Goal: Participate in discussion: Engage in conversation with other users on a specific topic

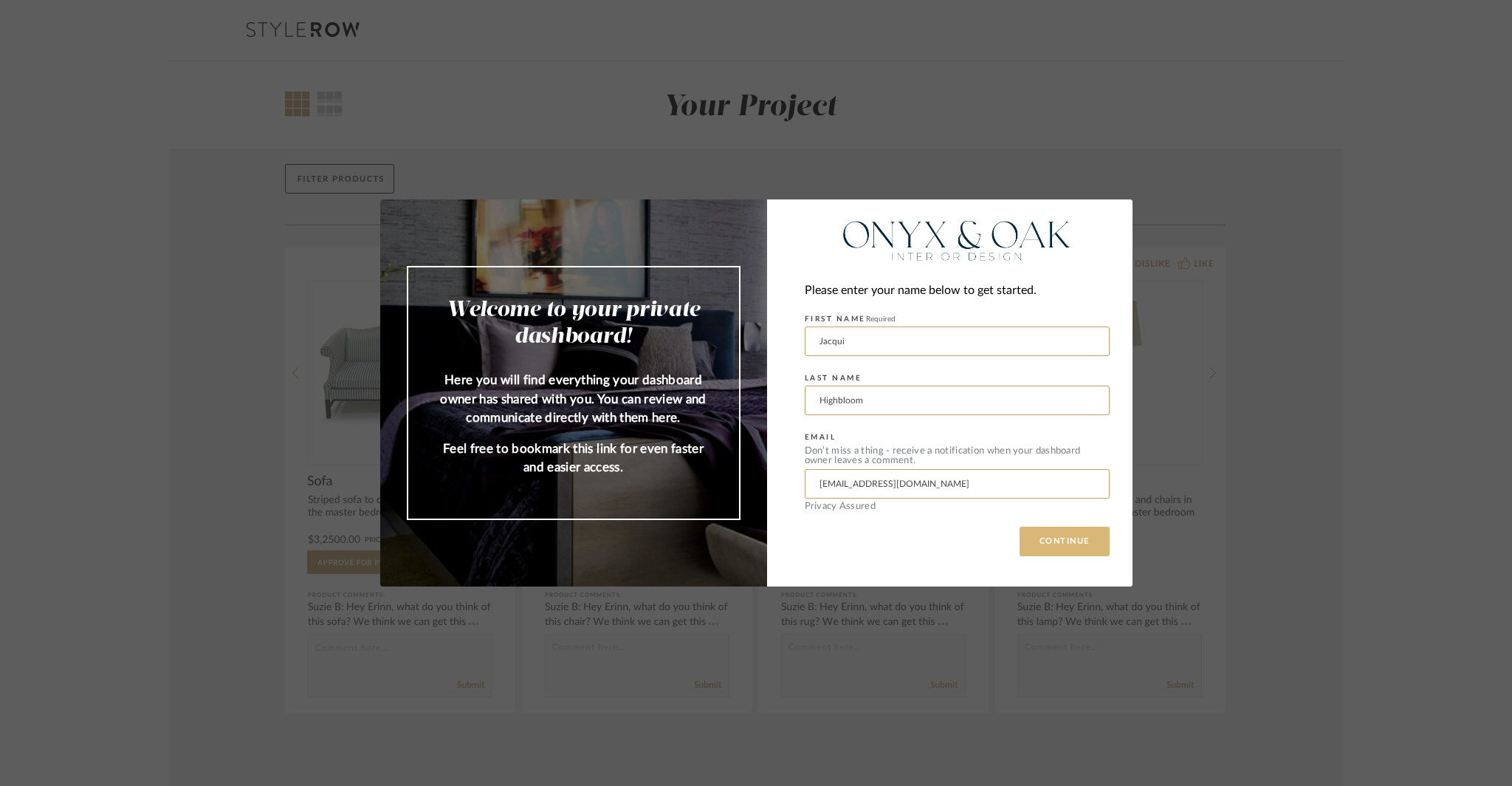
click at [1091, 547] on button "CONTINUE" at bounding box center [1065, 540] width 90 height 29
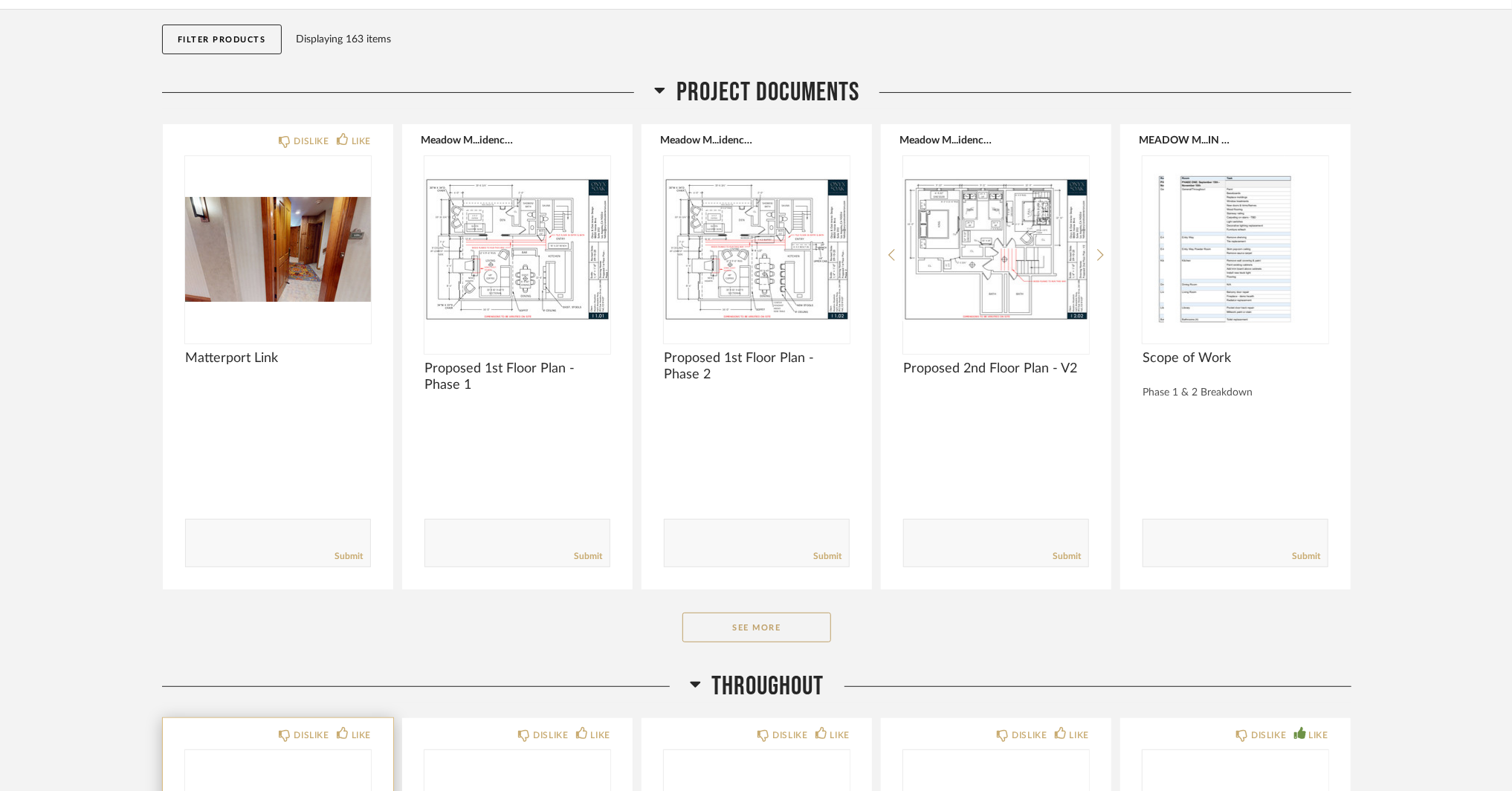
scroll to position [595, 0]
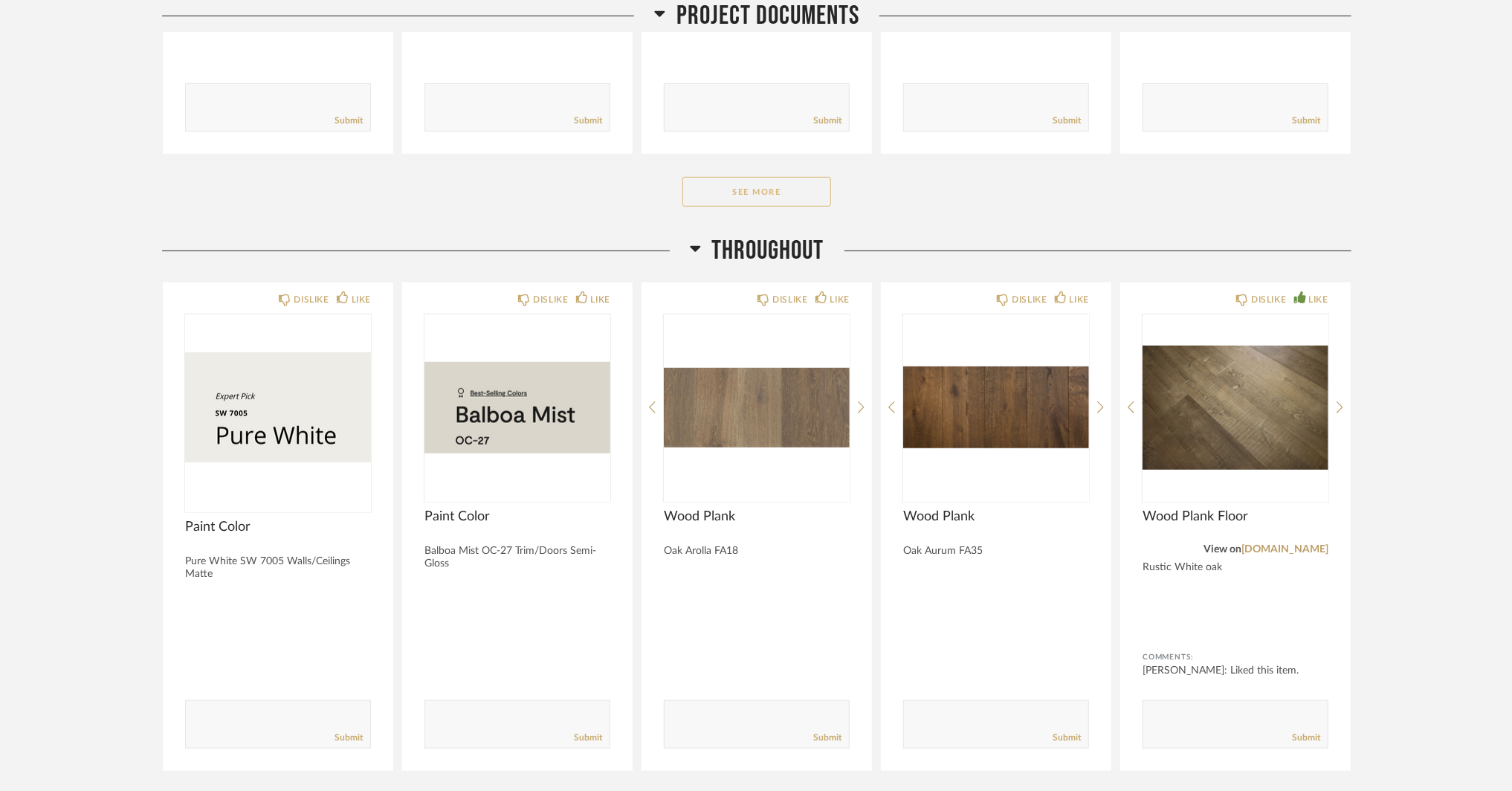
click at [700, 177] on button "See More" at bounding box center [756, 191] width 148 height 29
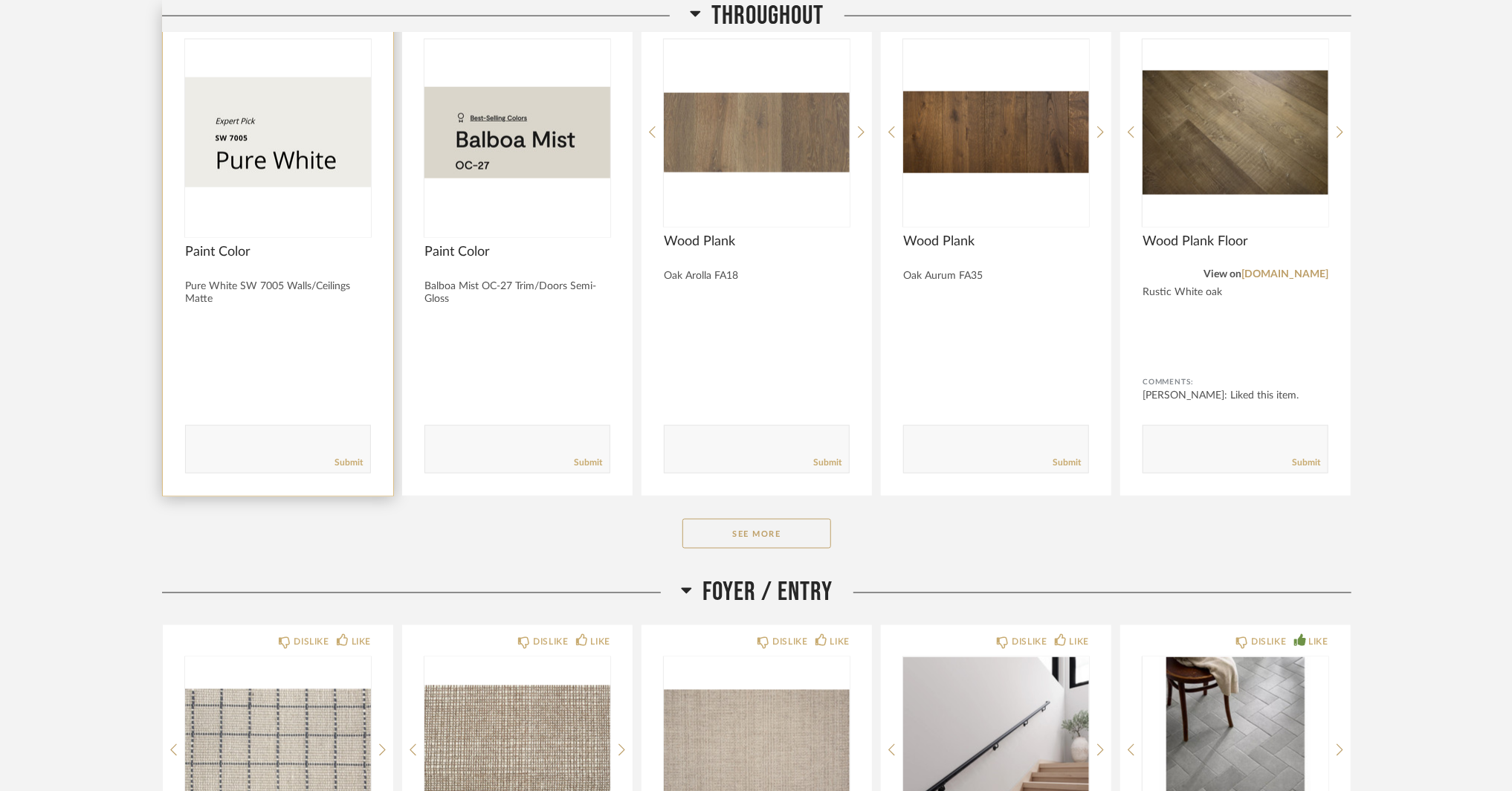
scroll to position [1115, 0]
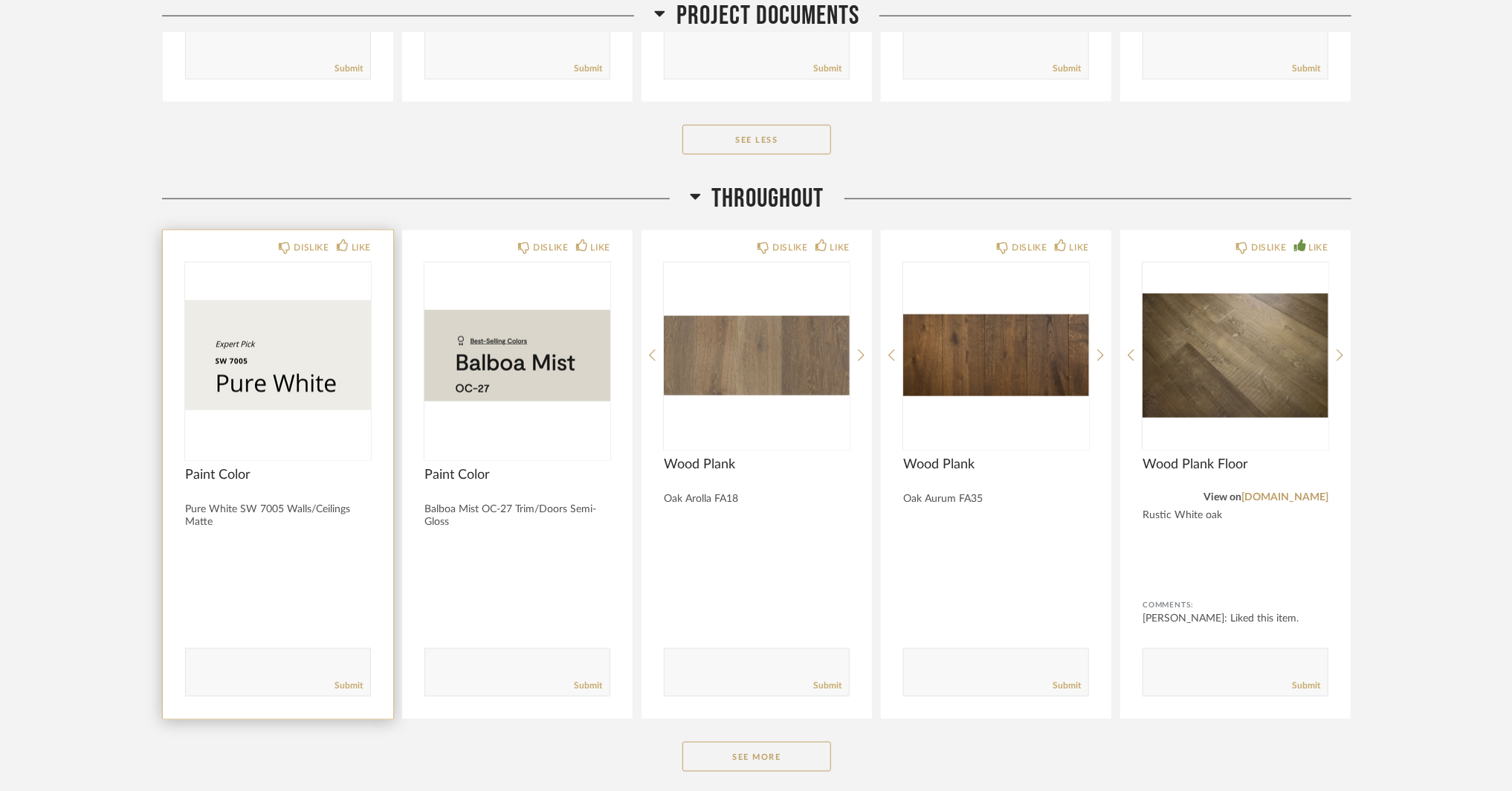
click at [326, 370] on img "0" at bounding box center [278, 355] width 186 height 186
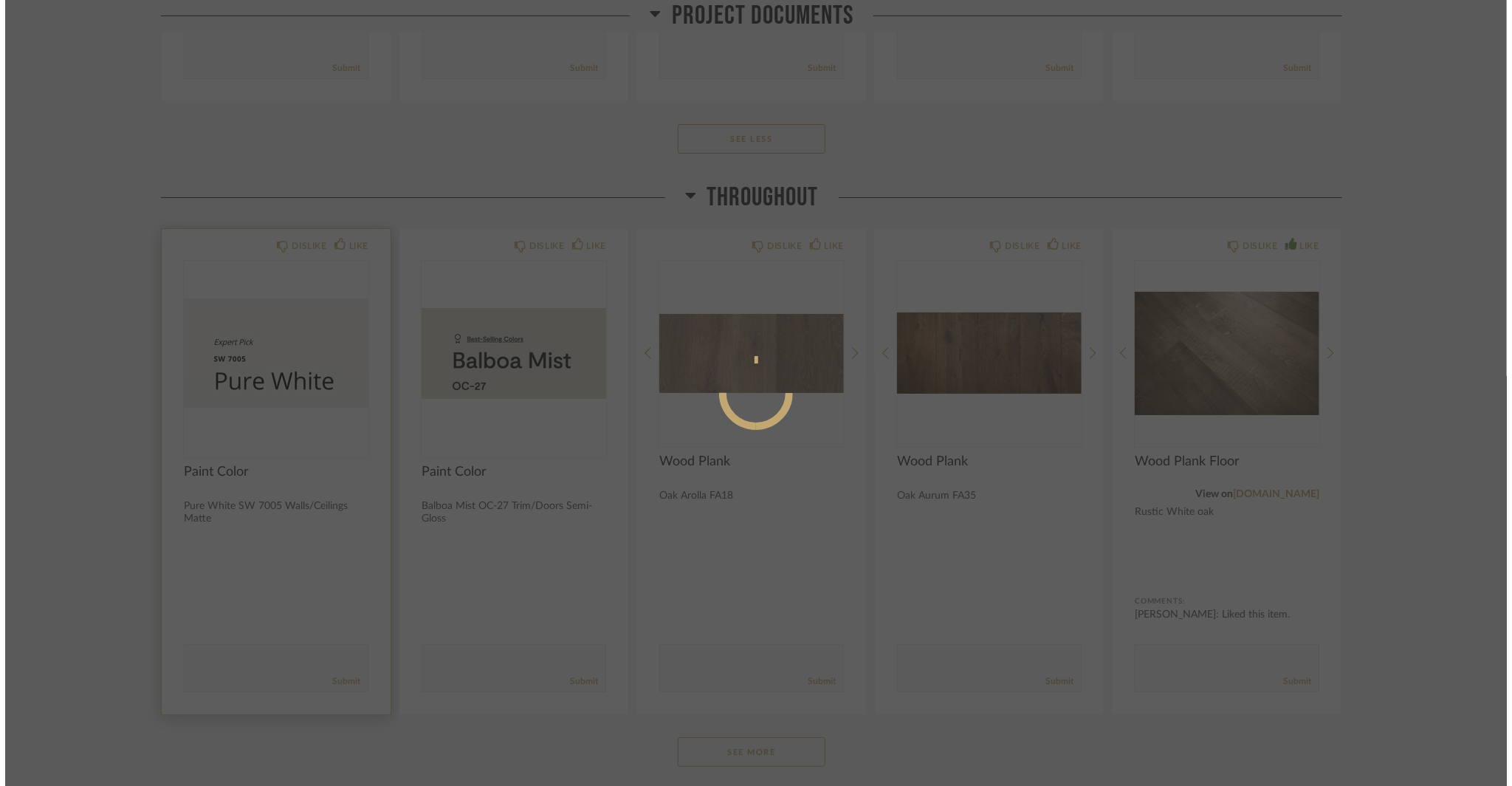
scroll to position [0, 0]
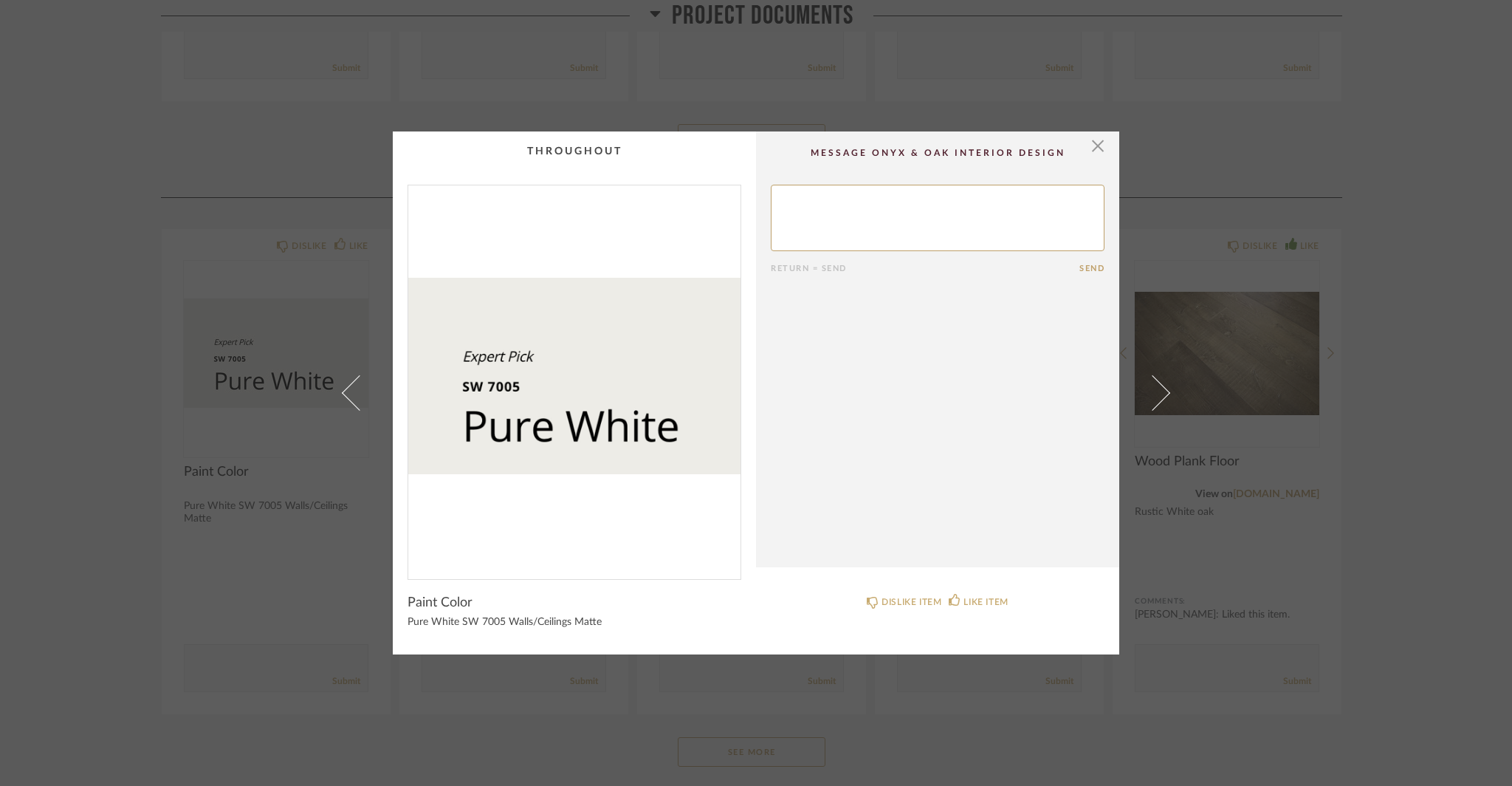
click at [127, 465] on div "× Return = Send Send Paint Color Pure White SW 7005 Walls/Ceilings Matte DISLIK…" at bounding box center [756, 393] width 1512 height 786
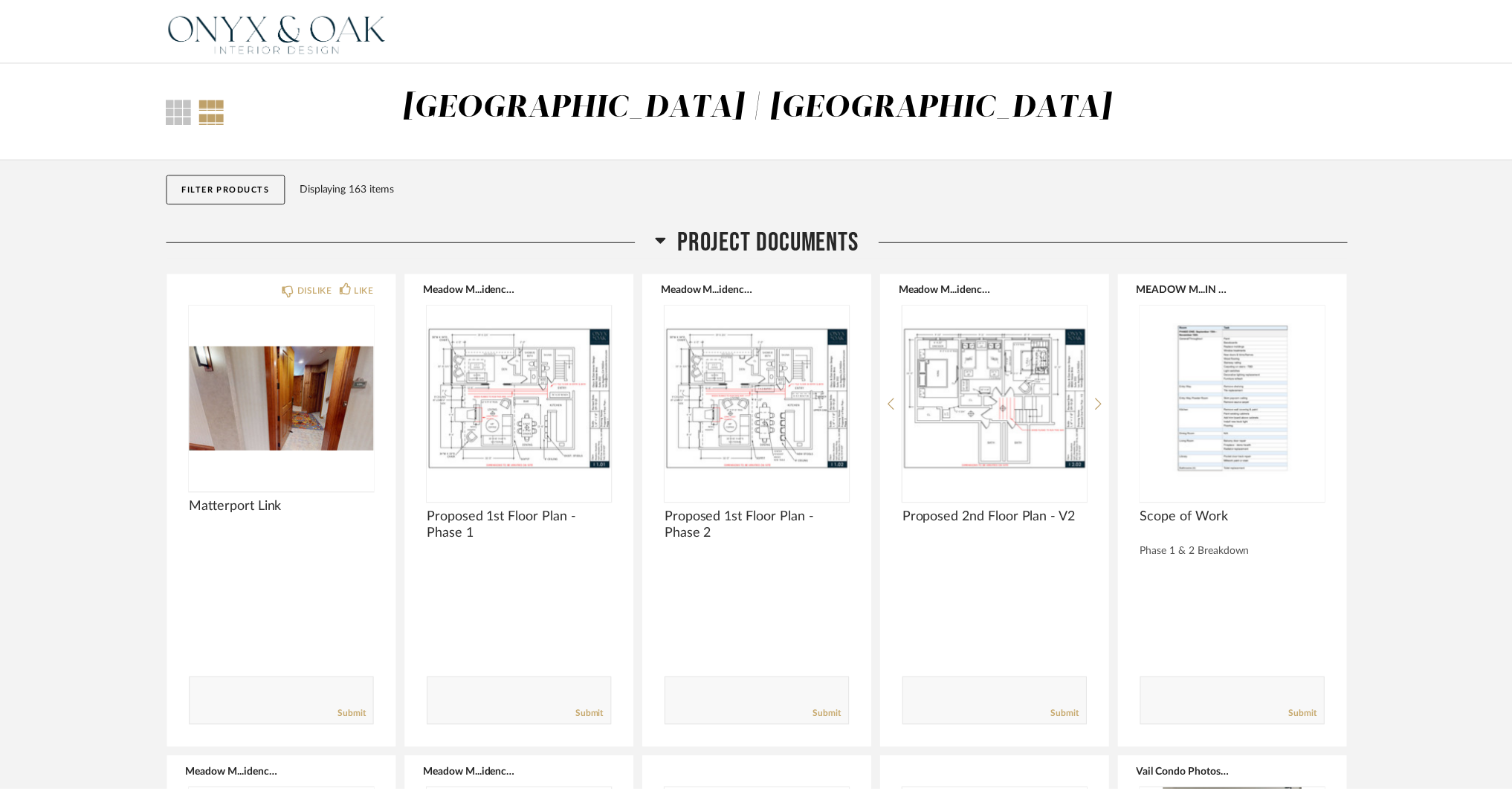
scroll to position [1115, 0]
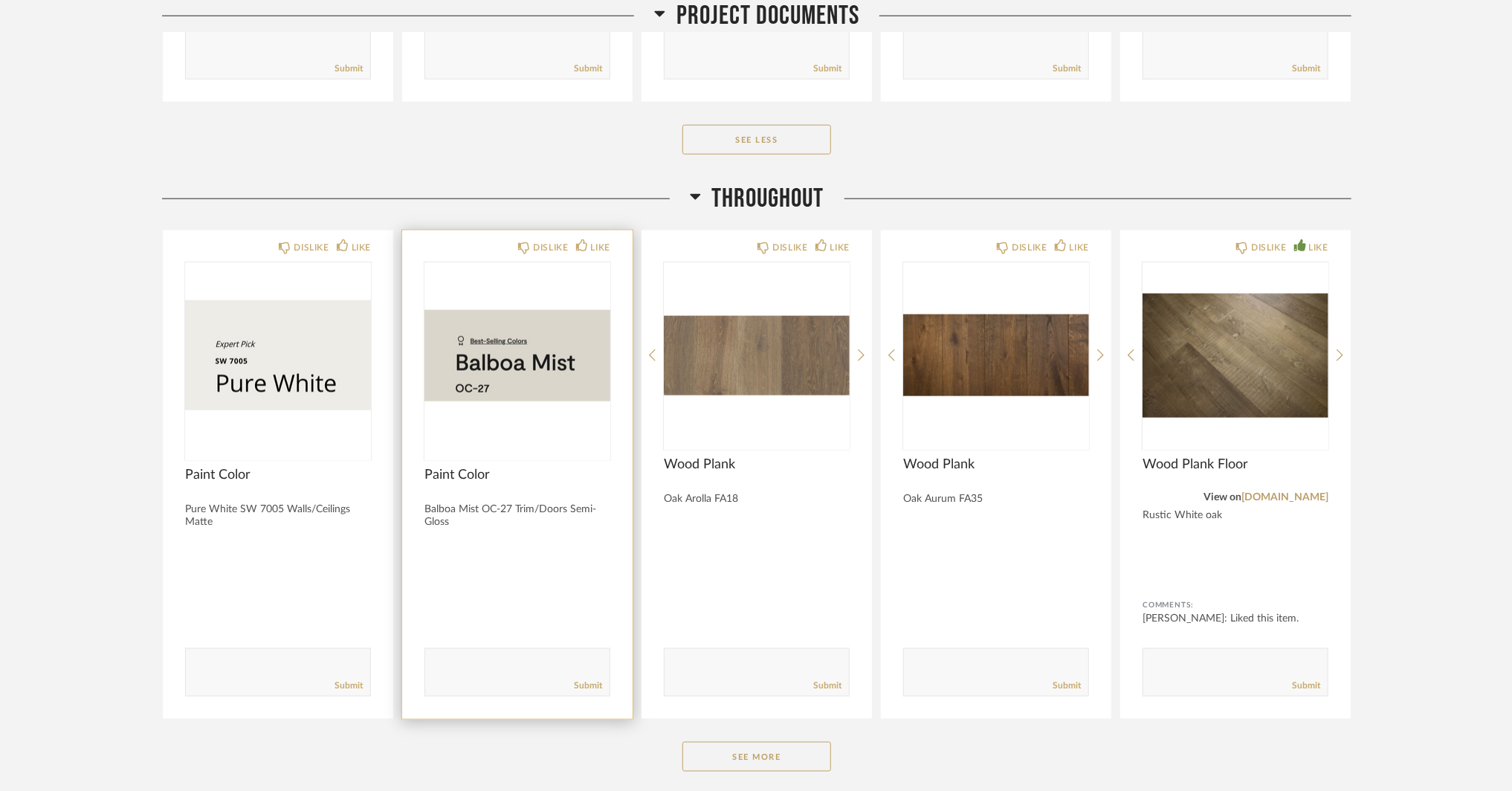
click at [464, 376] on img "0" at bounding box center [517, 355] width 186 height 186
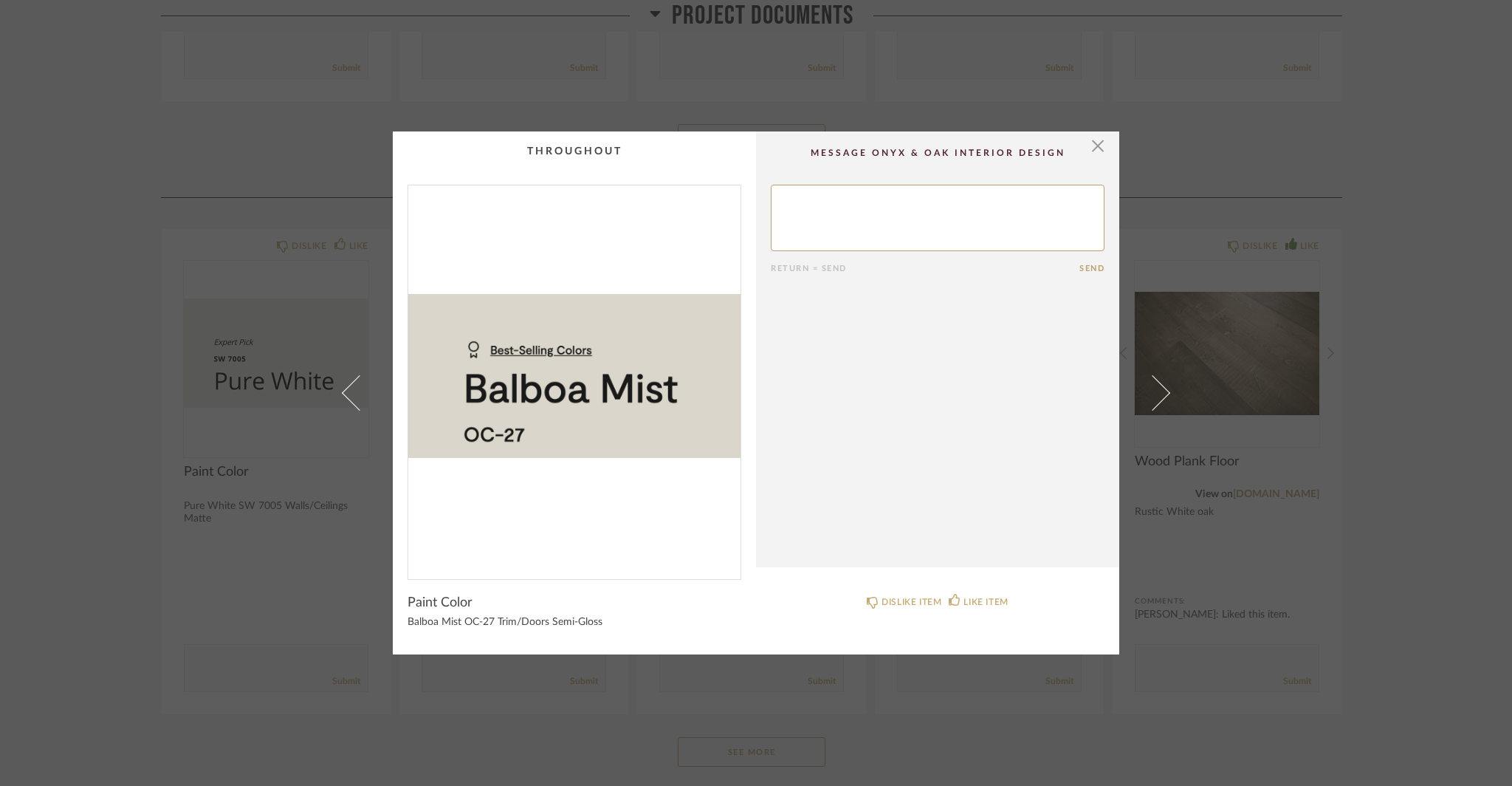
click at [55, 472] on div "× Return = Send Send Paint Color Balboa Mist OC-27 Trim/Doors Semi-Gloss DISLIK…" at bounding box center [756, 393] width 1512 height 786
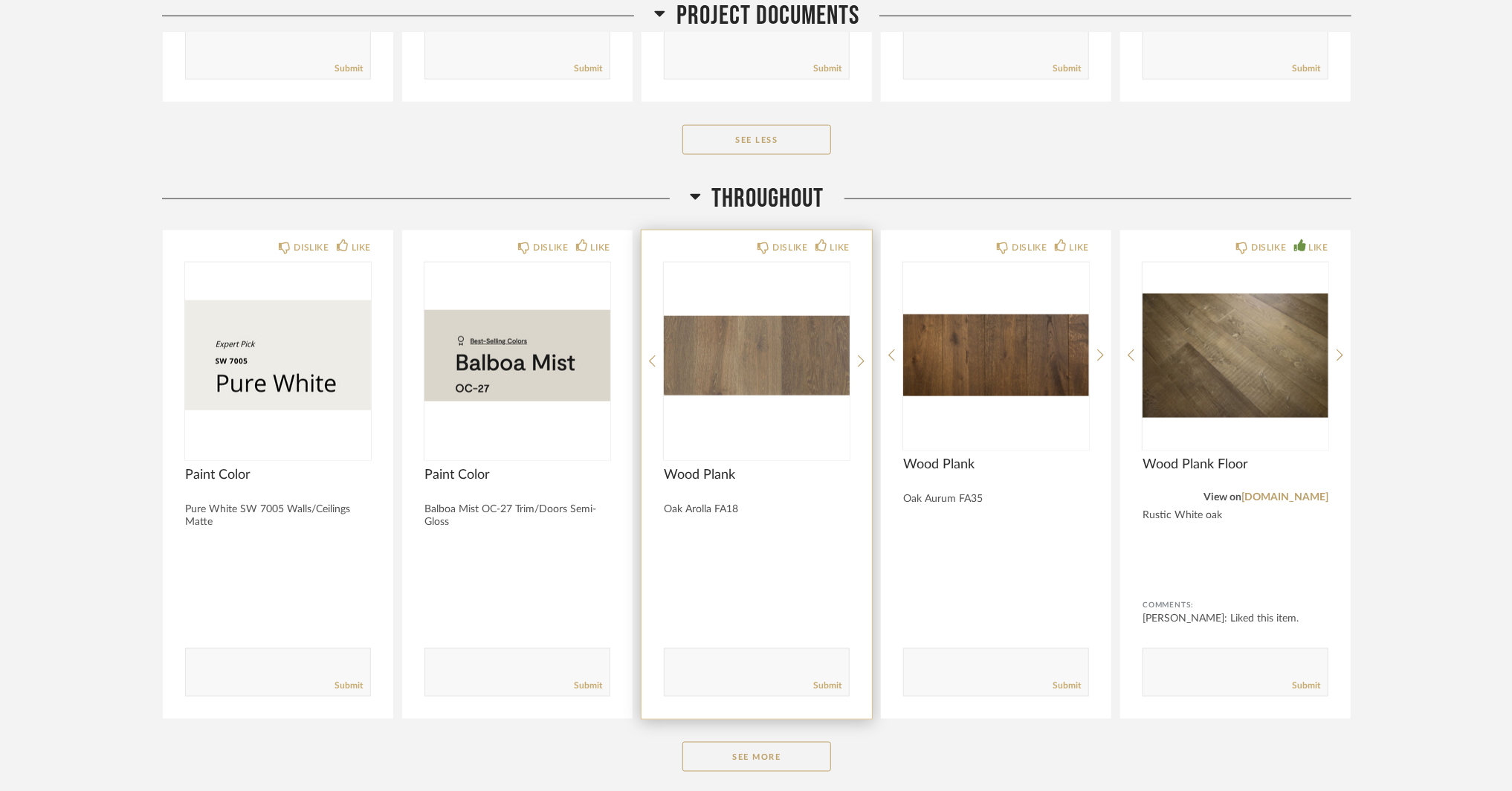
scroll to position [1188, 0]
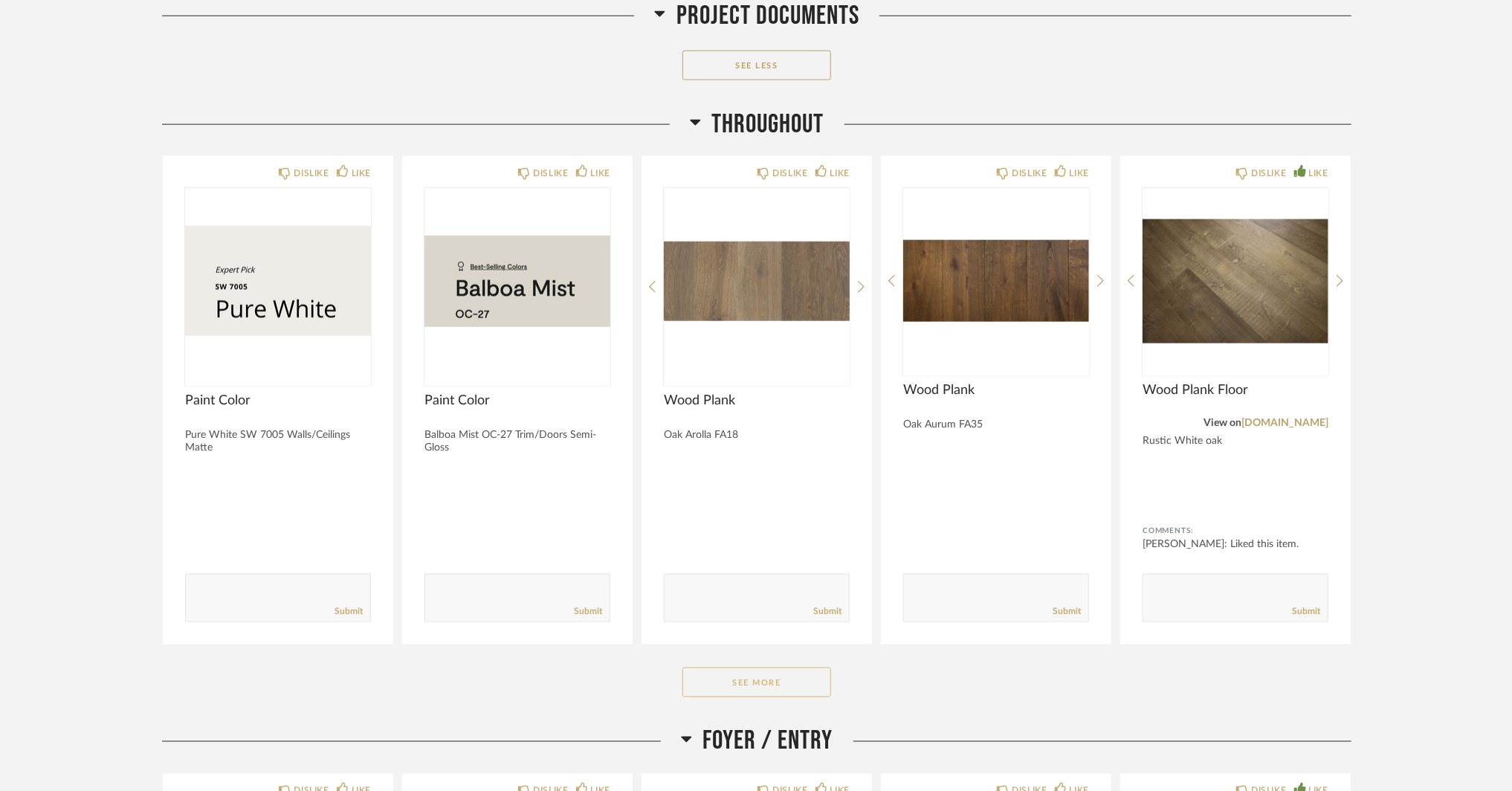
click at [770, 677] on button "See More" at bounding box center [756, 682] width 148 height 29
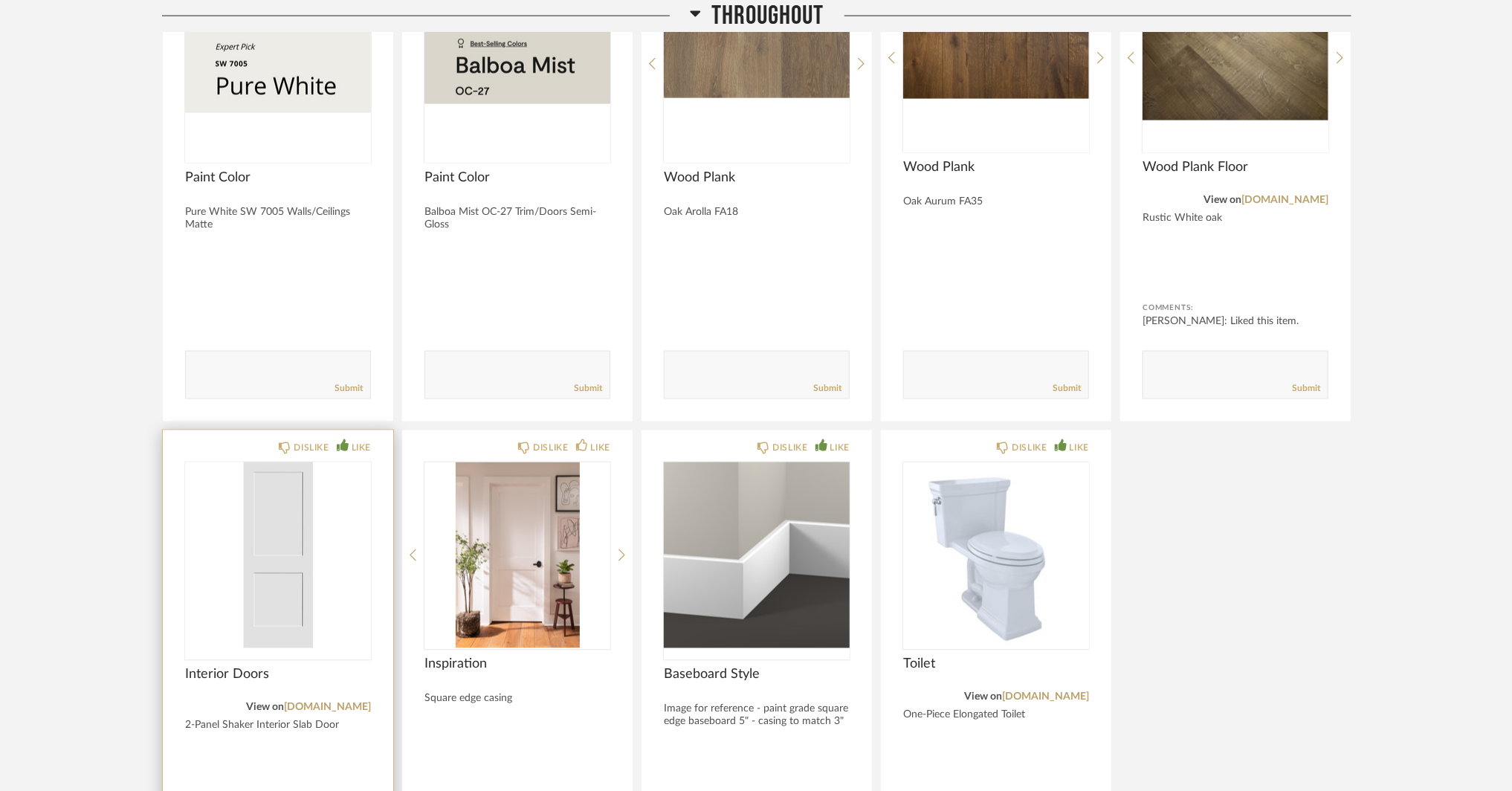
scroll to position [1486, 0]
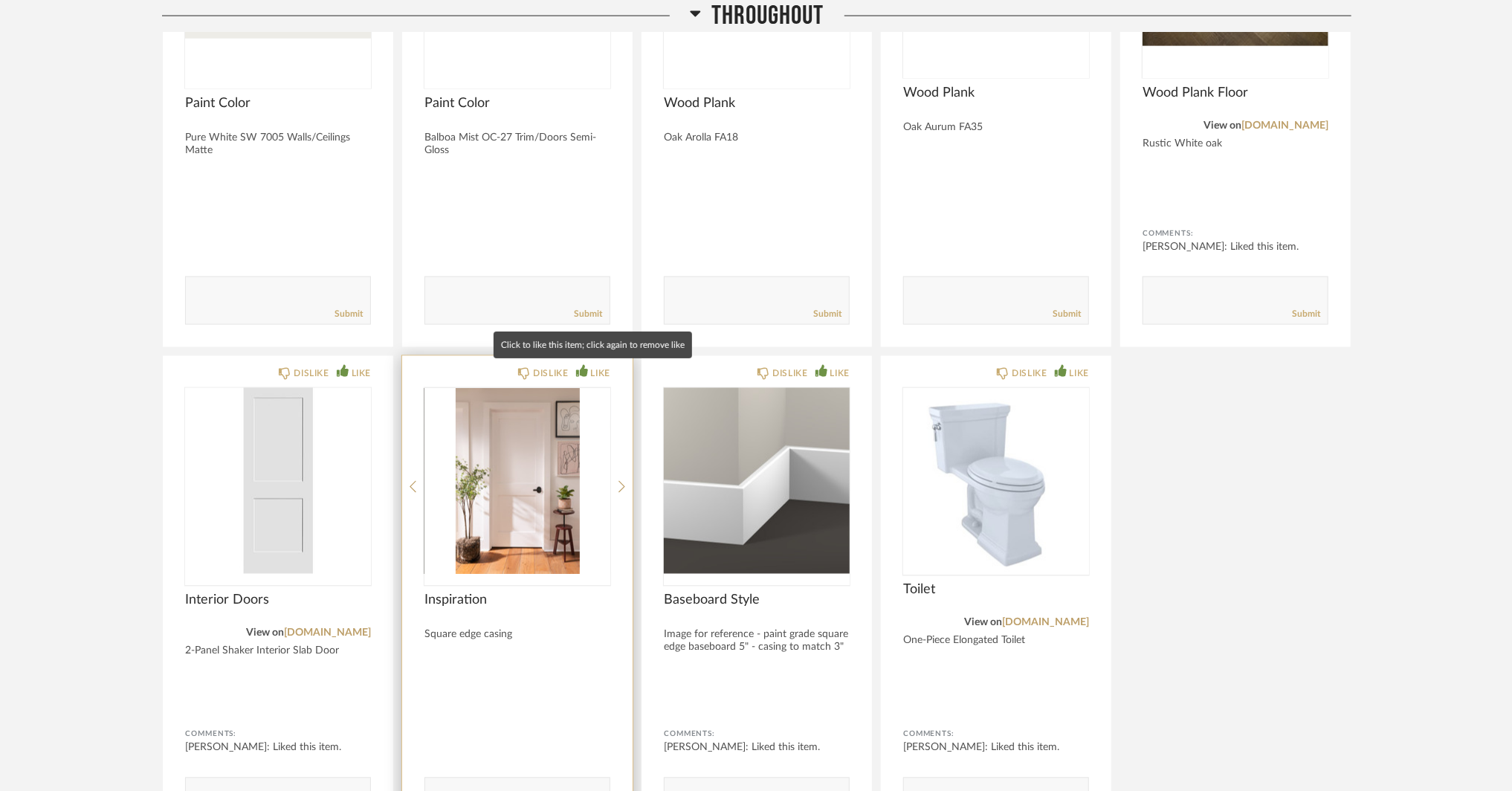
click at [593, 375] on div "LIKE" at bounding box center [601, 373] width 19 height 15
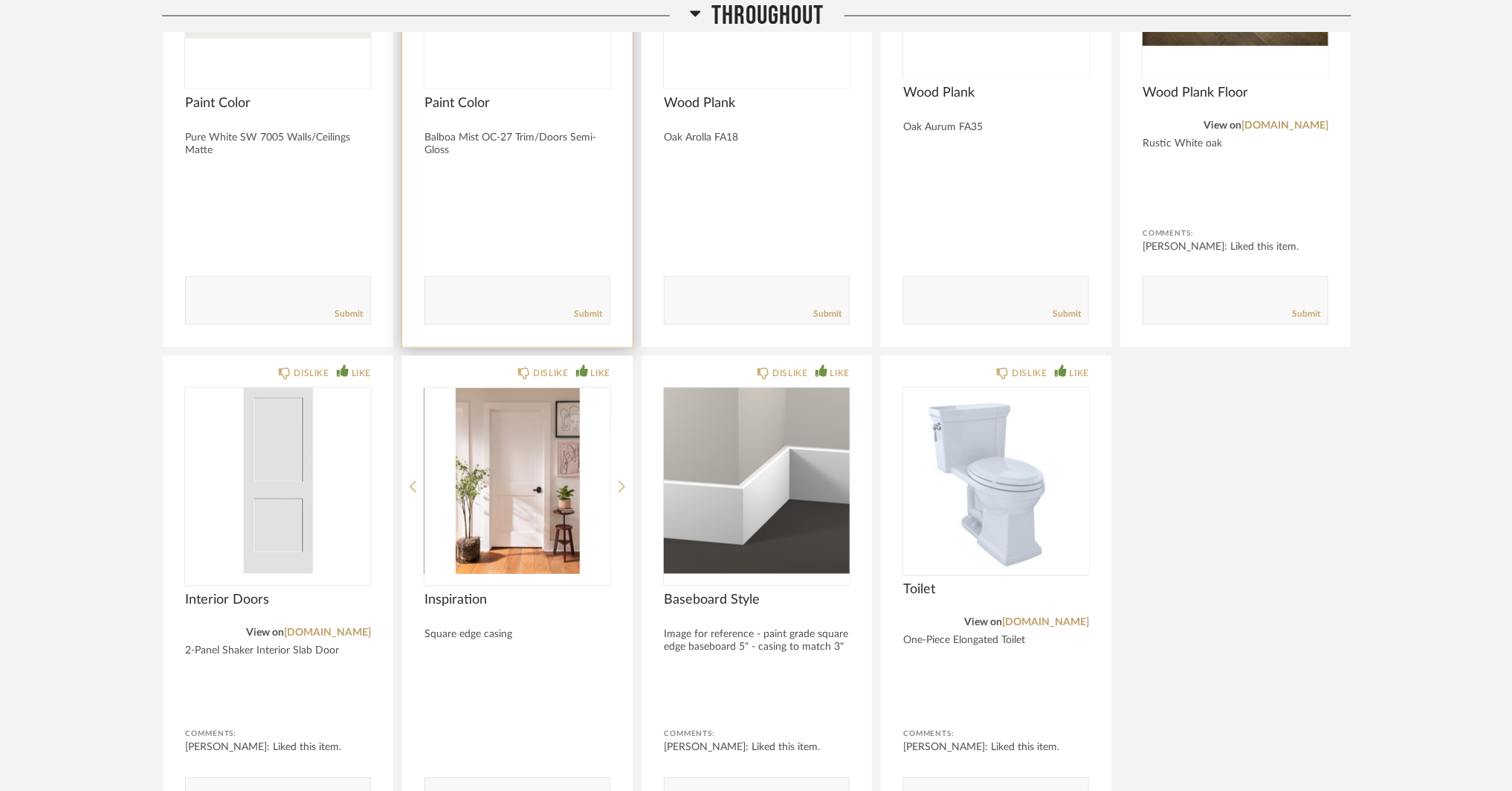
scroll to position [1188, 0]
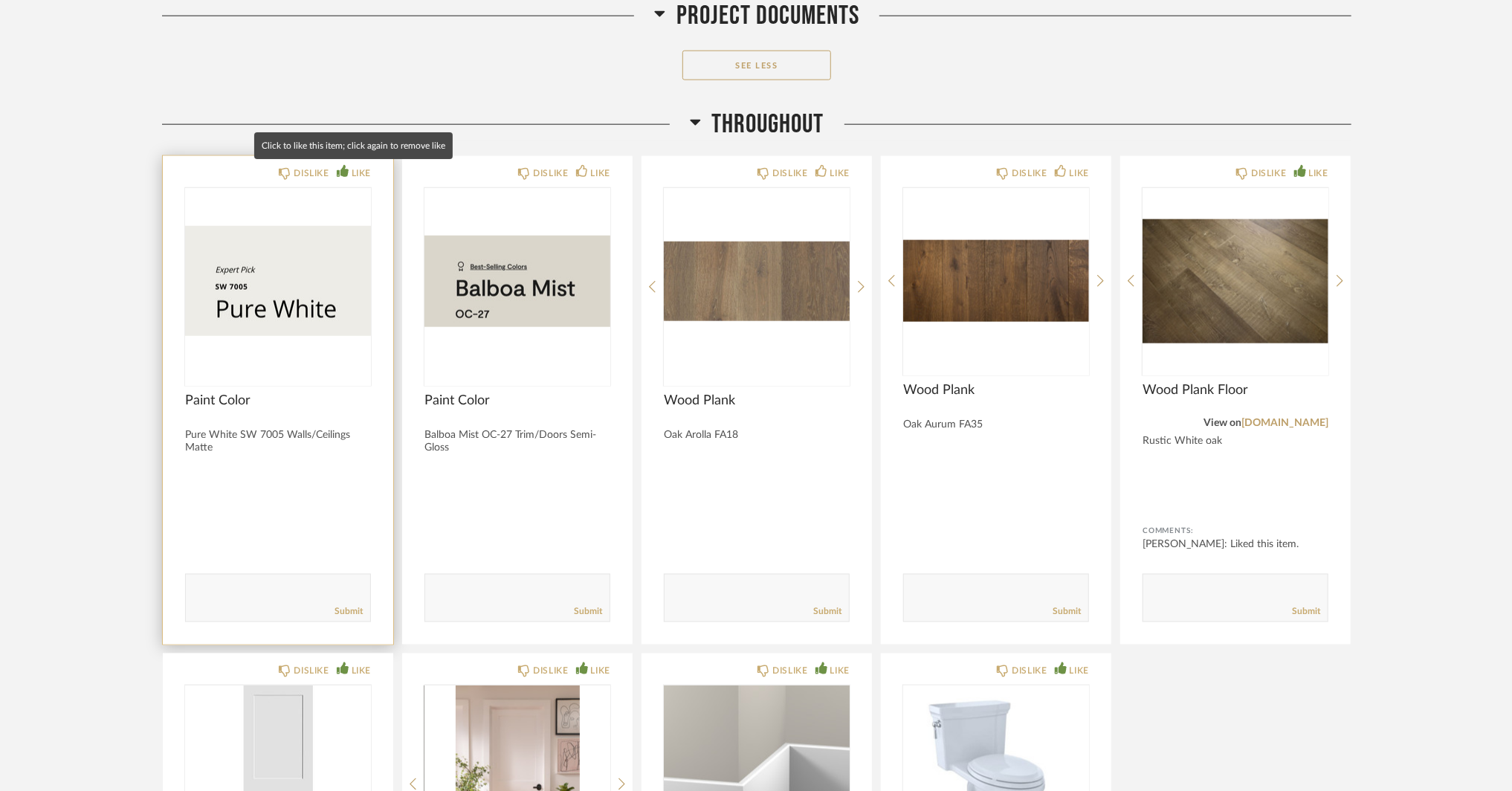
click at [356, 167] on div "LIKE" at bounding box center [361, 174] width 19 height 15
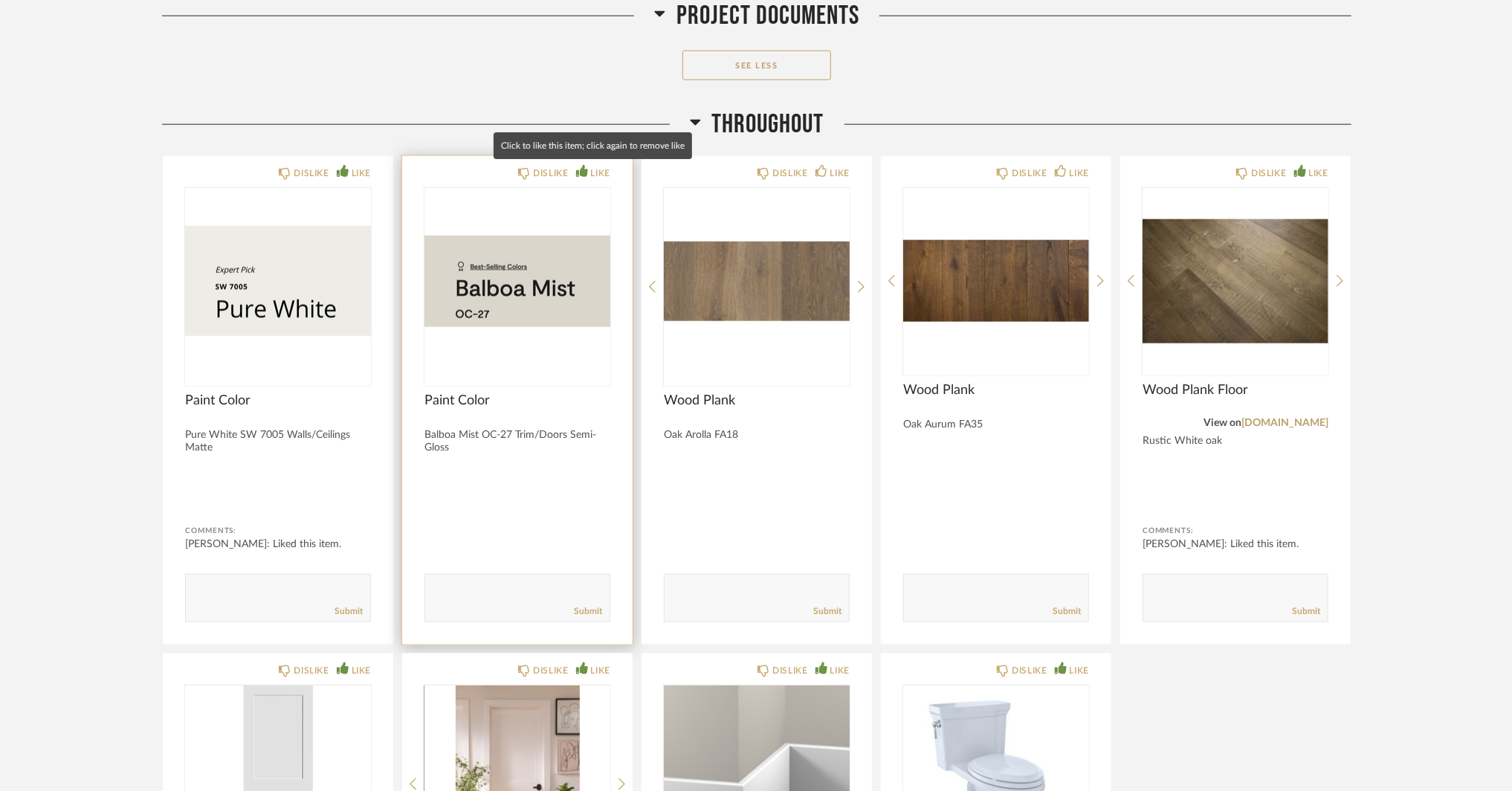
click at [603, 168] on div "LIKE" at bounding box center [601, 174] width 19 height 15
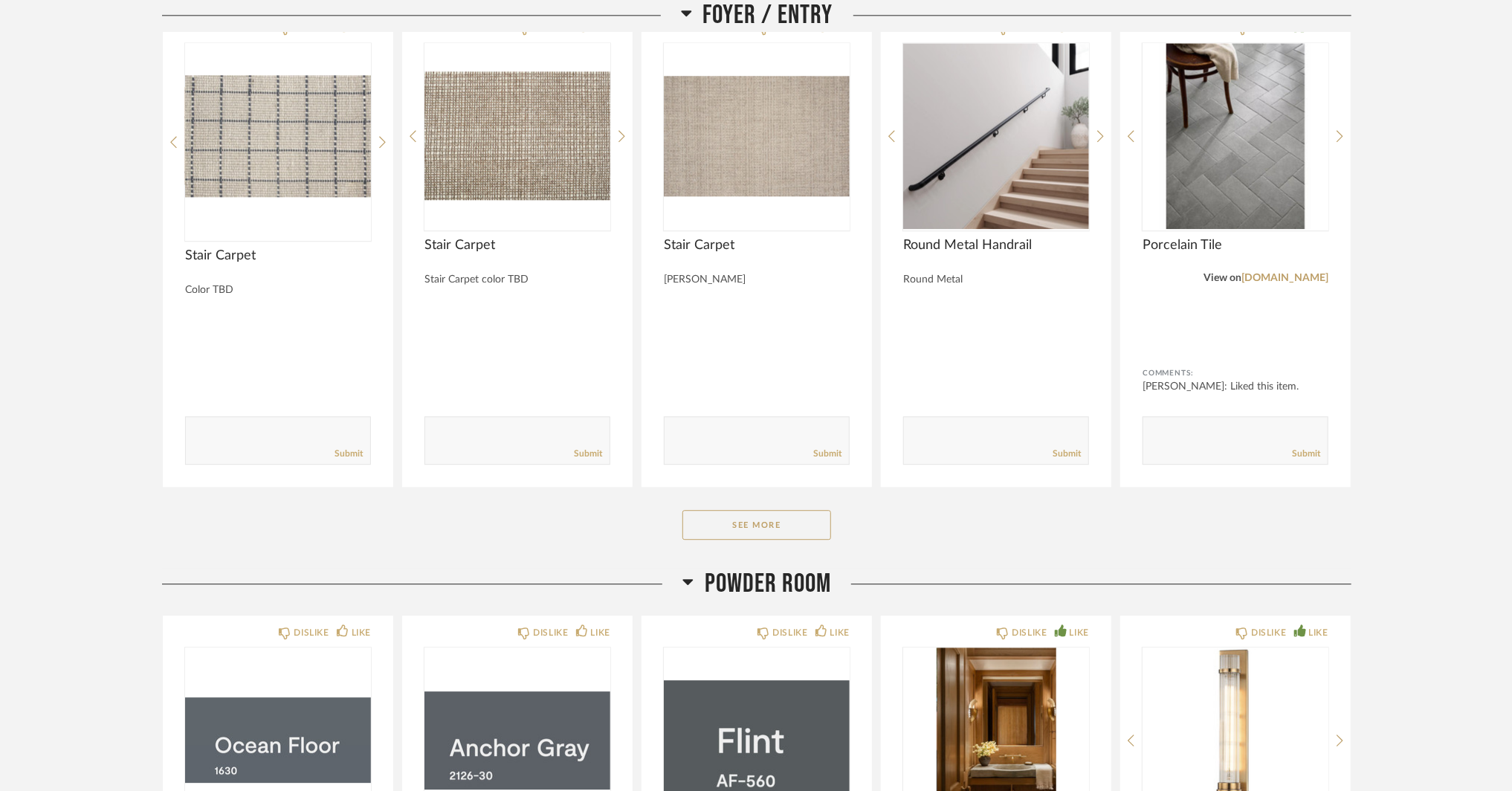
scroll to position [2303, 0]
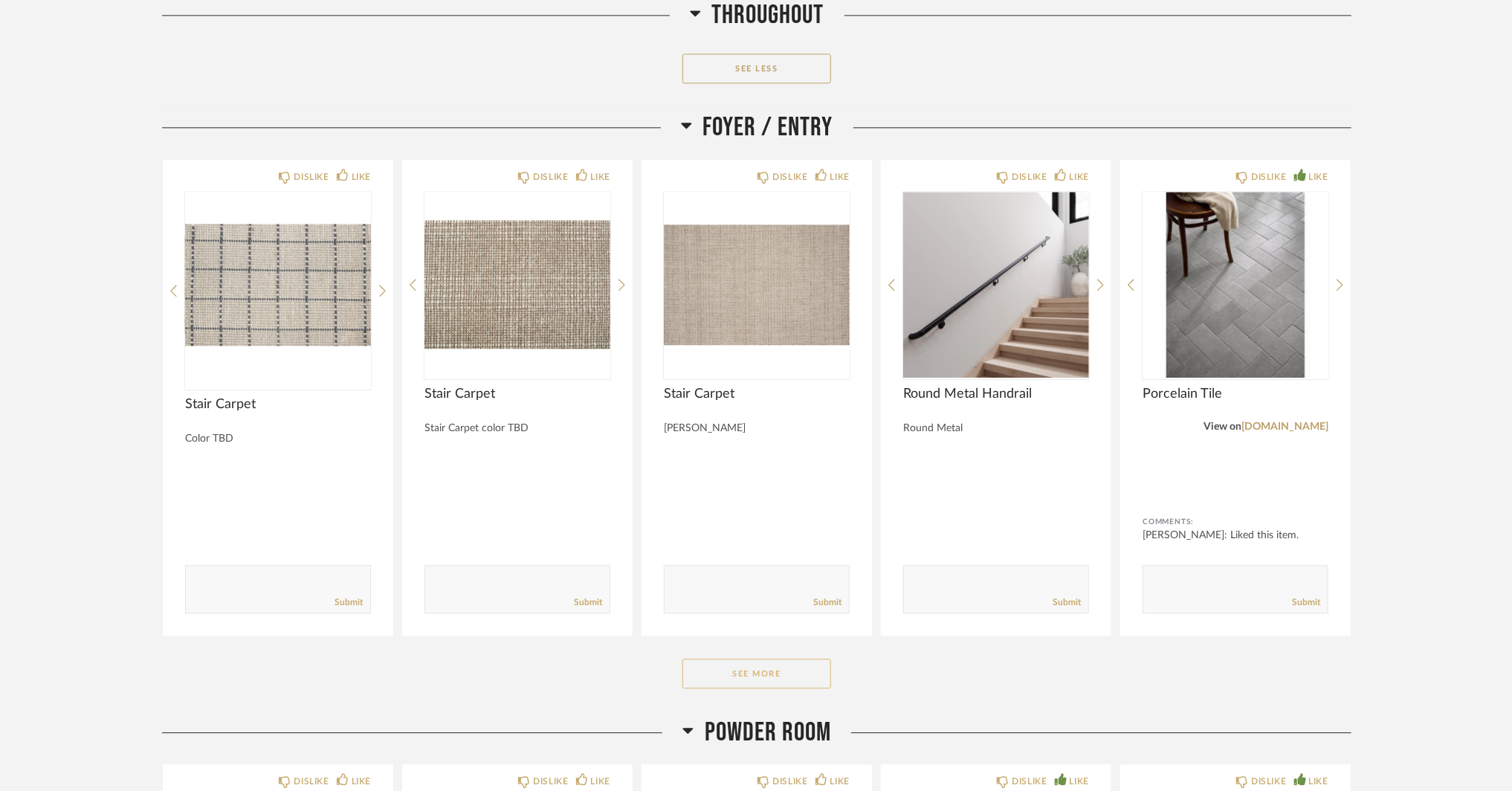
click at [737, 678] on button "See More" at bounding box center [756, 672] width 148 height 29
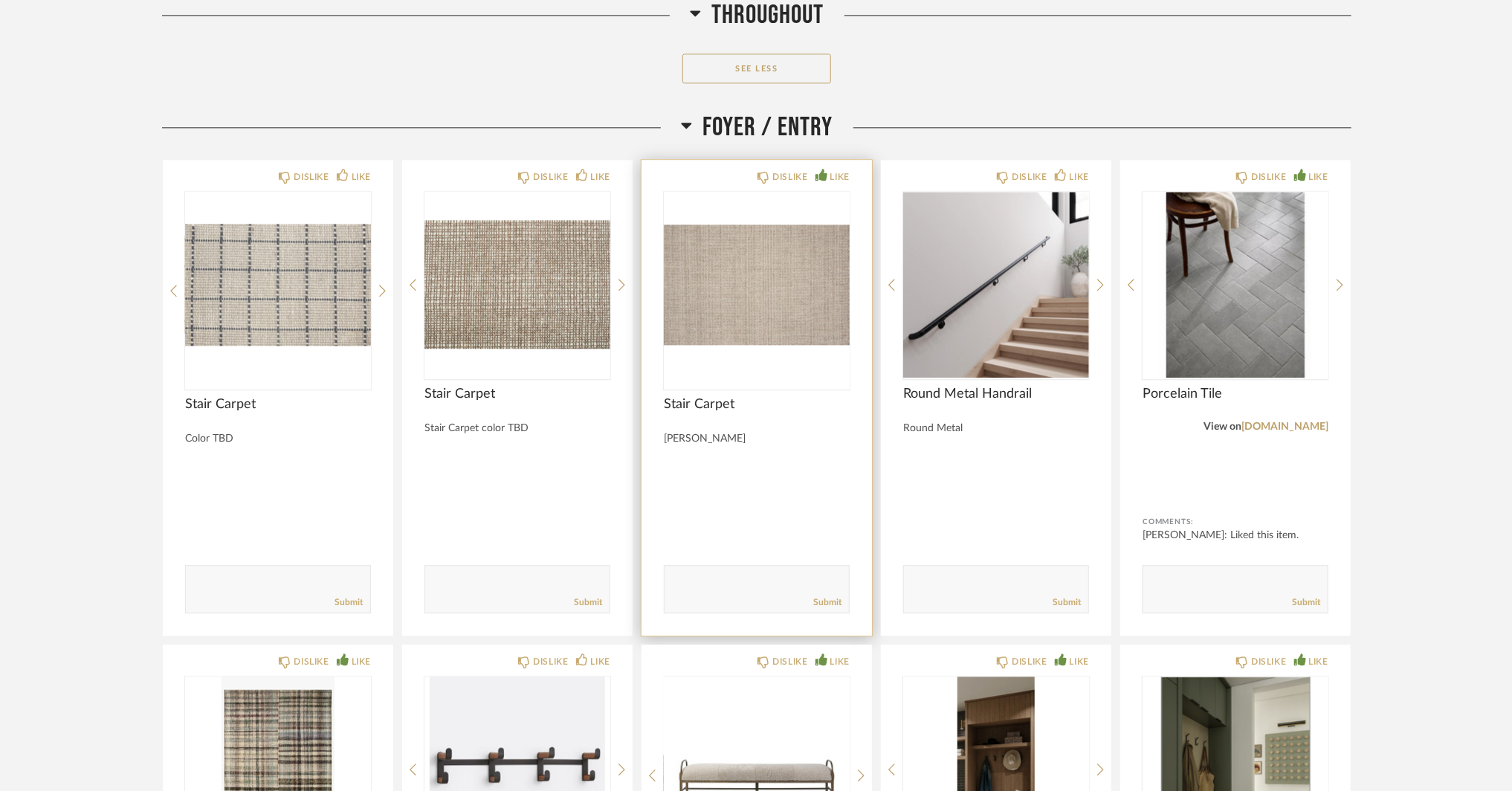
click at [847, 173] on div "LIKE" at bounding box center [840, 177] width 19 height 15
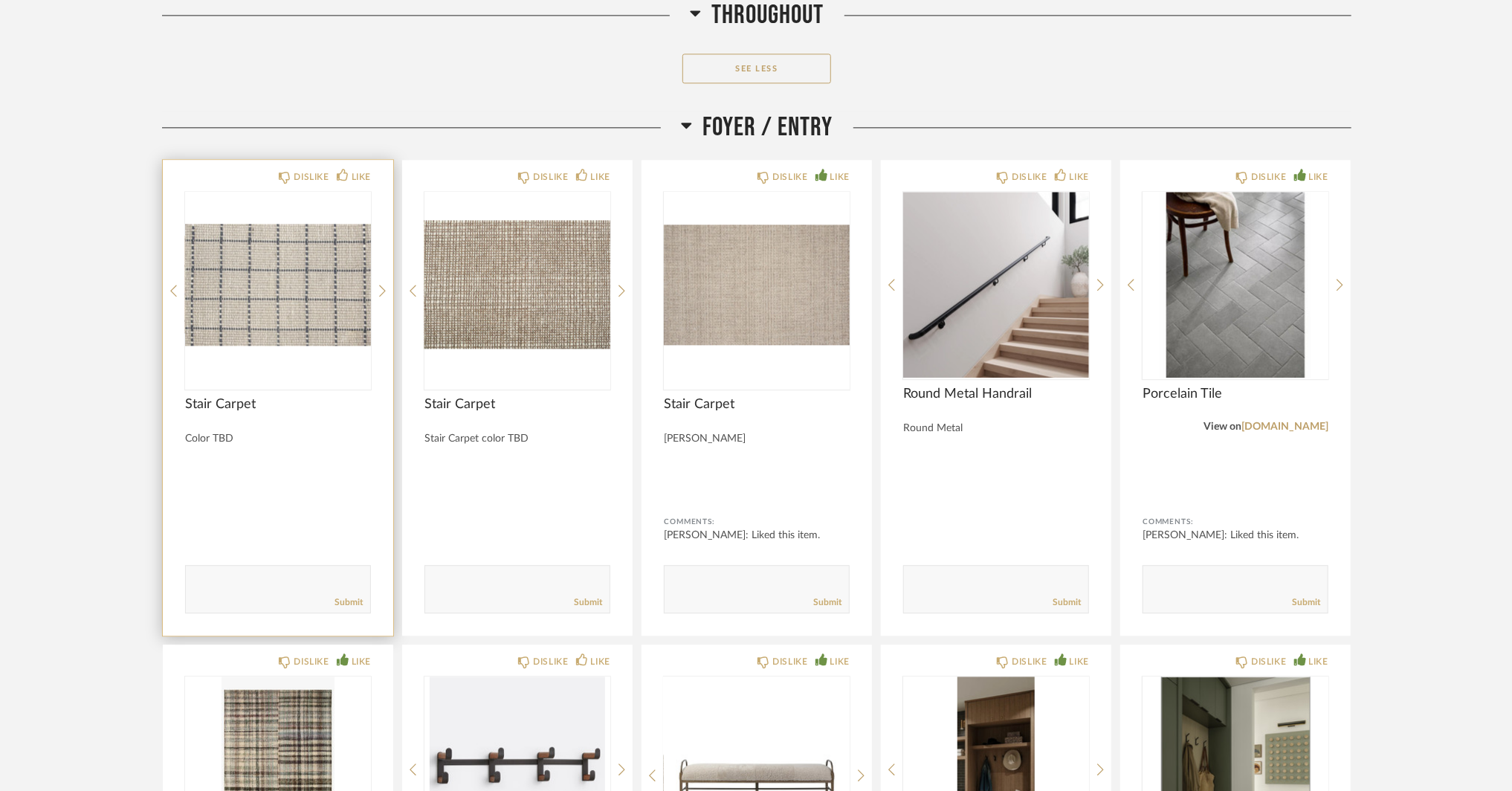
click at [326, 319] on img "0" at bounding box center [278, 284] width 186 height 186
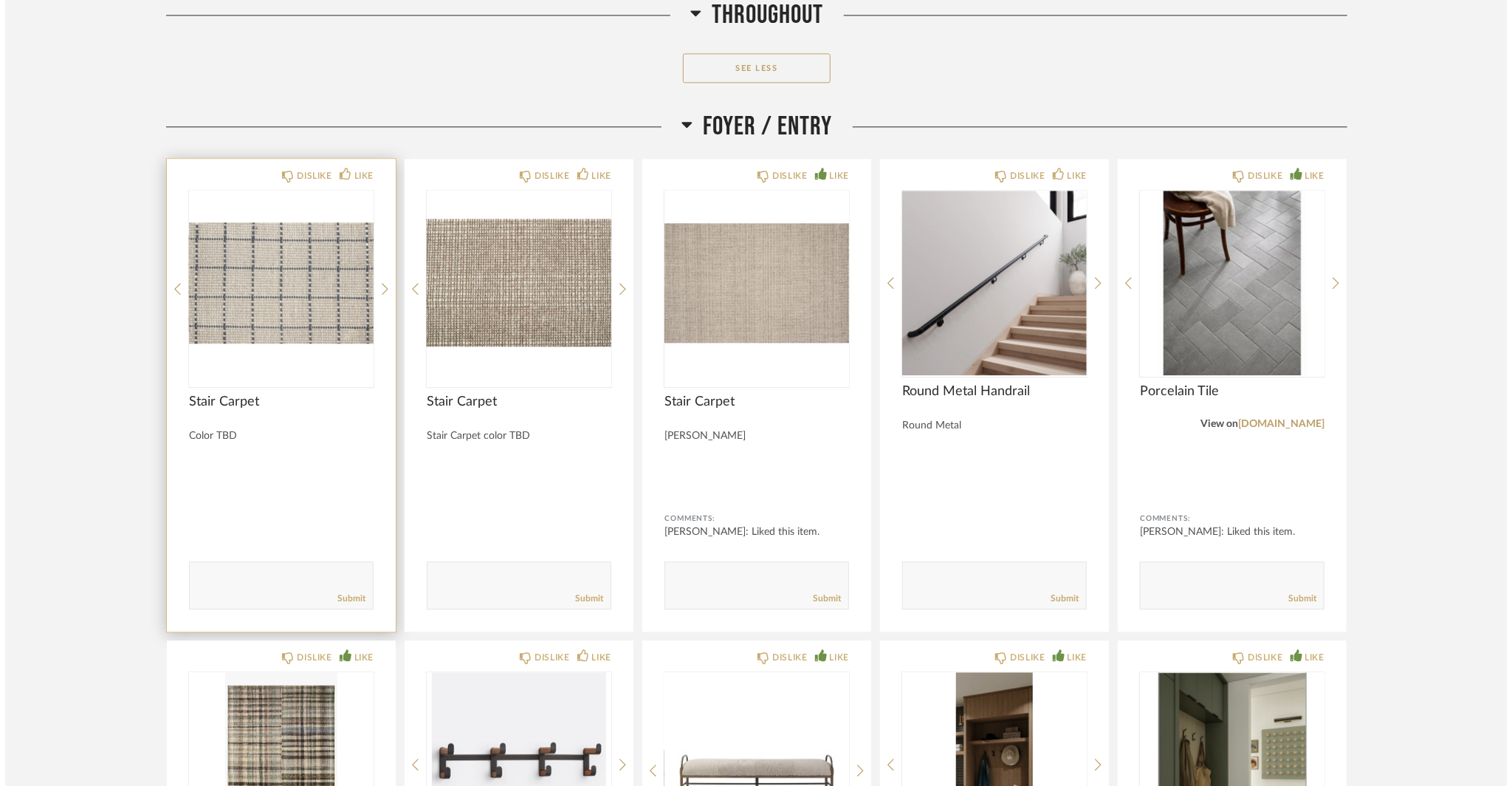
scroll to position [0, 0]
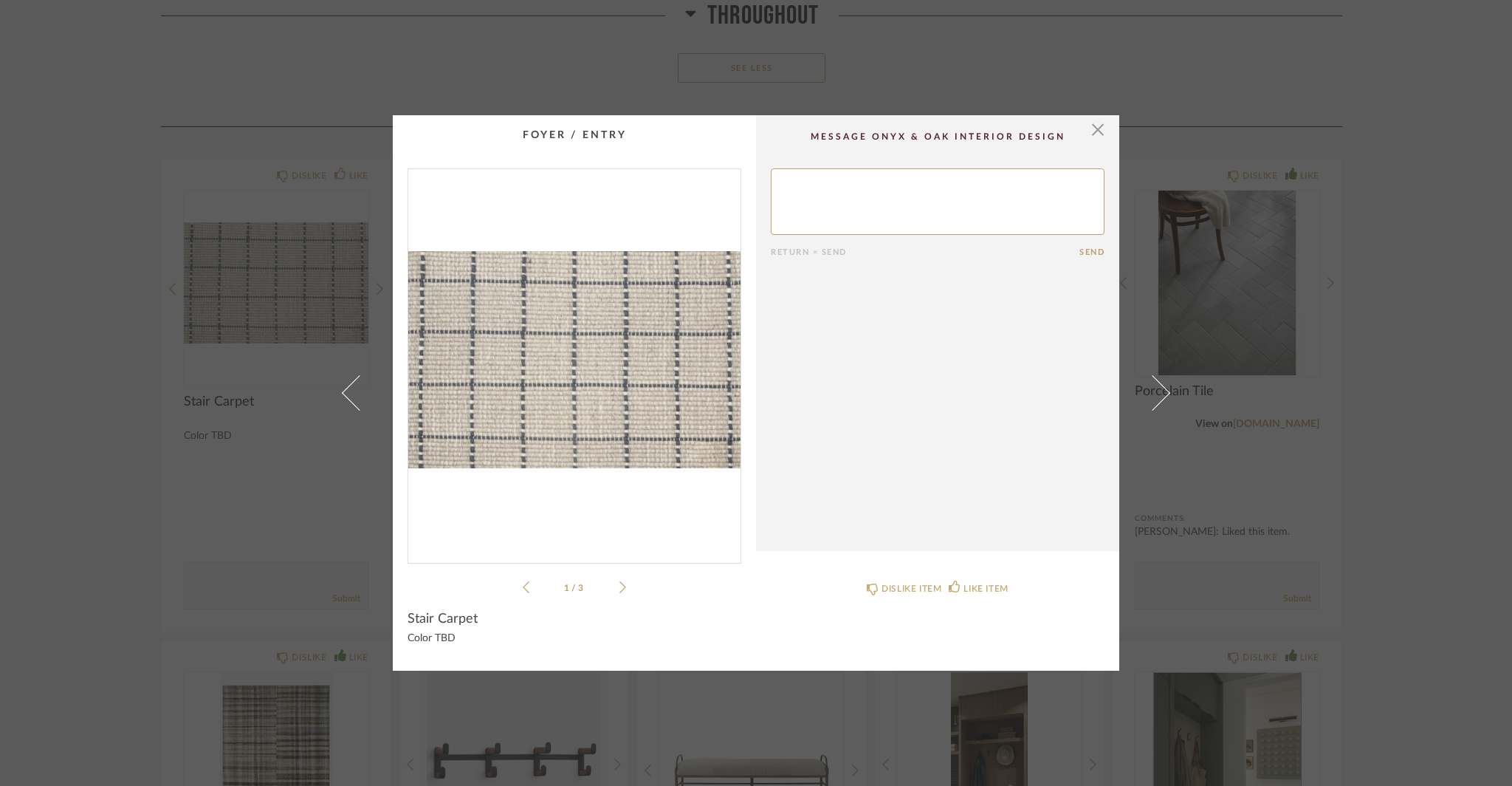
click at [619, 581] on icon at bounding box center [622, 587] width 7 height 13
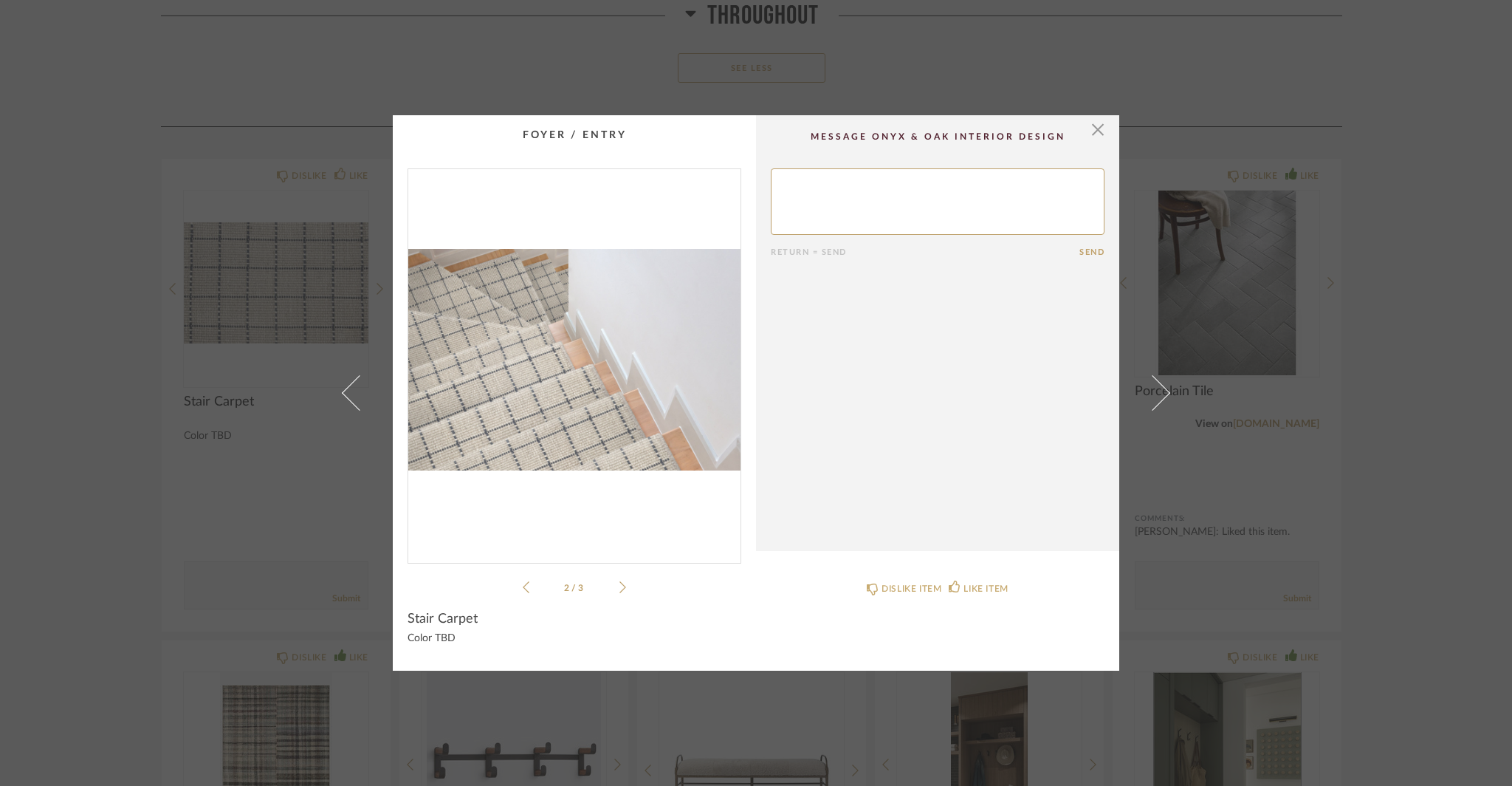
click at [619, 581] on icon at bounding box center [622, 587] width 7 height 13
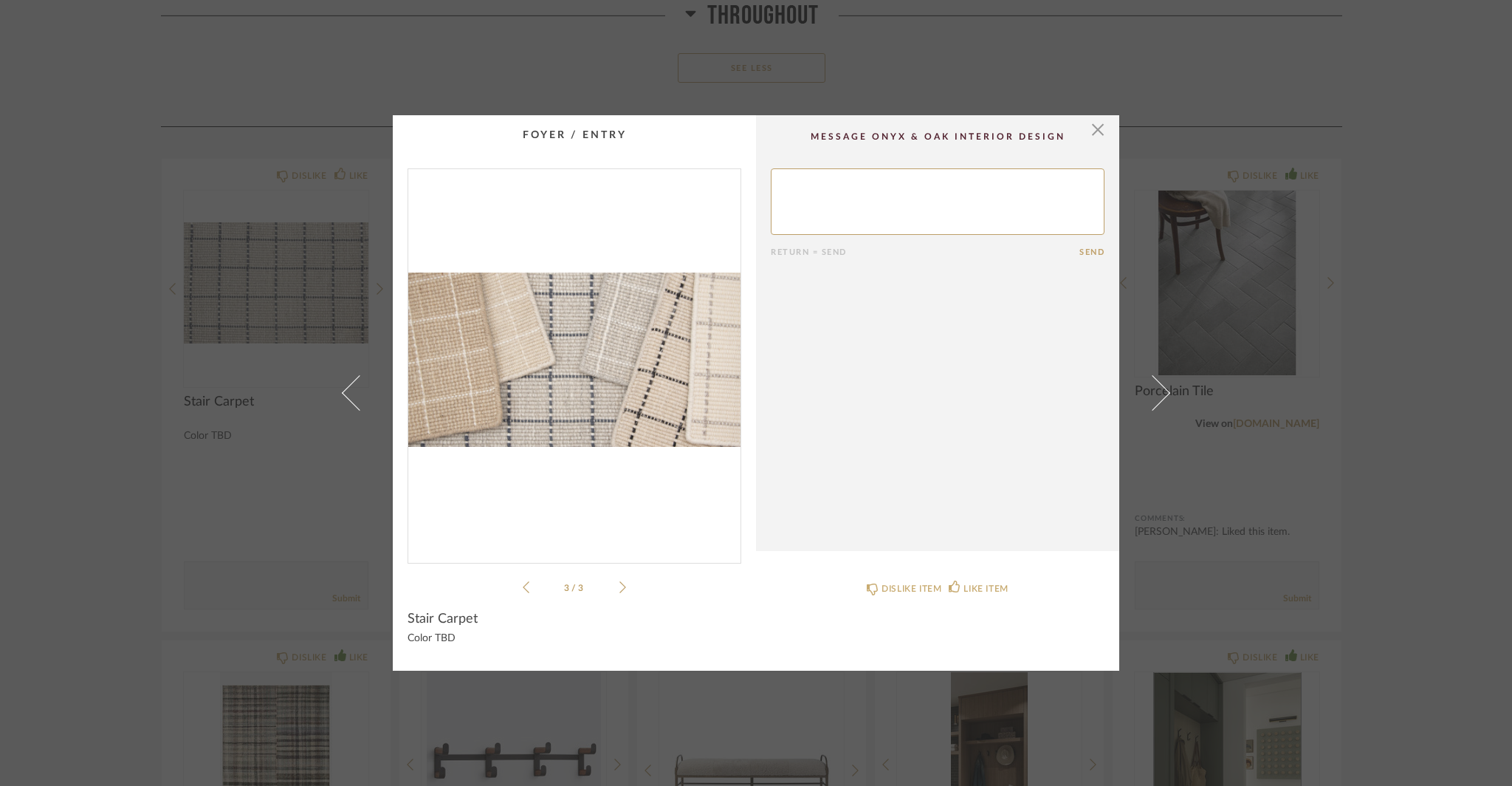
click at [96, 405] on div "× 3 / 3 Return = Send Send Stair Carpet Color TBD DISLIKE ITEM LIKE ITEM" at bounding box center [756, 393] width 1512 height 786
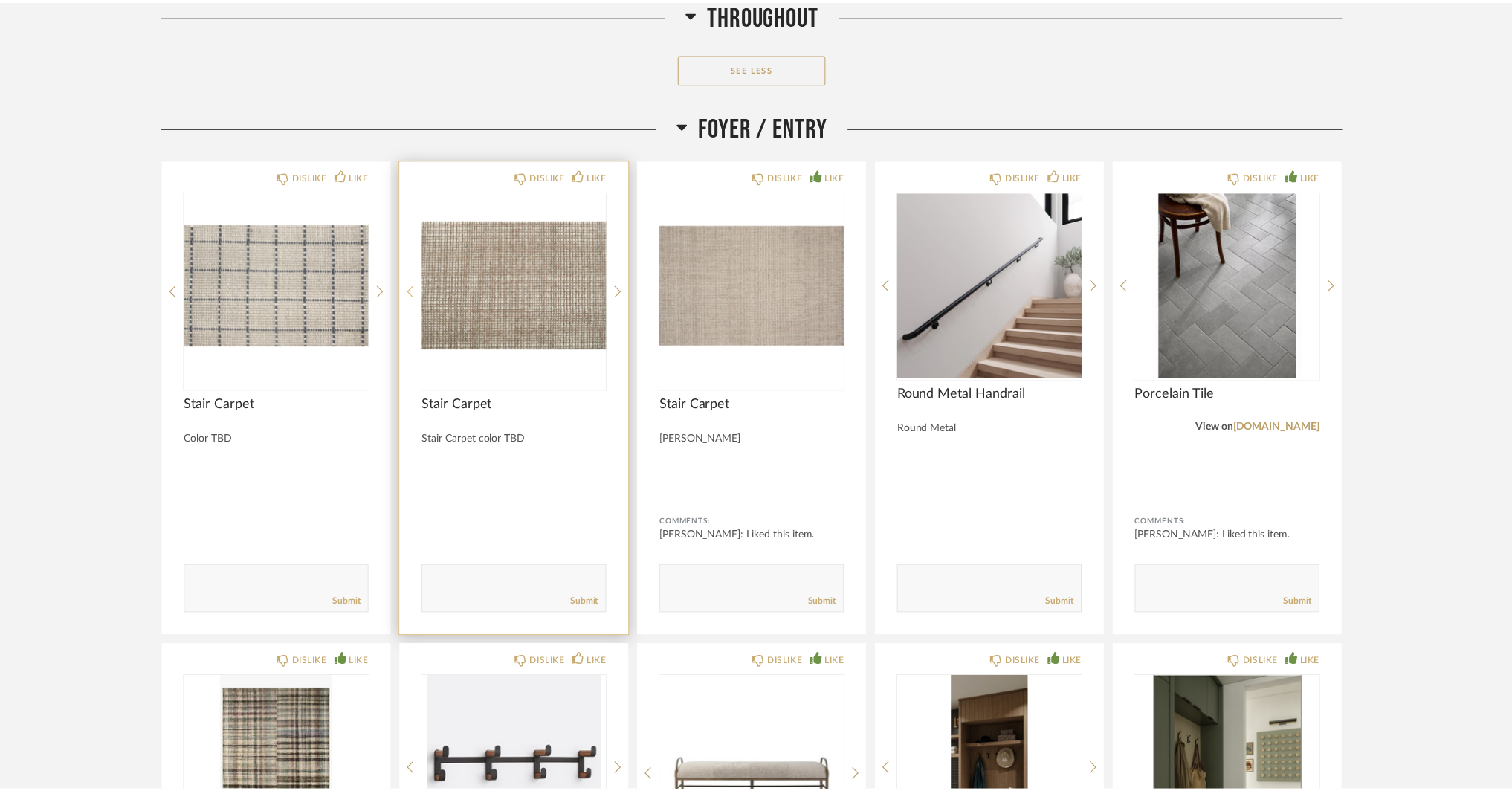
scroll to position [2303, 0]
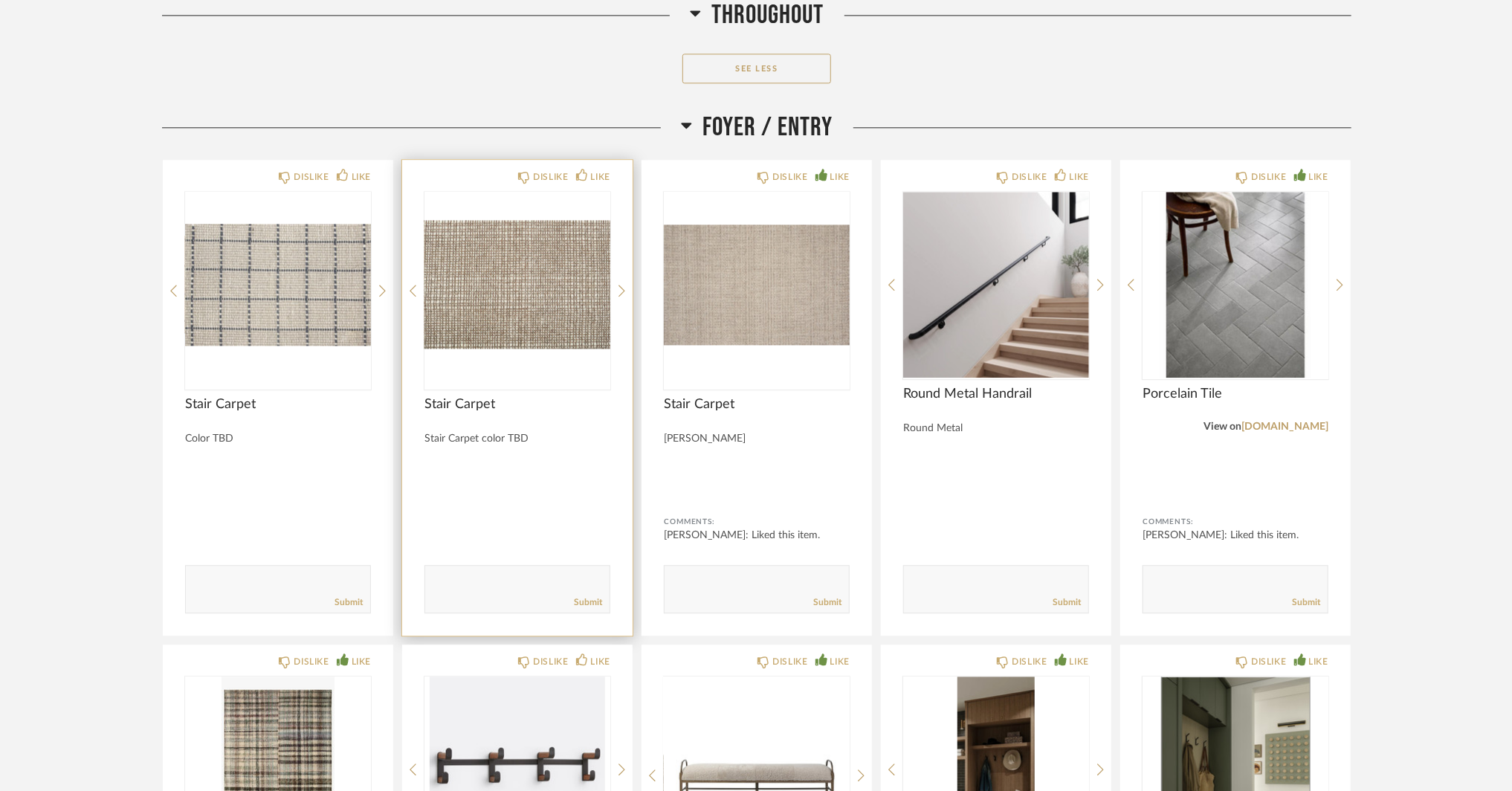
click at [524, 278] on img "0" at bounding box center [517, 284] width 186 height 186
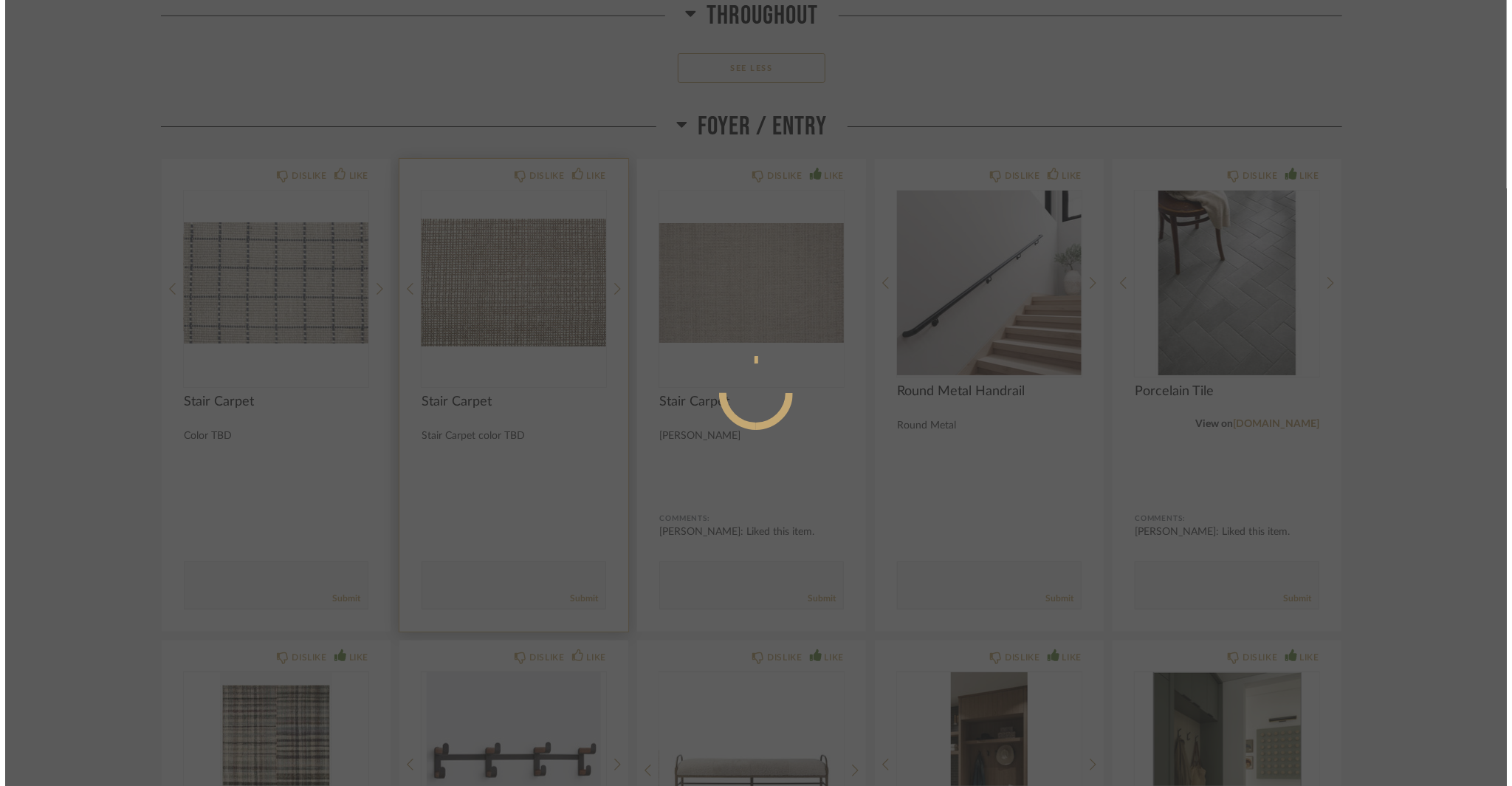
scroll to position [0, 0]
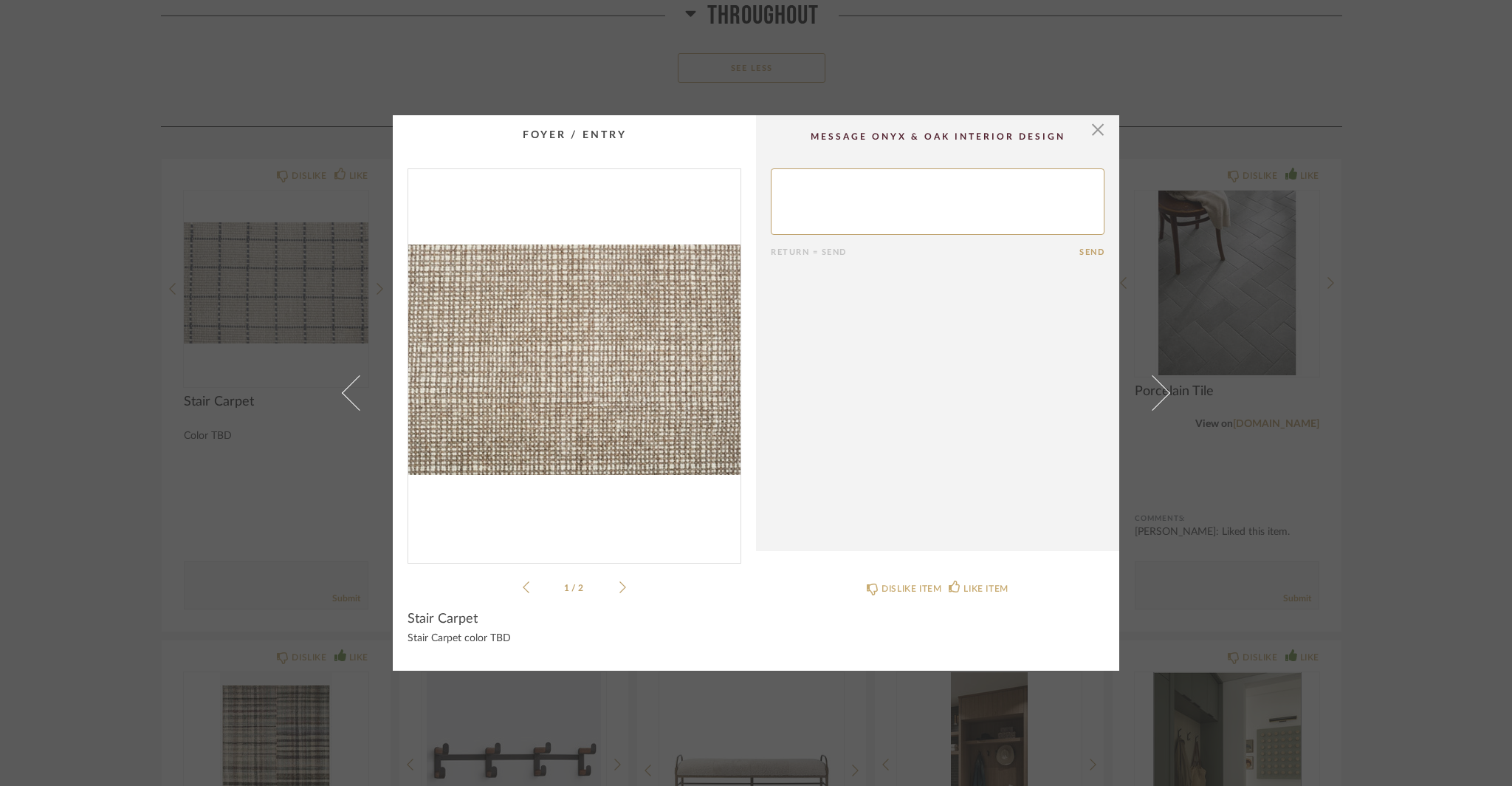
click at [621, 591] on div "1 / 2" at bounding box center [574, 382] width 334 height 428
click at [619, 588] on icon at bounding box center [622, 586] width 7 height 12
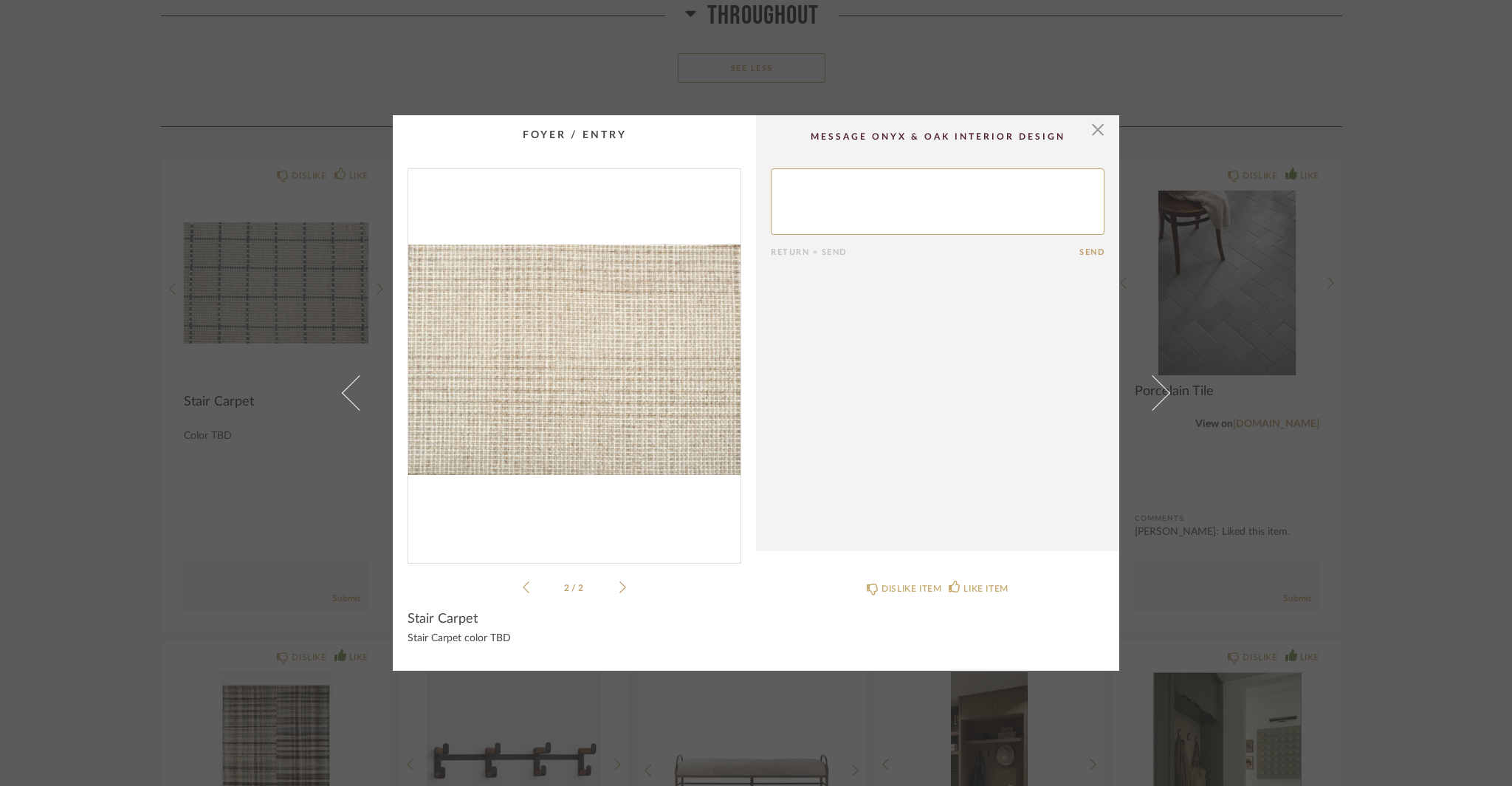
click at [227, 548] on div "× 2 / 2 Return = Send Send Stair Carpet Stair Carpet color TBD DISLIKE ITEM LIK…" at bounding box center [756, 393] width 1512 height 786
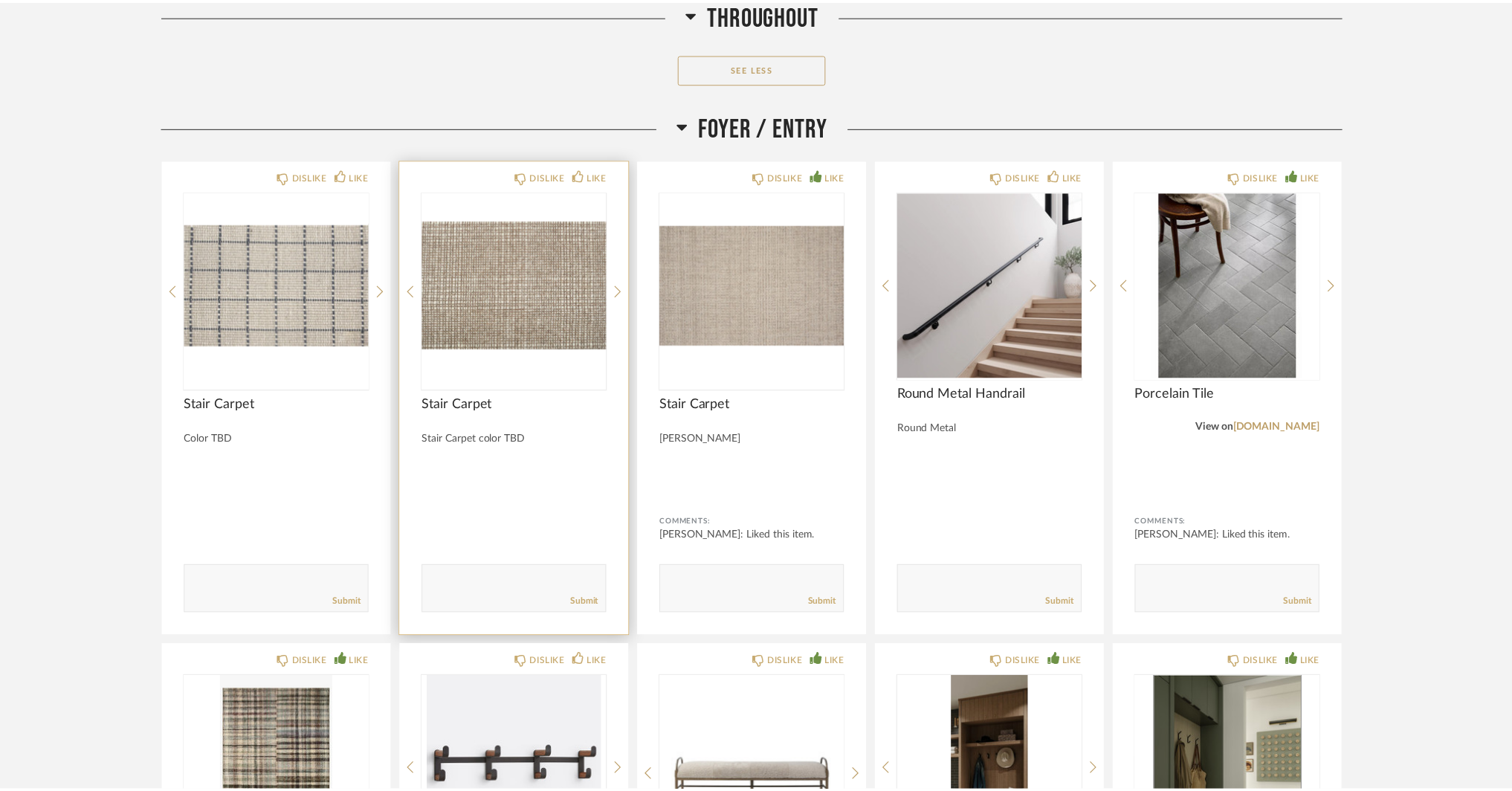
scroll to position [2303, 0]
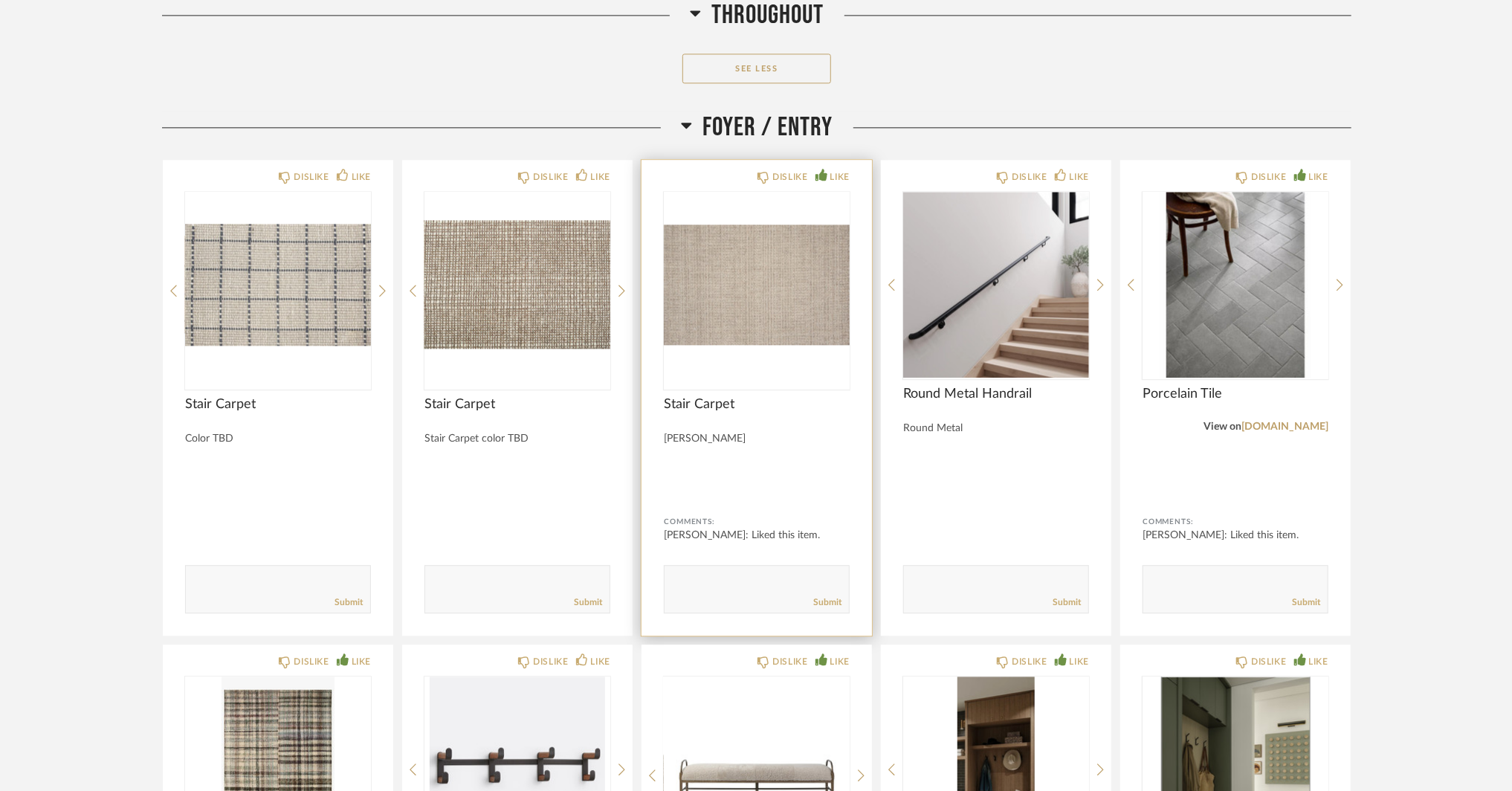
click at [705, 306] on img "0" at bounding box center [756, 284] width 186 height 186
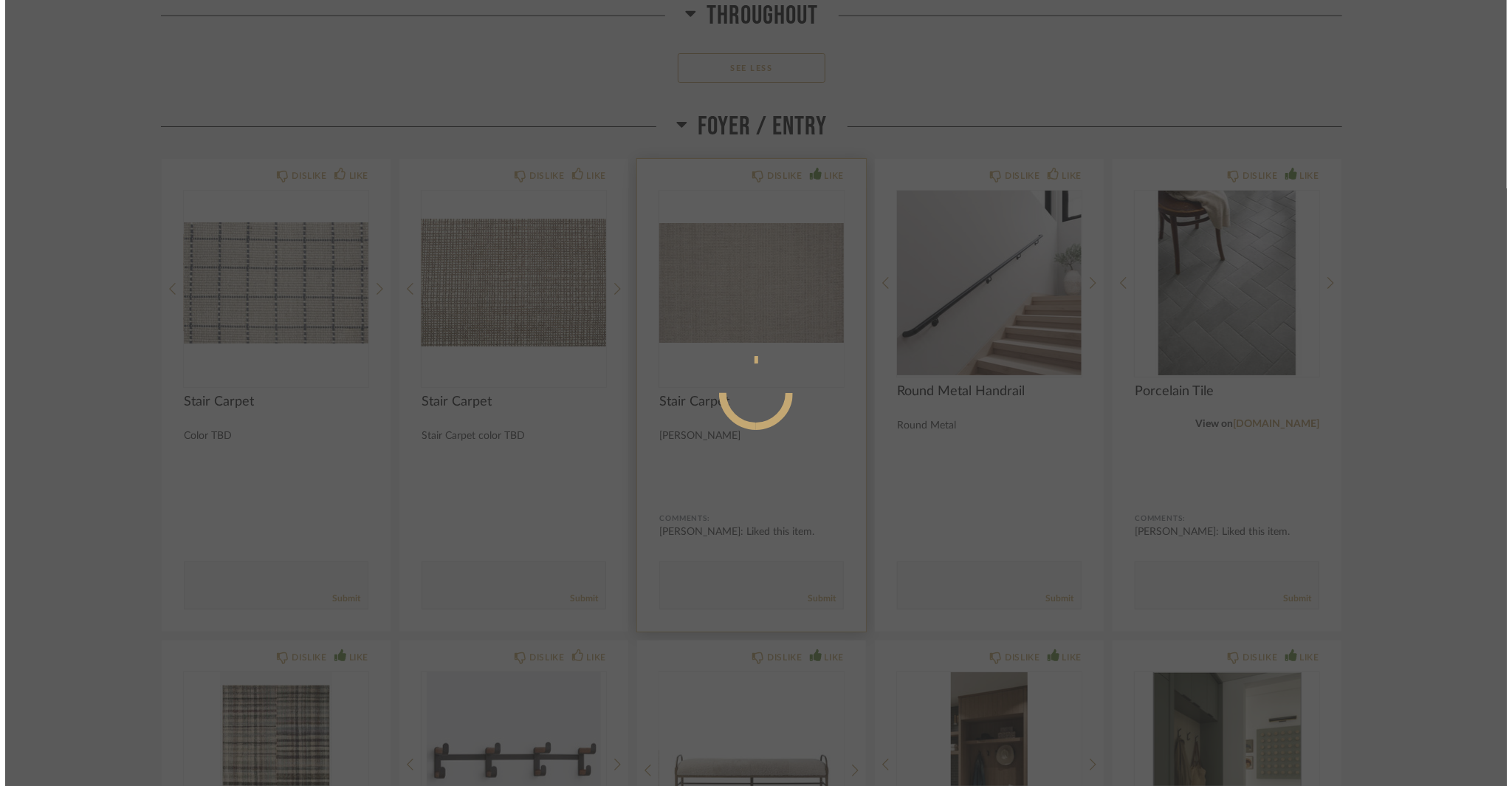
scroll to position [0, 0]
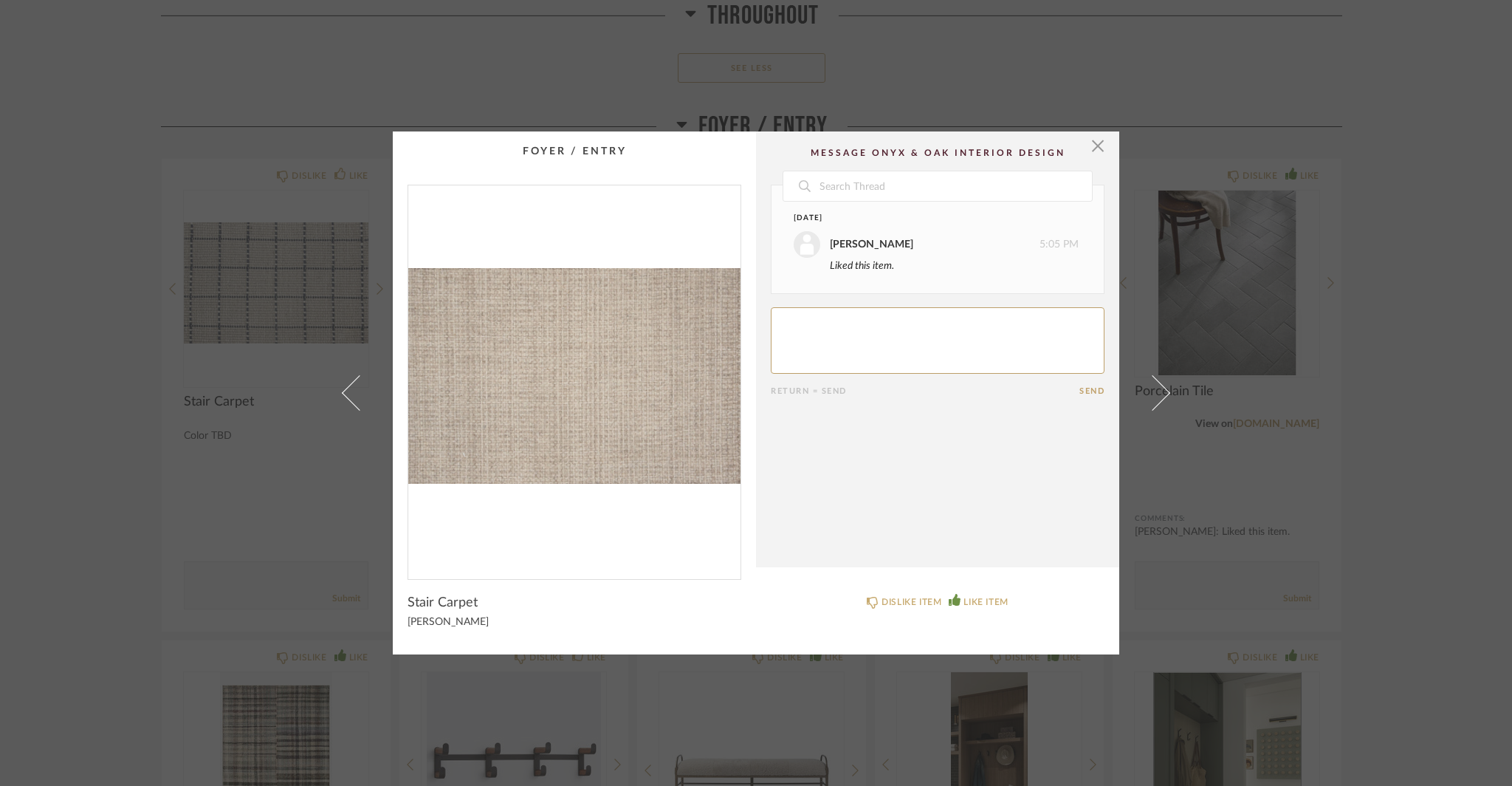
click at [173, 541] on div "× Date Today Jacqui Highbloom 5:05 PM Liked this item. Return = Send Send Stair…" at bounding box center [756, 393] width 1512 height 786
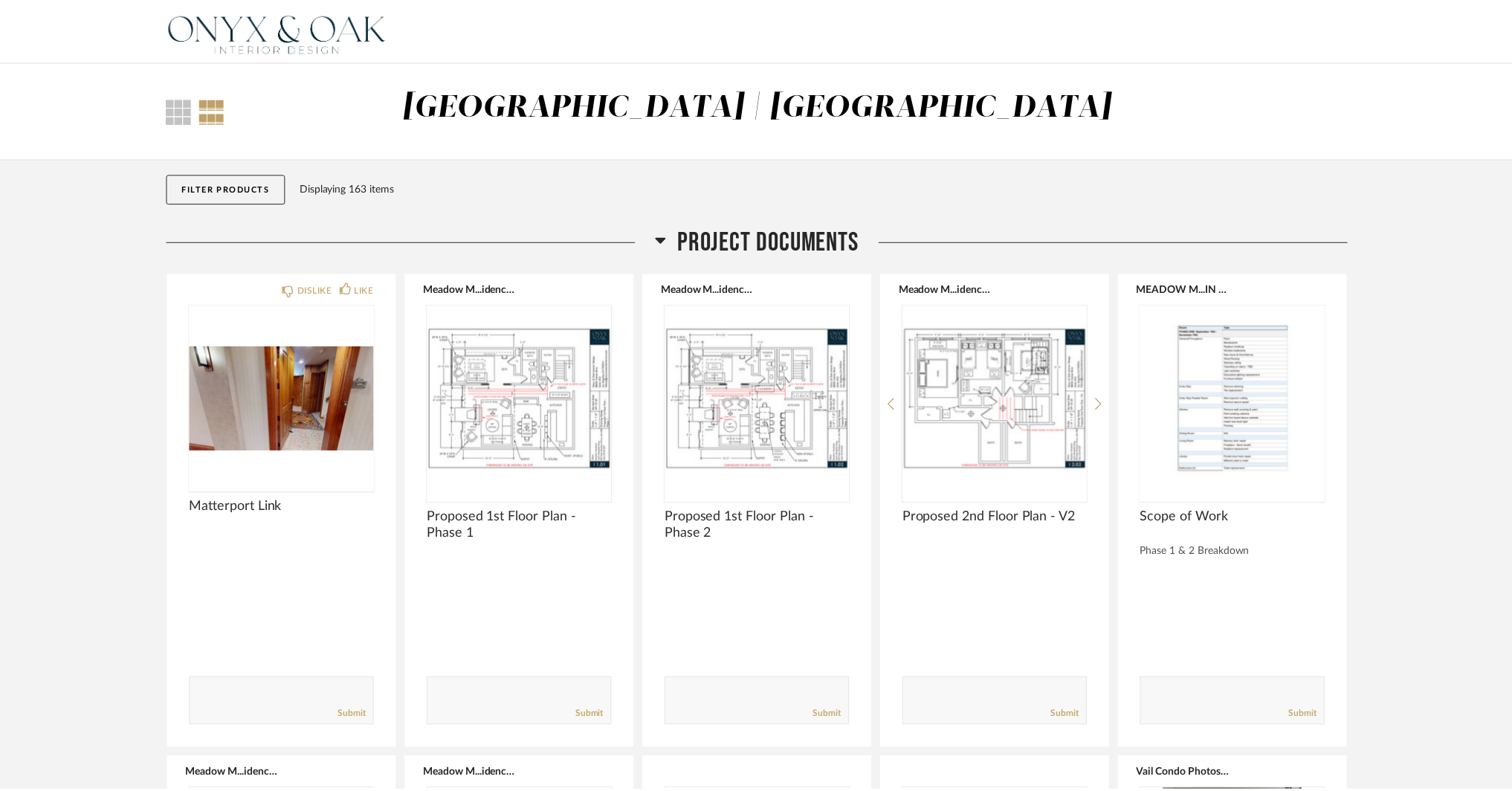
scroll to position [2303, 0]
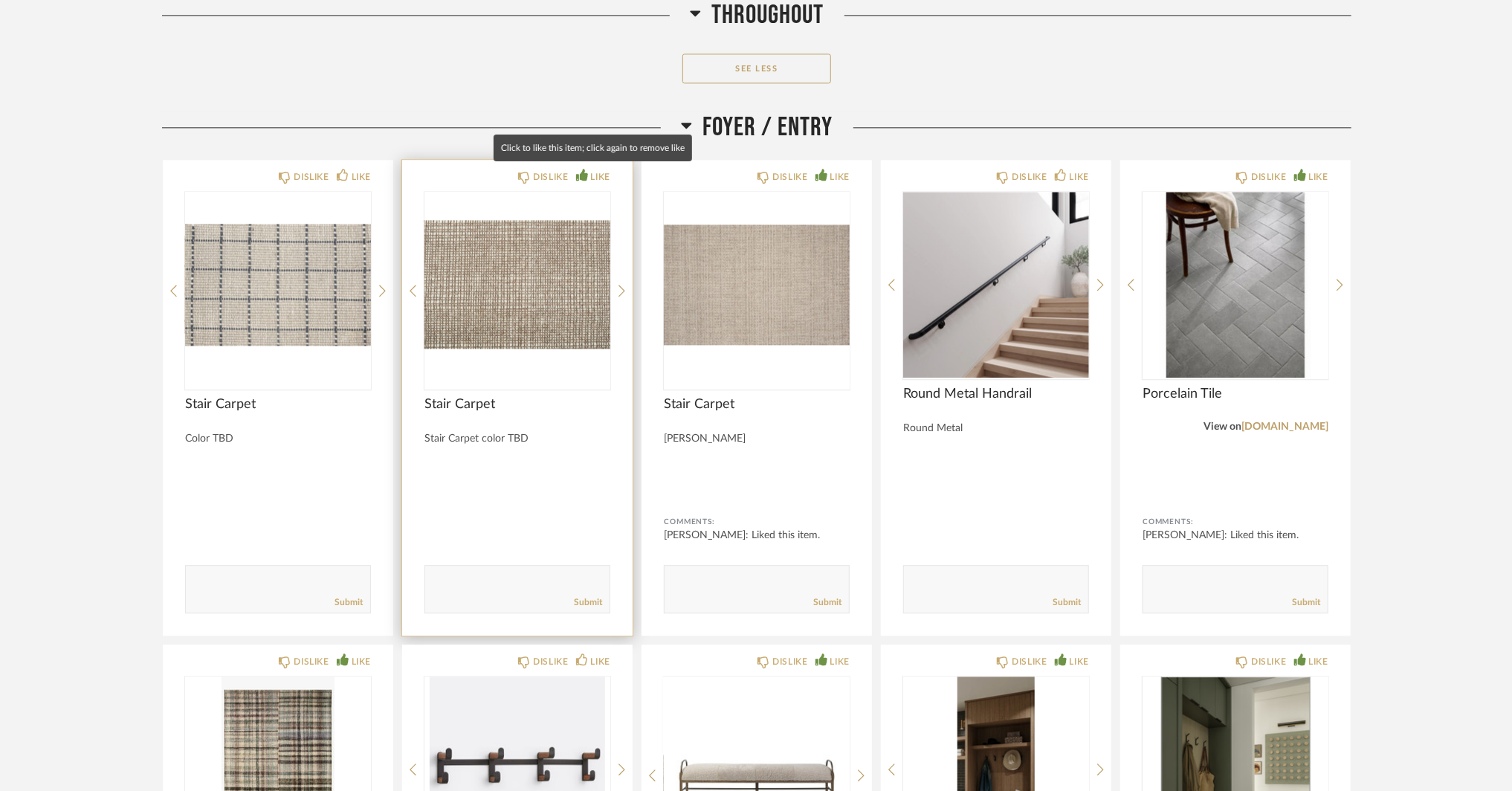
click at [588, 176] on div "LIKE" at bounding box center [593, 177] width 34 height 15
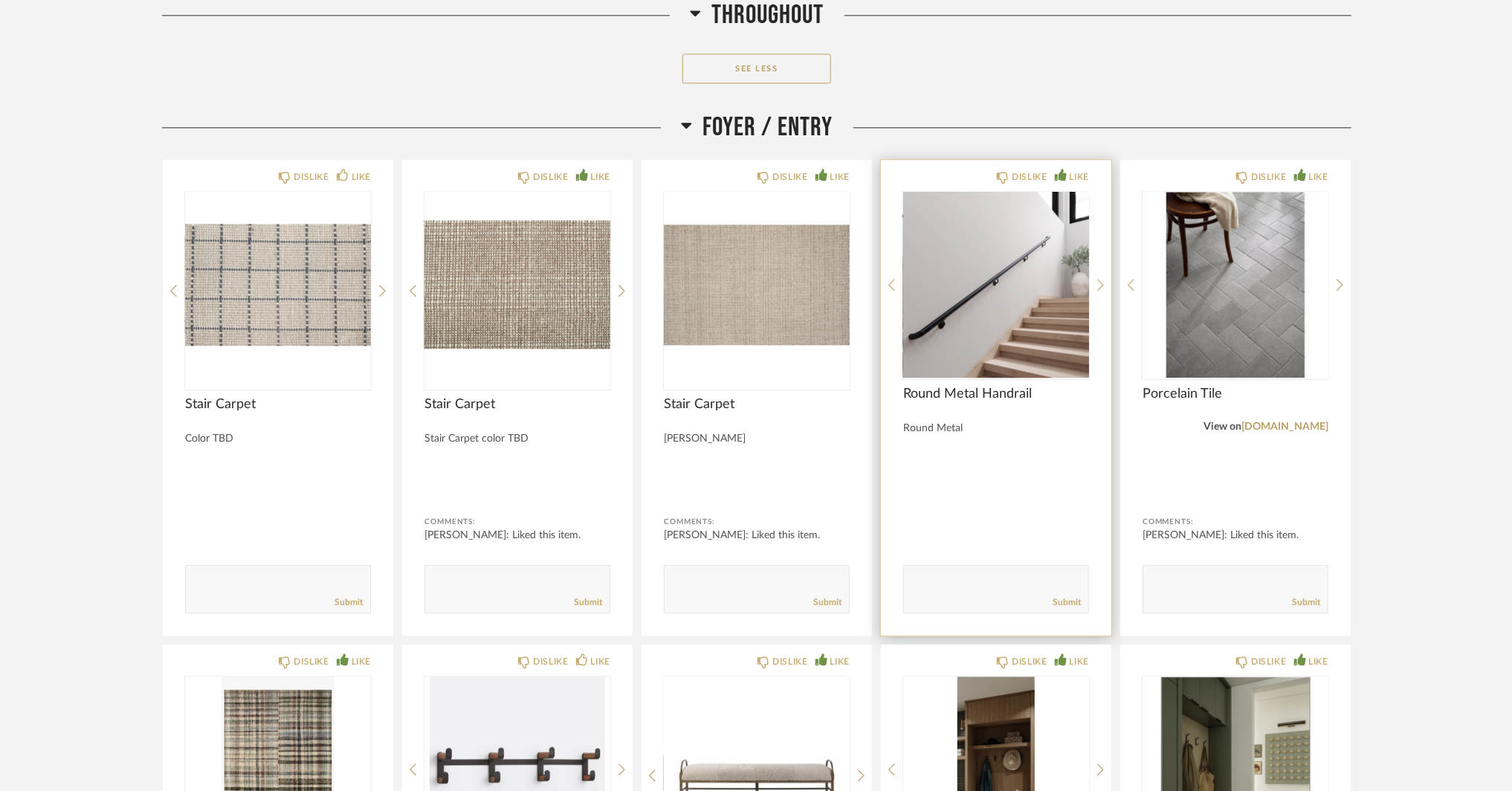
click at [1067, 181] on div "LIKE" at bounding box center [1072, 177] width 34 height 15
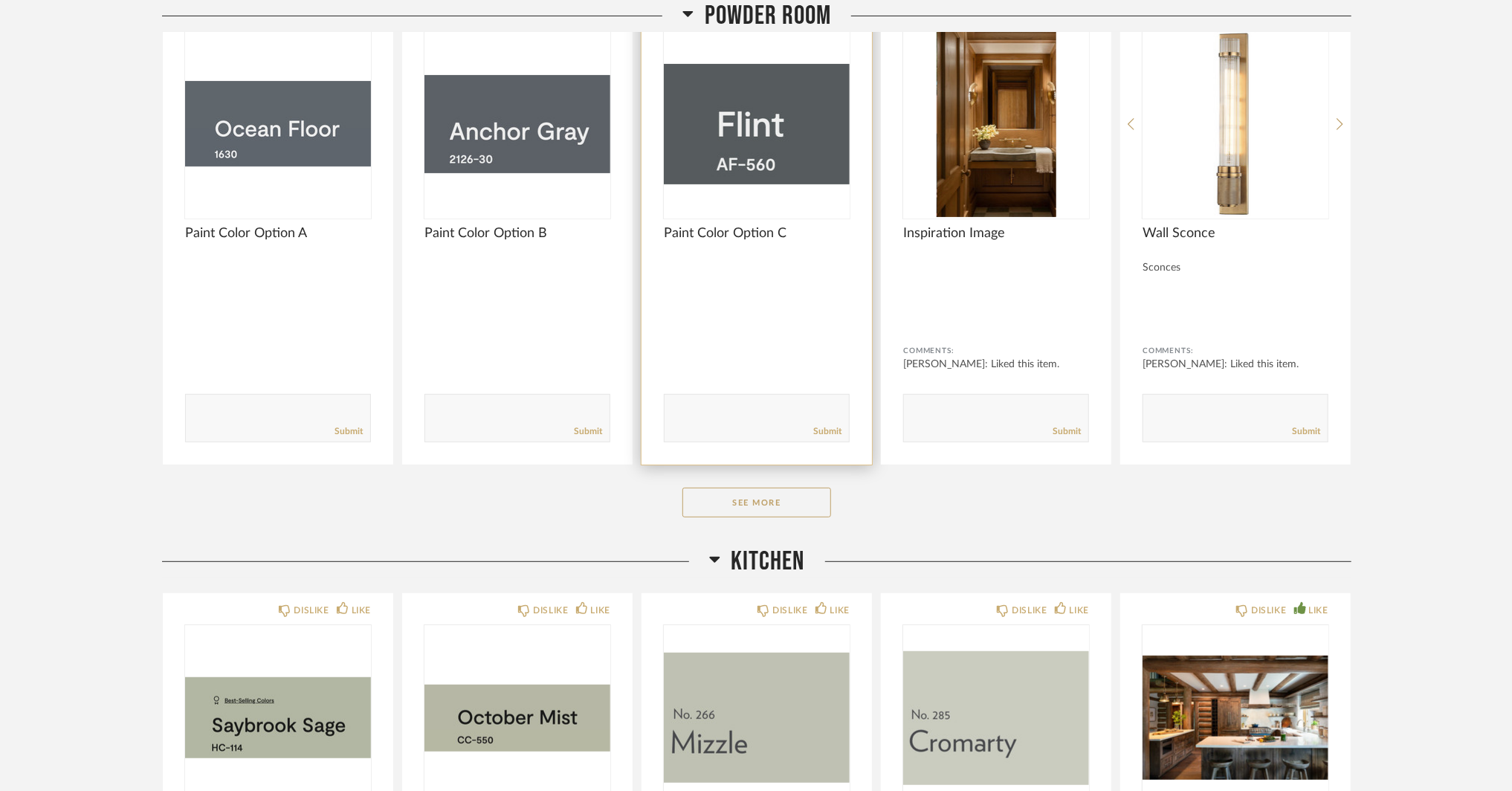
scroll to position [3863, 0]
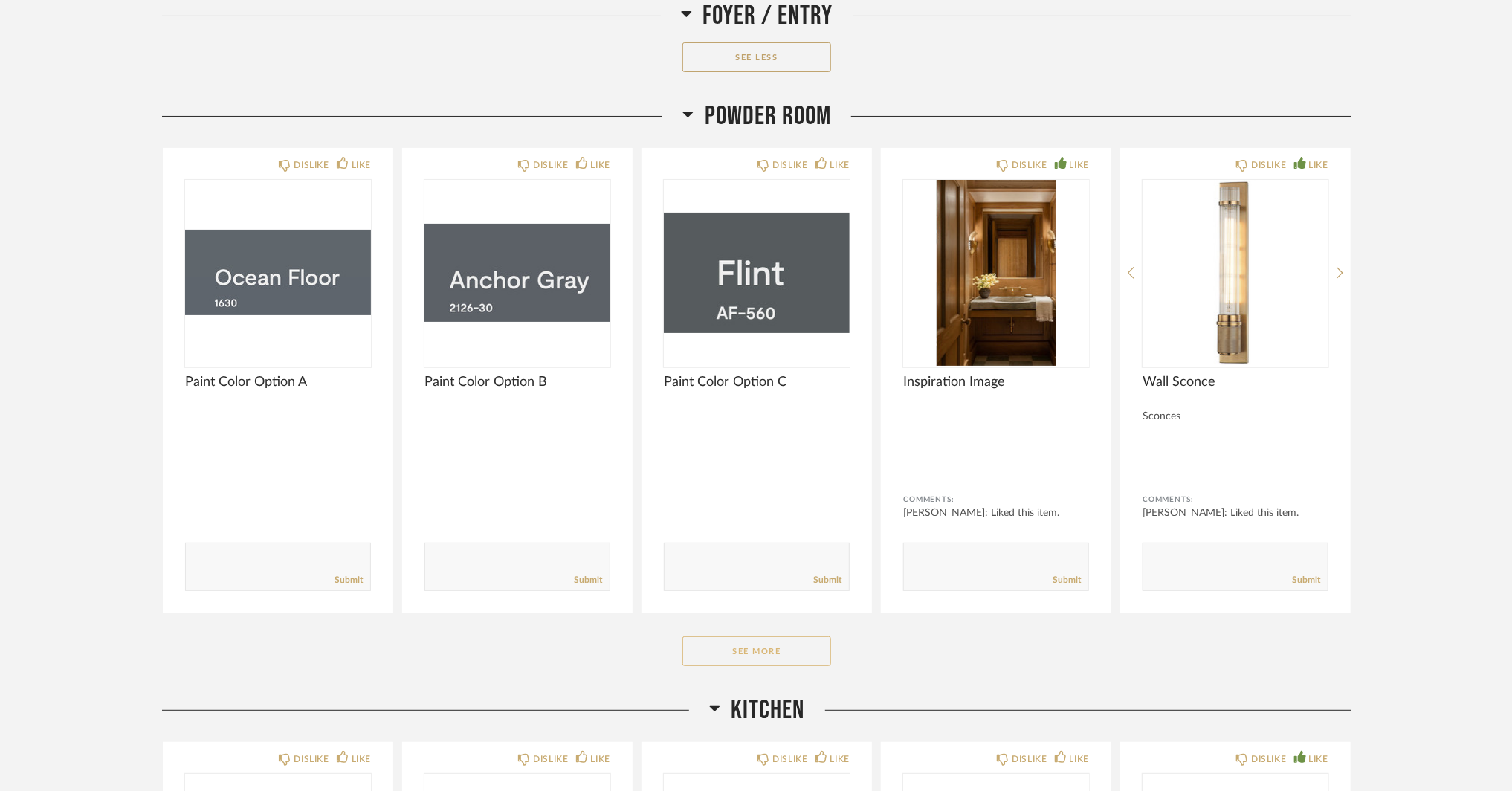
click at [786, 645] on button "See More" at bounding box center [756, 650] width 148 height 29
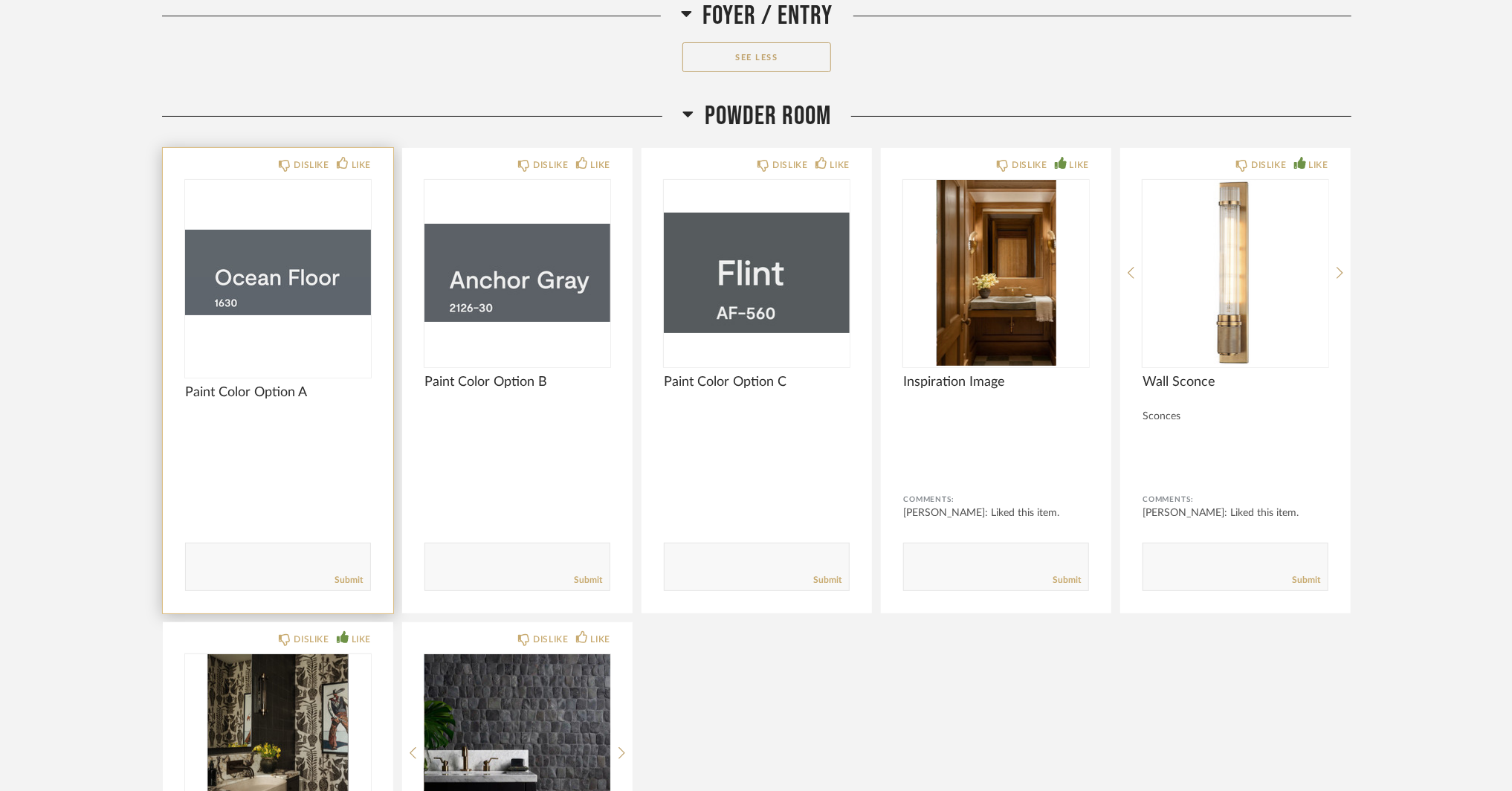
click at [0, 0] on img at bounding box center [0, 0] width 0 height 0
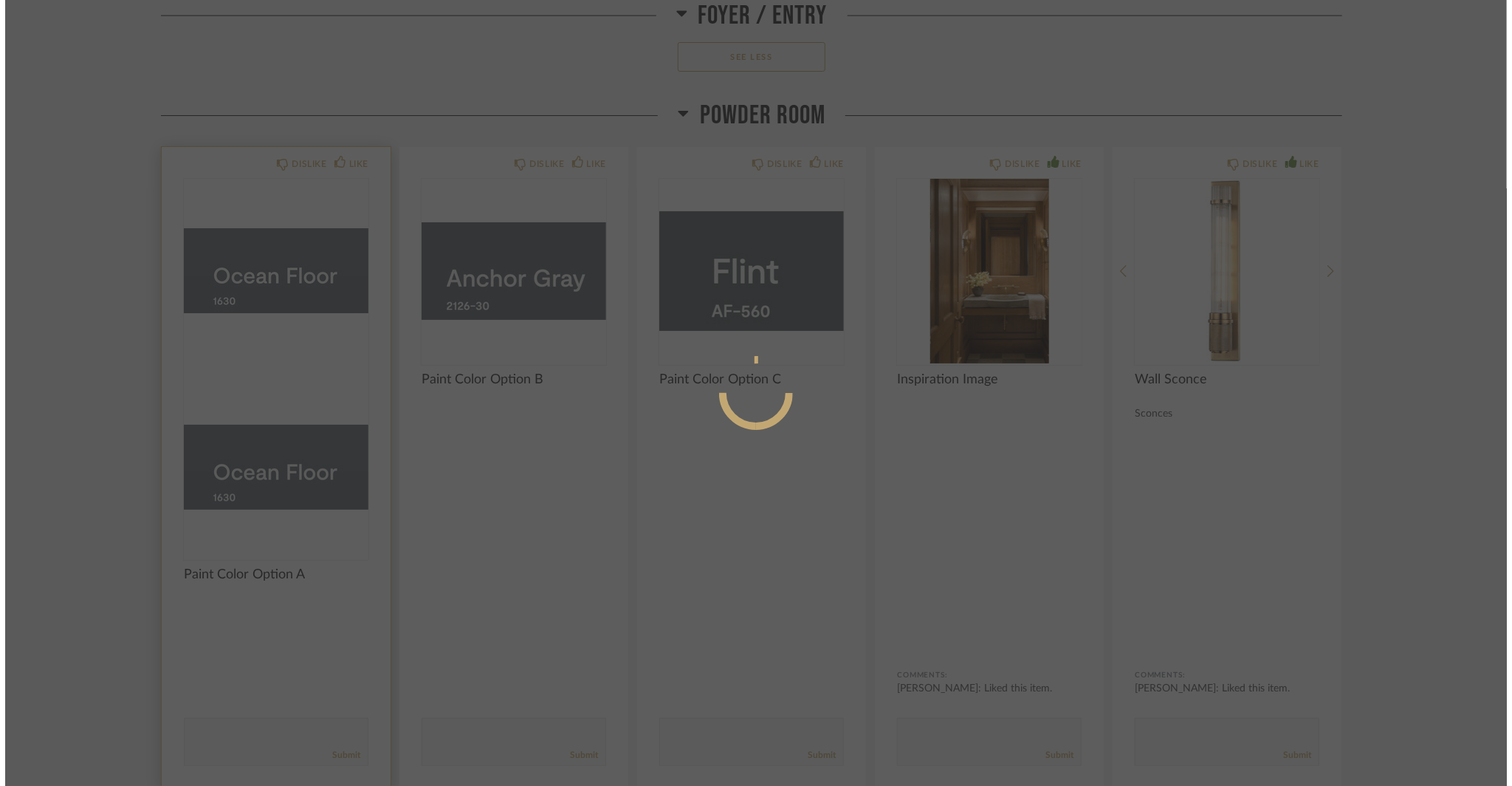
scroll to position [0, 0]
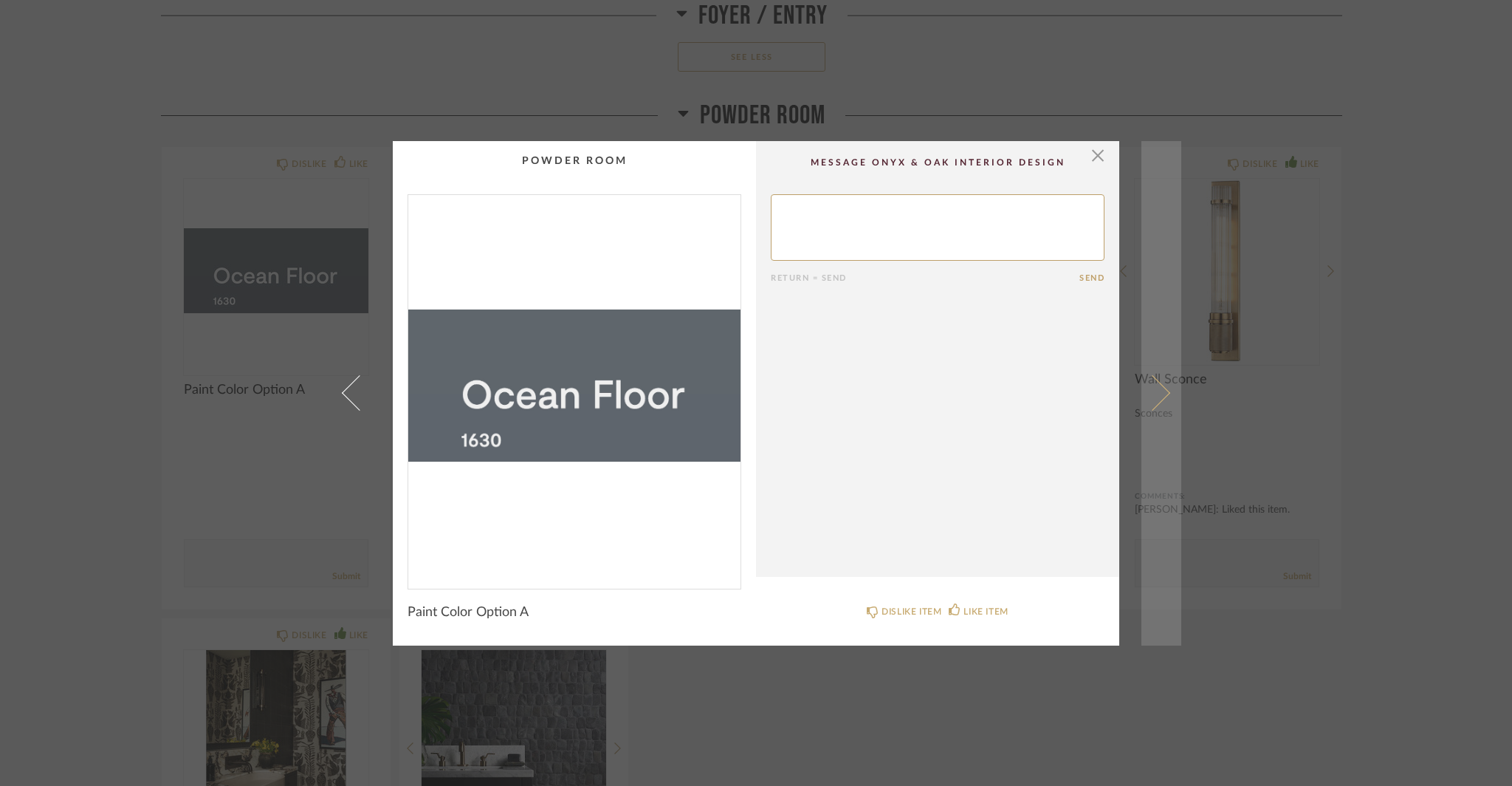
click at [1156, 394] on span at bounding box center [1153, 393] width 36 height 36
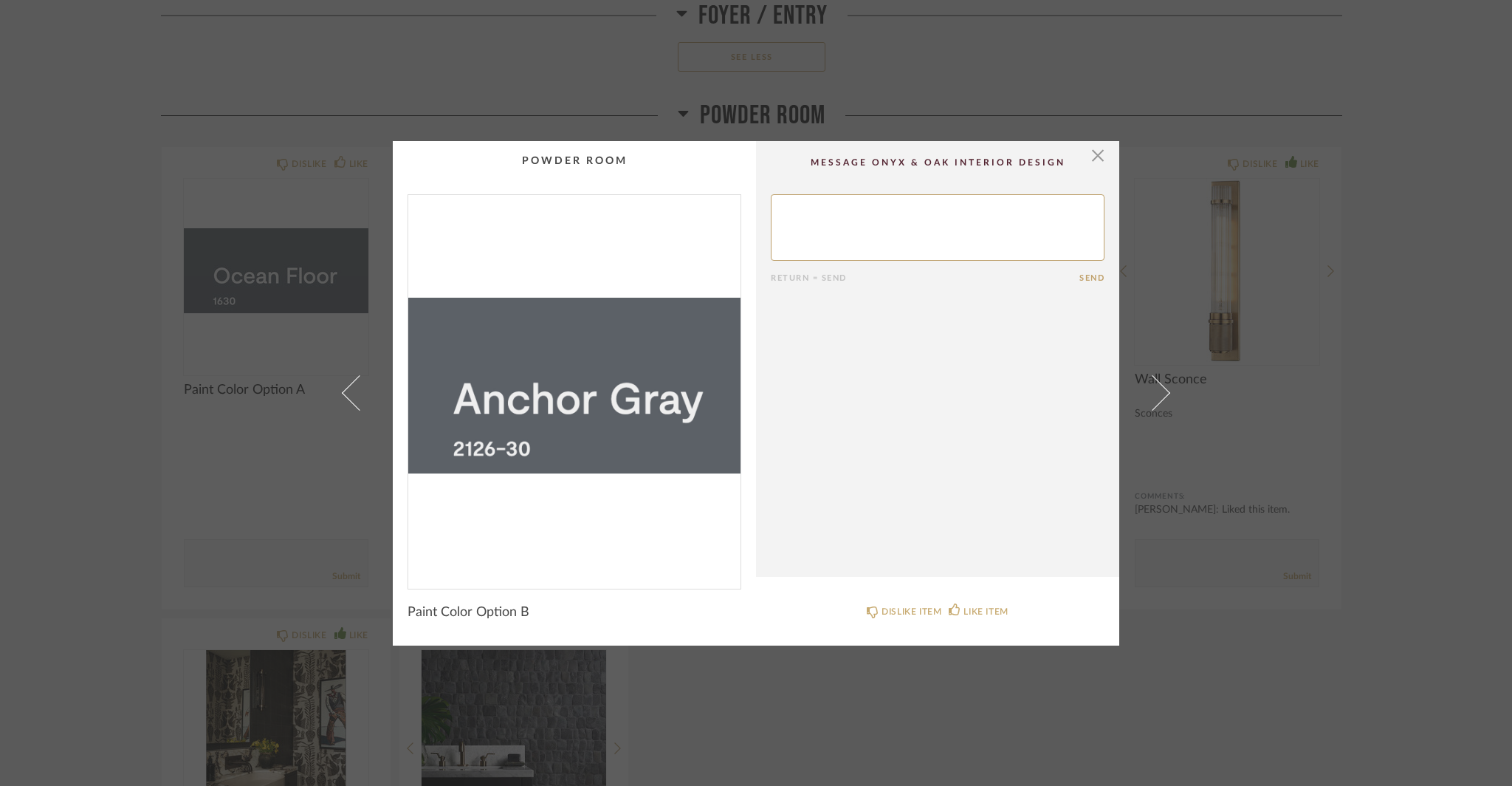
click at [1156, 394] on span at bounding box center [1153, 393] width 36 height 36
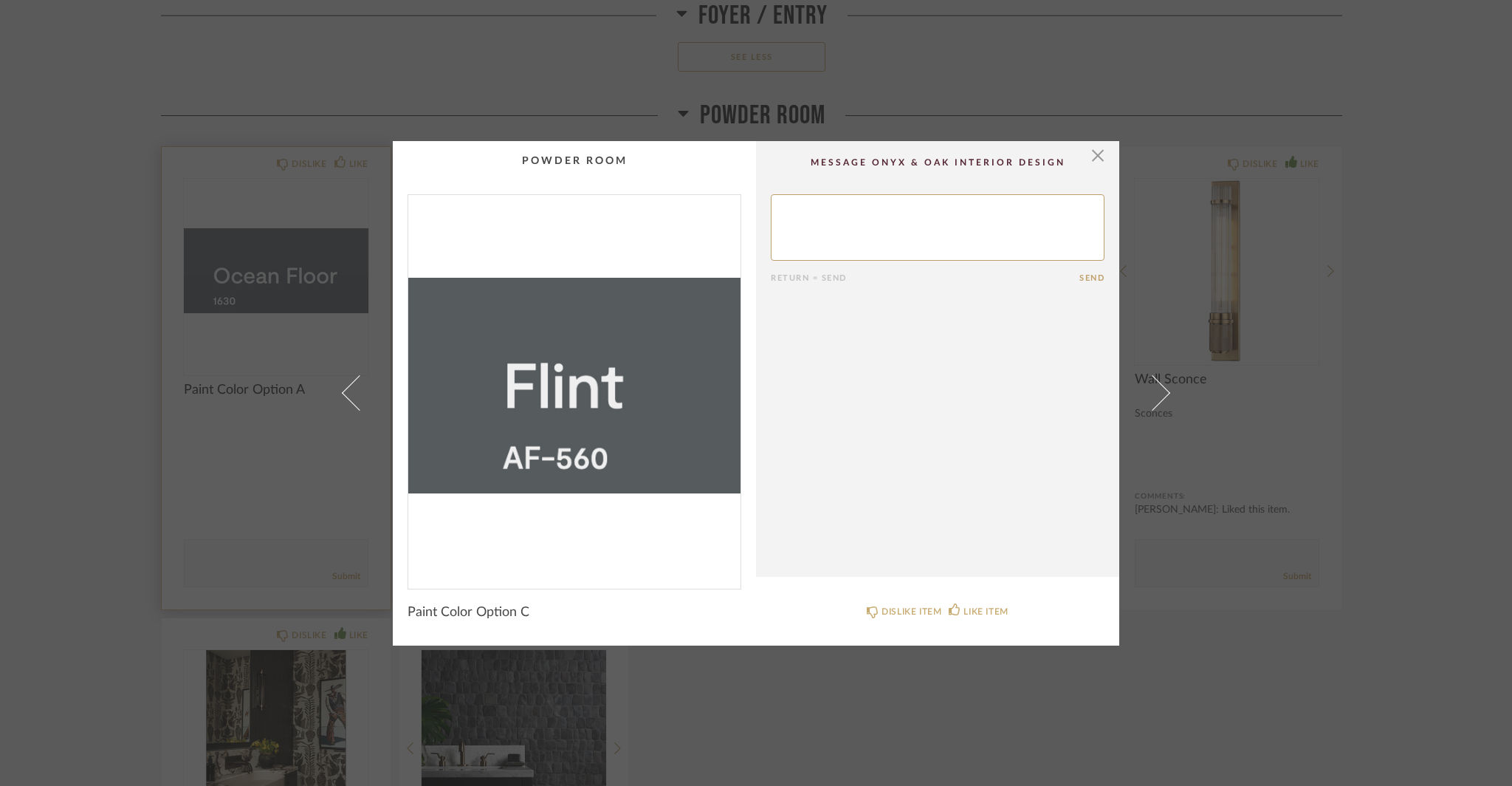
drag, startPoint x: 260, startPoint y: 429, endPoint x: 287, endPoint y: 468, distance: 47.4
click at [260, 428] on div "× Return = Send Send Paint Color Option C DISLIKE ITEM LIKE ITEM" at bounding box center [756, 393] width 1512 height 786
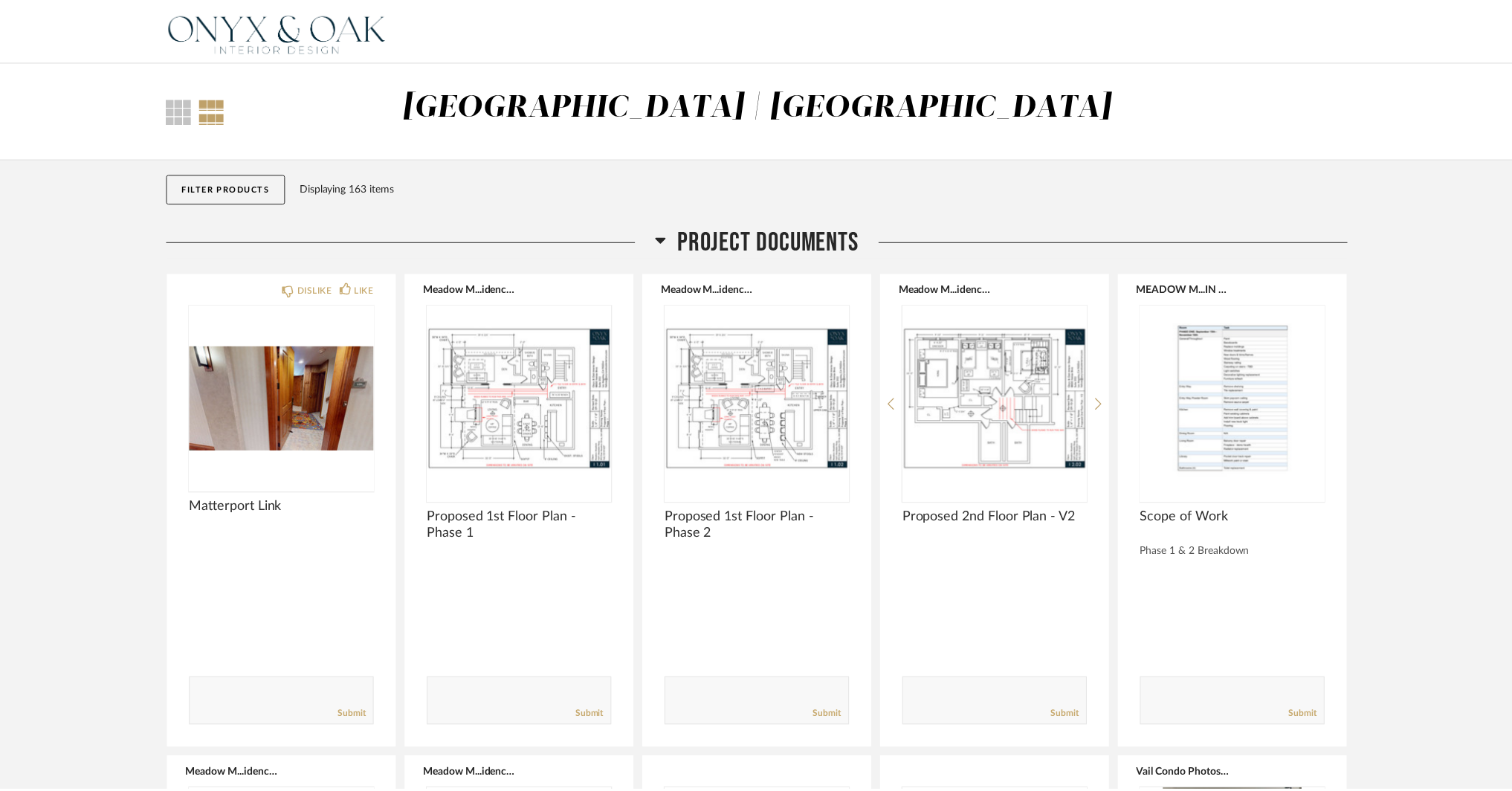
scroll to position [3863, 0]
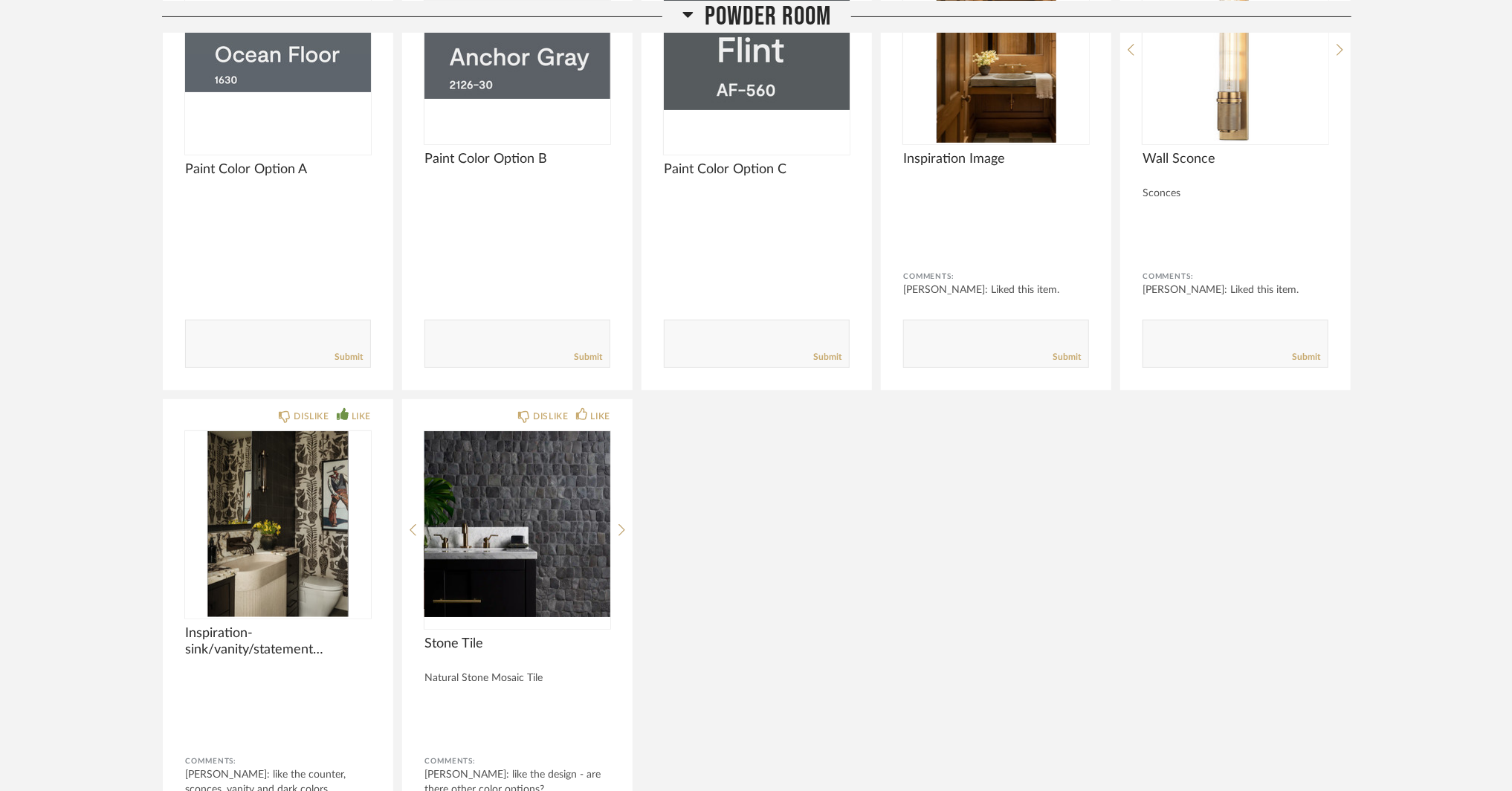
scroll to position [4235, 0]
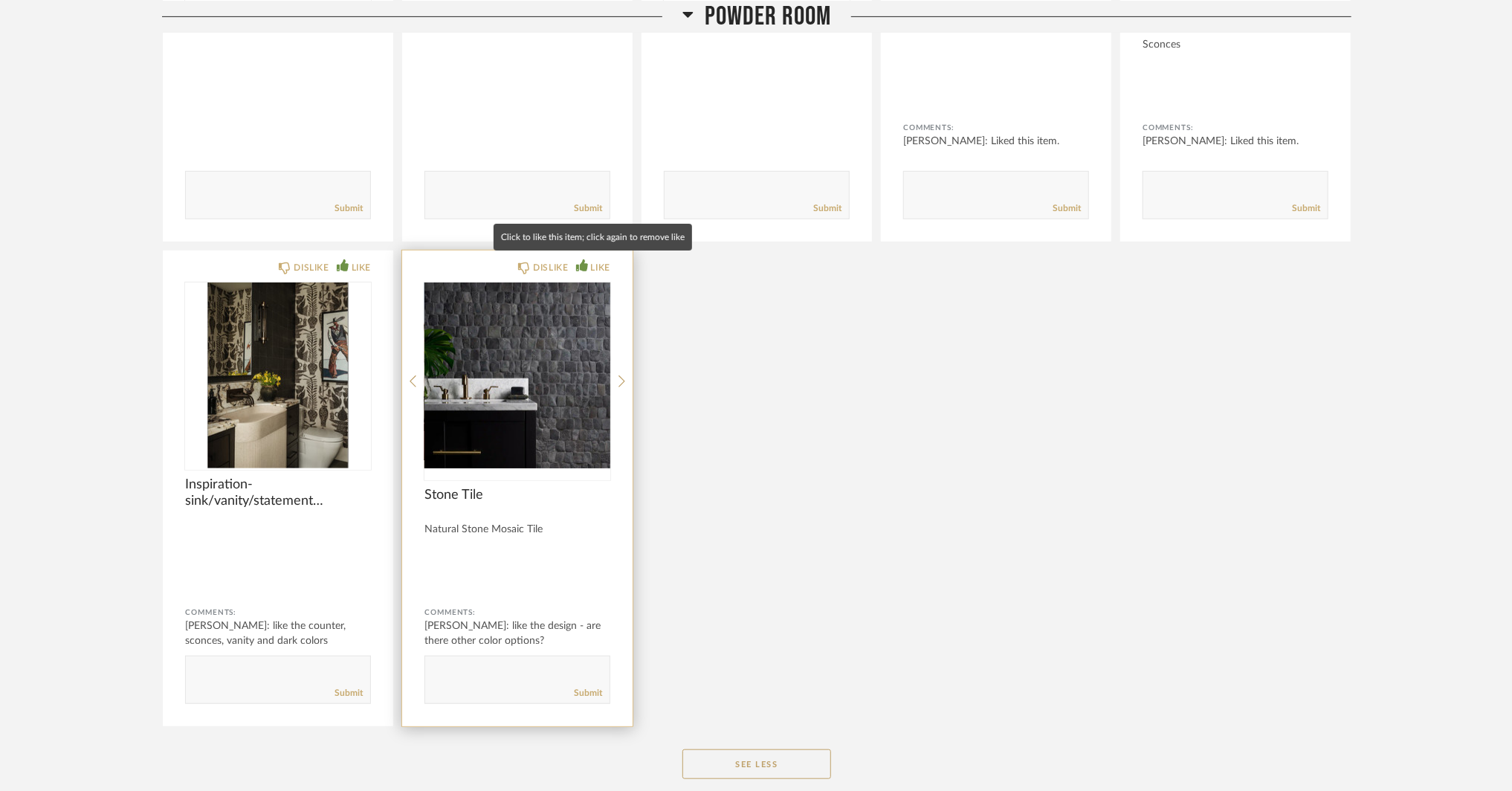
click at [586, 262] on icon at bounding box center [582, 265] width 12 height 12
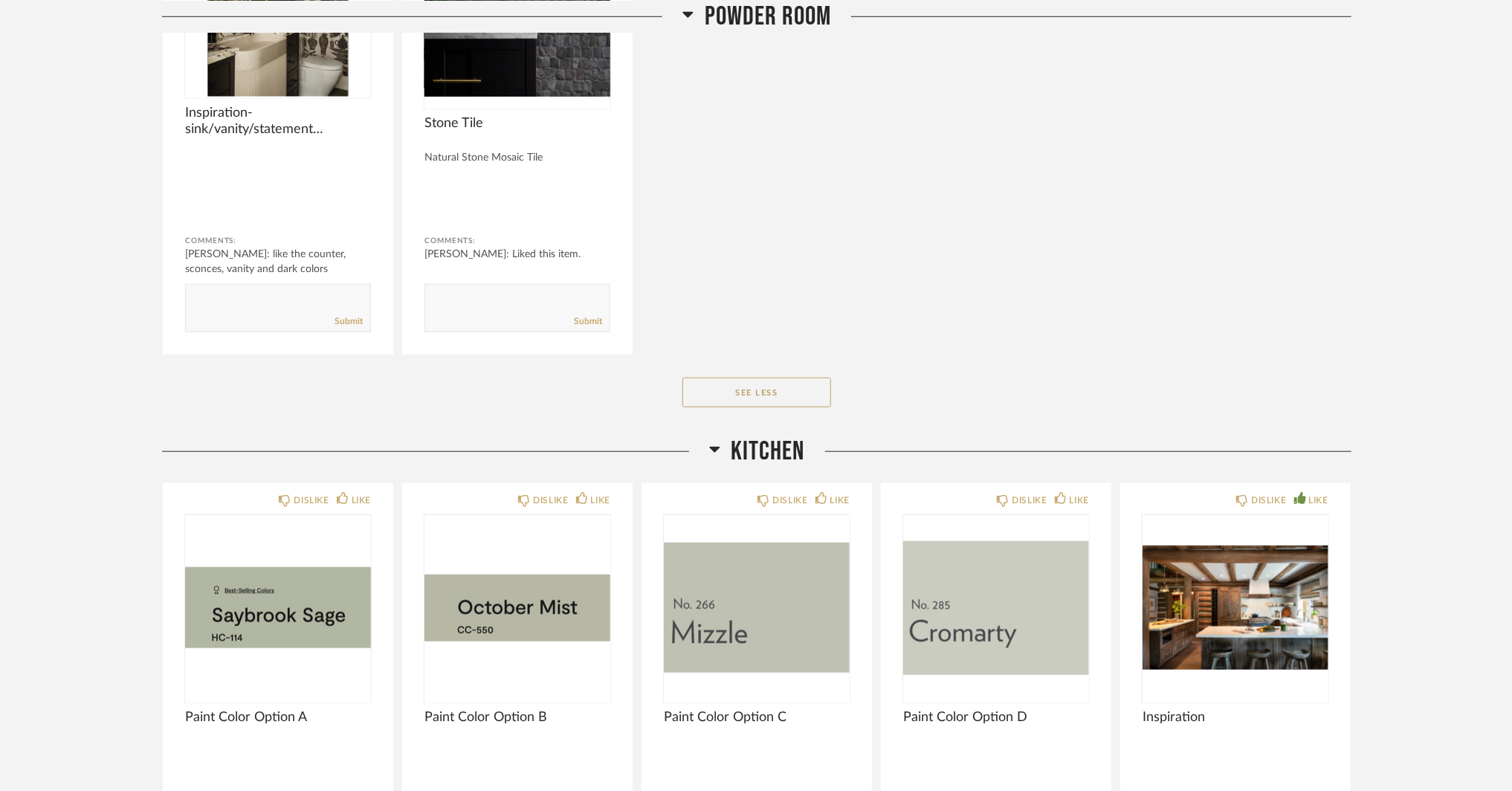
scroll to position [4904, 0]
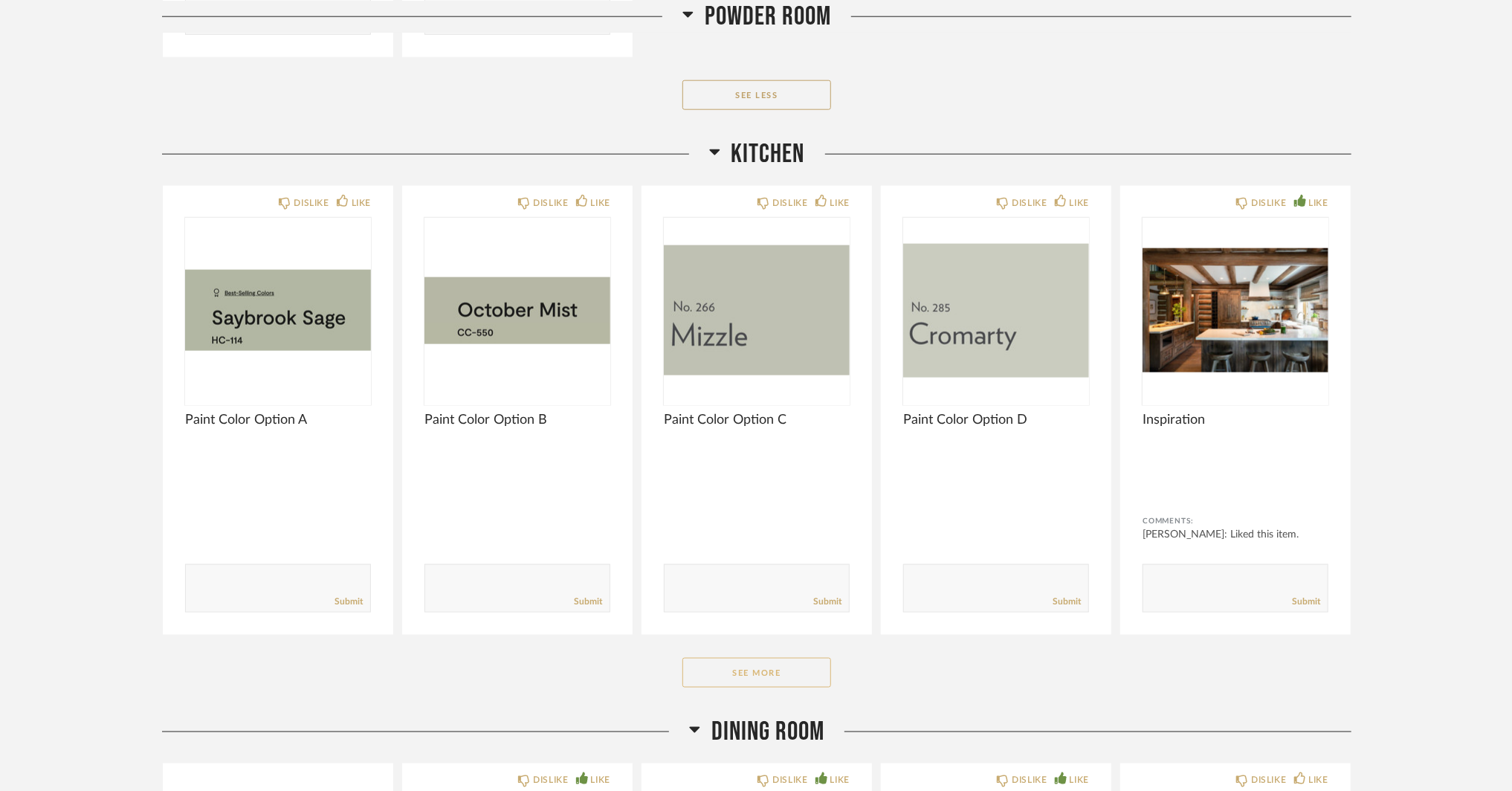
click at [798, 674] on button "See More" at bounding box center [756, 672] width 148 height 29
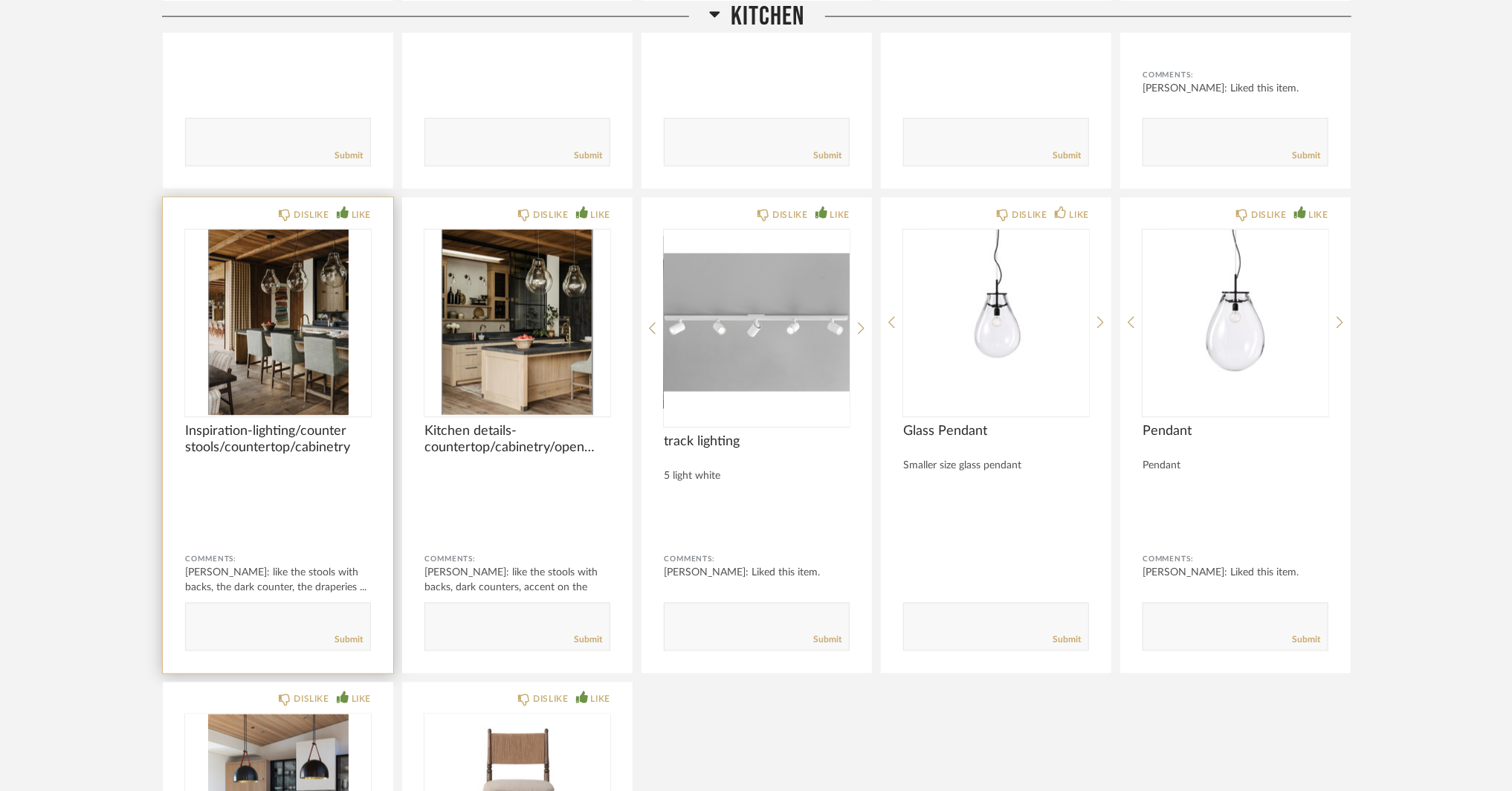
scroll to position [5498, 0]
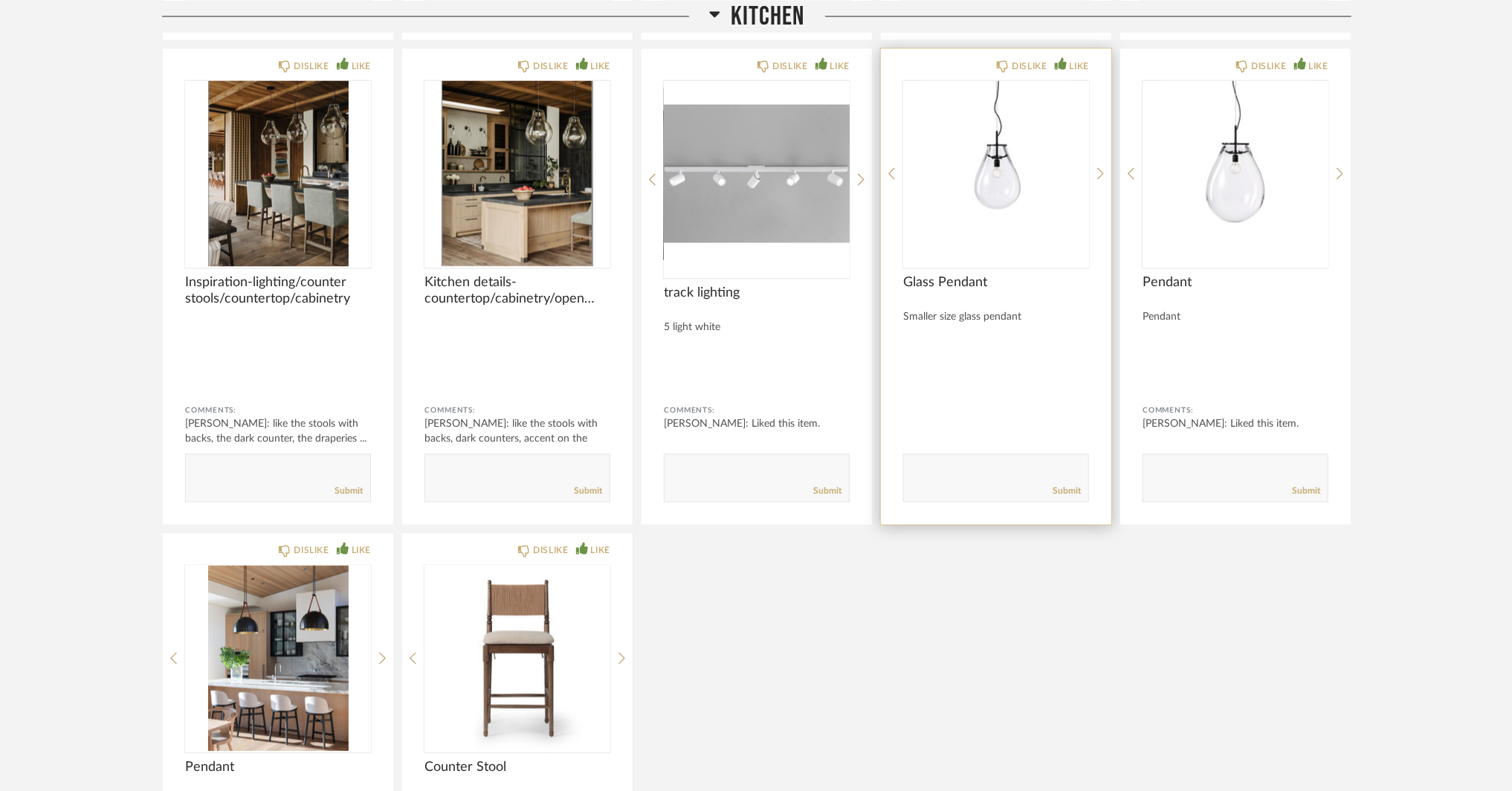
click at [1060, 59] on icon at bounding box center [1061, 63] width 12 height 12
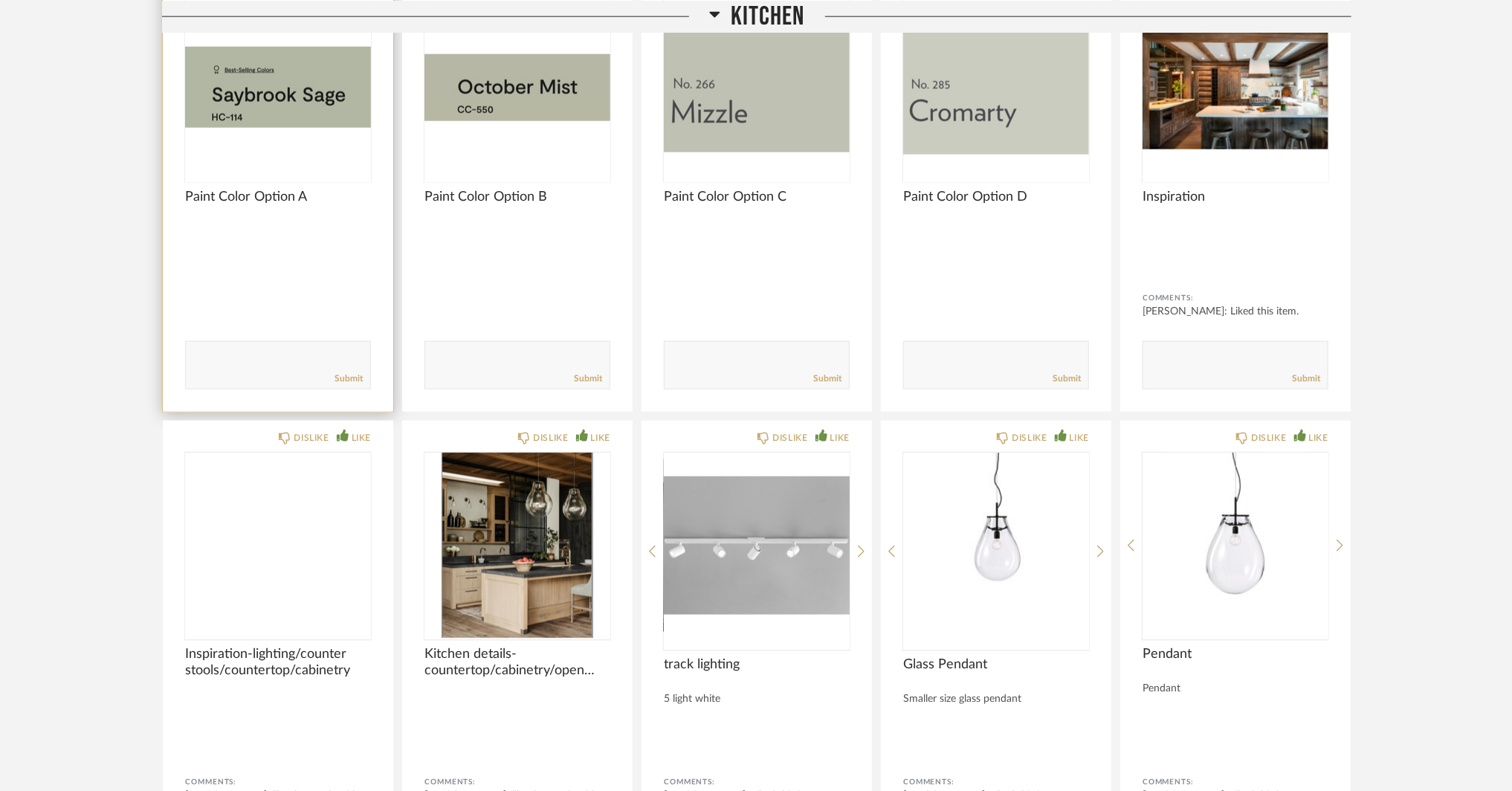
scroll to position [4978, 0]
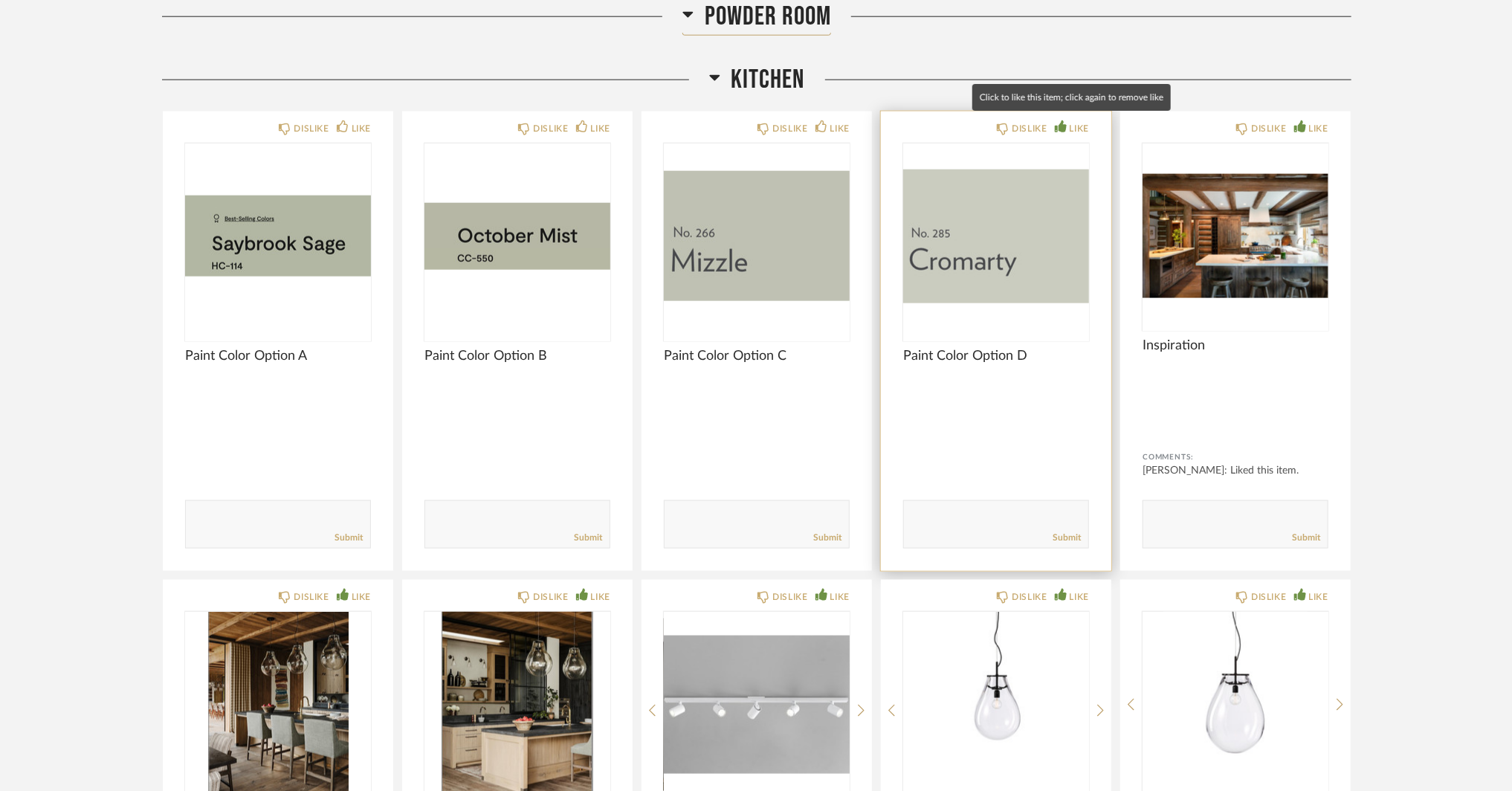
click at [1074, 123] on div "LIKE" at bounding box center [1079, 128] width 19 height 15
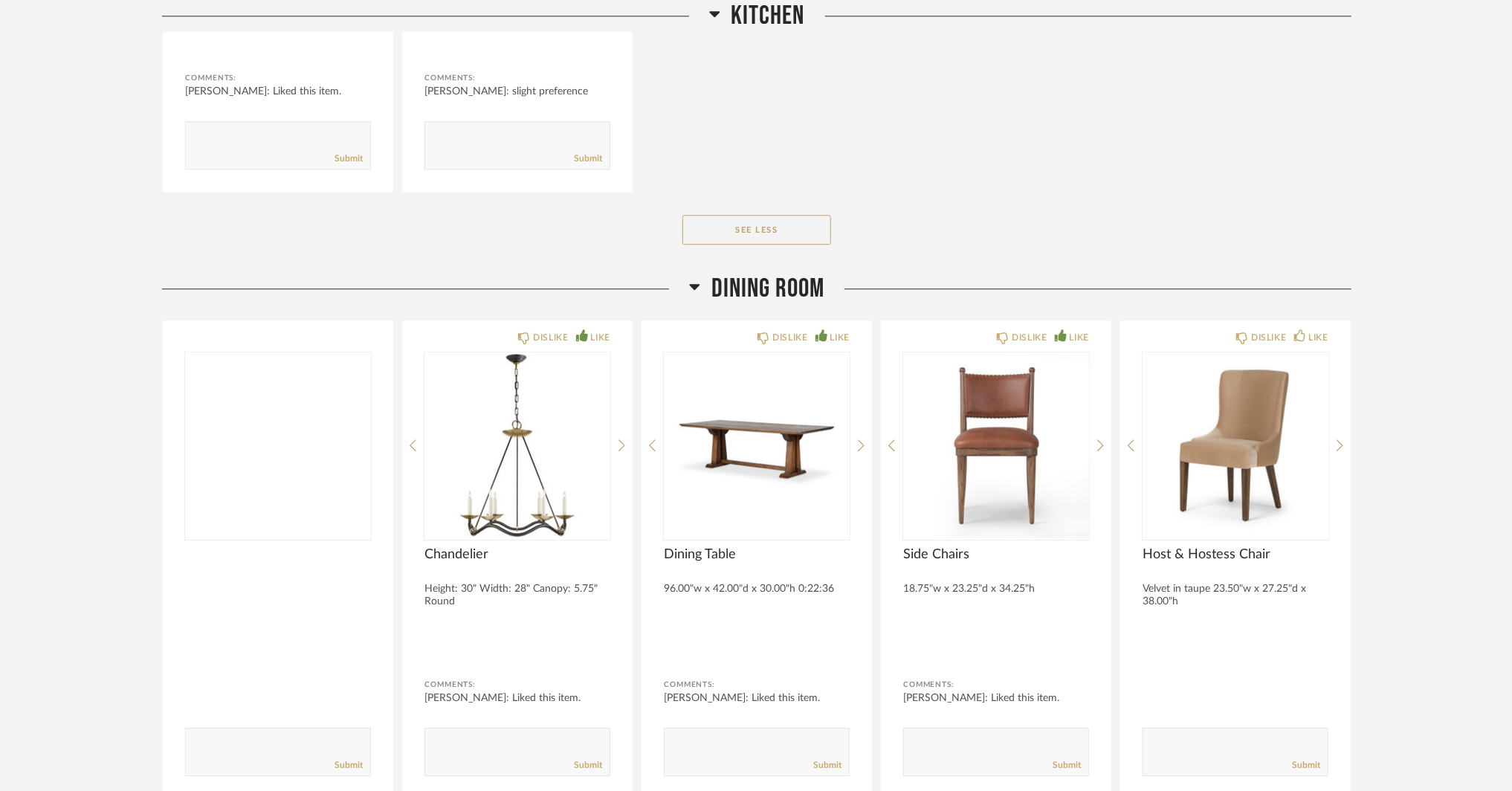
scroll to position [6538, 0]
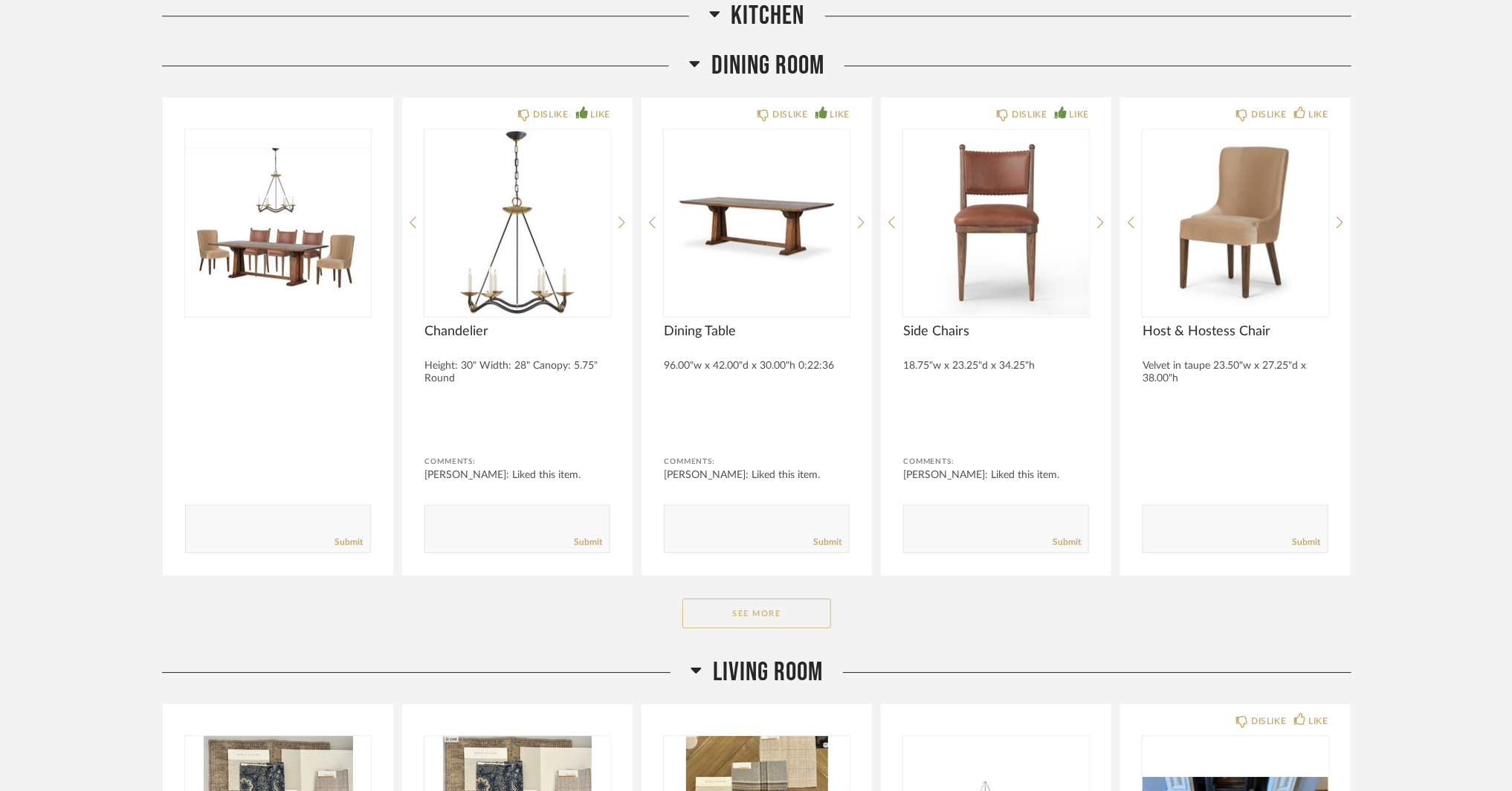
click at [733, 598] on button "See More" at bounding box center [756, 613] width 148 height 29
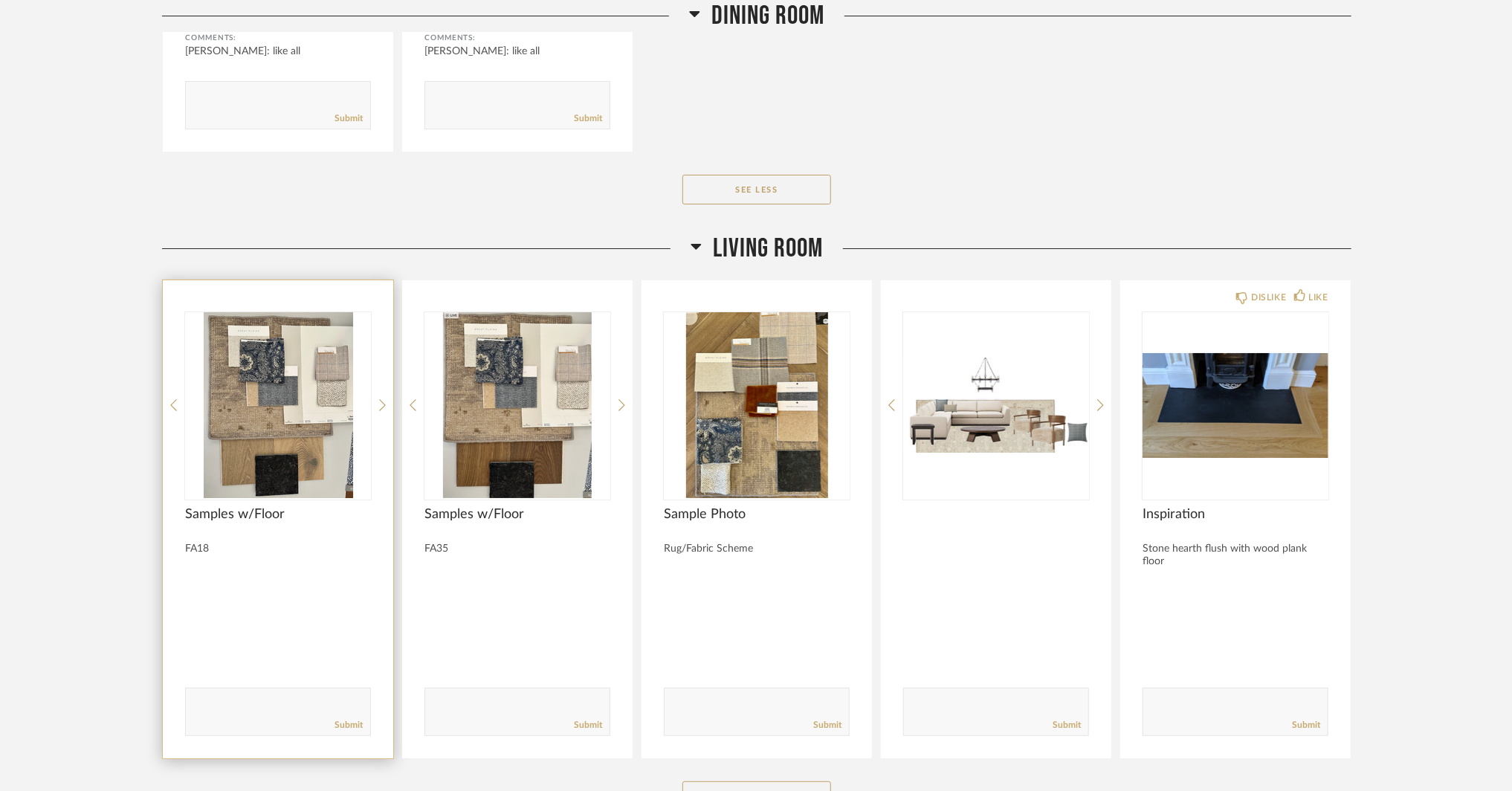
scroll to position [7579, 0]
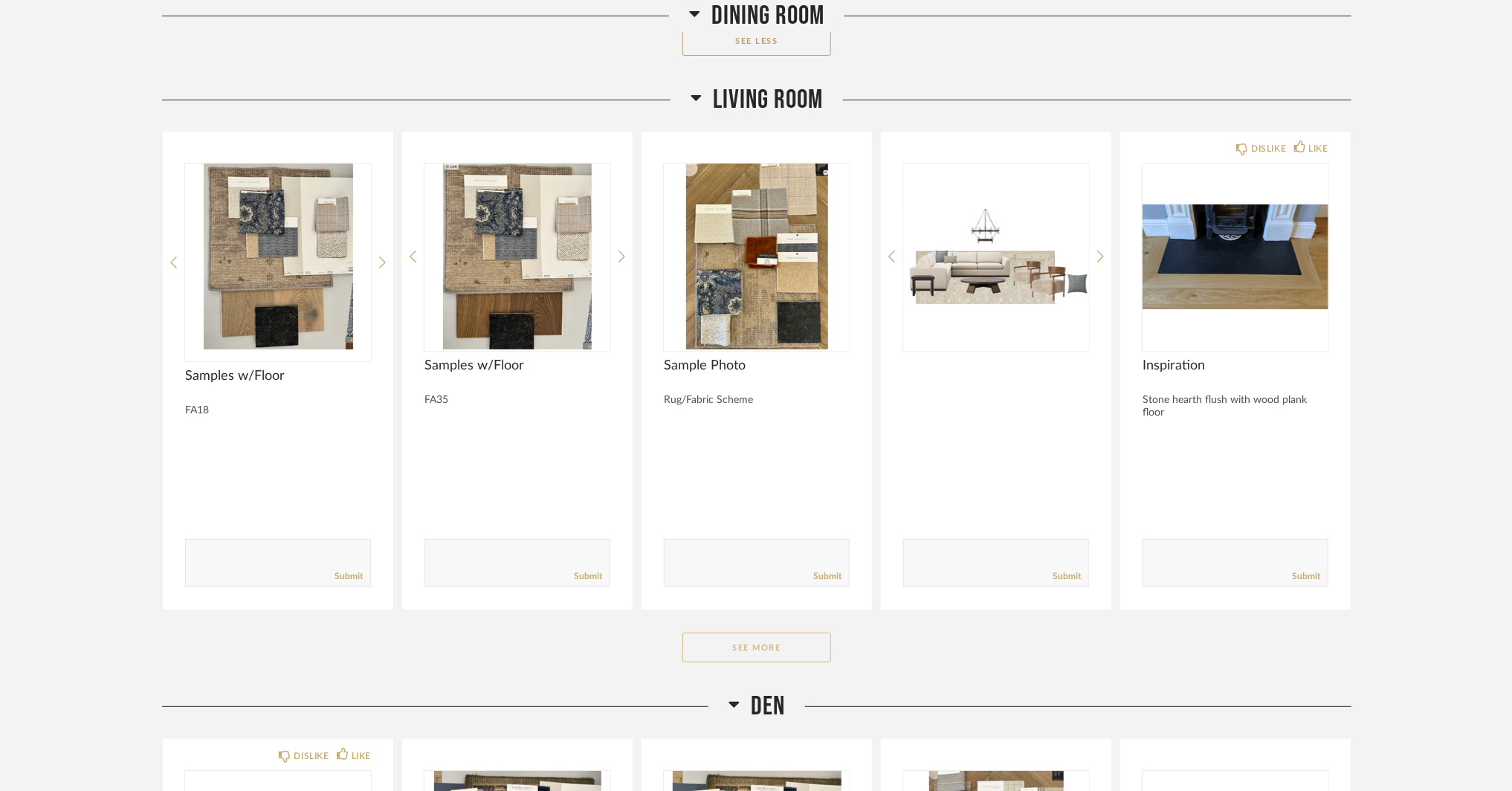
click at [756, 653] on button "See More" at bounding box center [756, 647] width 148 height 29
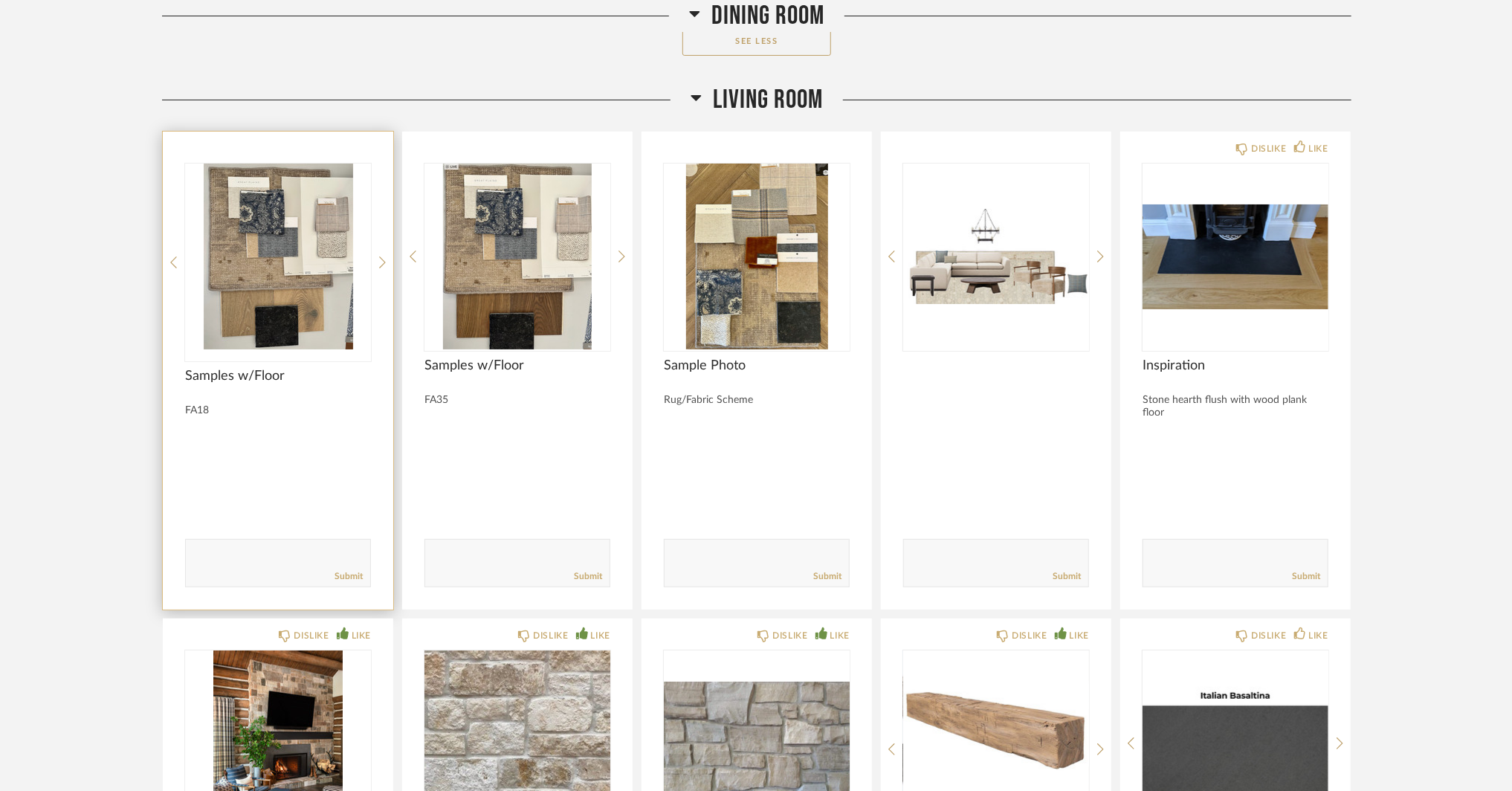
click at [280, 319] on img "0" at bounding box center [278, 256] width 186 height 186
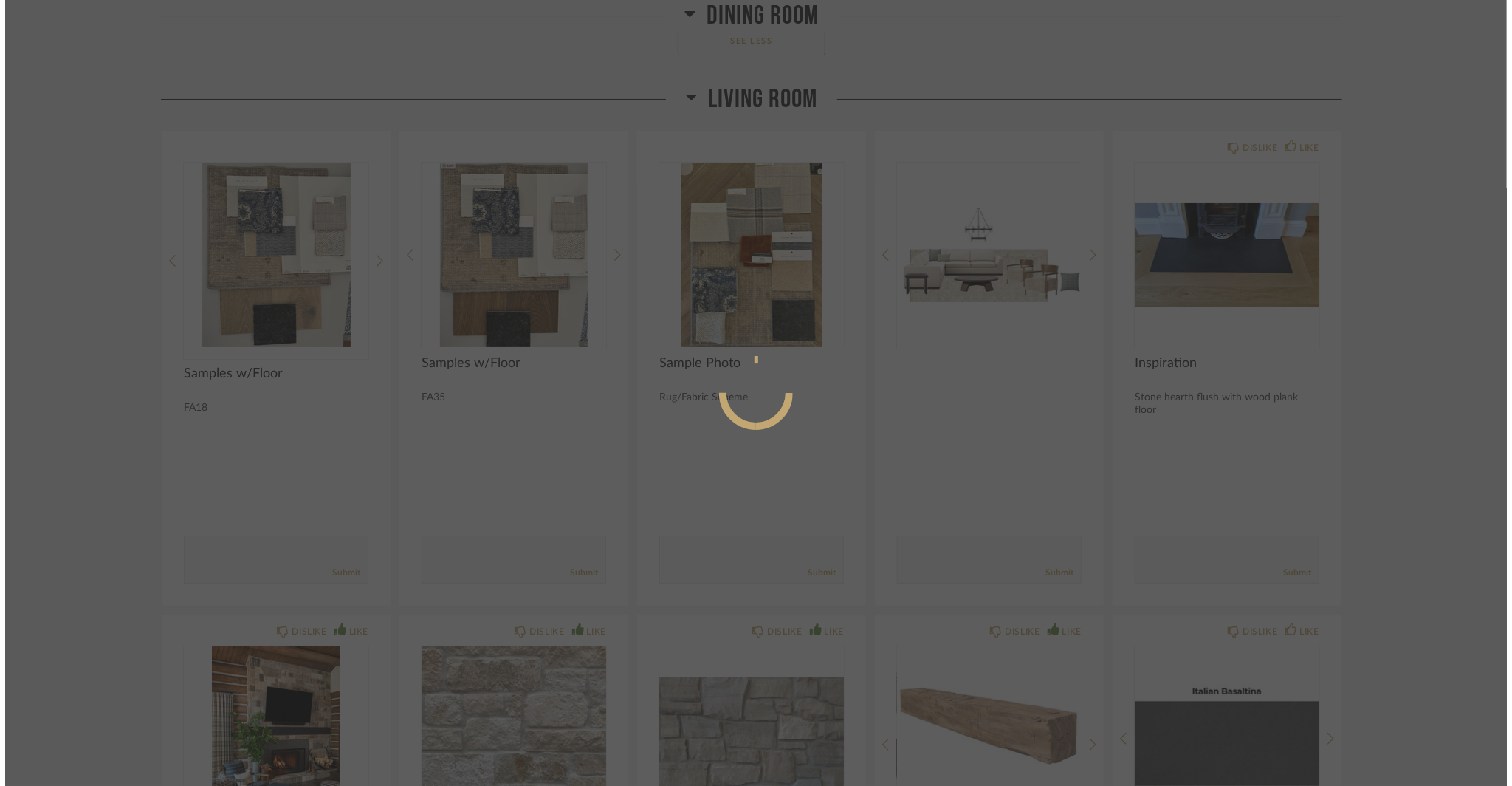
scroll to position [0, 0]
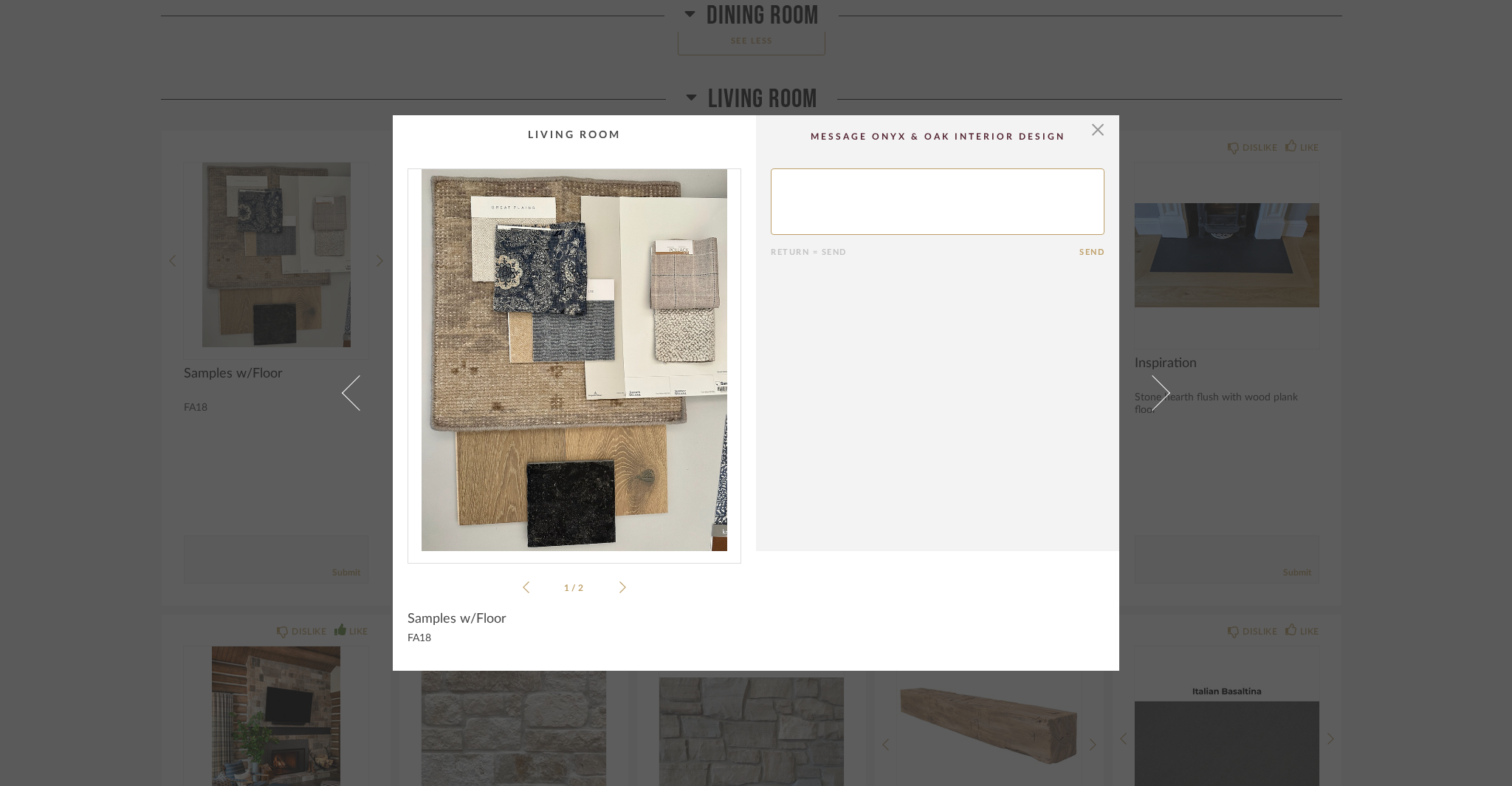
click at [619, 588] on icon at bounding box center [622, 587] width 7 height 13
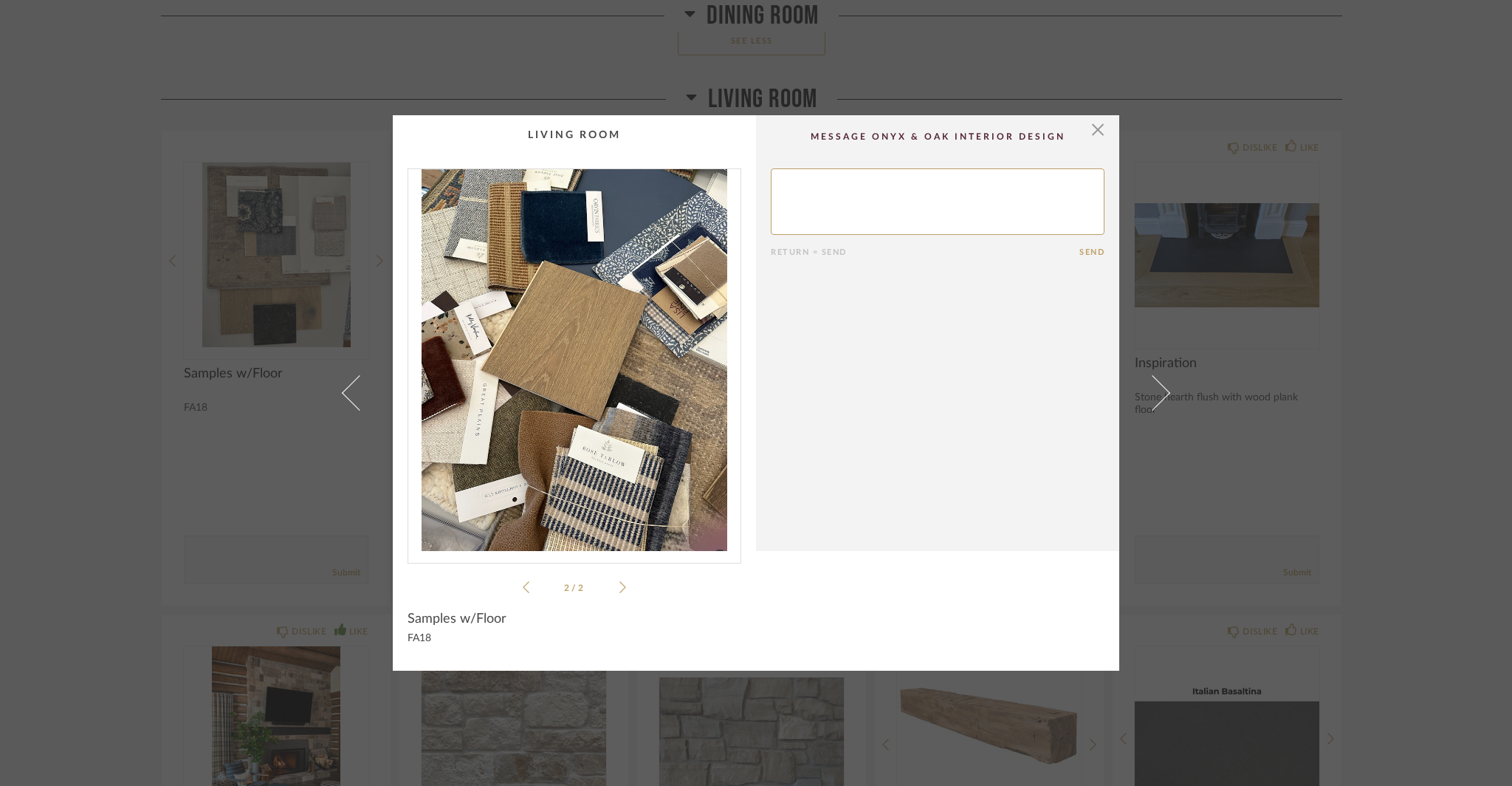
drag, startPoint x: 144, startPoint y: 521, endPoint x: 406, endPoint y: 458, distance: 269.5
click at [144, 521] on div "× 2 / 2 Return = Send Send Samples w/Floor FA18" at bounding box center [756, 393] width 1512 height 786
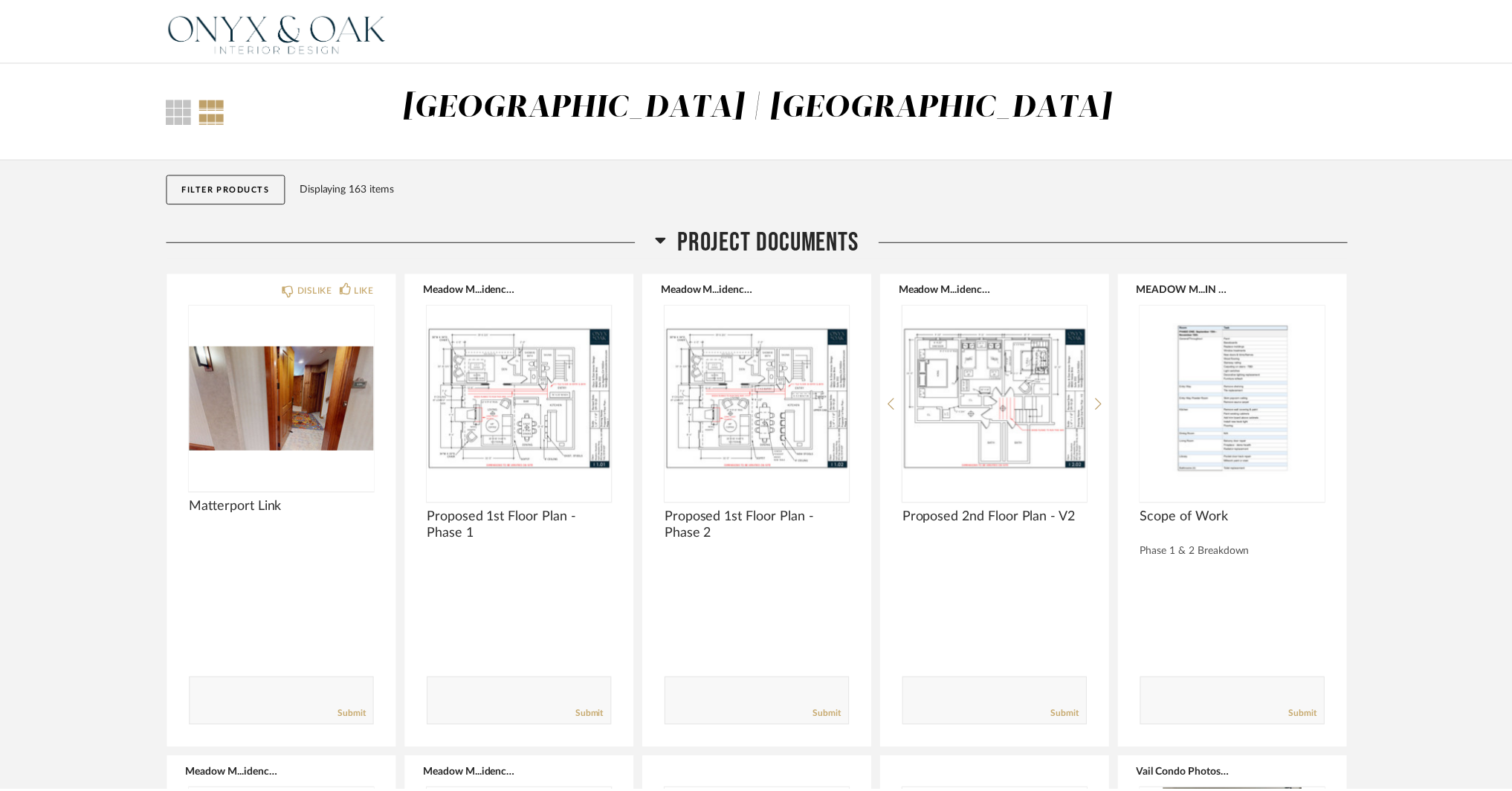
scroll to position [7579, 0]
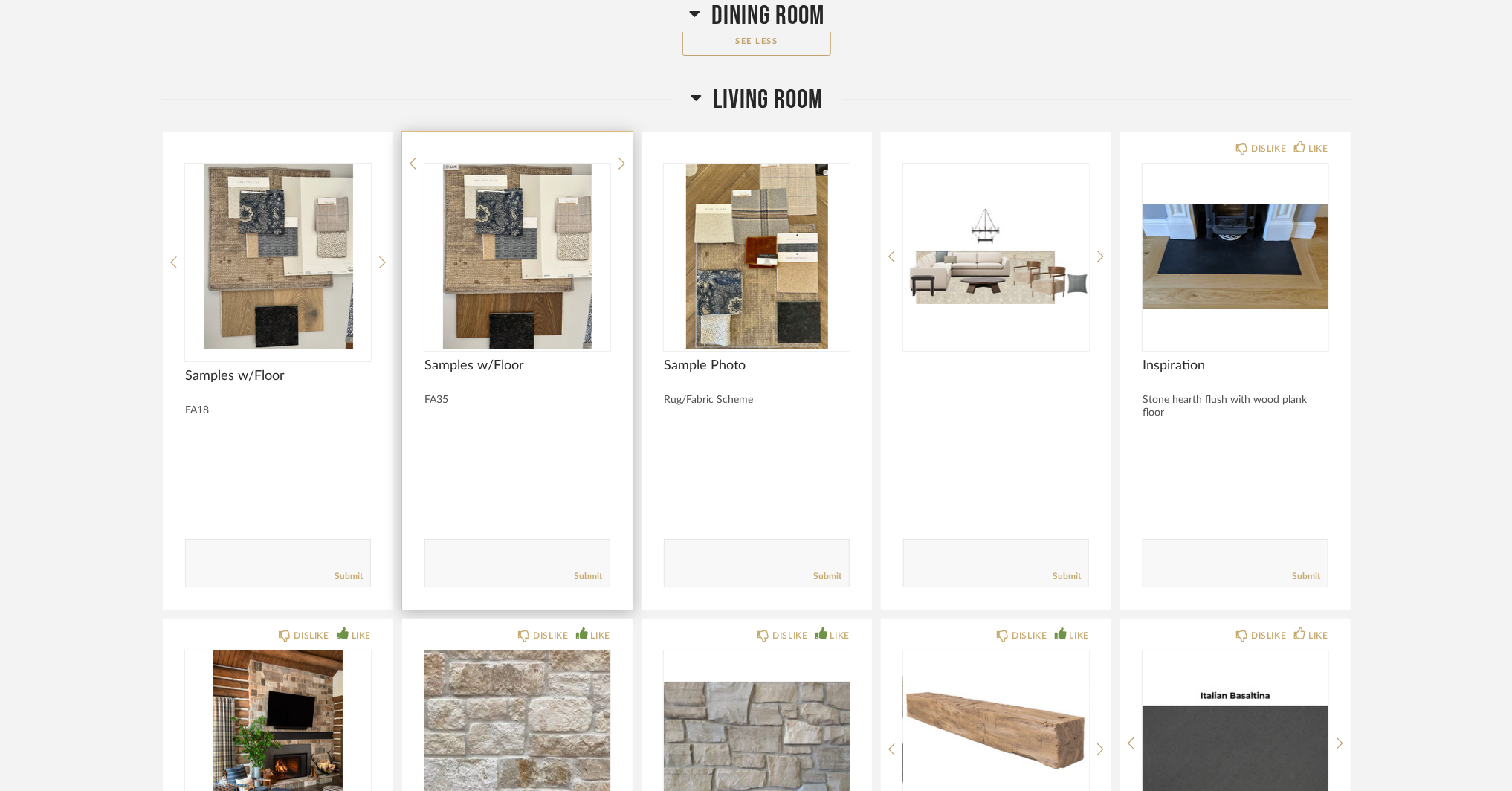
click at [0, 0] on img at bounding box center [0, 0] width 0 height 0
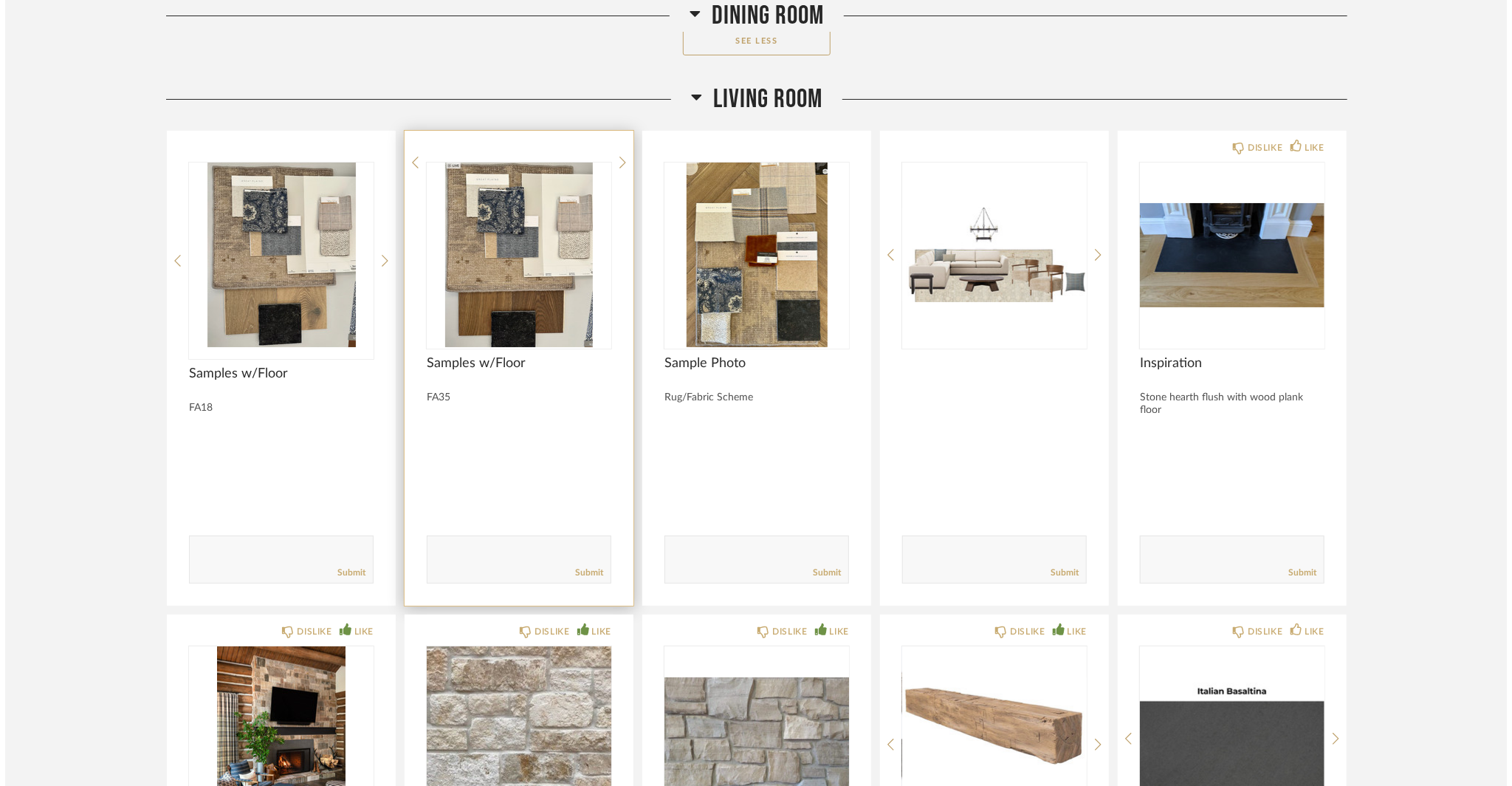
scroll to position [0, 0]
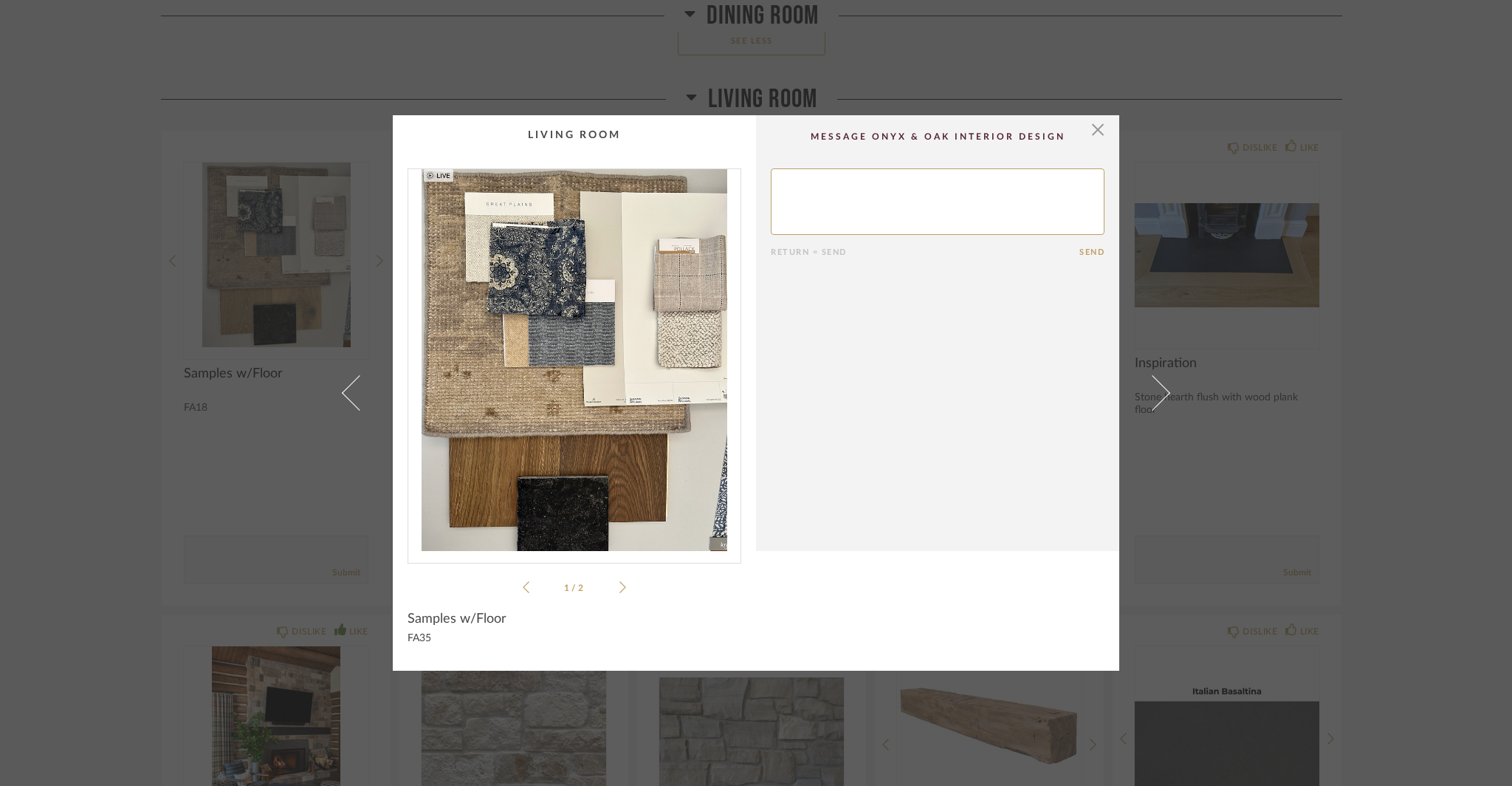
click at [619, 592] on icon at bounding box center [622, 587] width 7 height 13
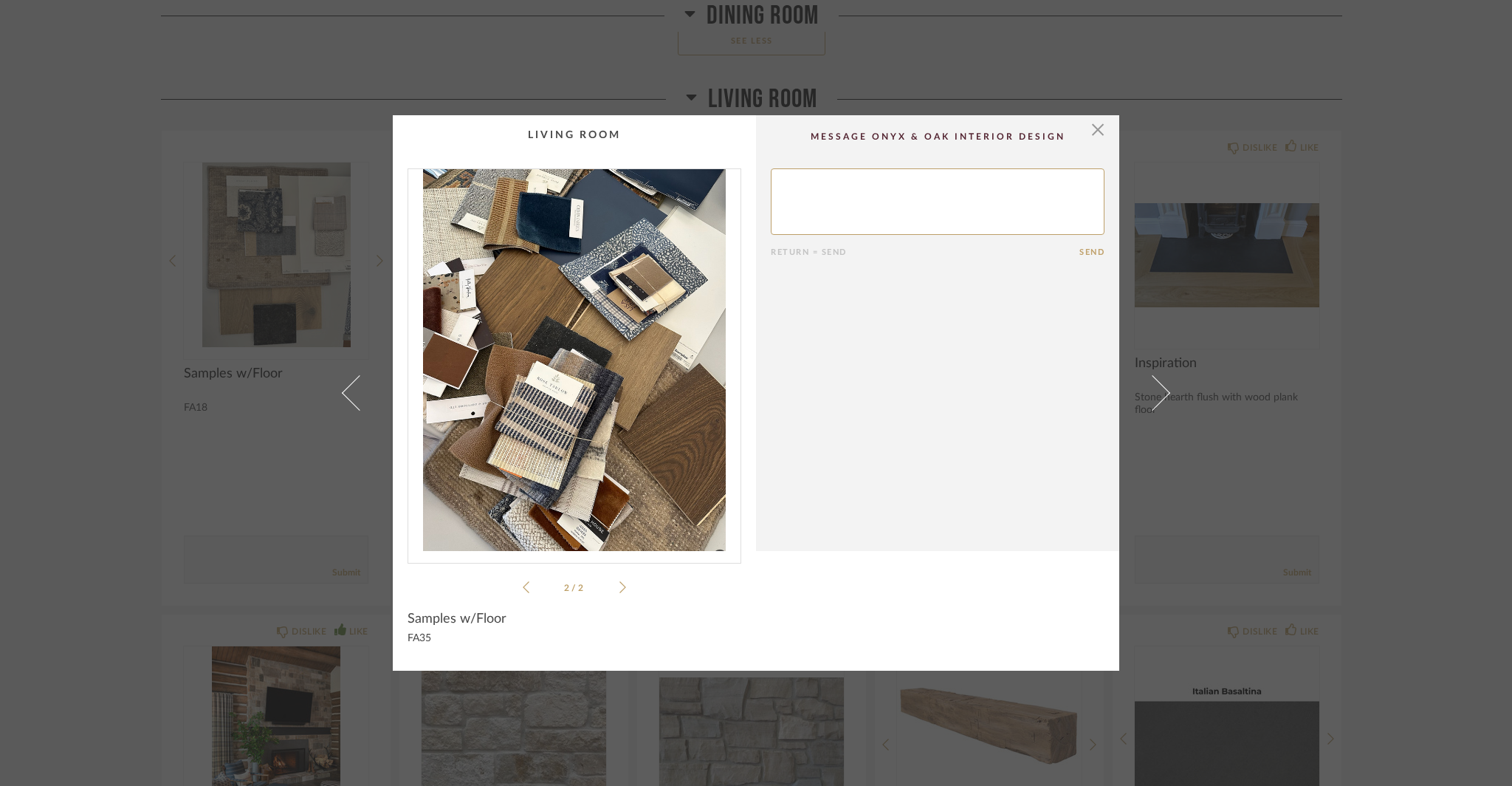
click at [96, 635] on div "× 2 / 2 Return = Send Send Samples w/Floor FA35" at bounding box center [756, 393] width 1512 height 786
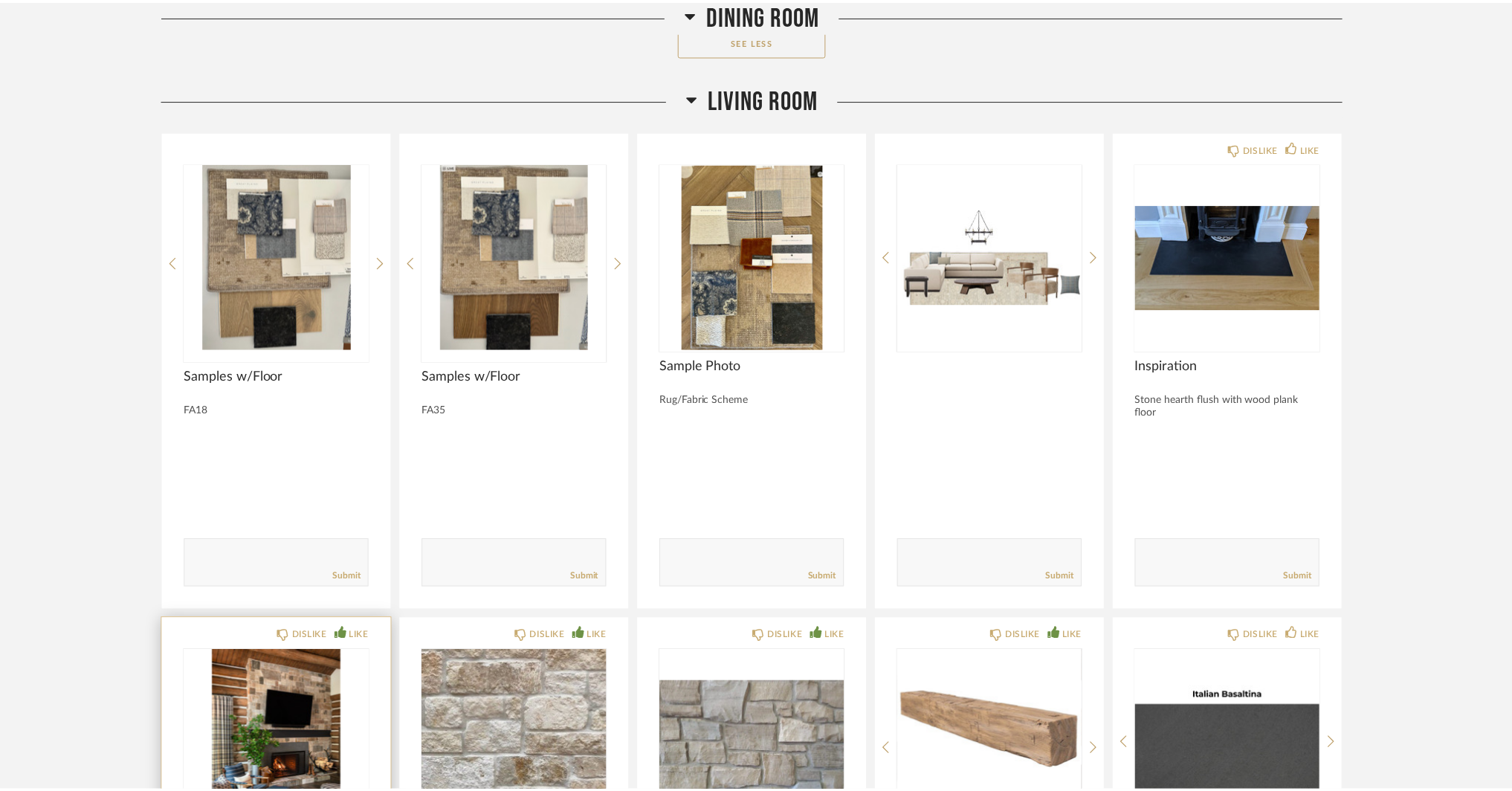
scroll to position [7579, 0]
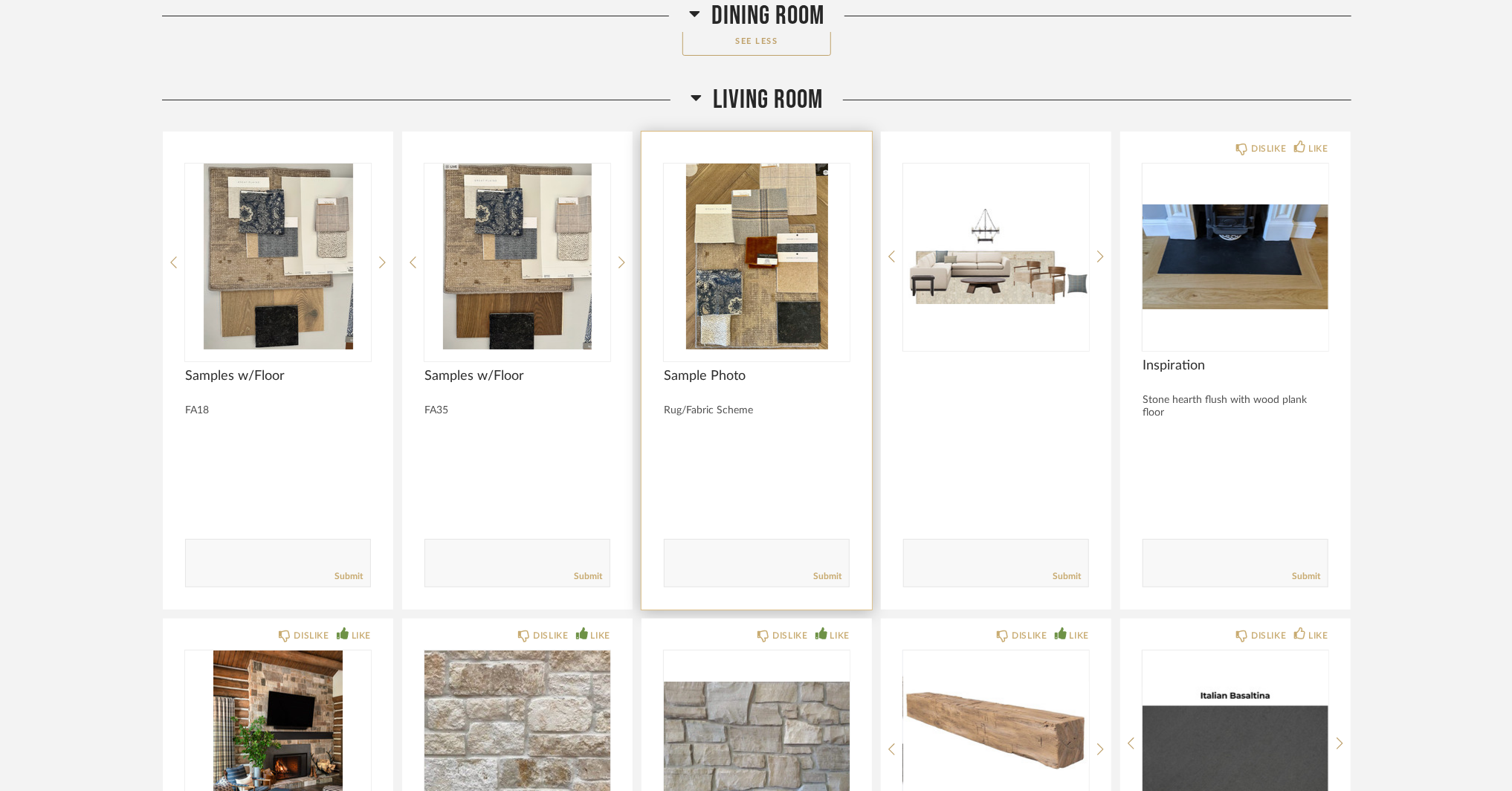
click at [732, 270] on img "0" at bounding box center [756, 256] width 186 height 186
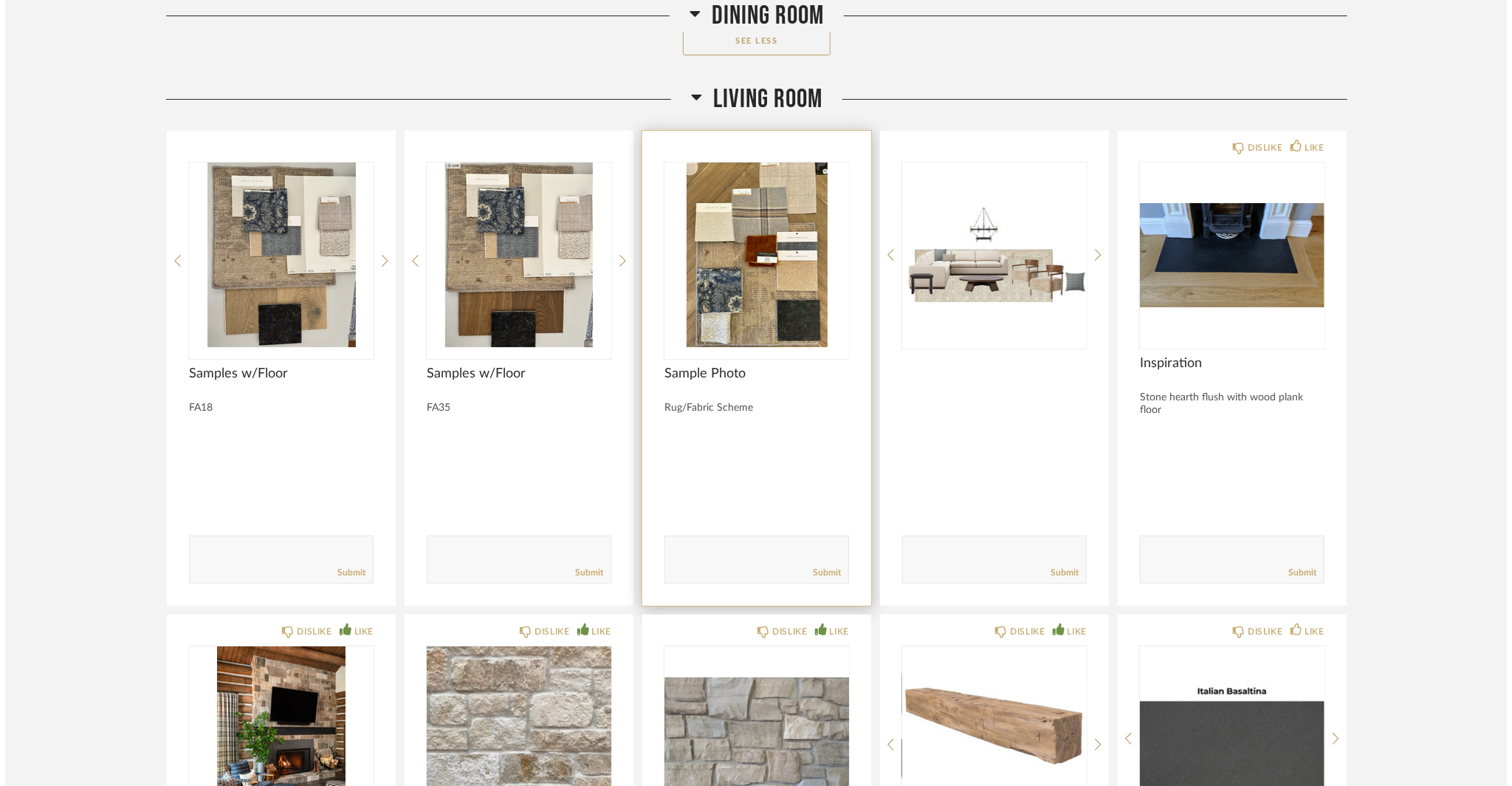
scroll to position [0, 0]
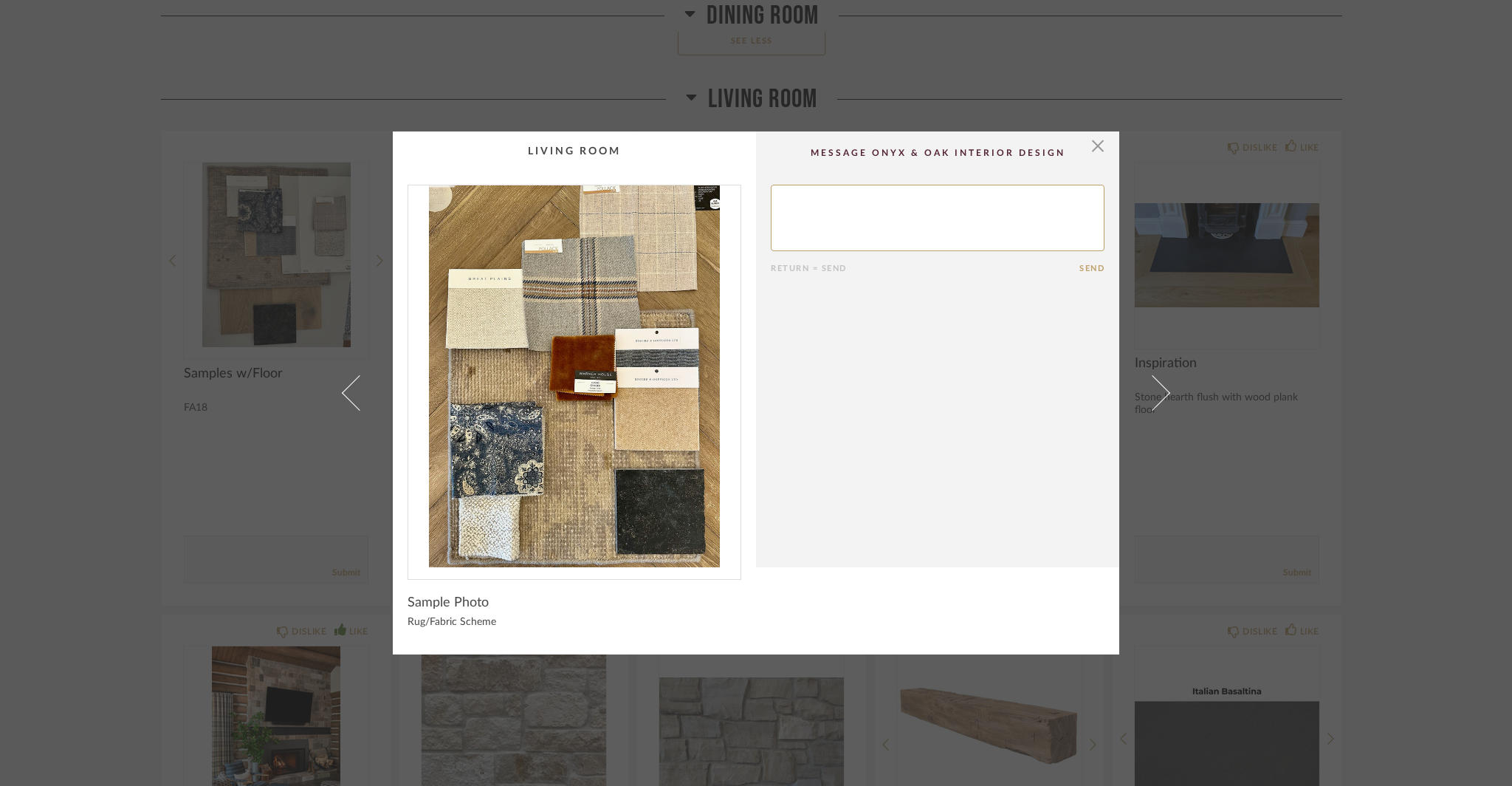
click at [245, 522] on div "× Return = Send Send Sample Photo Rug/Fabric Scheme" at bounding box center [756, 393] width 1512 height 786
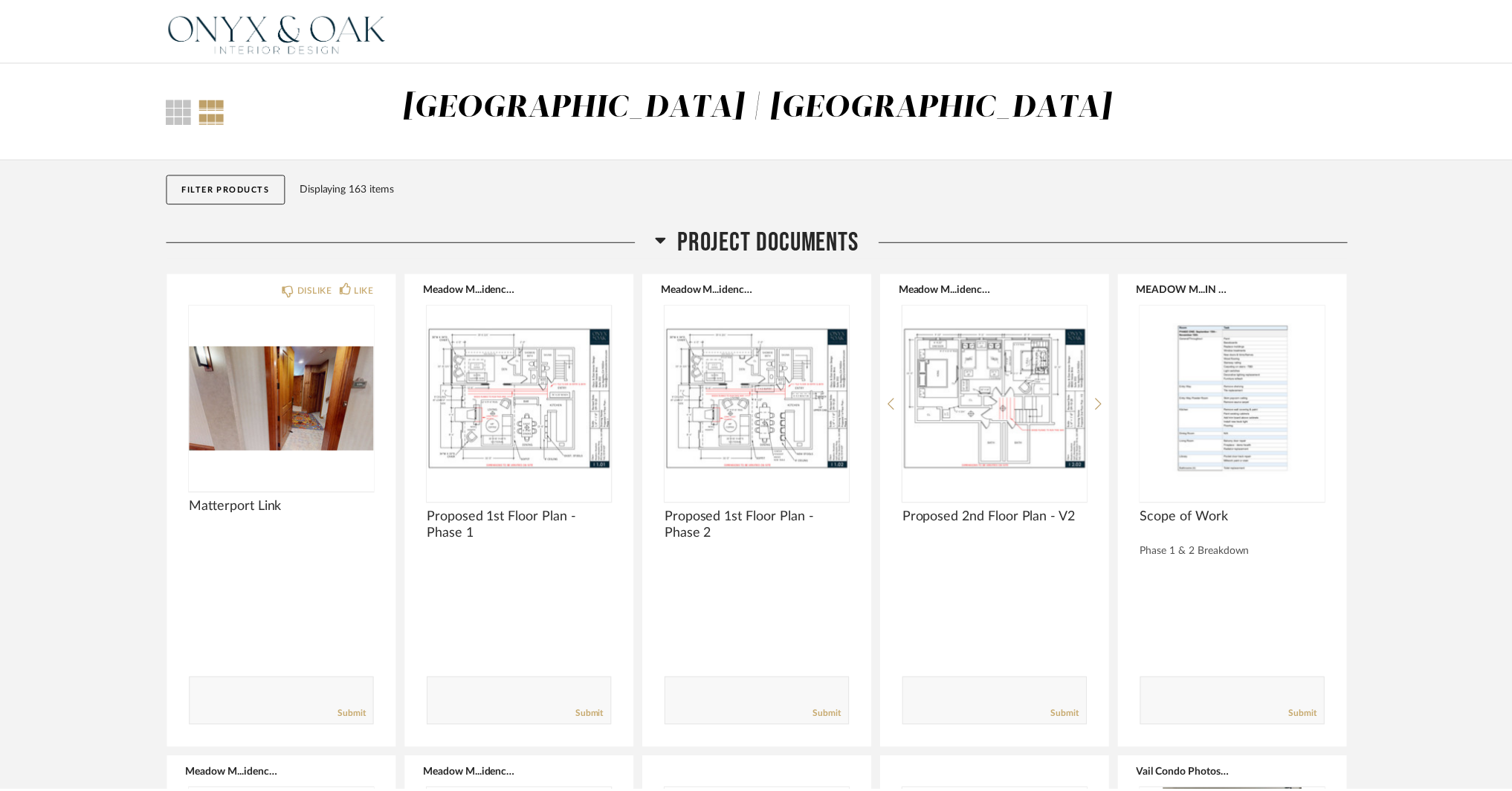
scroll to position [7579, 0]
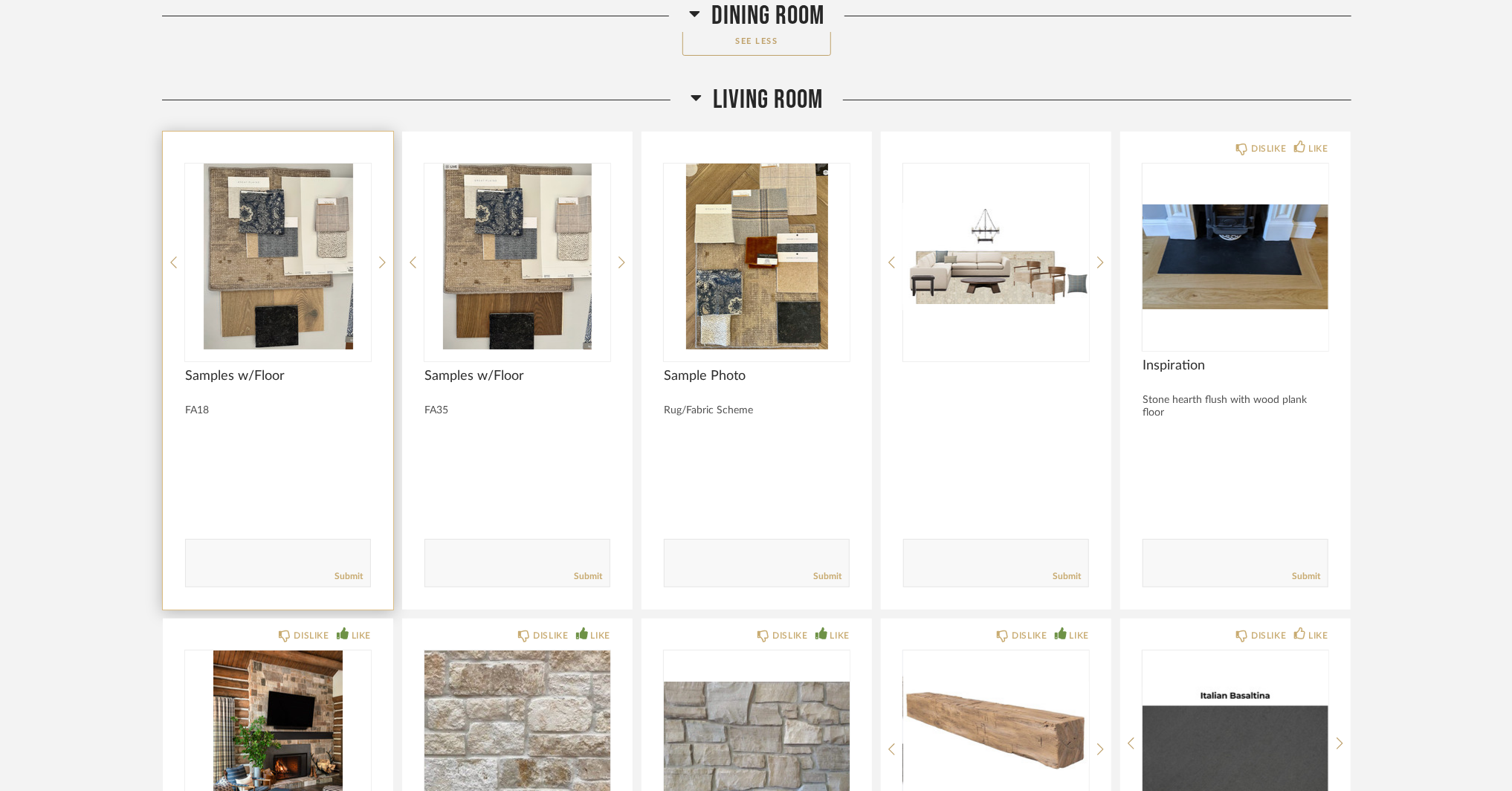
click at [297, 335] on img "0" at bounding box center [278, 256] width 186 height 186
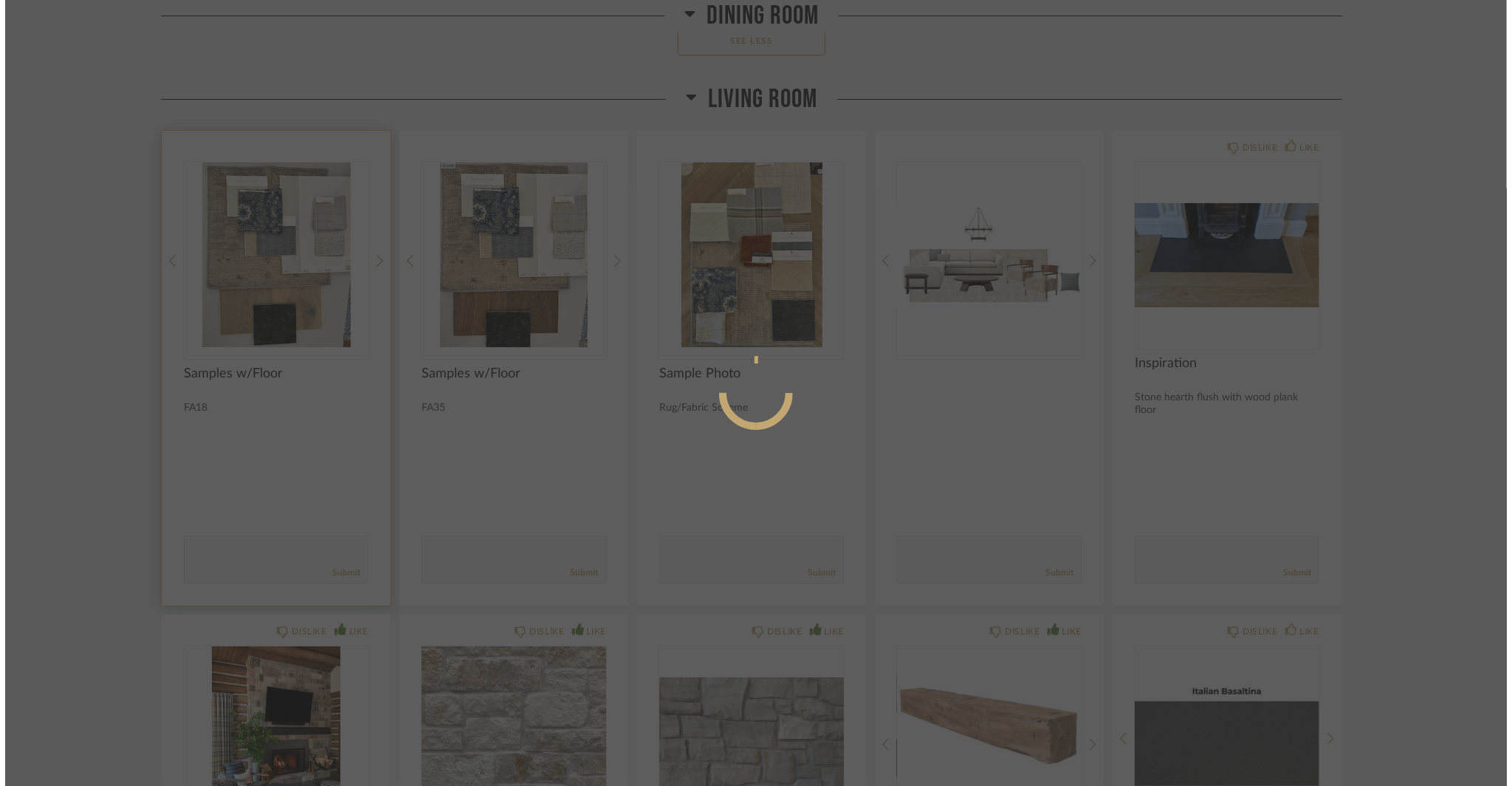
scroll to position [0, 0]
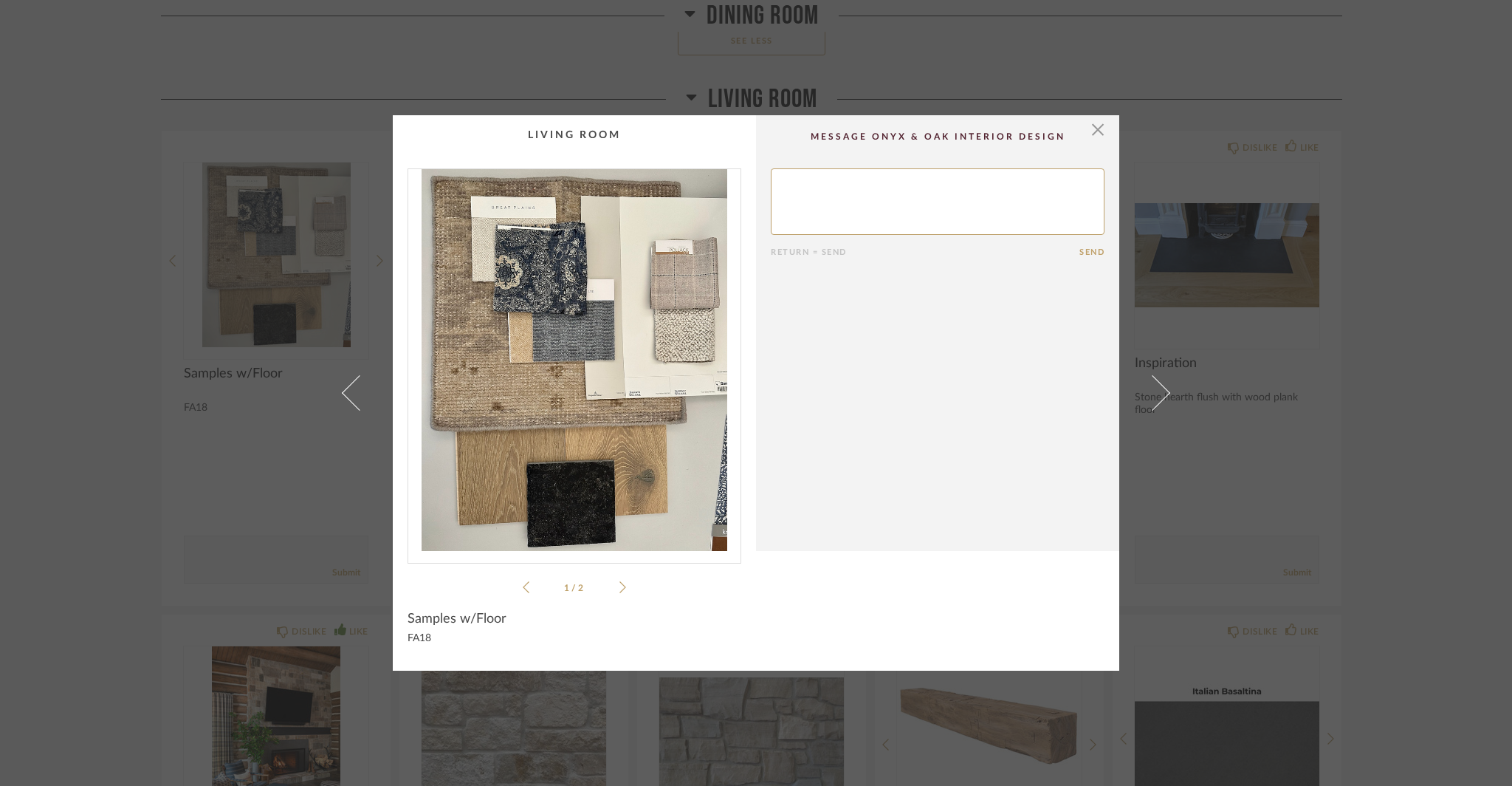
click at [612, 581] on li "1 / 2" at bounding box center [574, 586] width 90 height 18
click at [619, 586] on icon at bounding box center [622, 587] width 7 height 13
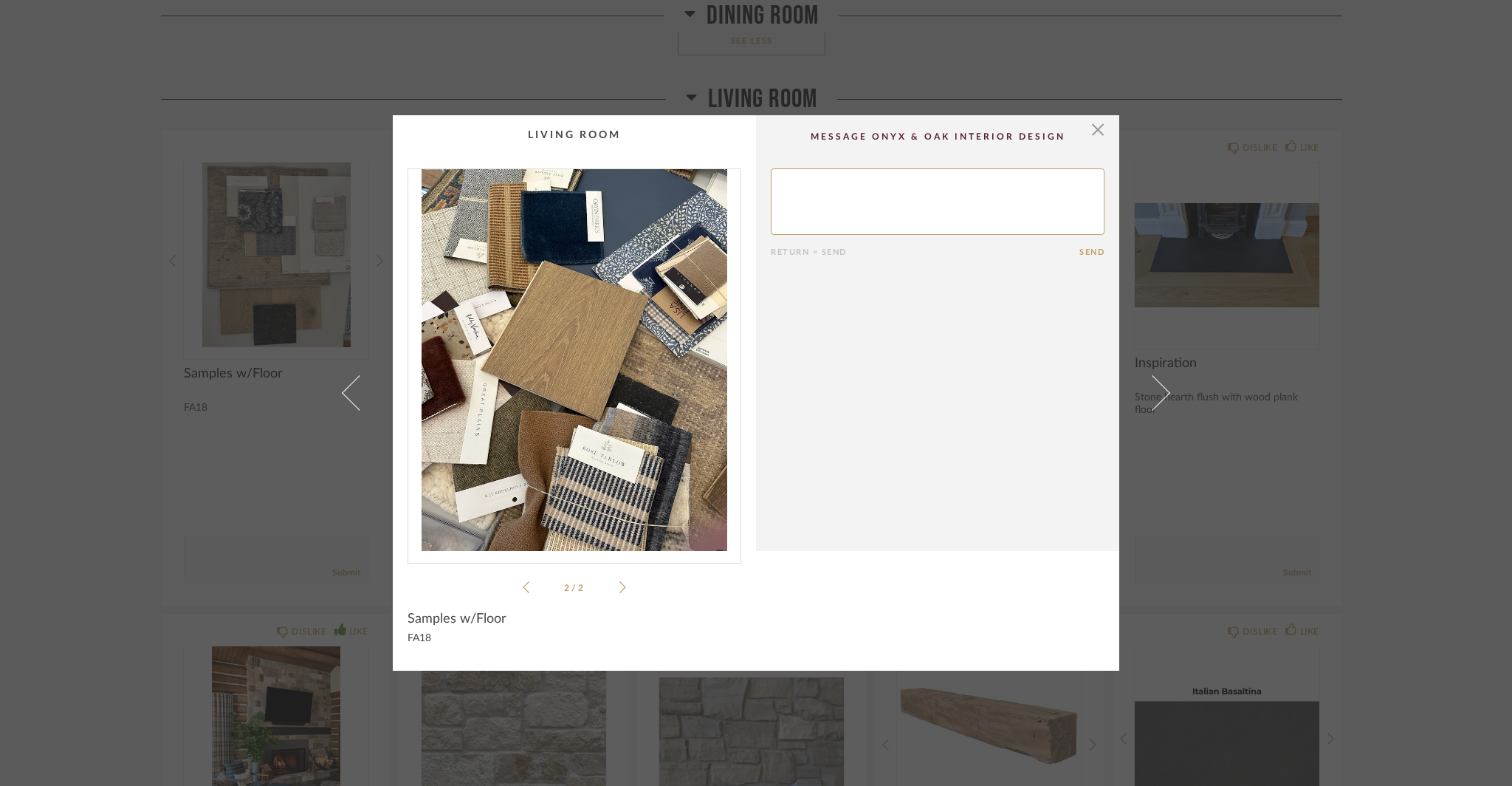
drag, startPoint x: 38, startPoint y: 560, endPoint x: 115, endPoint y: 565, distance: 77.2
click at [38, 560] on div "× 2 / 2 Return = Send Send Samples w/Floor FA18" at bounding box center [756, 393] width 1512 height 786
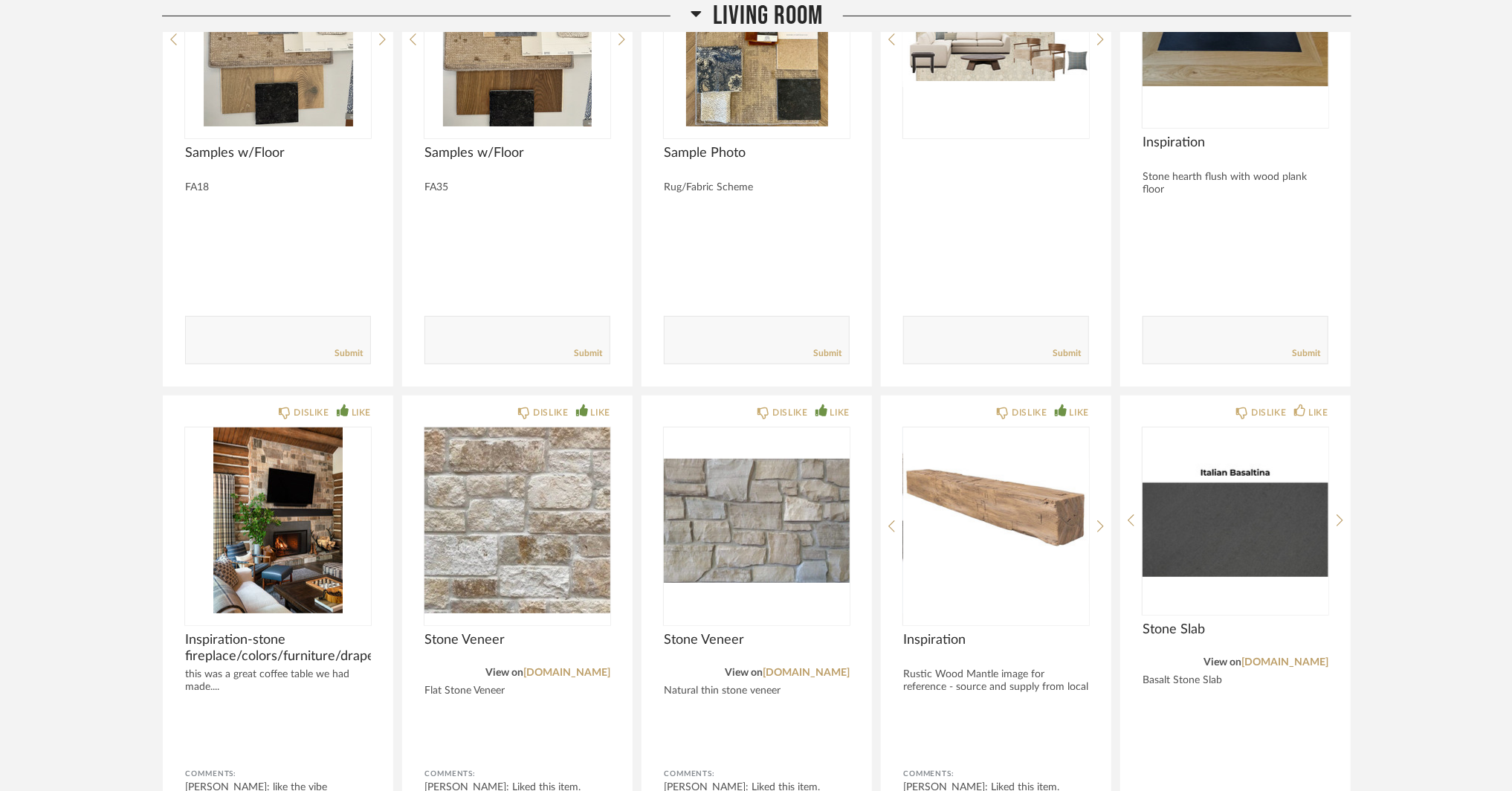
scroll to position [8322, 0]
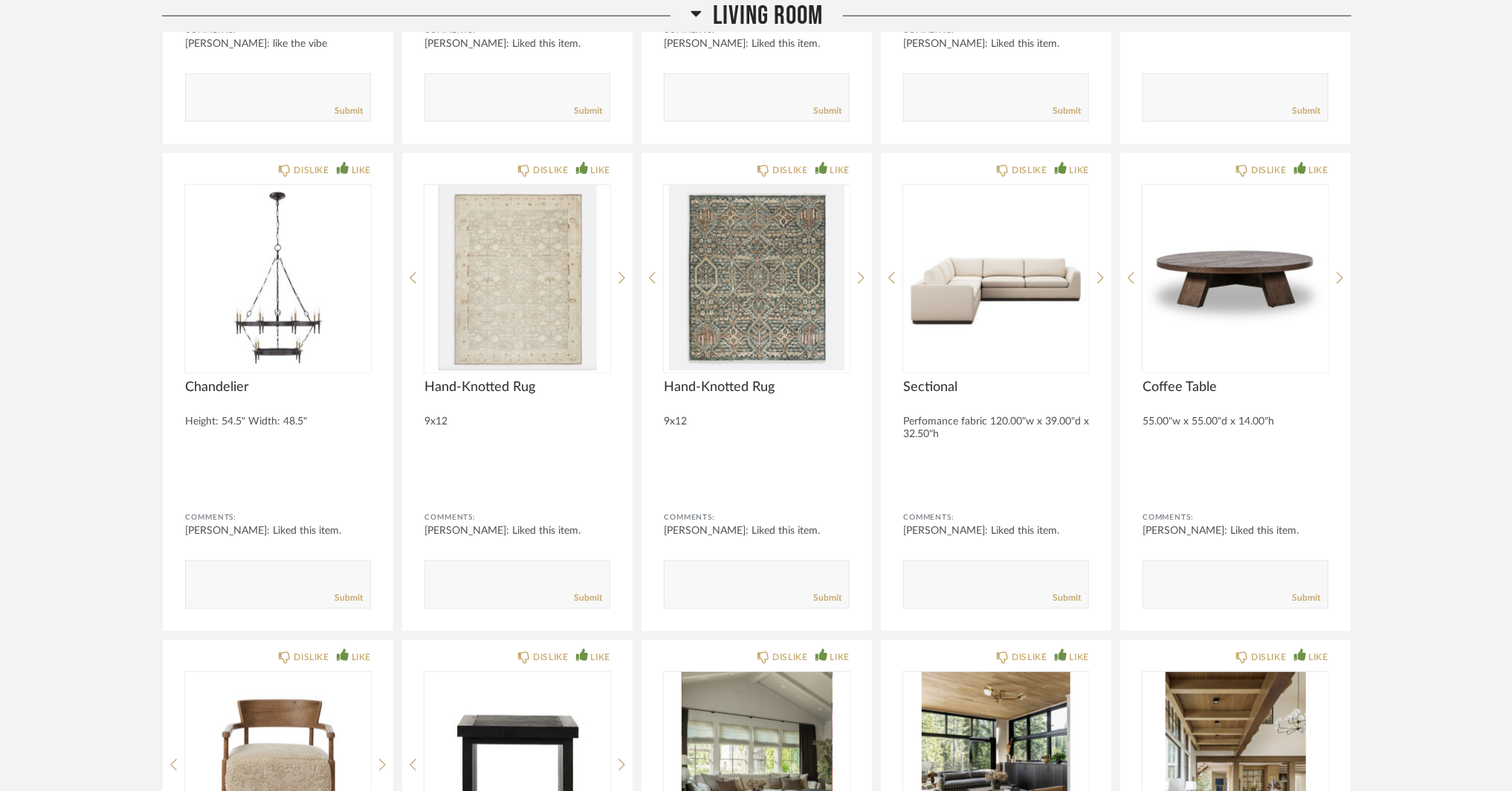
scroll to position [8693, 0]
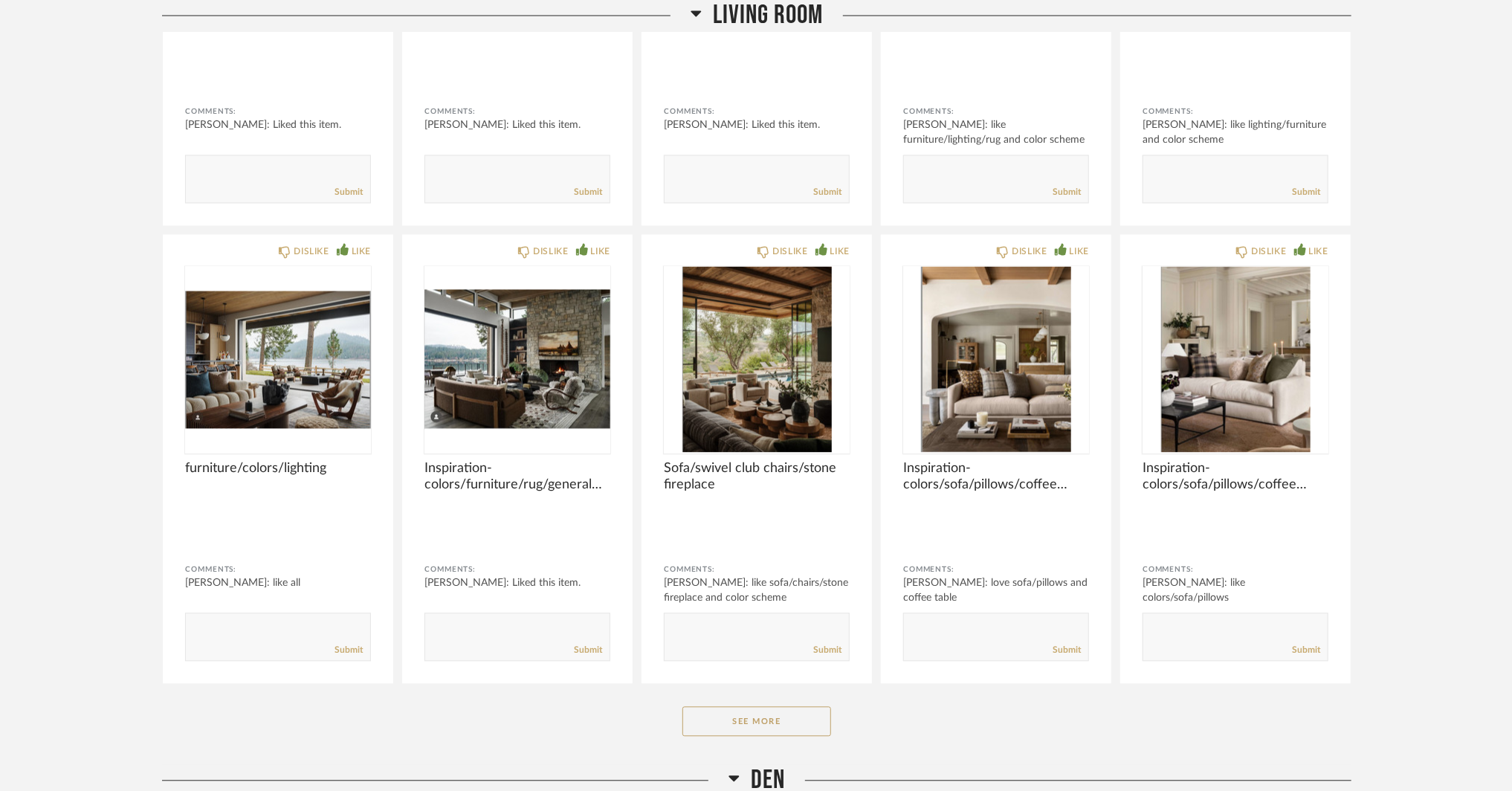
scroll to position [9659, 0]
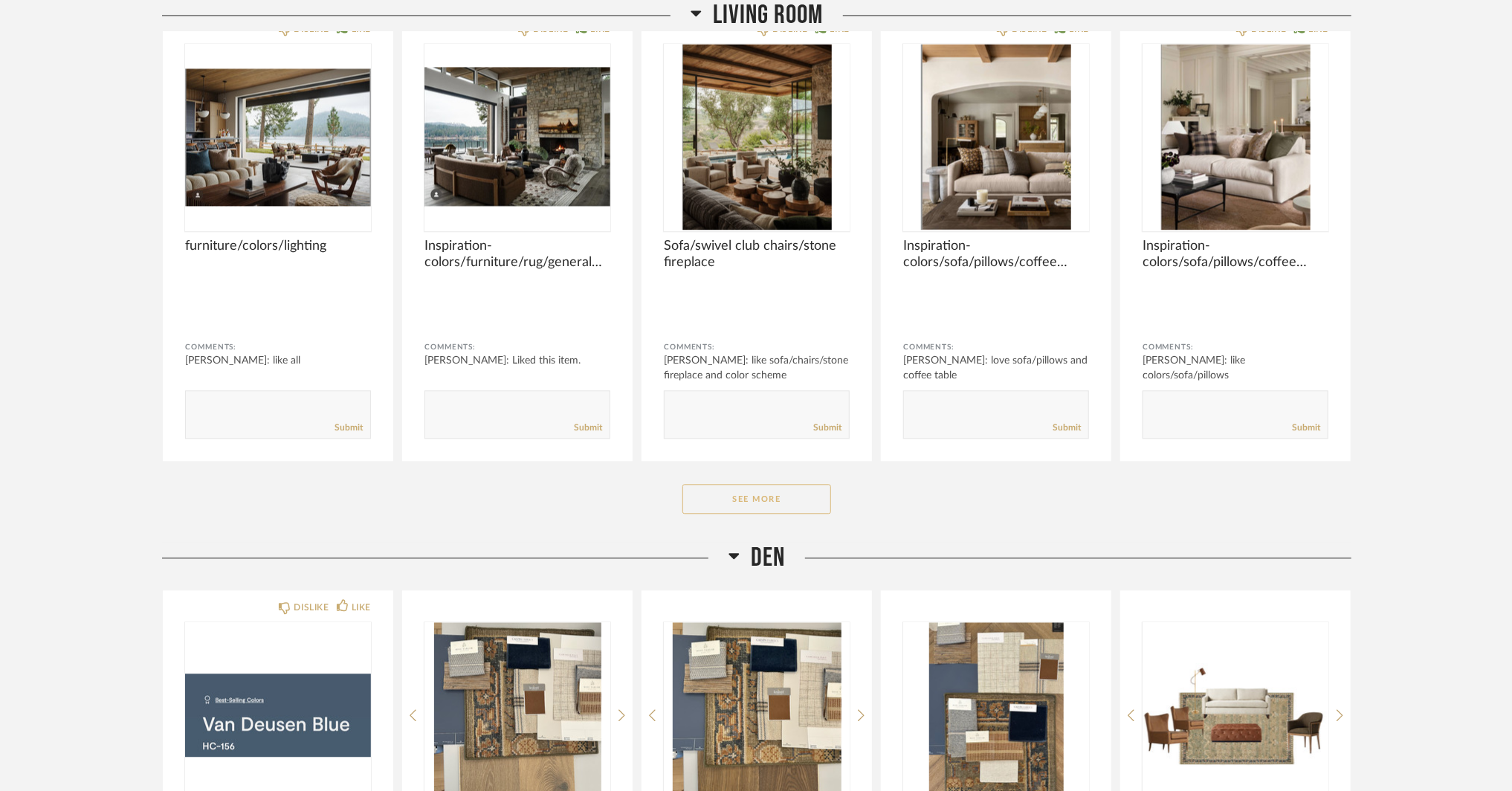
click at [780, 483] on button "See More" at bounding box center [756, 497] width 148 height 29
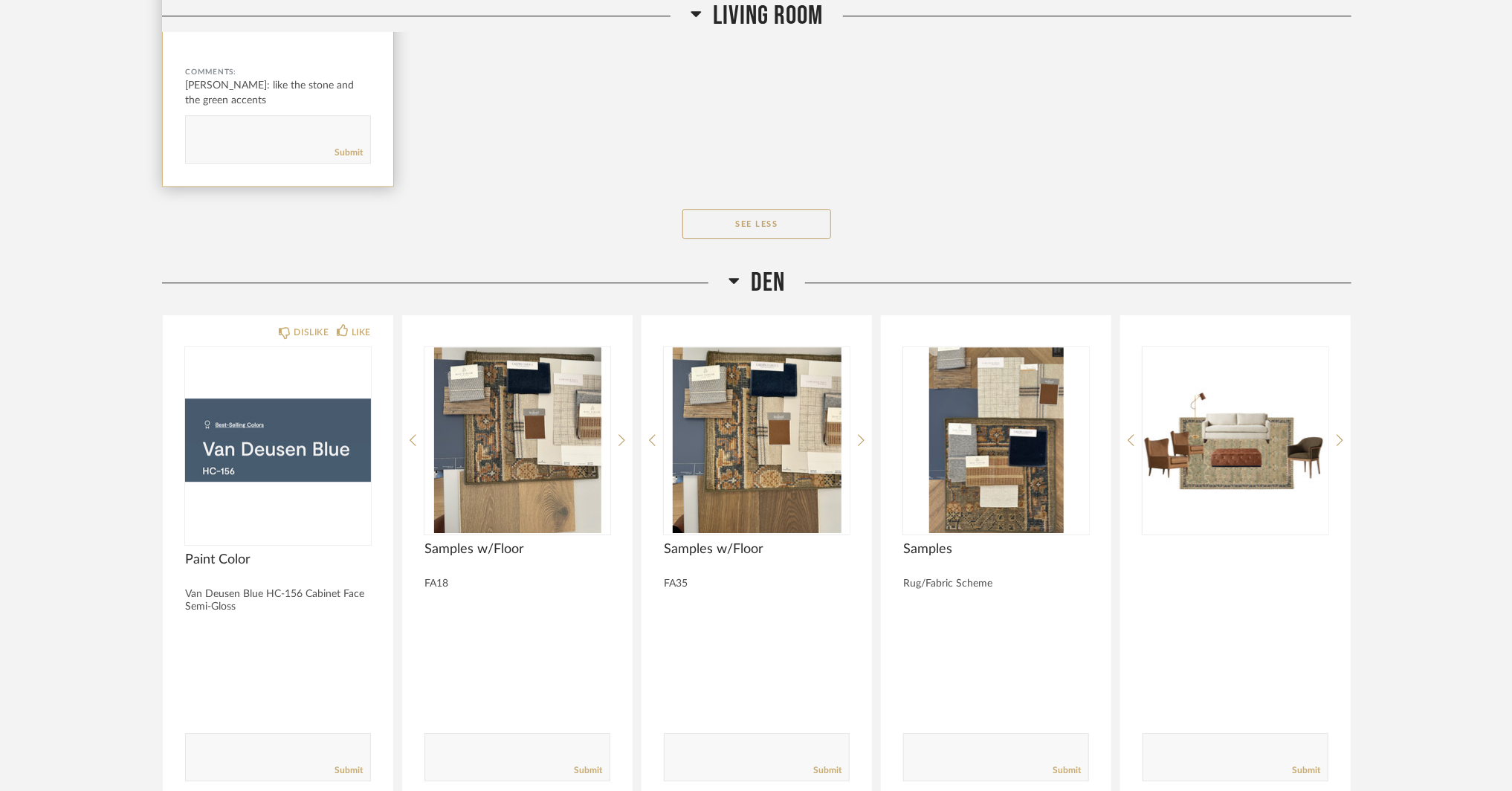
scroll to position [10625, 0]
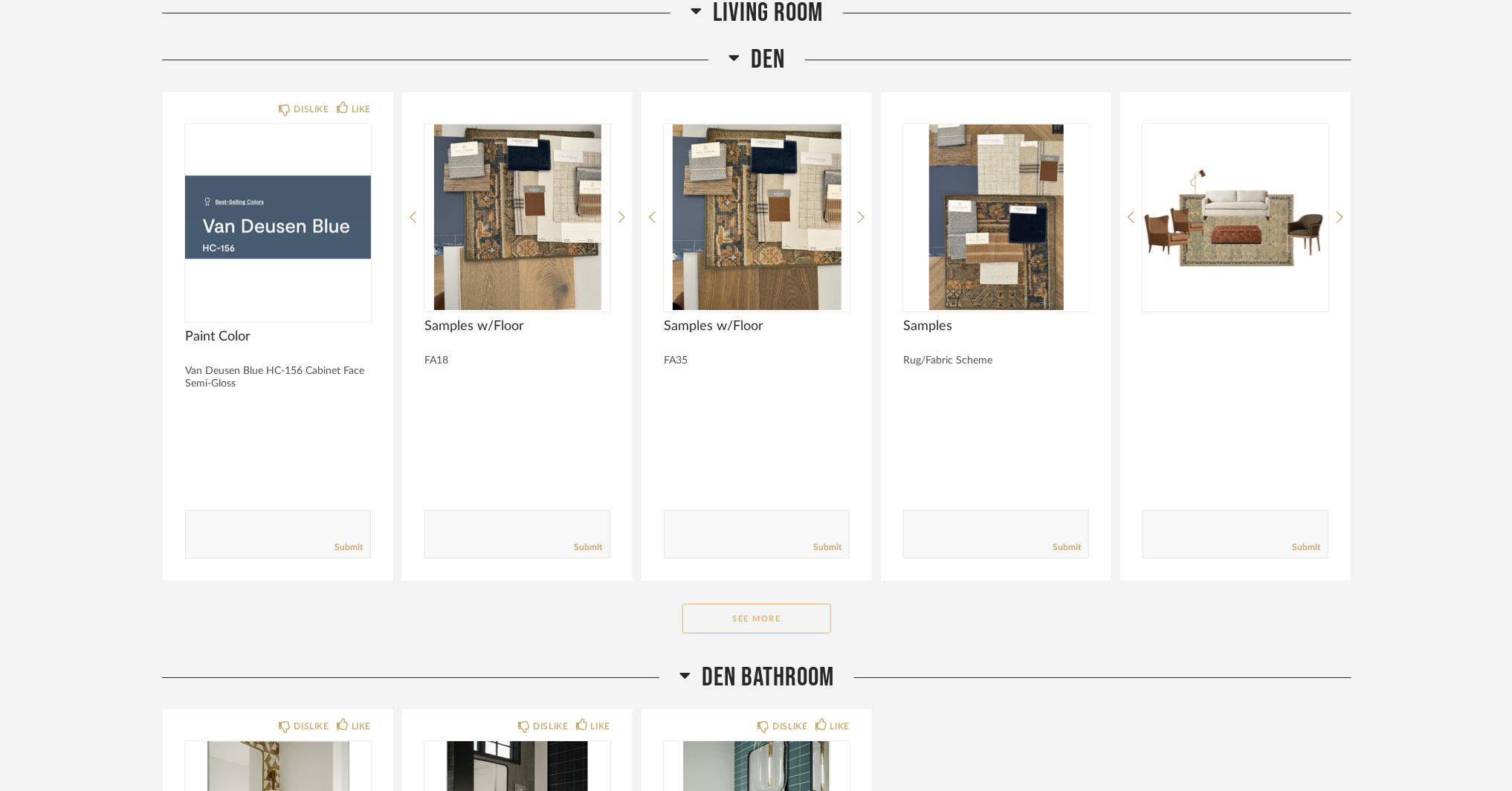
click at [711, 604] on button "See More" at bounding box center [756, 617] width 148 height 29
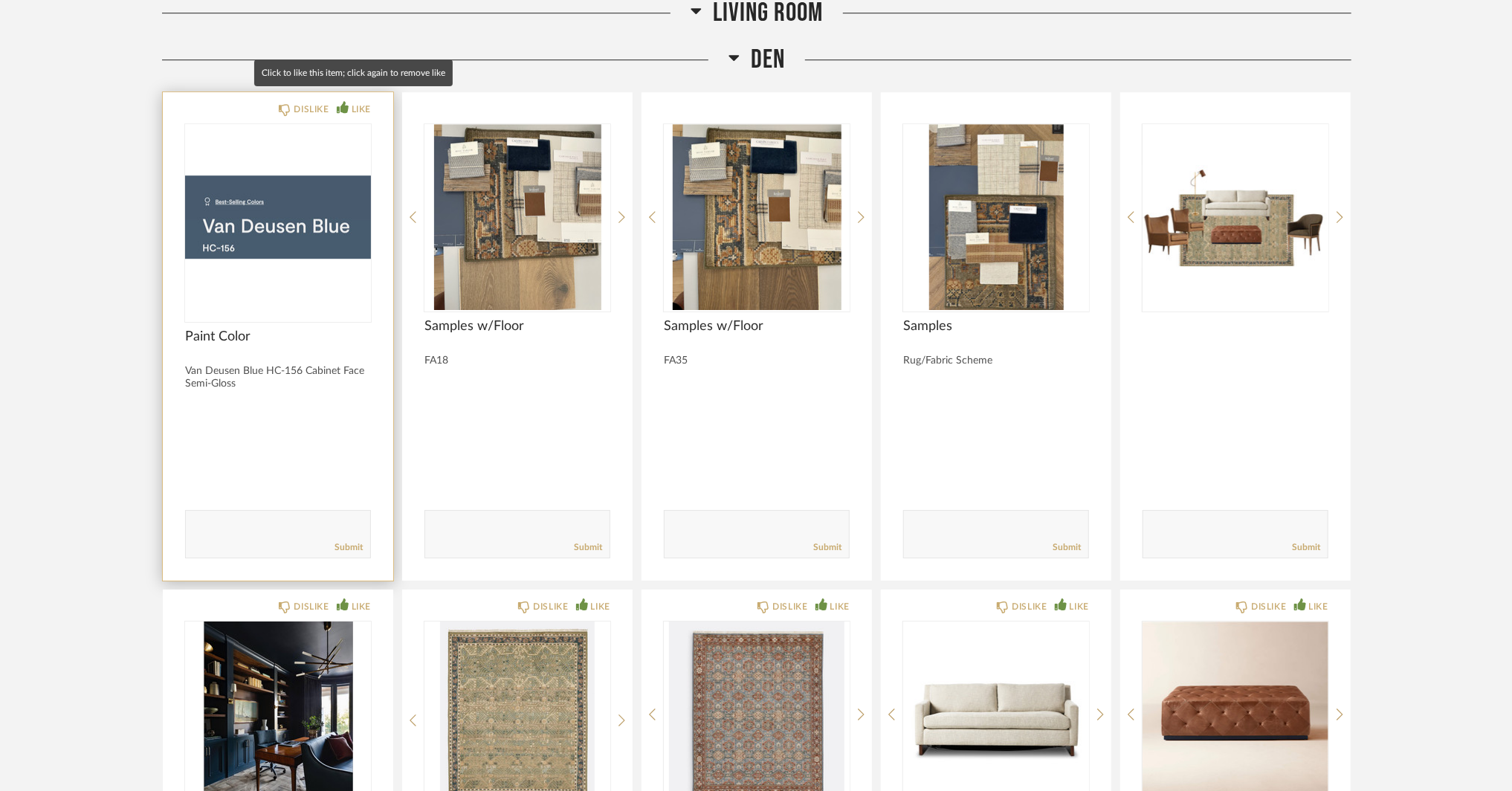
click at [348, 105] on div "LIKE" at bounding box center [354, 109] width 34 height 15
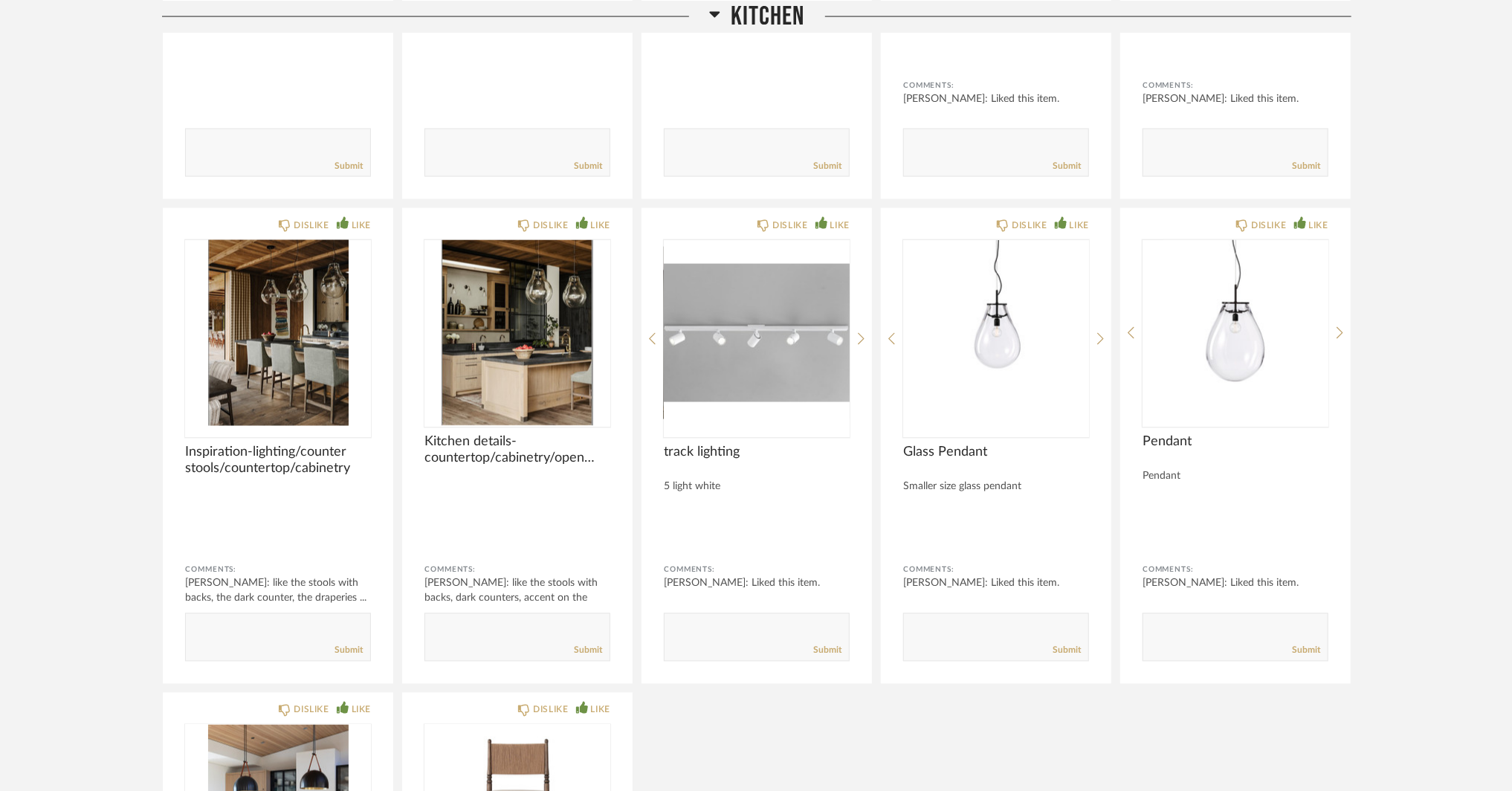
scroll to position [6018, 0]
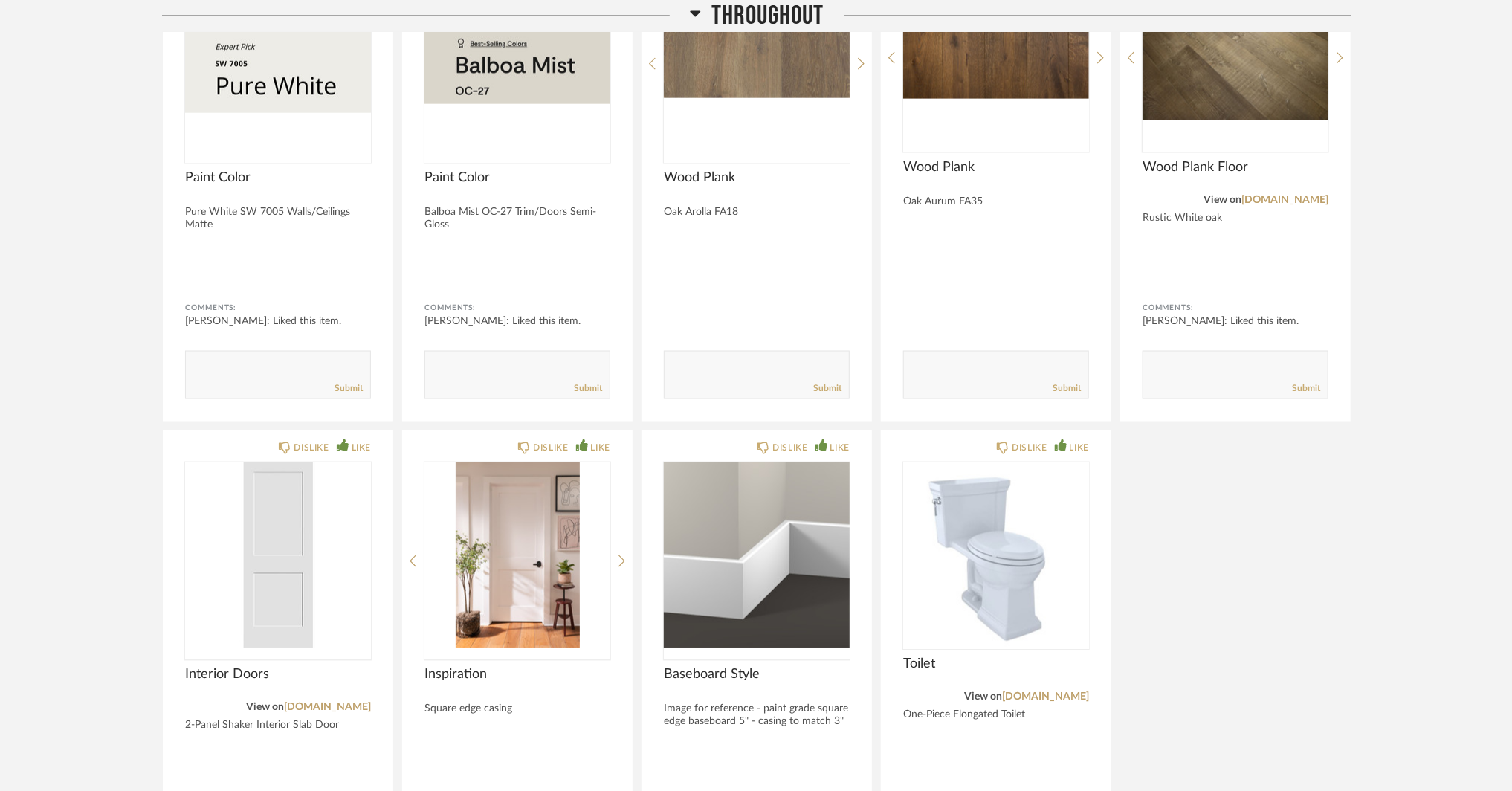
scroll to position [1115, 0]
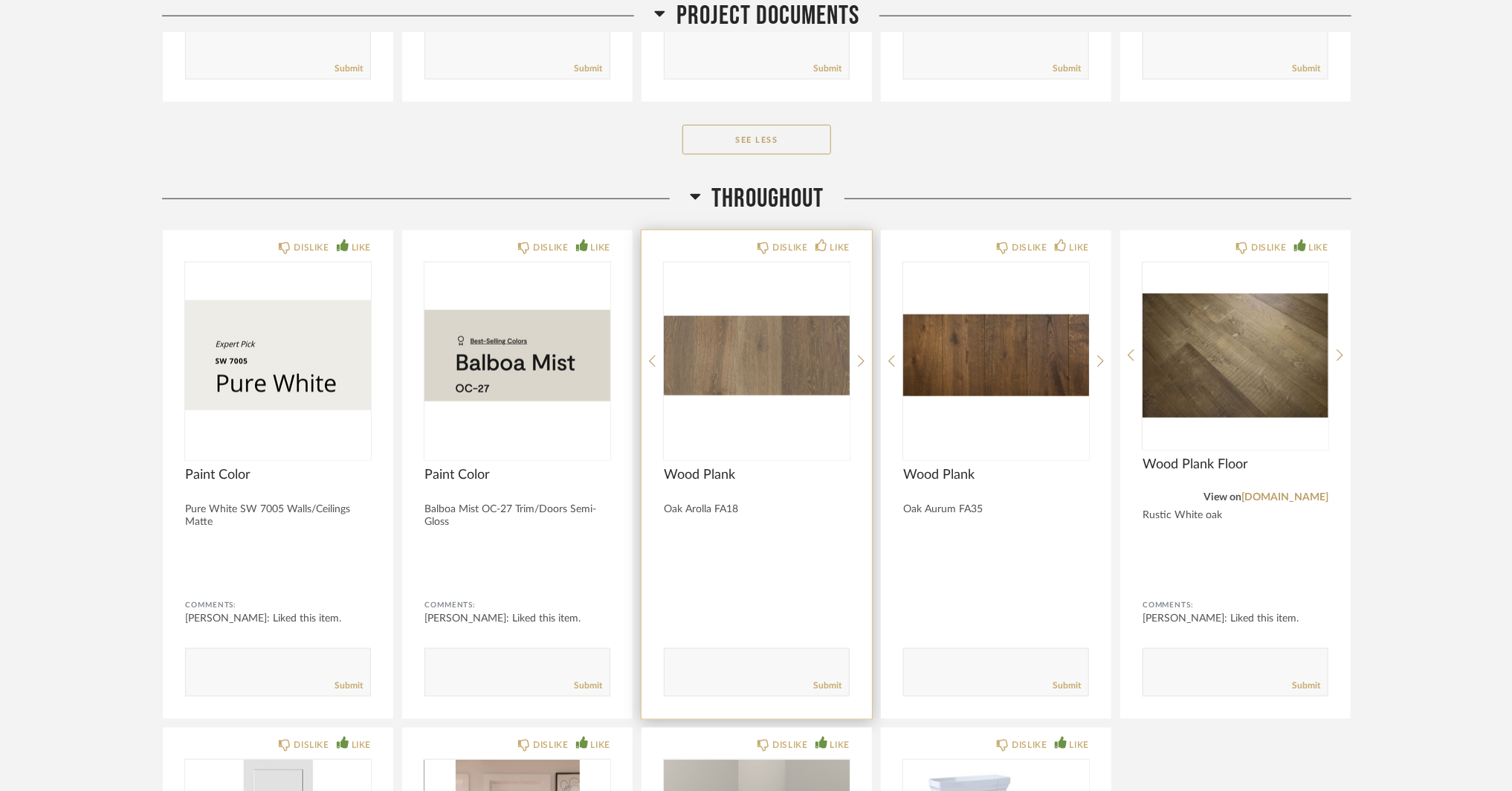
click at [735, 322] on img "0" at bounding box center [756, 355] width 186 height 186
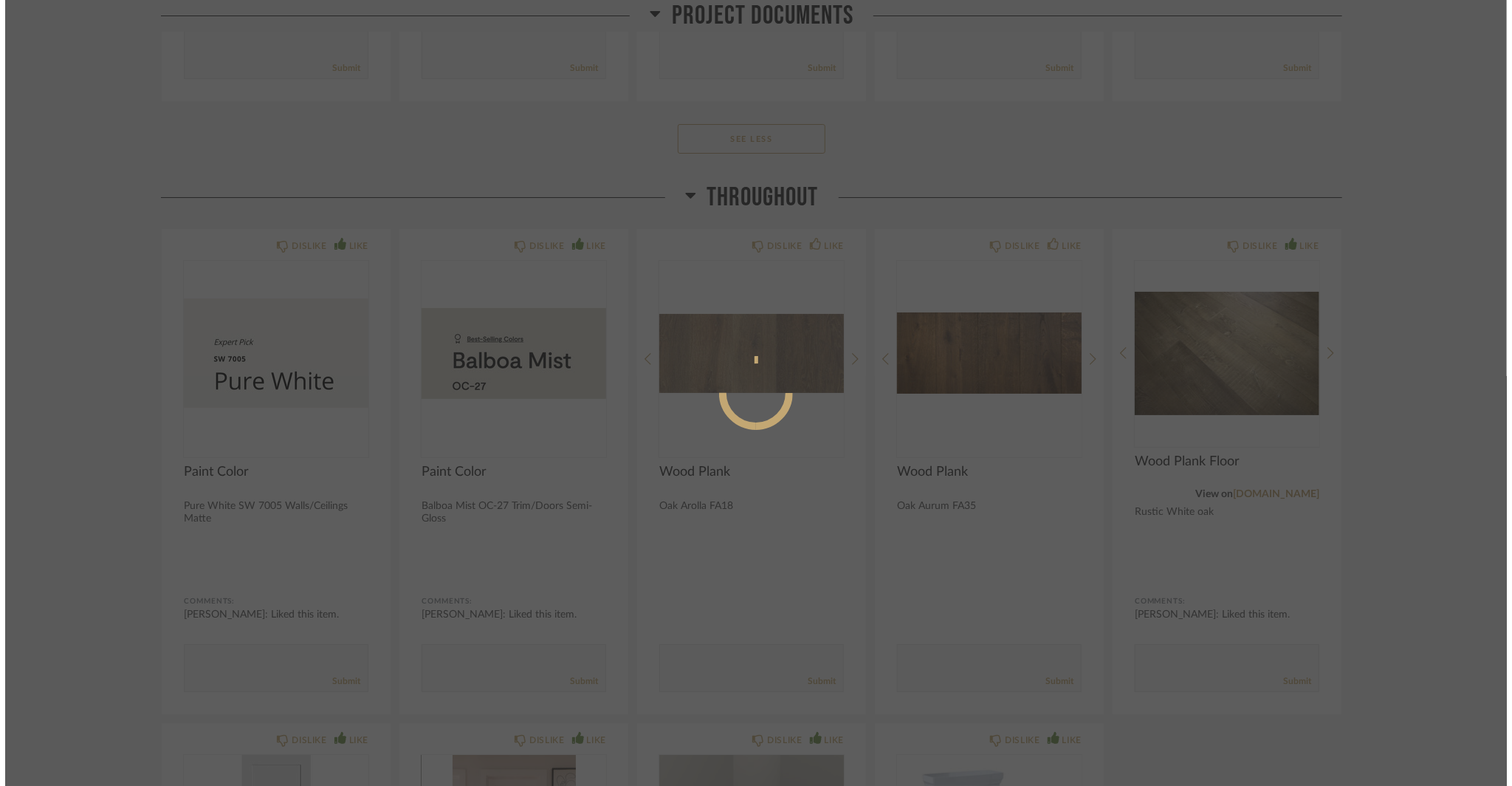
scroll to position [0, 0]
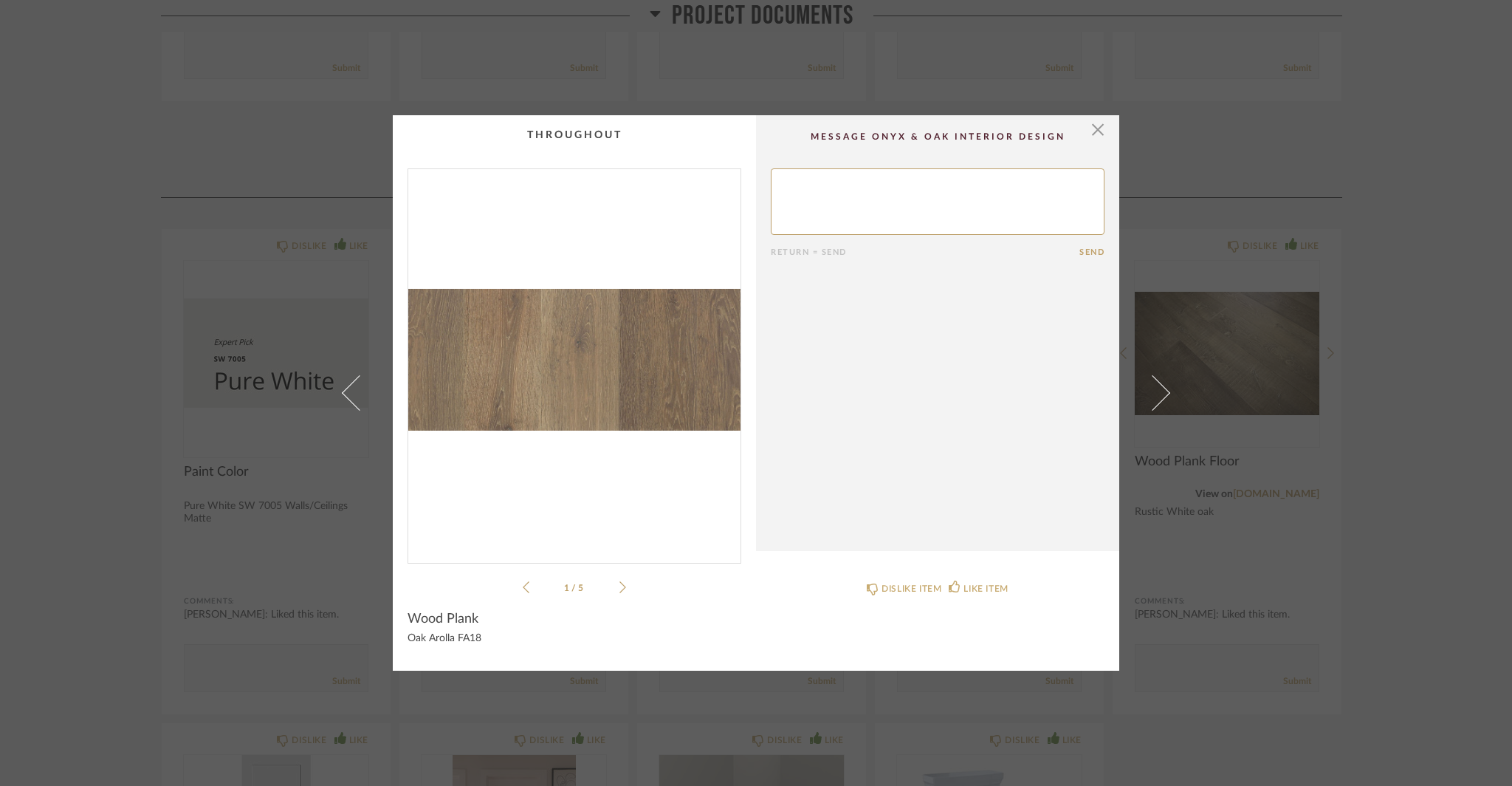
click at [613, 586] on li "1 / 5" at bounding box center [574, 586] width 90 height 18
click at [619, 581] on icon at bounding box center [622, 587] width 7 height 13
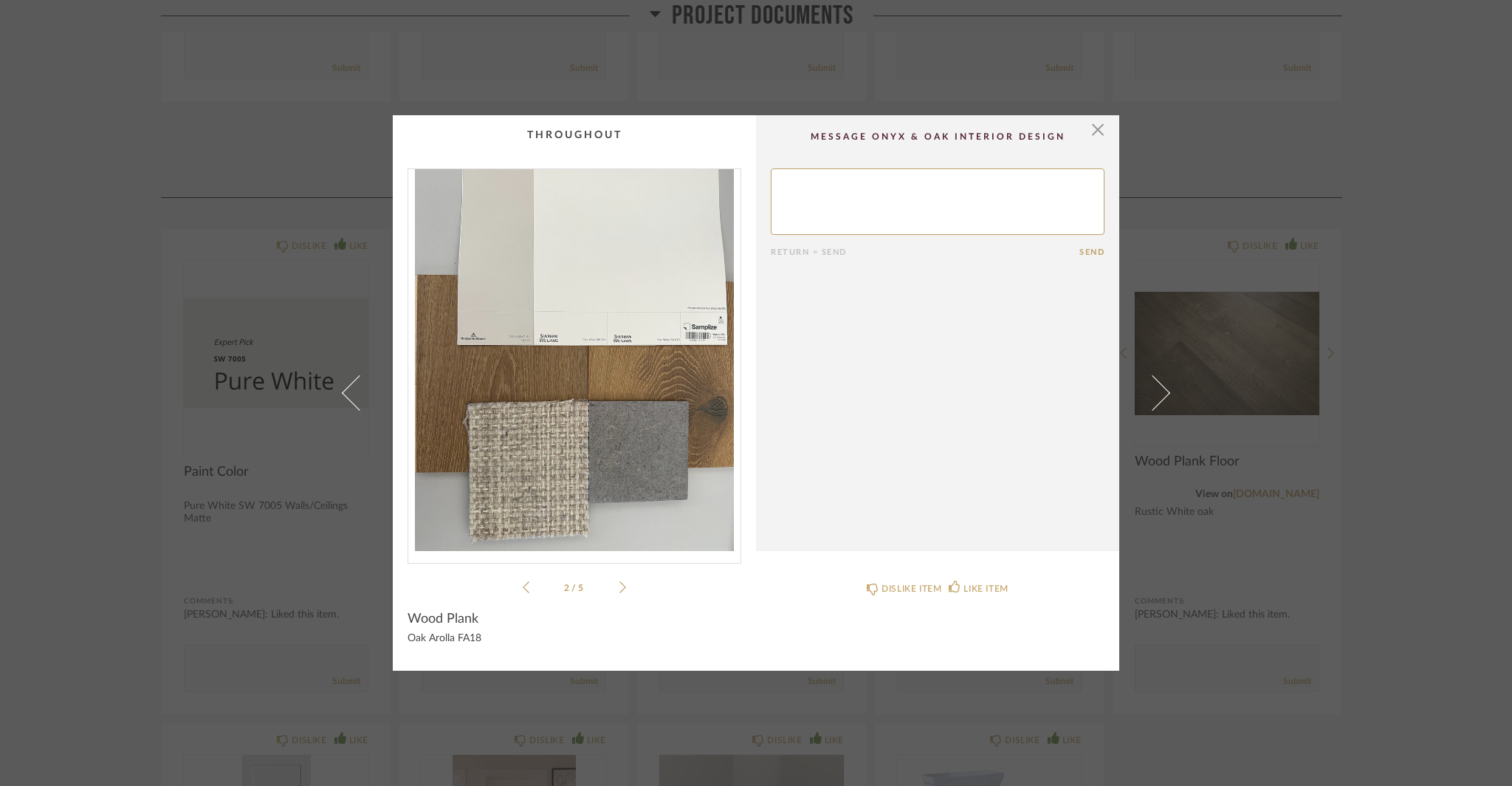
click at [619, 581] on icon at bounding box center [622, 587] width 7 height 13
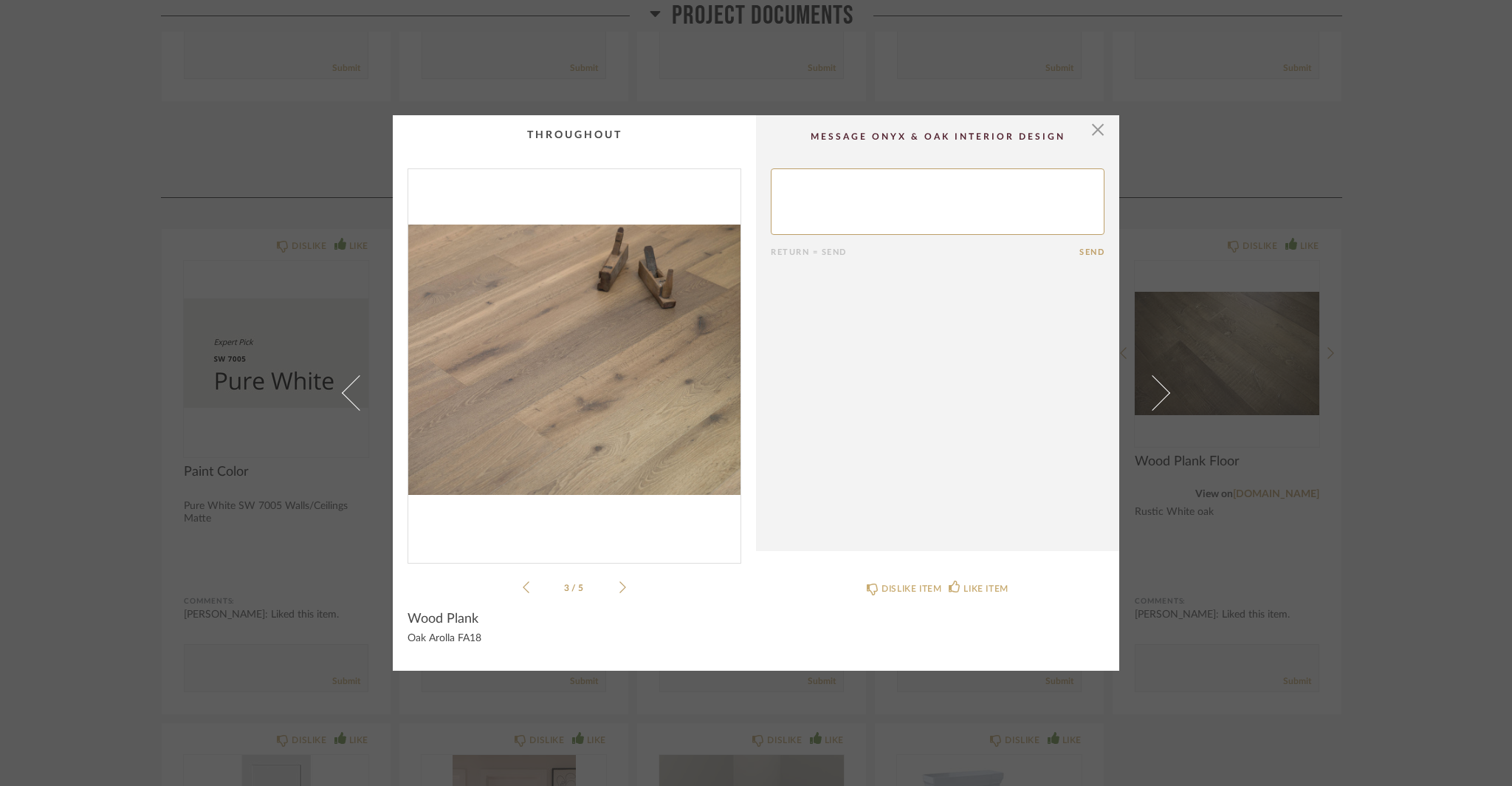
click at [619, 581] on icon at bounding box center [622, 587] width 7 height 13
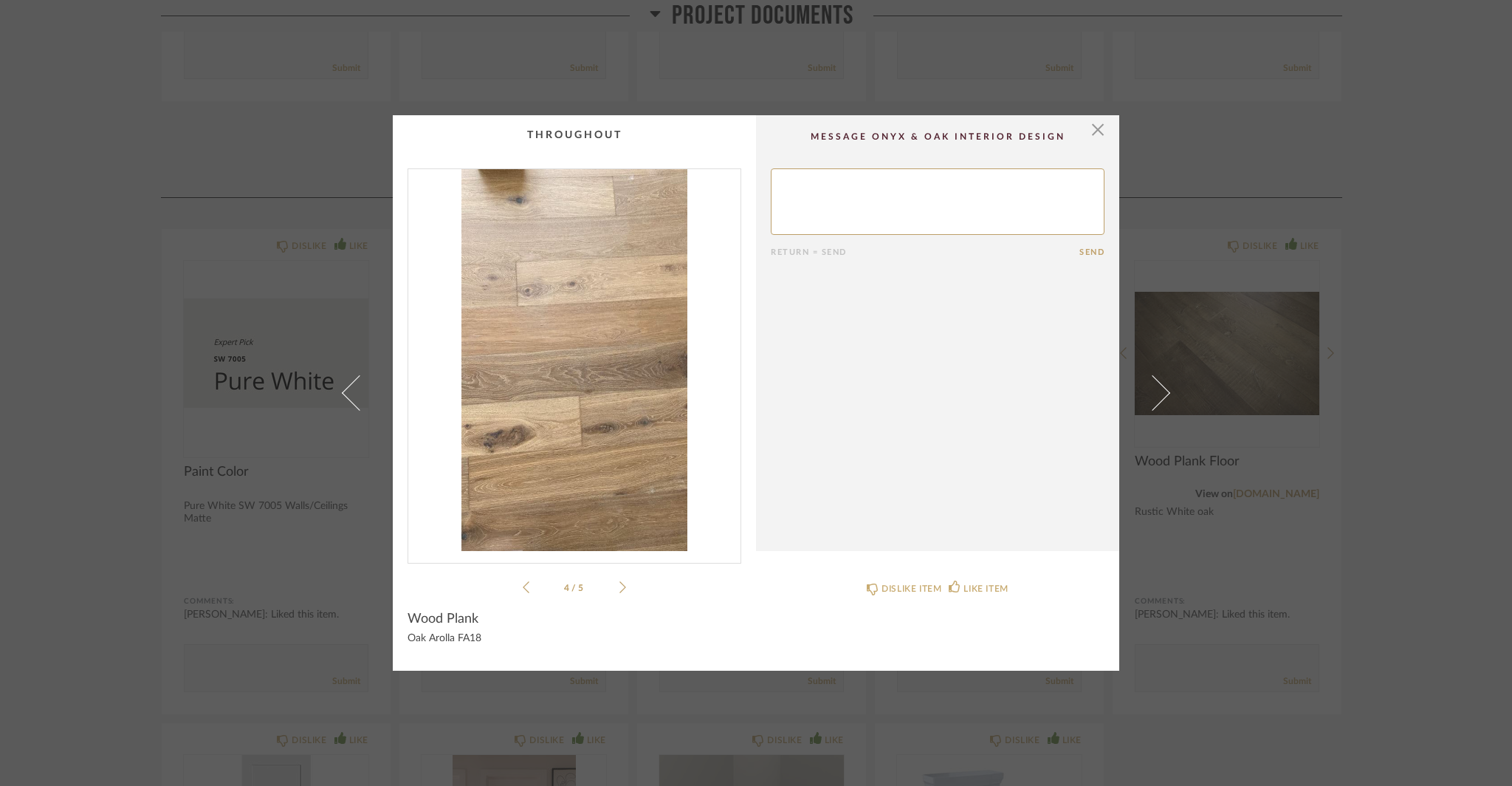
click at [619, 581] on icon at bounding box center [622, 587] width 7 height 13
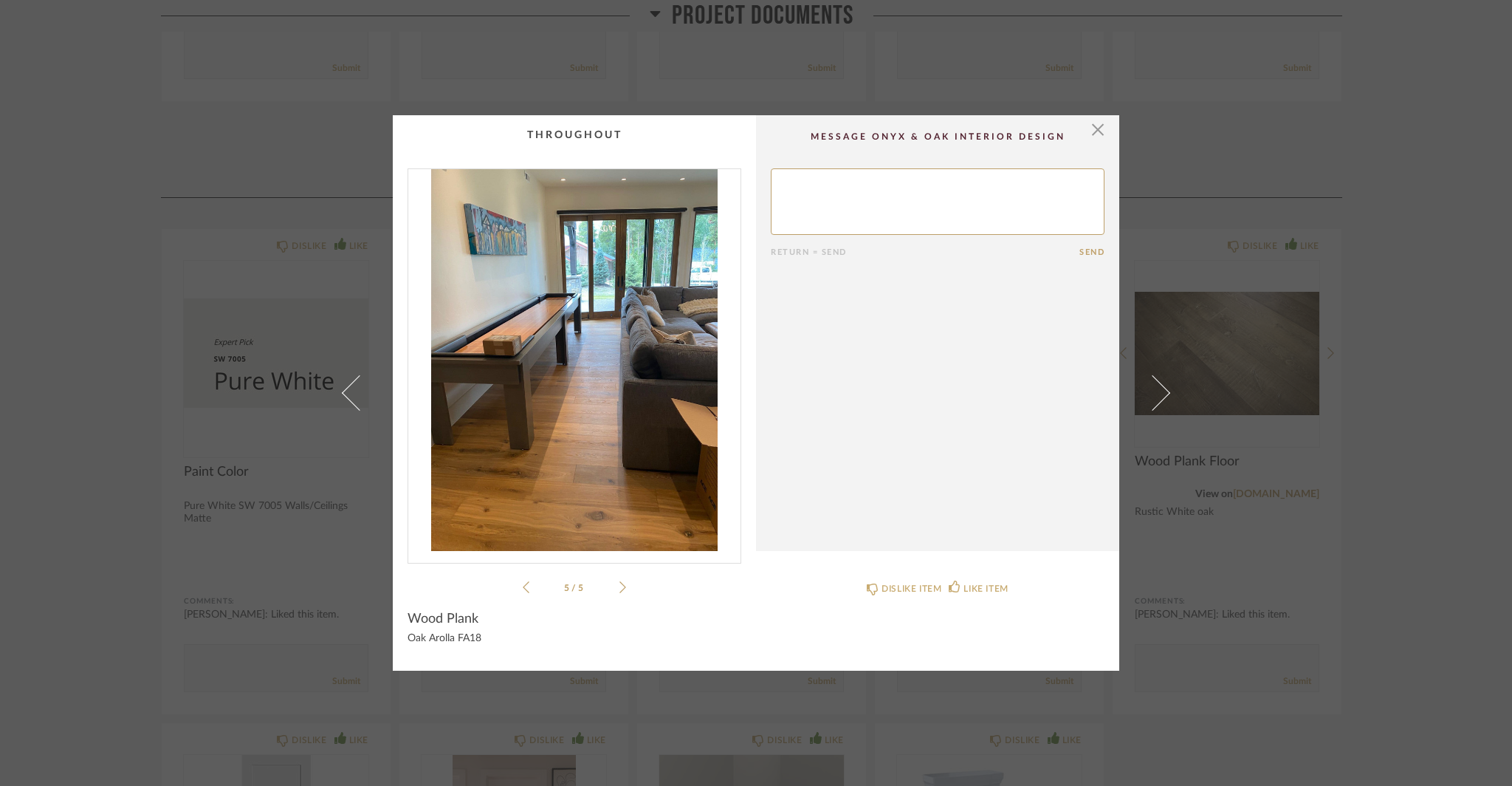
click at [619, 581] on icon at bounding box center [622, 587] width 7 height 13
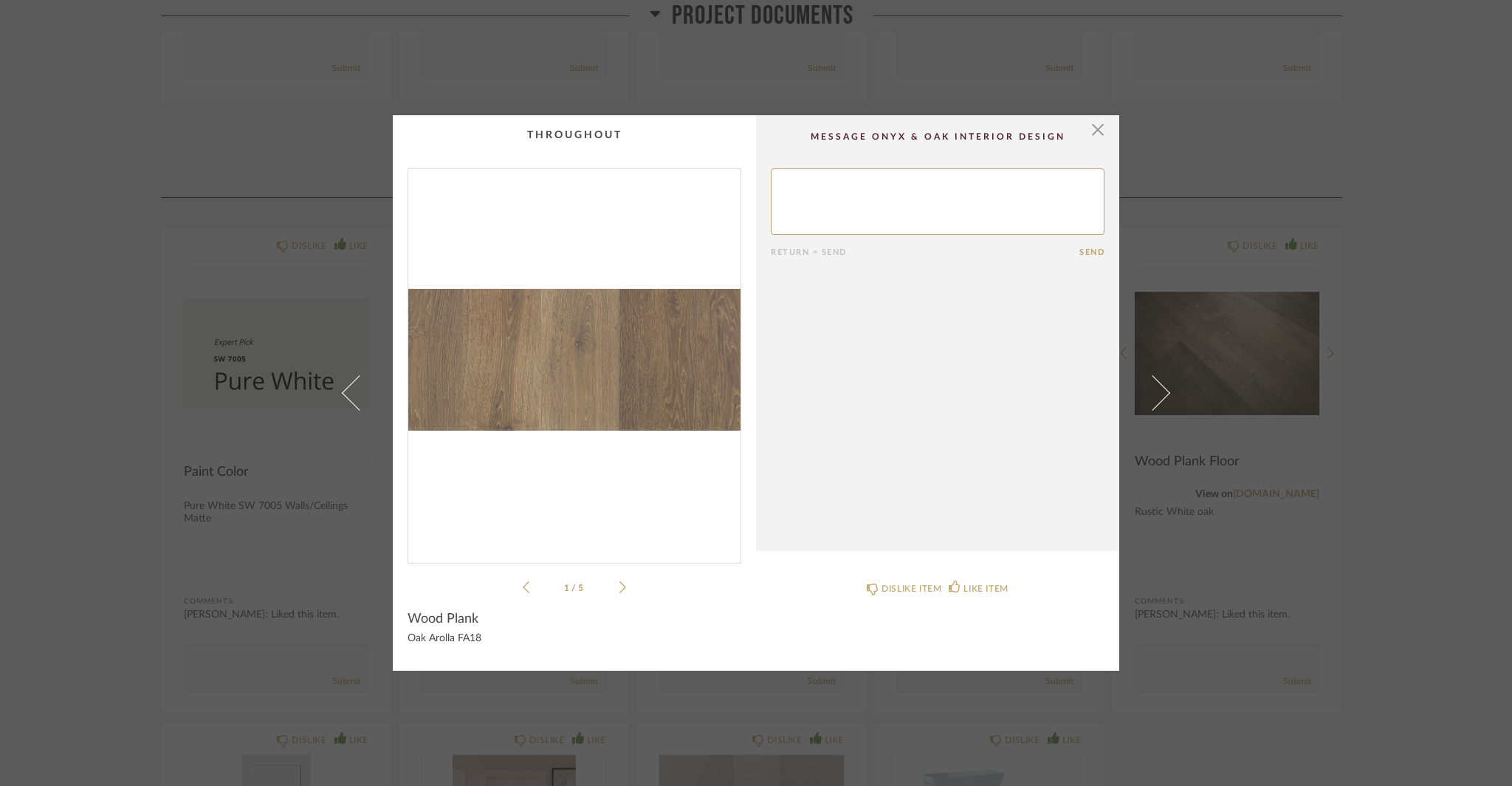
click at [1384, 636] on div "× 1 / 5 Return = Send Send Wood Plank Oak Arolla FA18 DISLIKE ITEM LIKE ITEM" at bounding box center [756, 393] width 1512 height 786
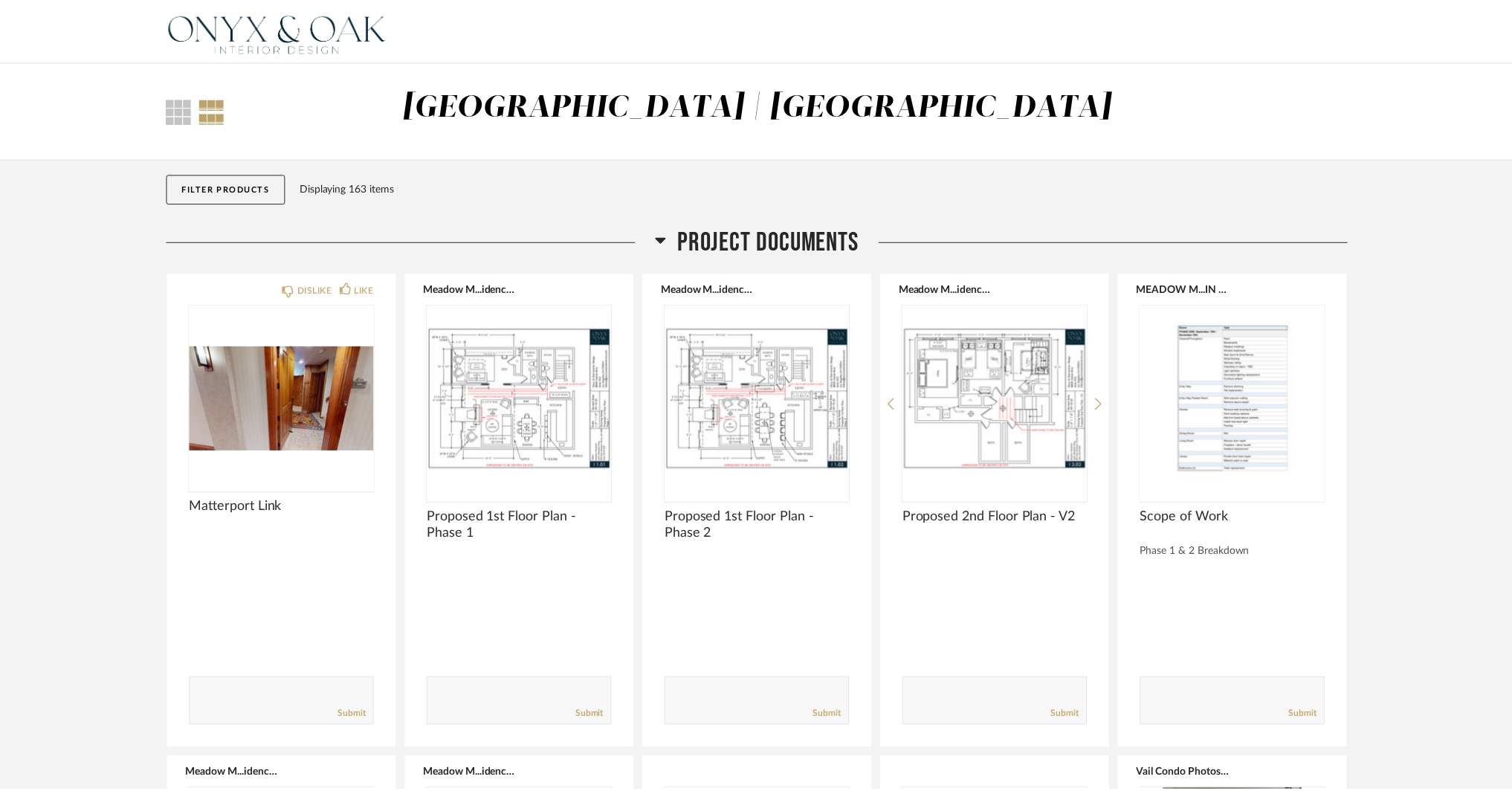
scroll to position [1115, 0]
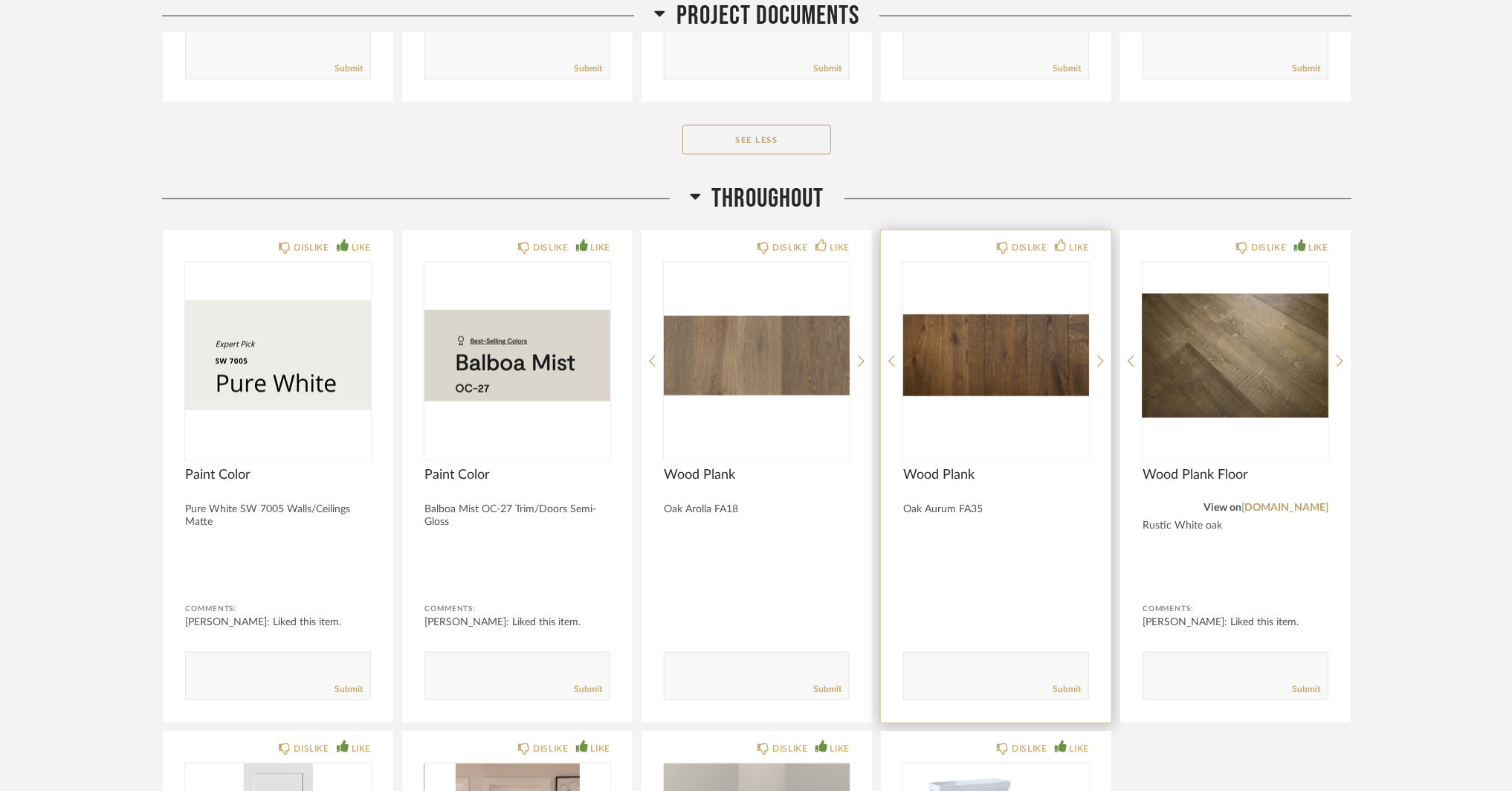
click at [965, 286] on img "0" at bounding box center [995, 355] width 186 height 186
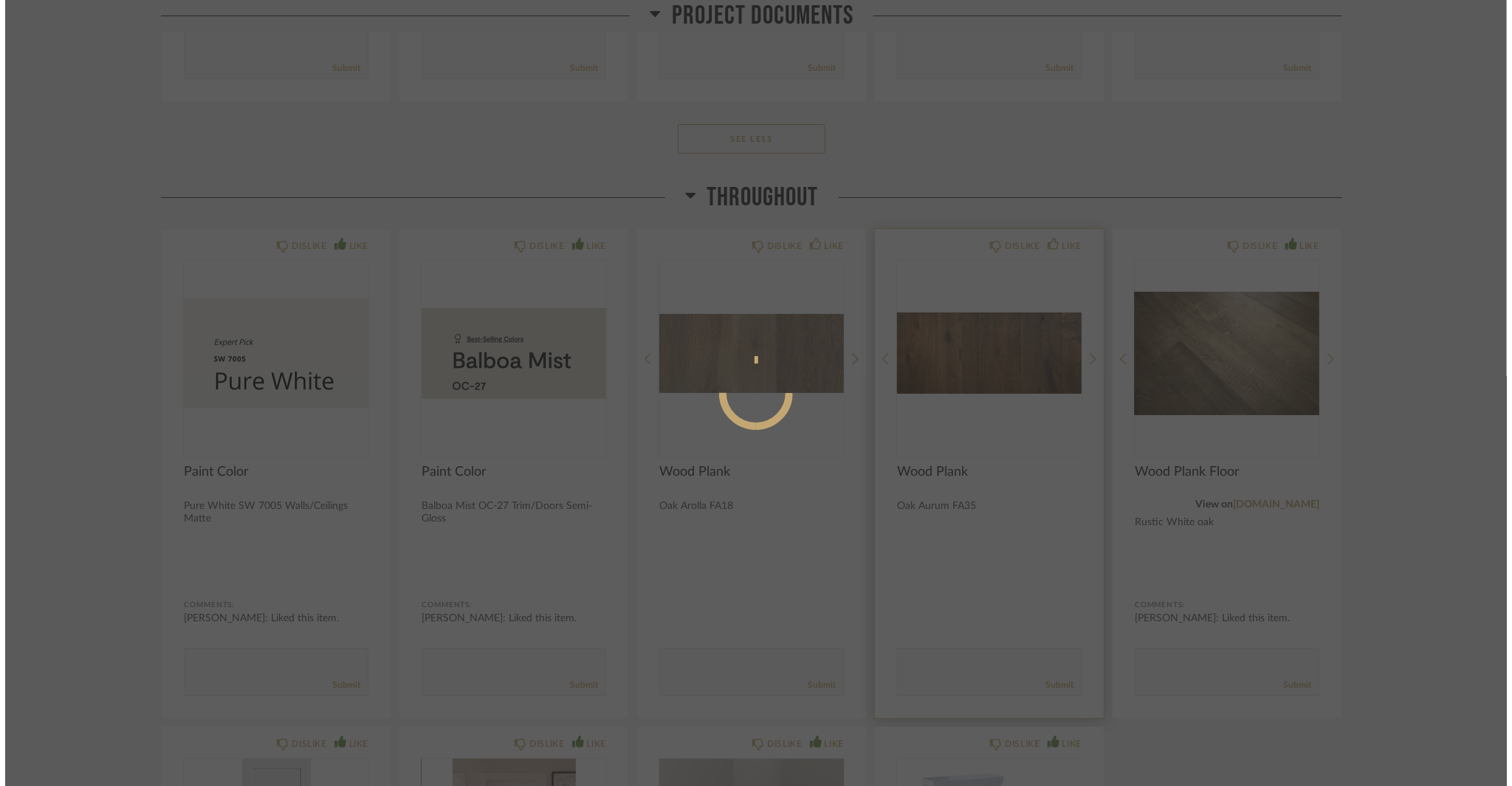
scroll to position [0, 0]
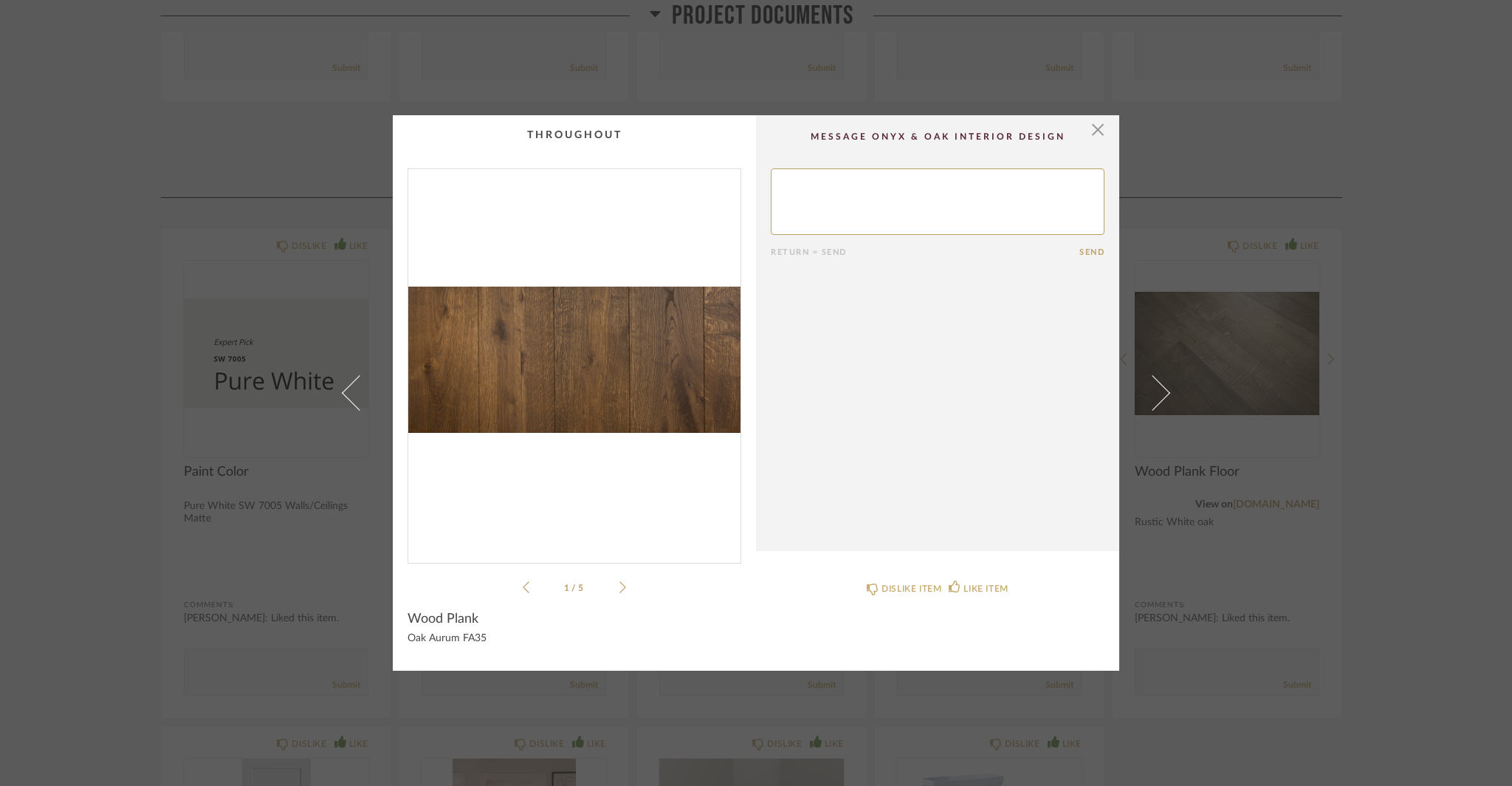
click at [605, 580] on li "1 / 5" at bounding box center [574, 586] width 90 height 18
click at [620, 590] on icon at bounding box center [622, 587] width 7 height 13
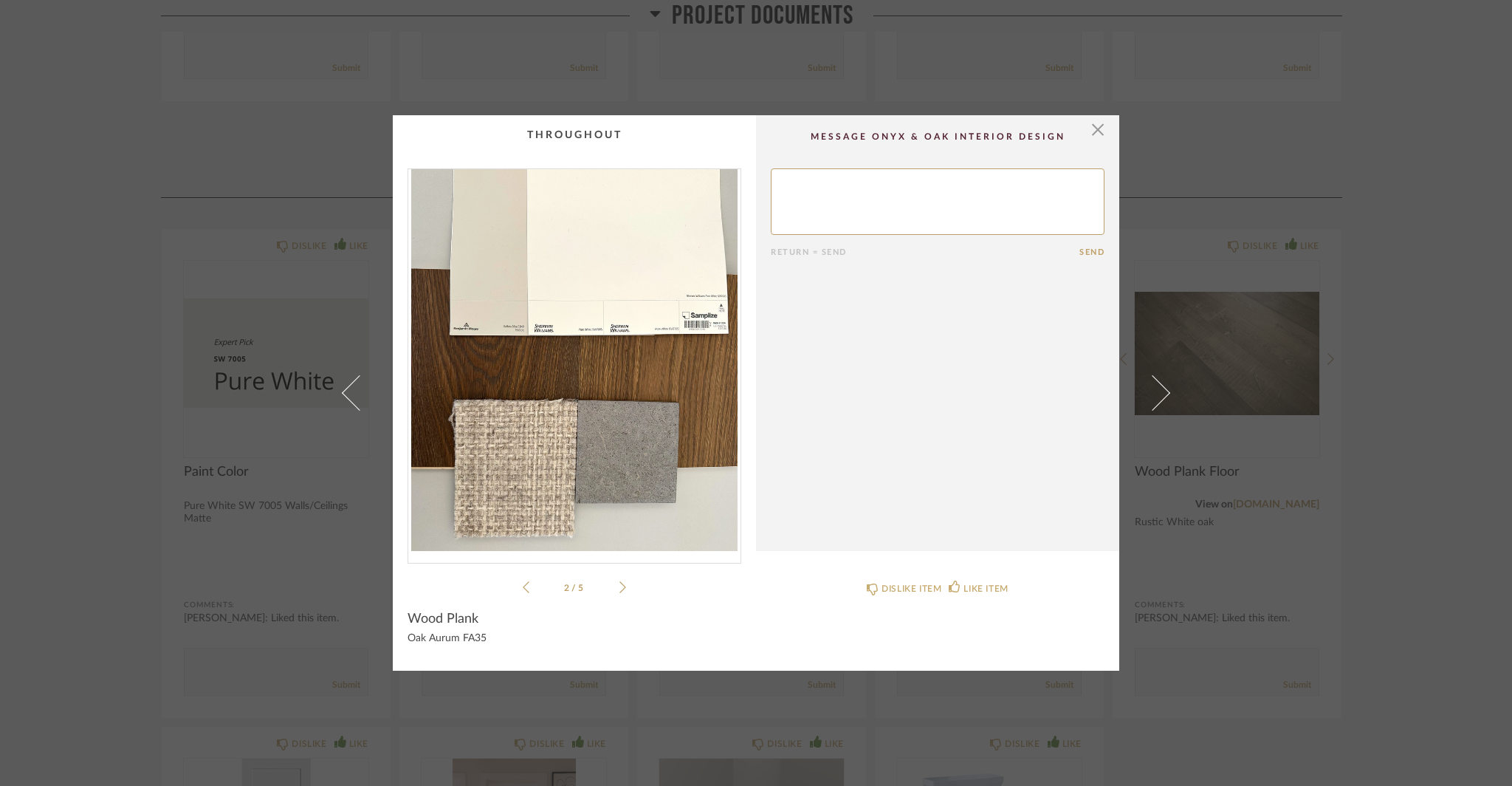
click at [620, 590] on icon at bounding box center [622, 587] width 7 height 13
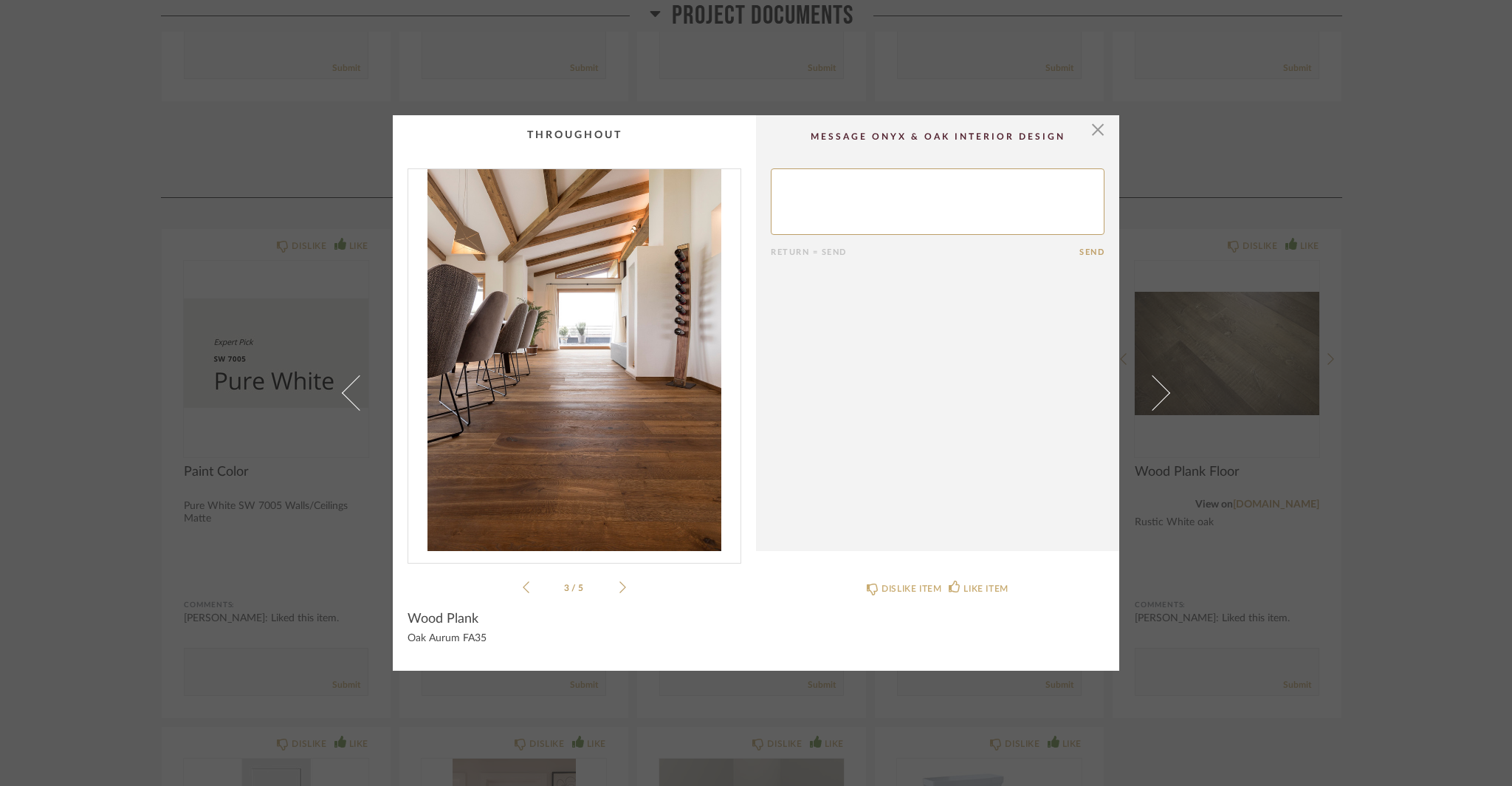
click at [620, 590] on icon at bounding box center [622, 587] width 7 height 13
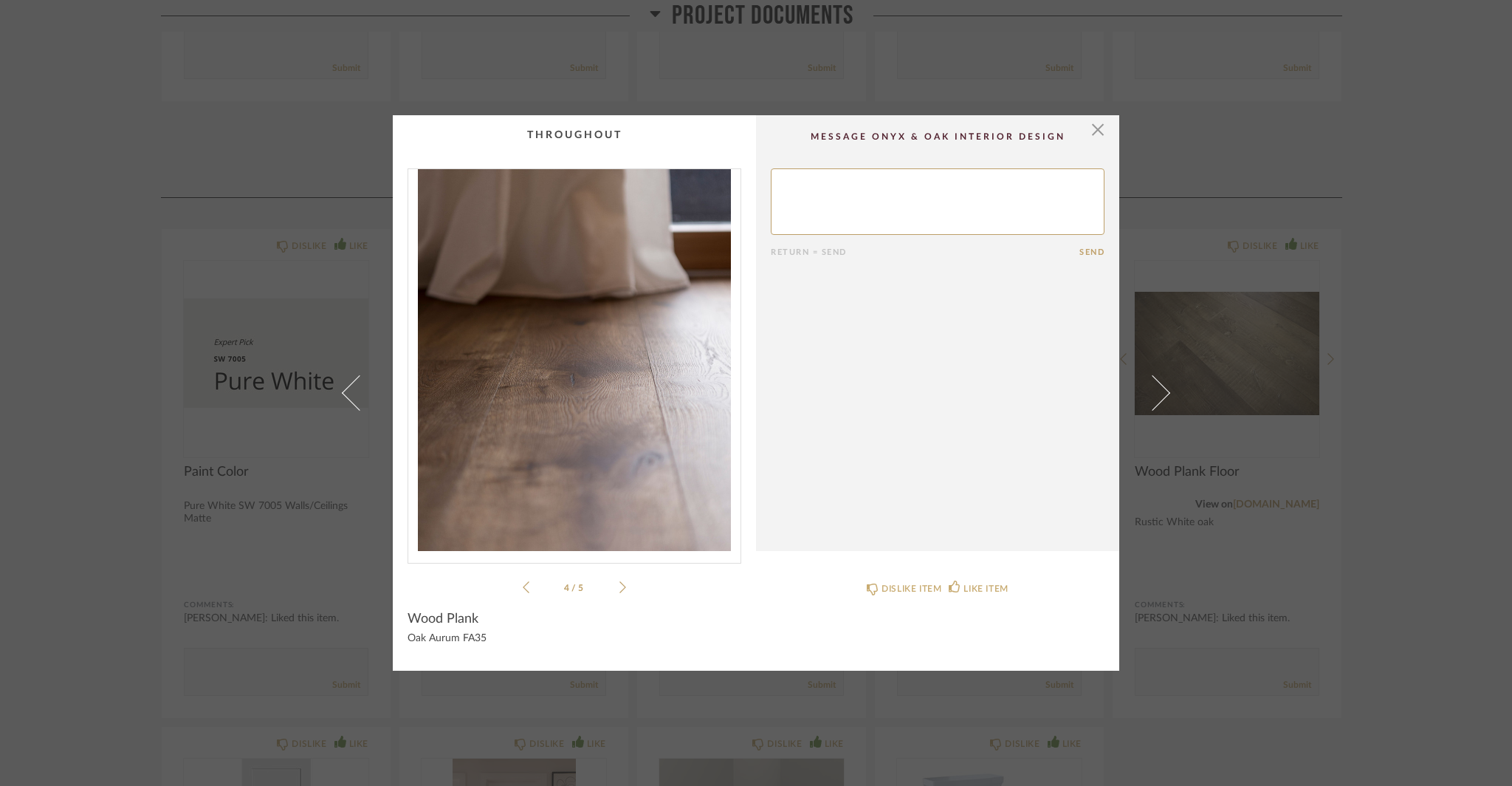
click at [620, 590] on icon at bounding box center [622, 587] width 7 height 13
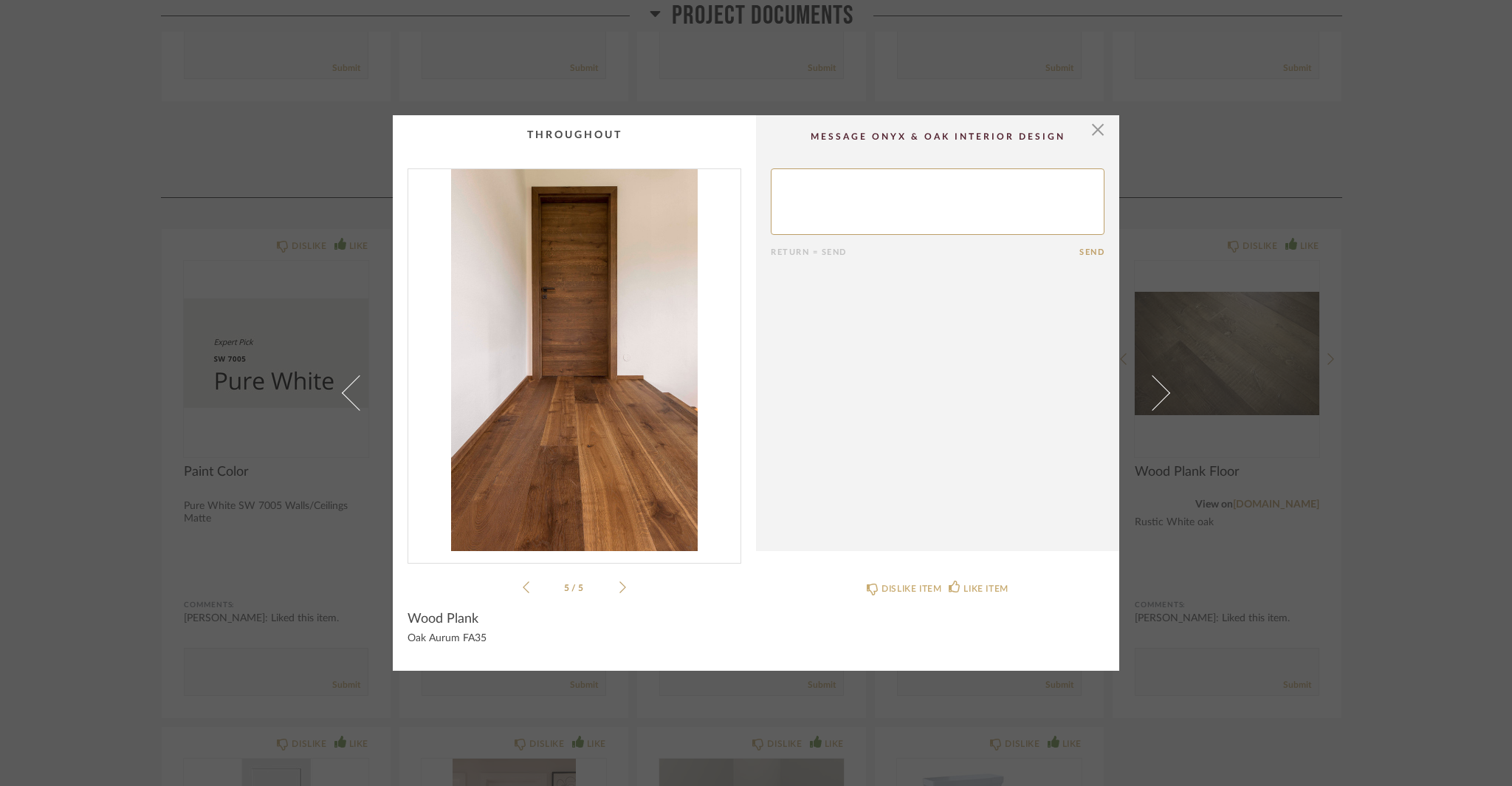
click at [1393, 760] on div "× 5 / 5 Return = Send Send Wood Plank Oak Aurum FA35 DISLIKE ITEM LIKE ITEM" at bounding box center [756, 393] width 1512 height 786
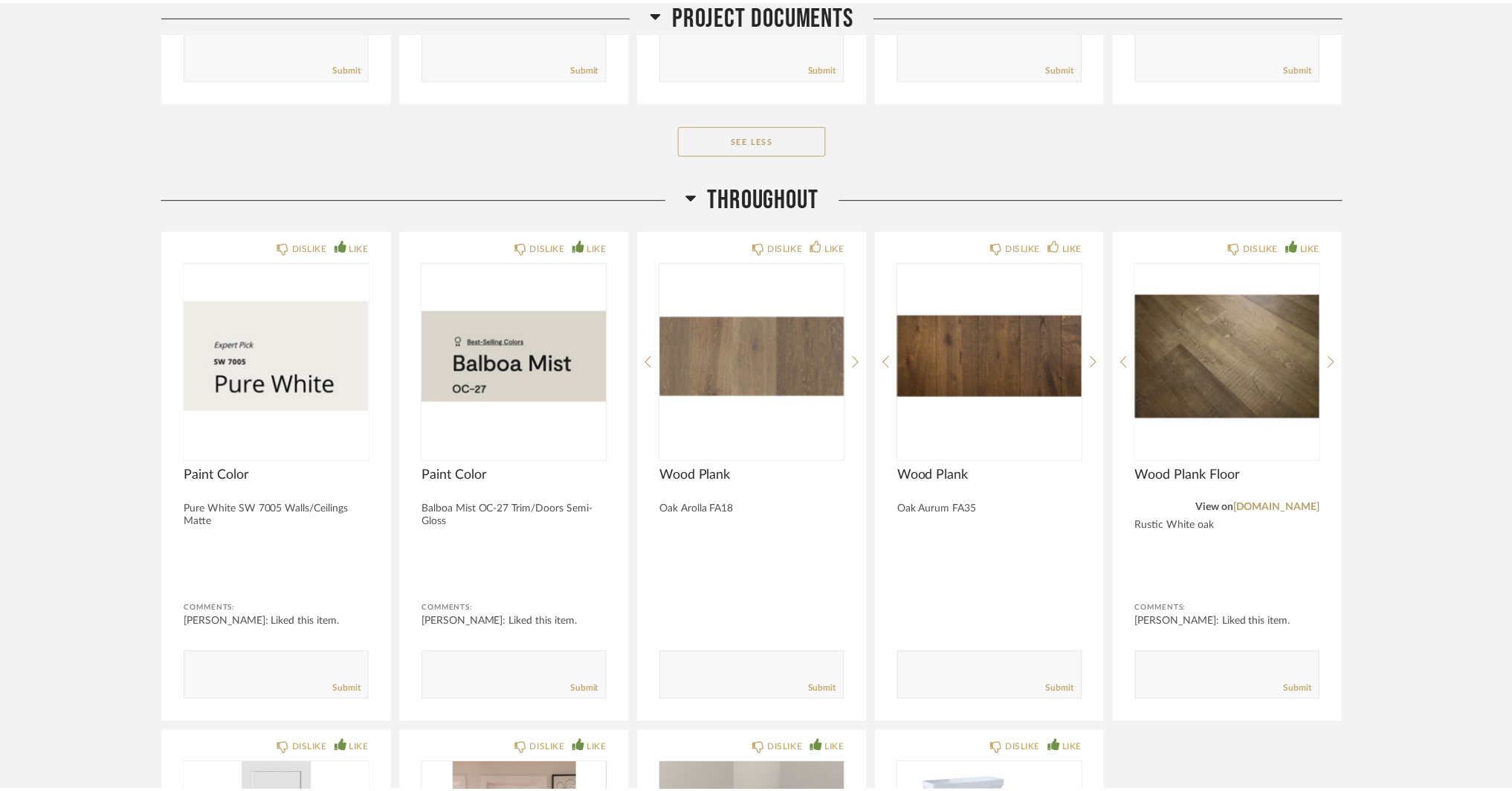
scroll to position [1115, 0]
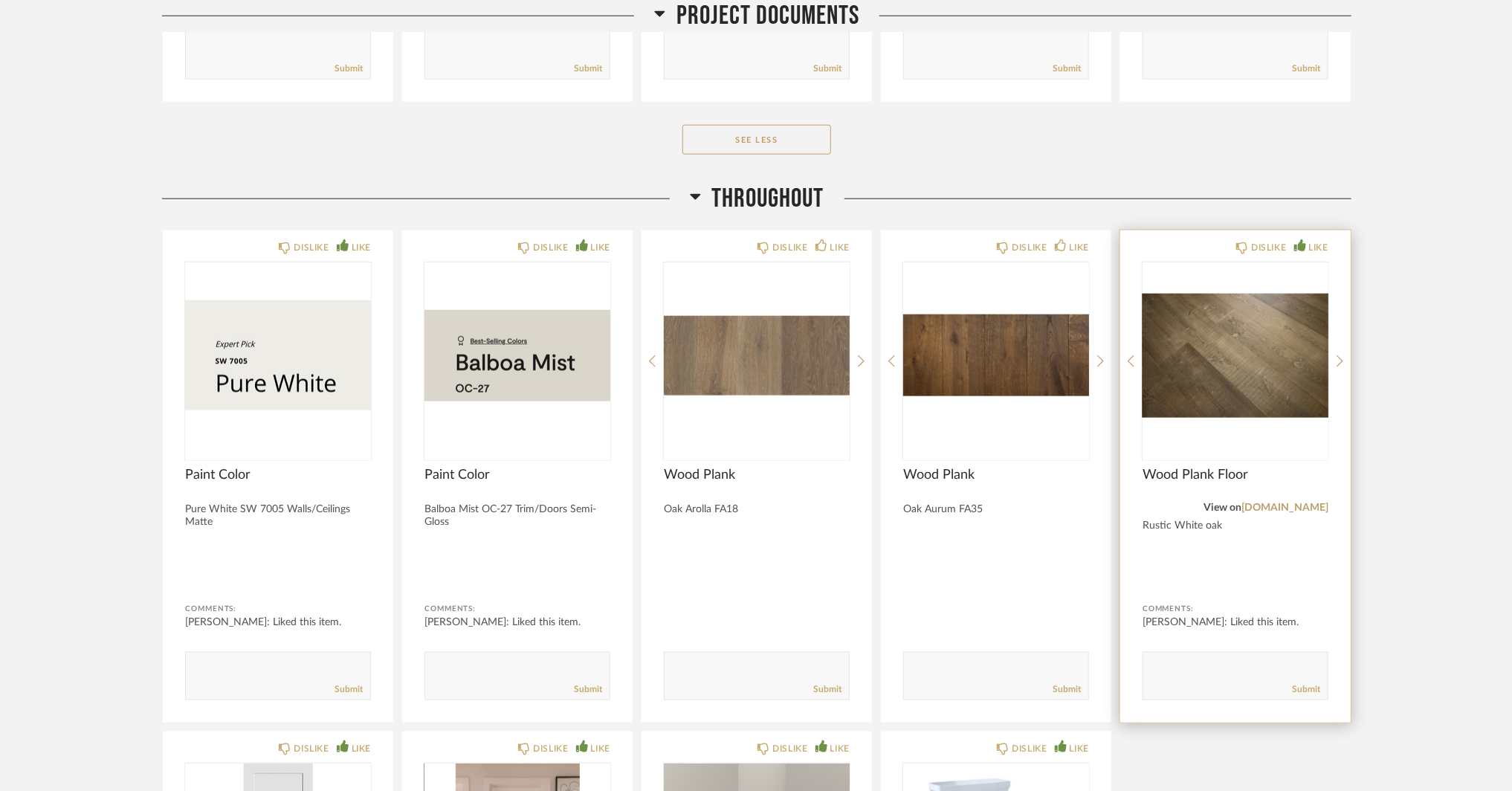
click at [1231, 348] on img "0" at bounding box center [1235, 355] width 186 height 186
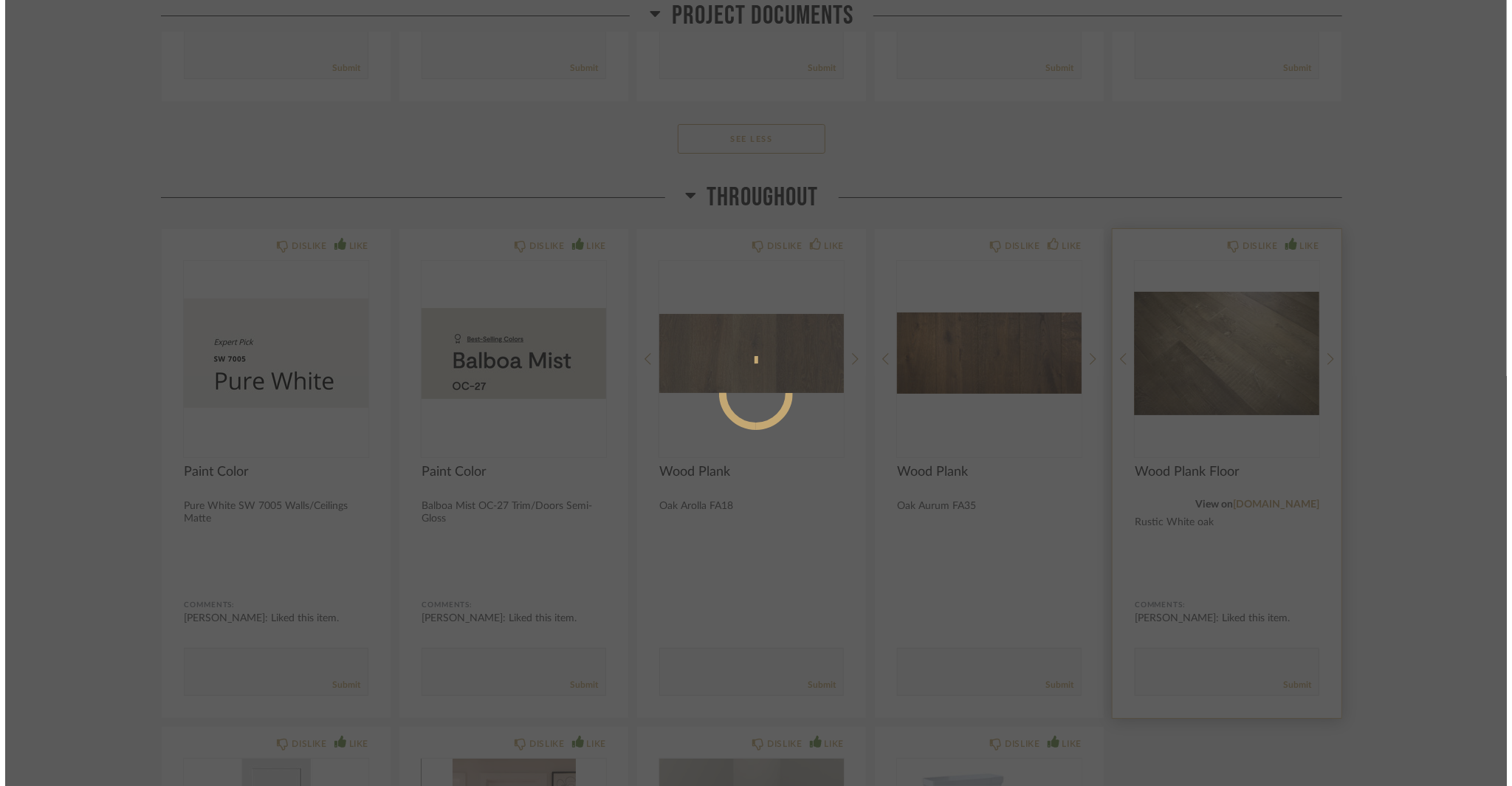
scroll to position [0, 0]
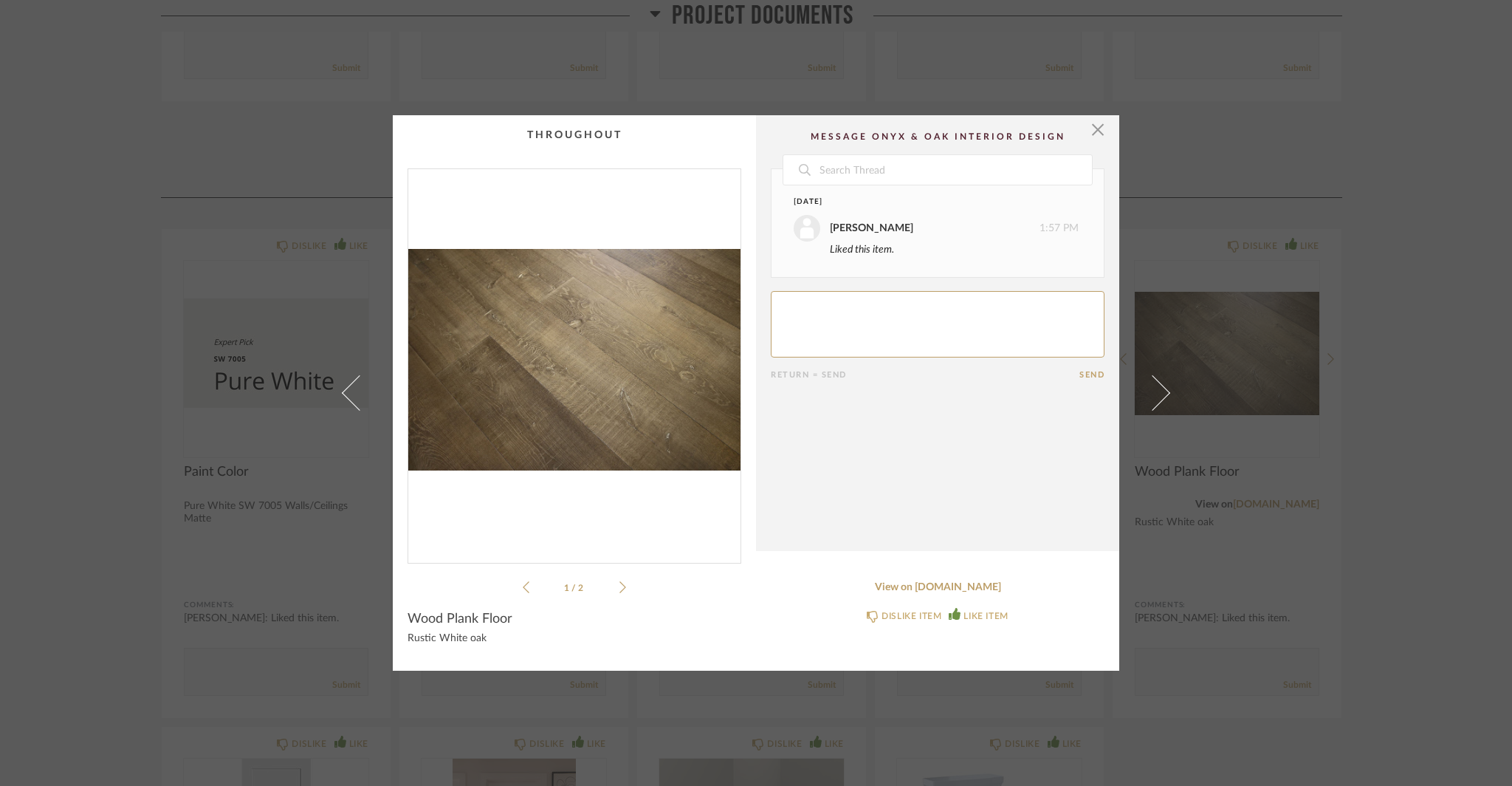
drag, startPoint x: 1380, startPoint y: 563, endPoint x: 1372, endPoint y: 553, distance: 12.8
click at [1379, 562] on div "× 1 / 2 Date September 5th Jacqui Highbloom 1:57 PM Liked this item. Return = S…" at bounding box center [756, 393] width 1512 height 786
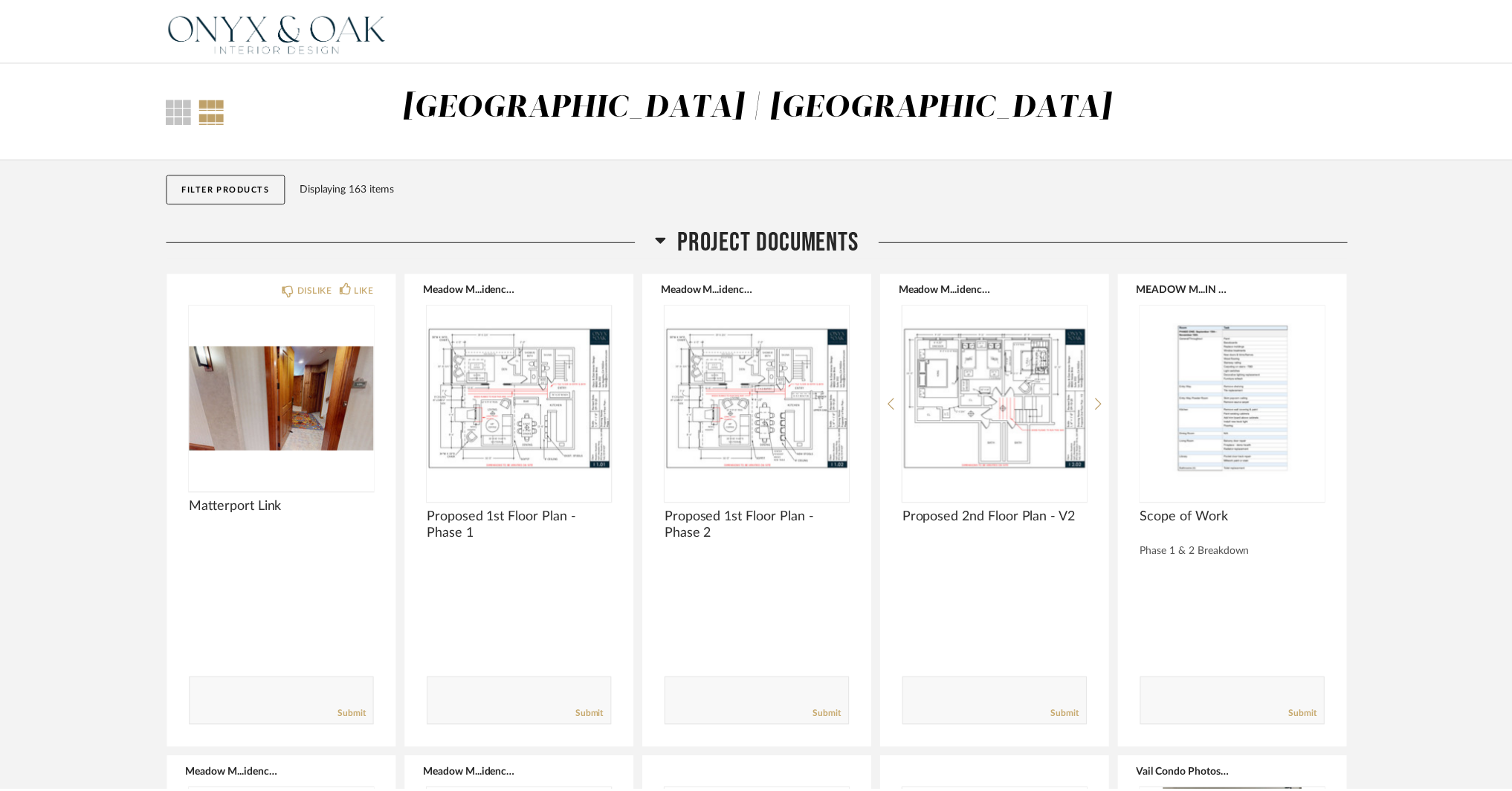
scroll to position [1115, 0]
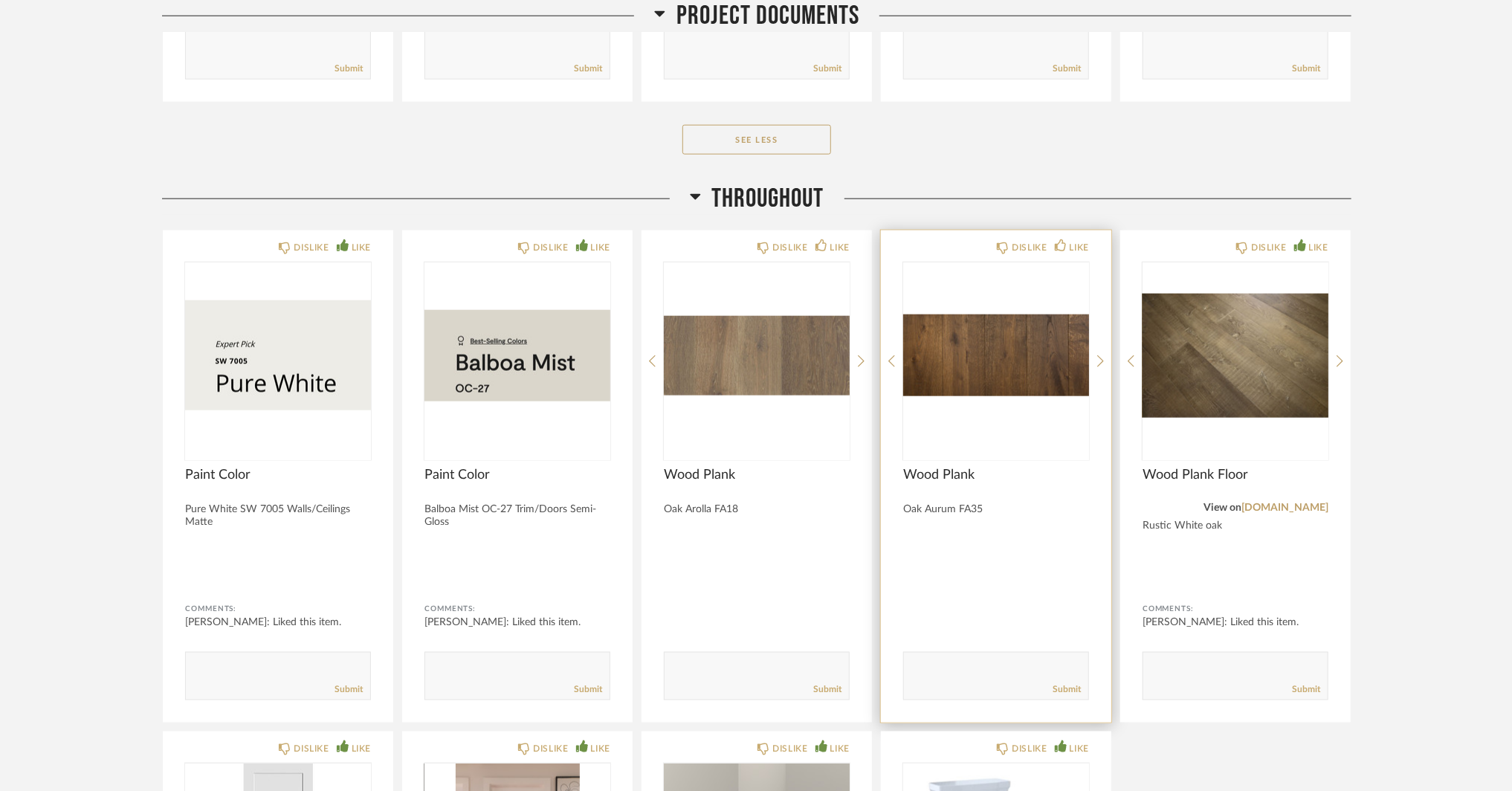
click at [1074, 236] on div "DISLIKE LIKE Wood Plank Oak Aurum FA35 Comments: Submit" at bounding box center [996, 476] width 230 height 492
click at [1076, 244] on div "LIKE" at bounding box center [1079, 247] width 19 height 15
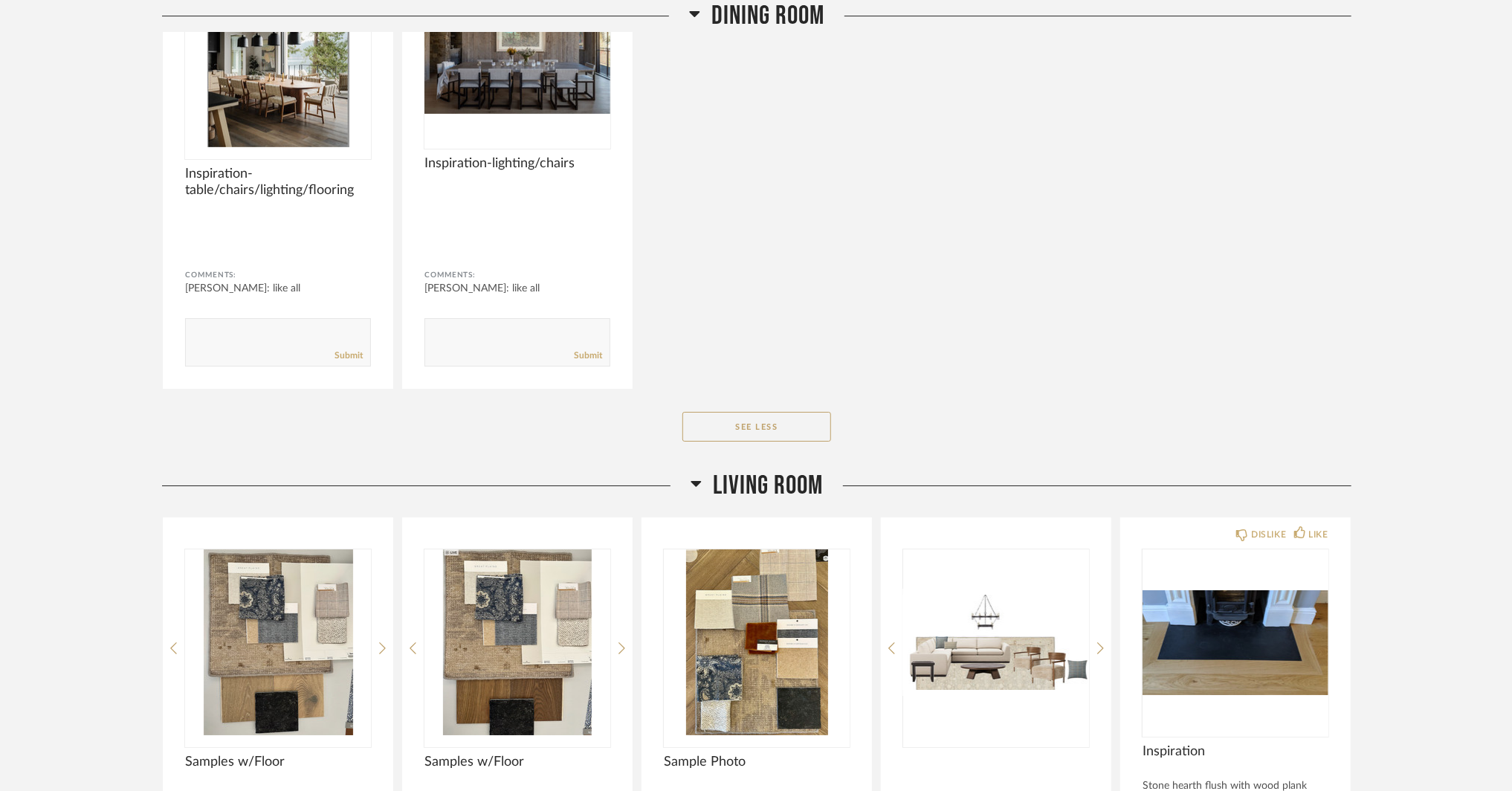
scroll to position [7430, 0]
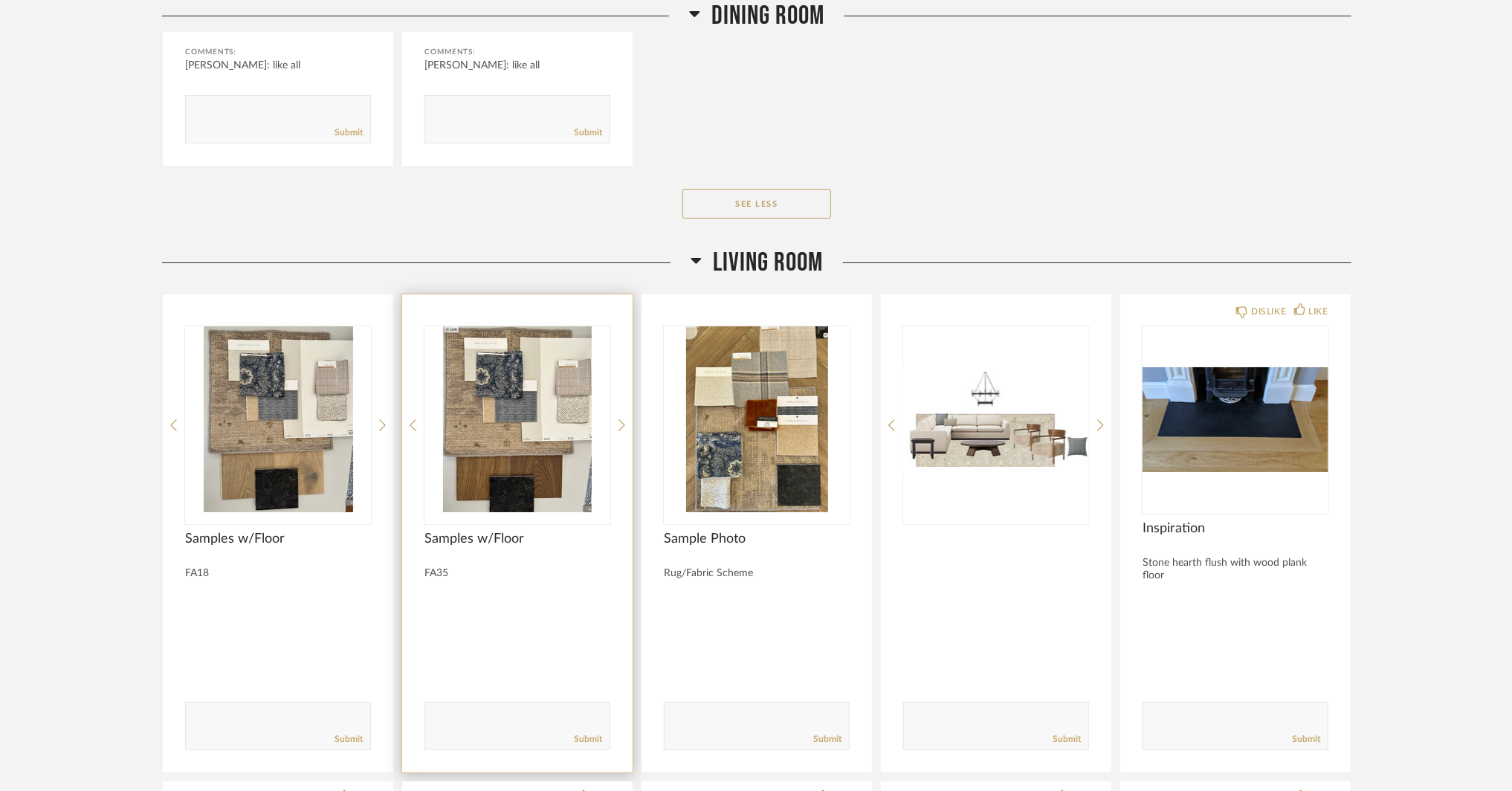
click at [479, 572] on div "FA35" at bounding box center [517, 573] width 186 height 12
click at [514, 709] on textarea at bounding box center [517, 718] width 184 height 20
type textarea "l"
type textarea "like this"
click at [586, 732] on link "Submit" at bounding box center [588, 738] width 28 height 12
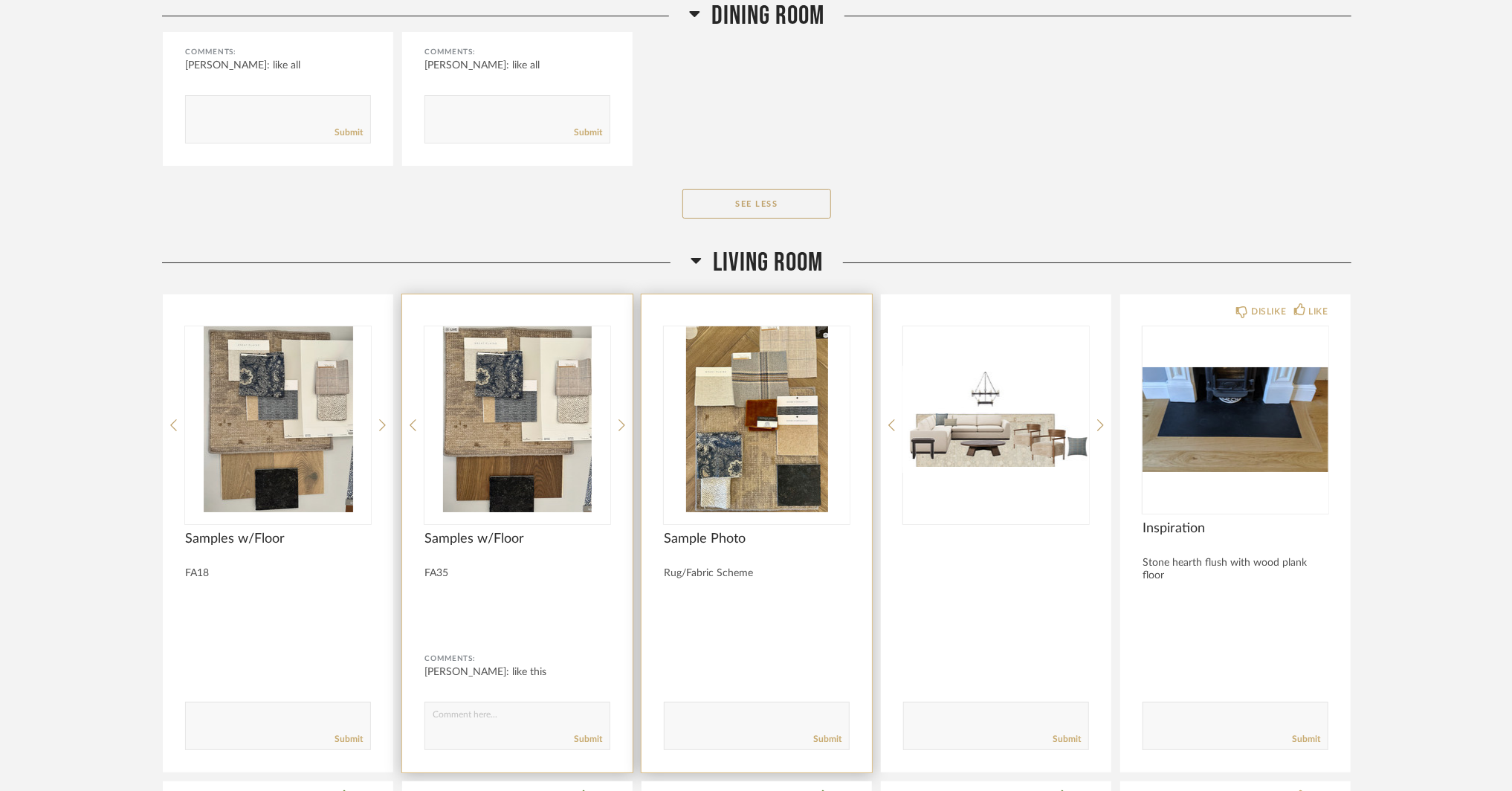
click at [727, 475] on img "0" at bounding box center [756, 419] width 186 height 186
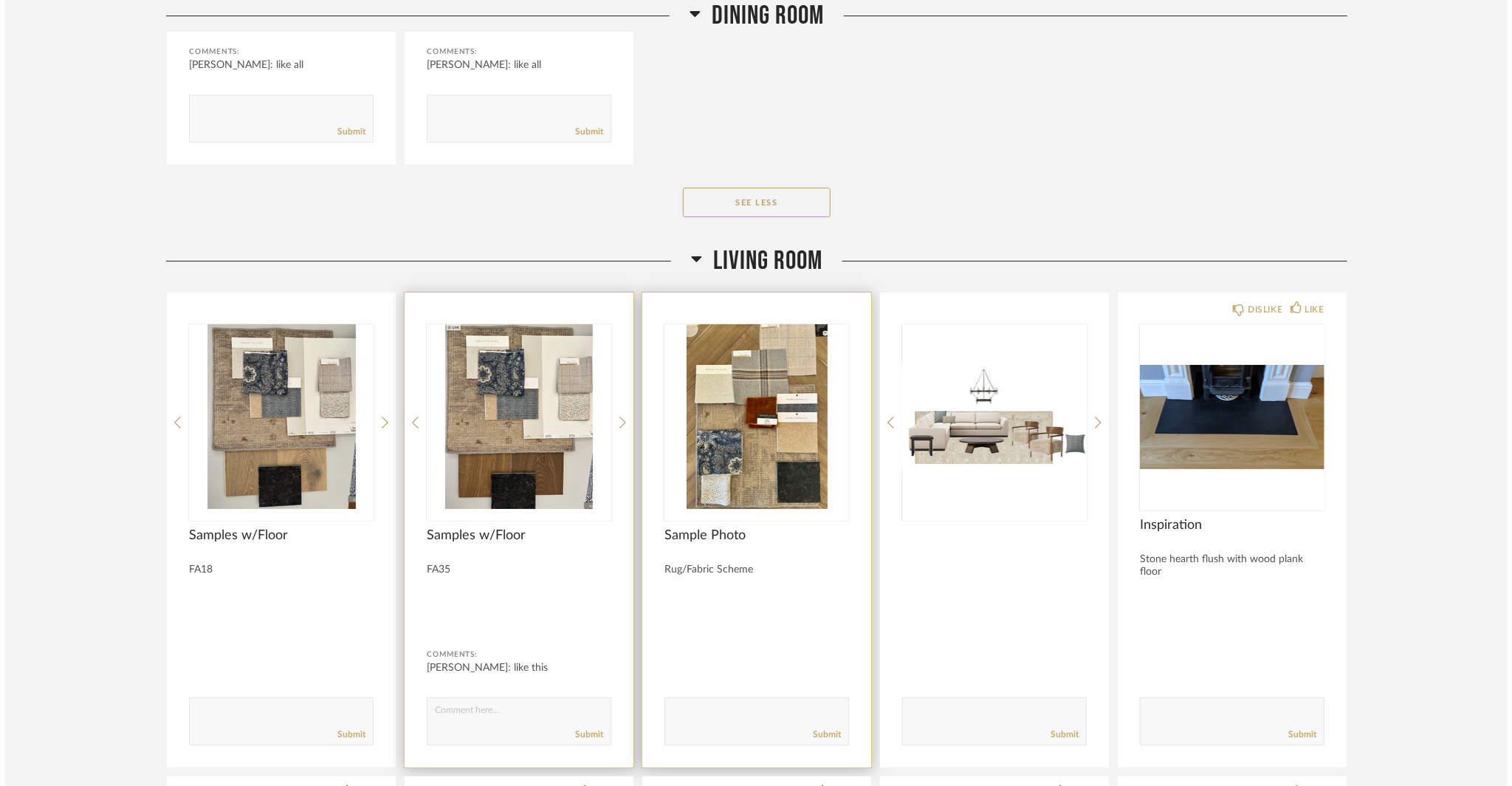
scroll to position [0, 0]
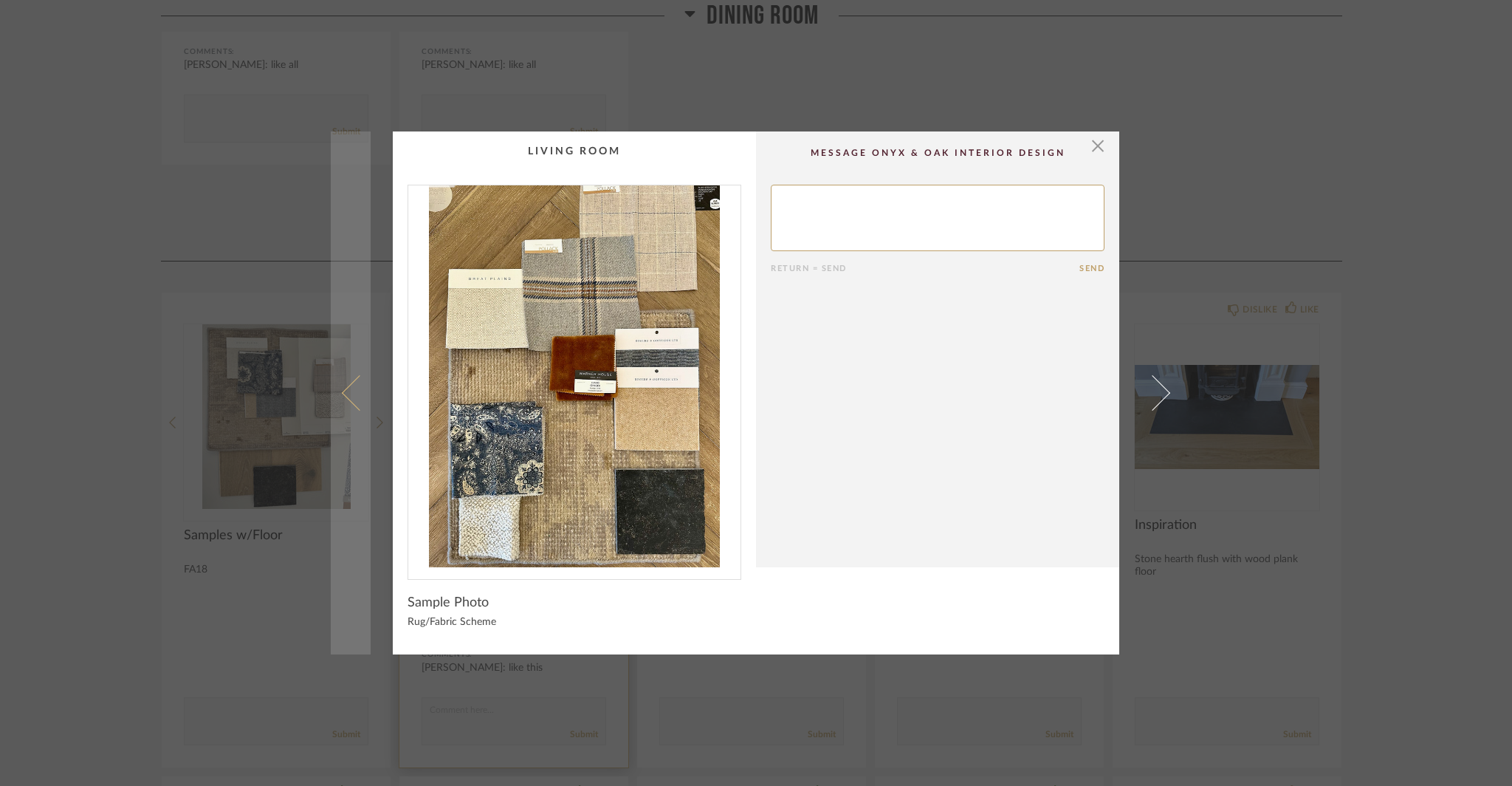
click at [353, 397] on span at bounding box center [359, 393] width 36 height 36
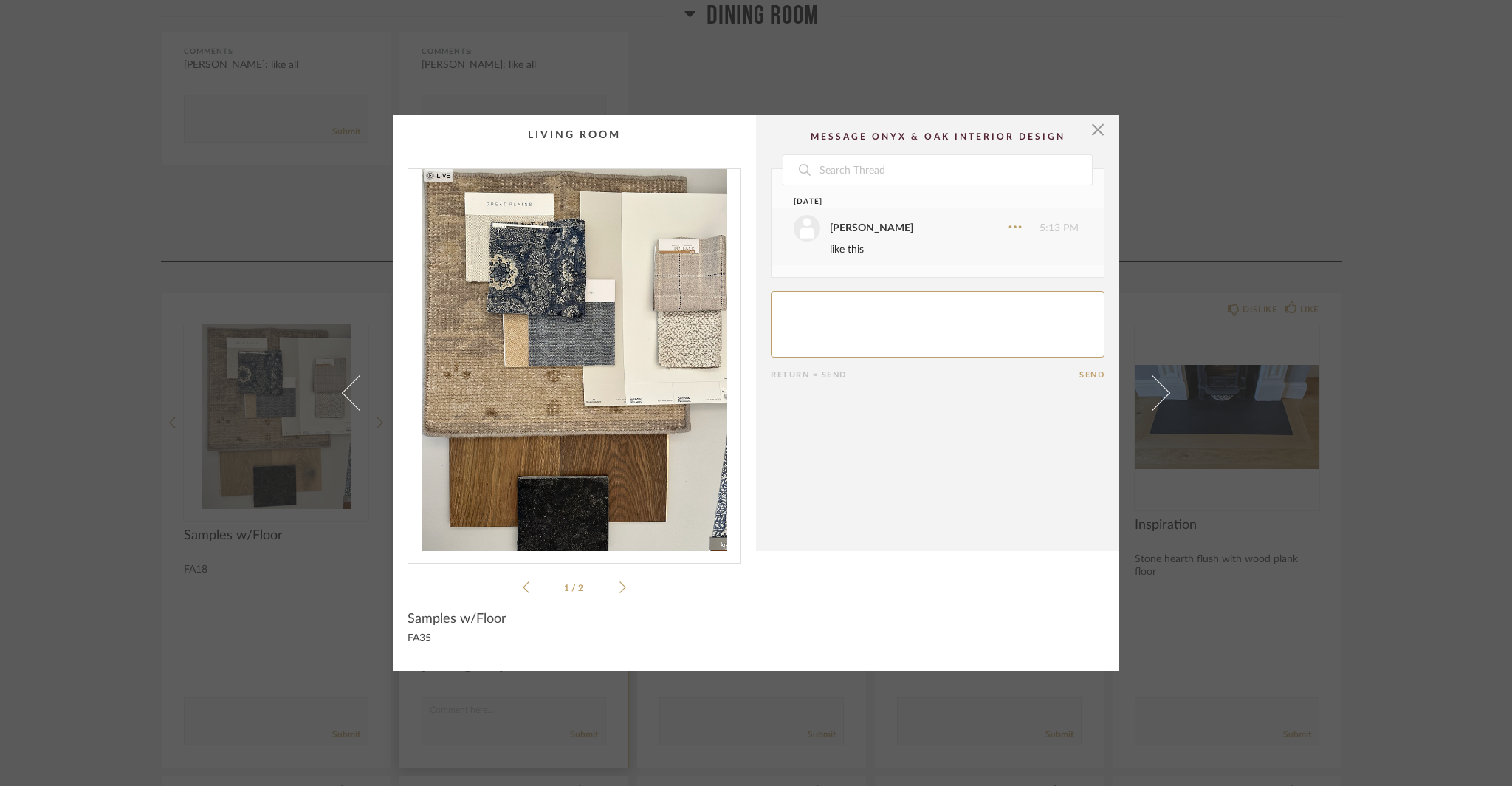
click at [161, 515] on div "× 1 / 2 Date Today Jacqui Highbloom 5:13 PM like this Return = Send Send Sample…" at bounding box center [756, 393] width 1512 height 786
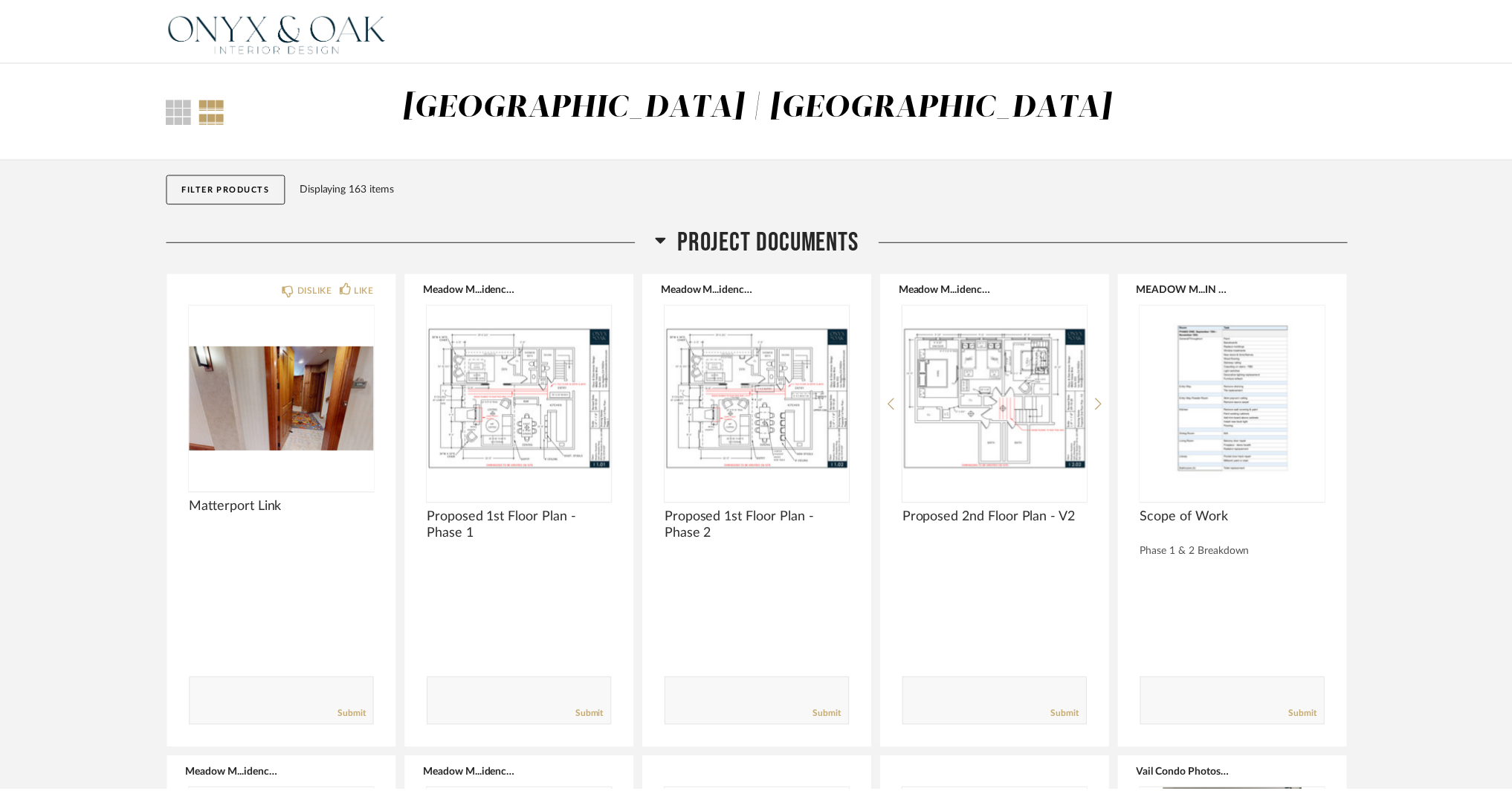
scroll to position [7430, 0]
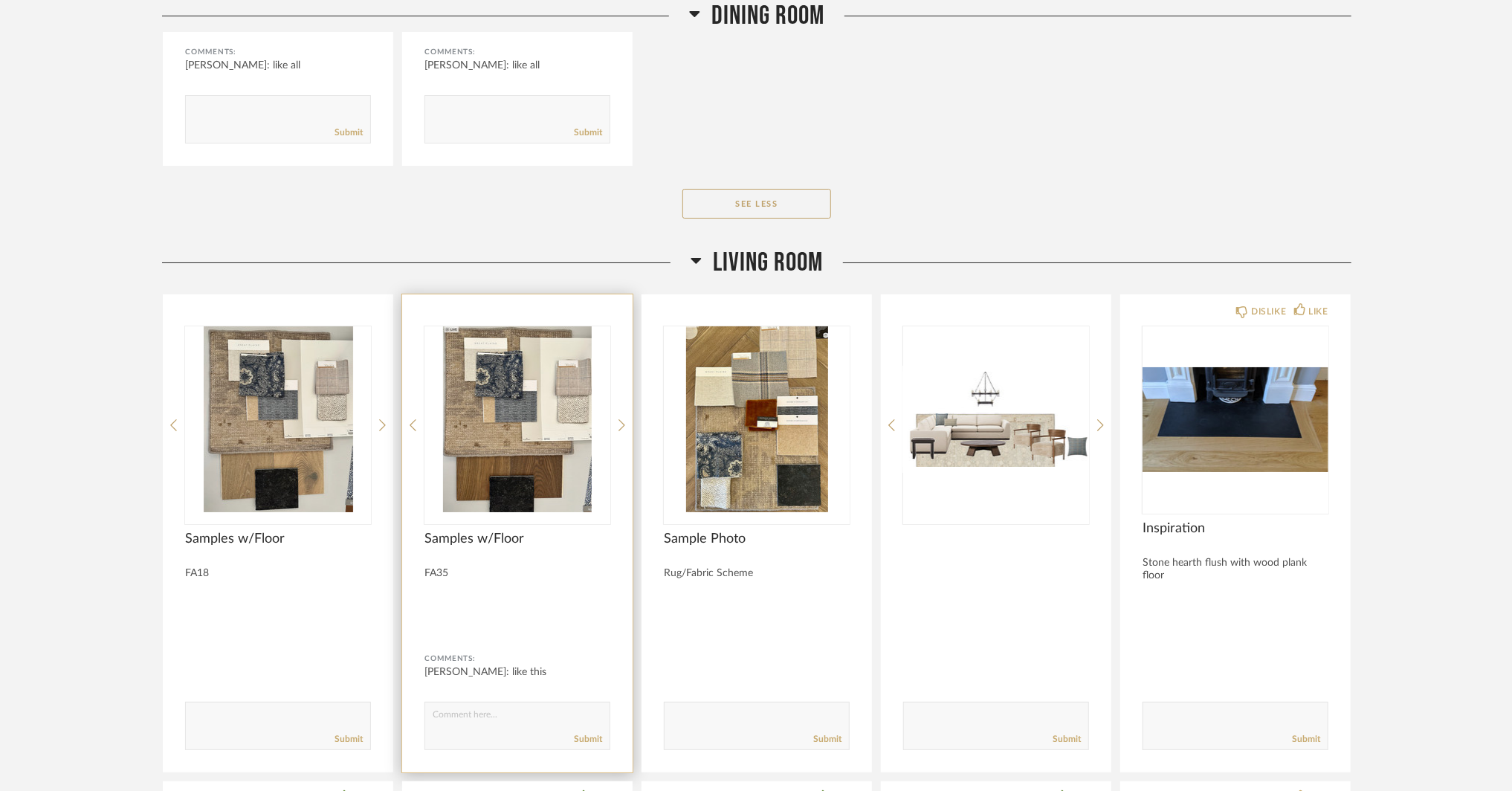
click at [55, 491] on div "Thumbnail View Full View Meadow Mountain | Vail Valley Filter Items Category Se…" at bounding box center [756, 650] width 1512 height 16039
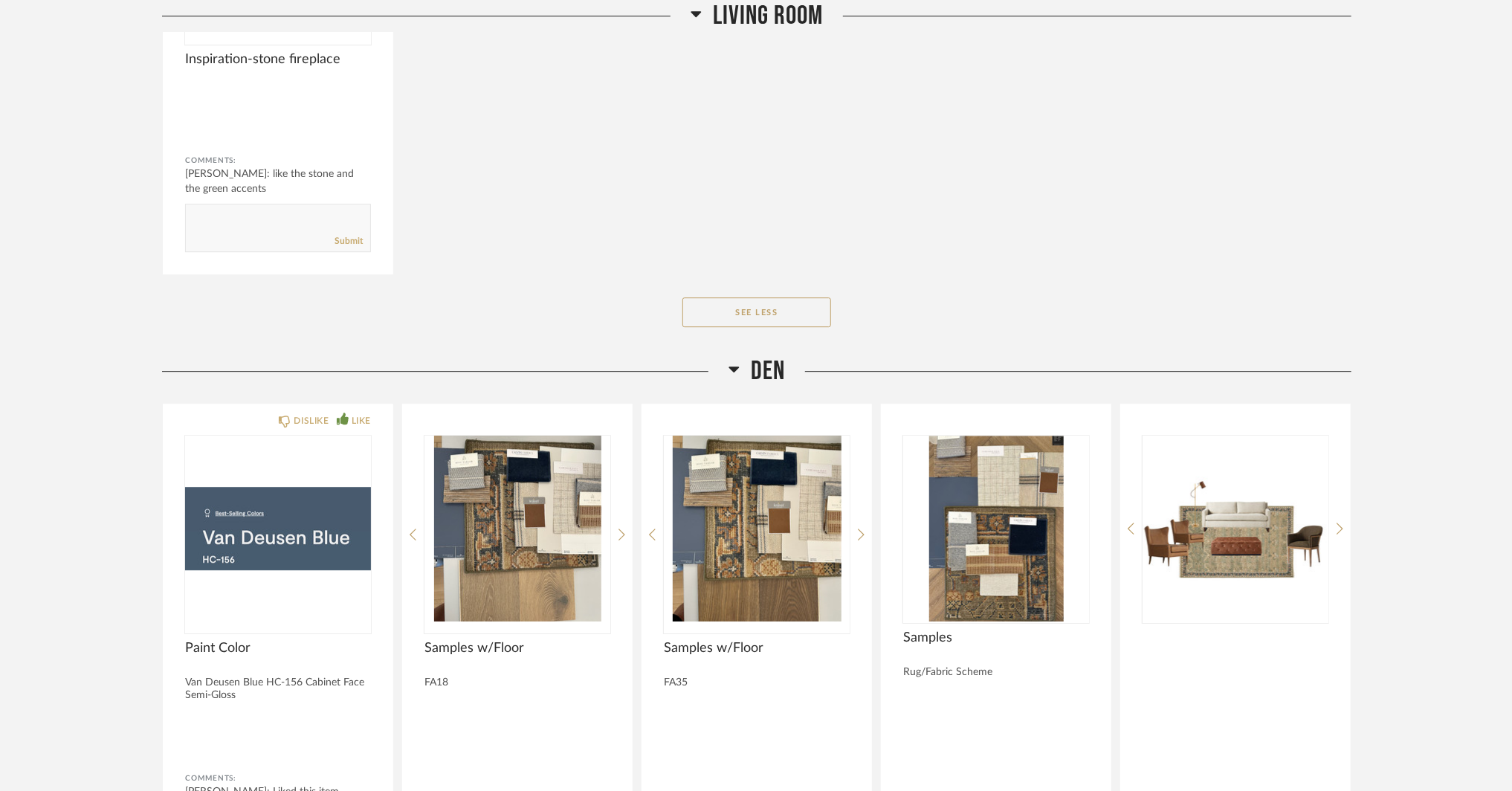
scroll to position [10550, 0]
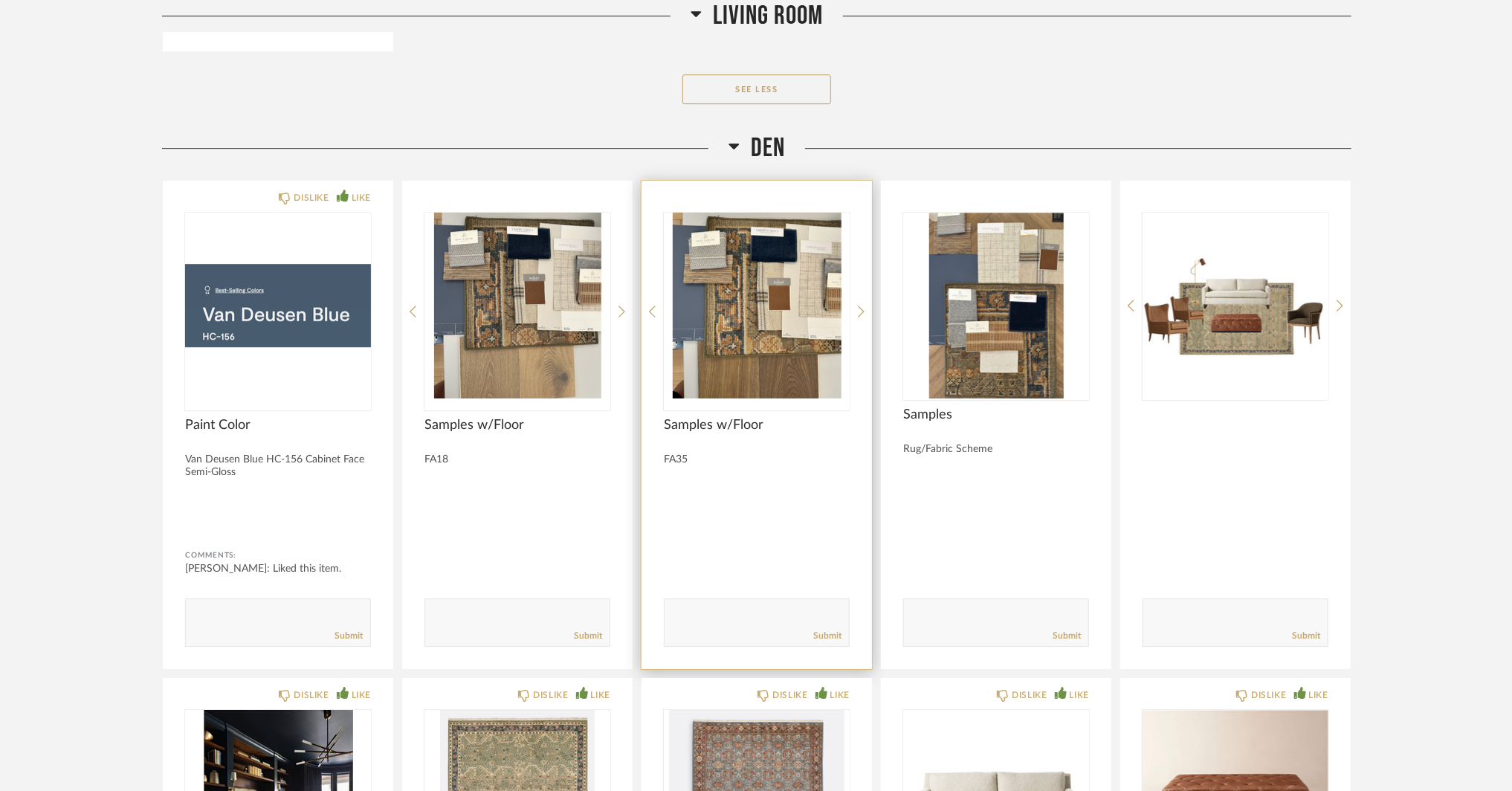
drag, startPoint x: 762, startPoint y: 592, endPoint x: 756, endPoint y: 596, distance: 7.2
click at [756, 598] on form "Submit" at bounding box center [756, 622] width 186 height 48
click at [751, 615] on textarea at bounding box center [756, 615] width 184 height 20
type textarea "like this"
click at [829, 626] on div "Submit" at bounding box center [756, 635] width 184 height 20
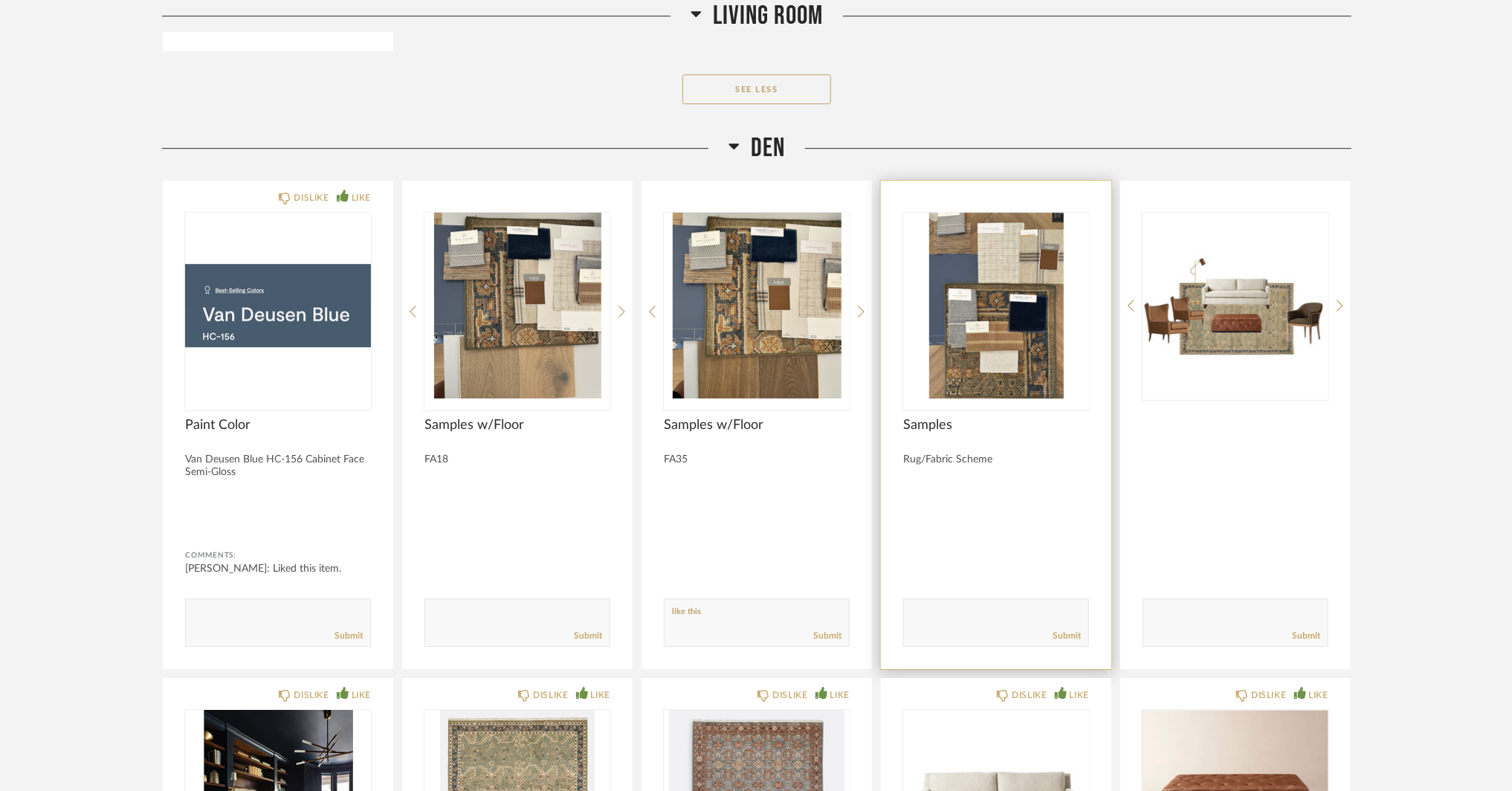
click at [973, 362] on img "0" at bounding box center [995, 305] width 186 height 186
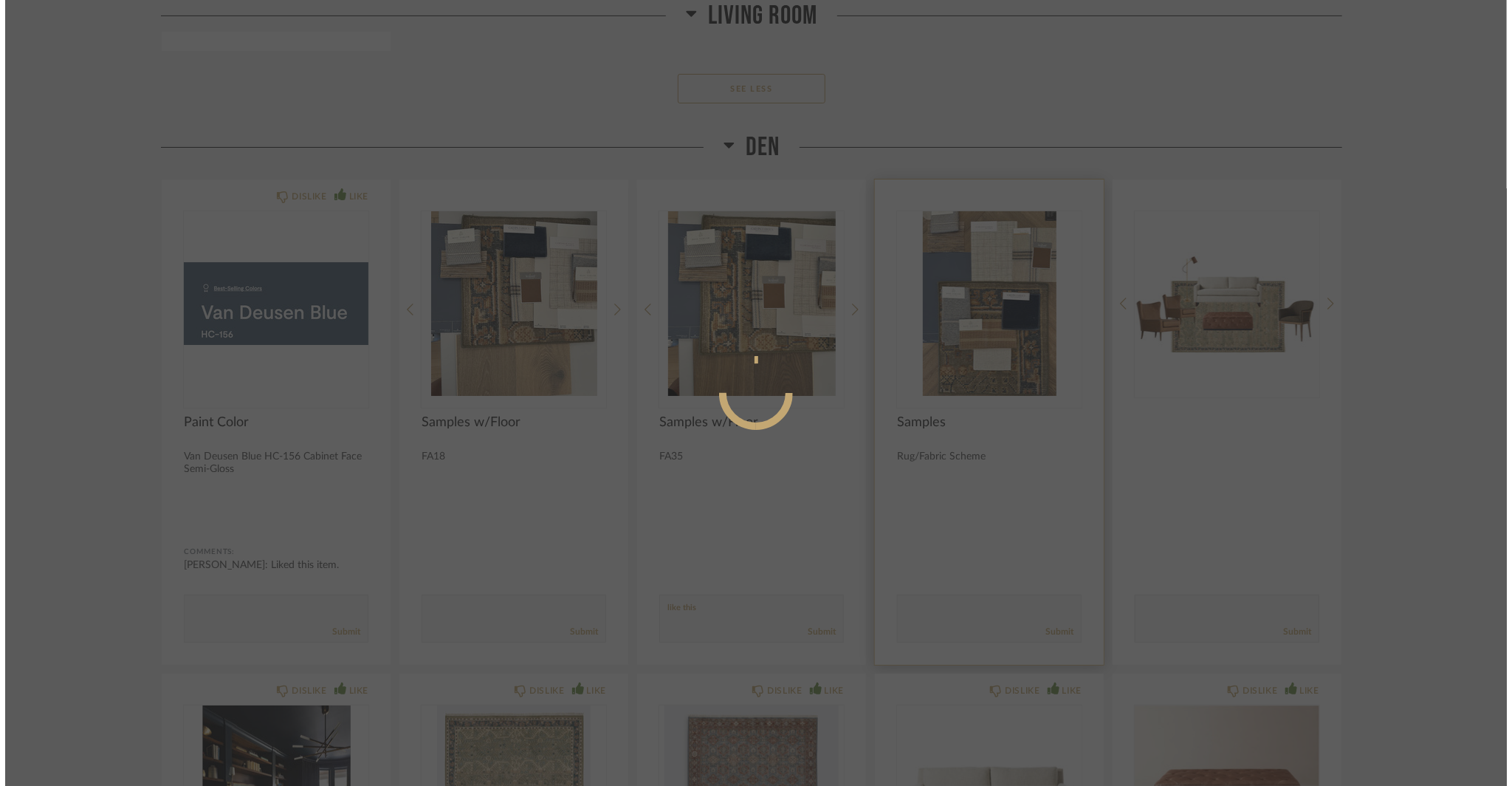
scroll to position [0, 0]
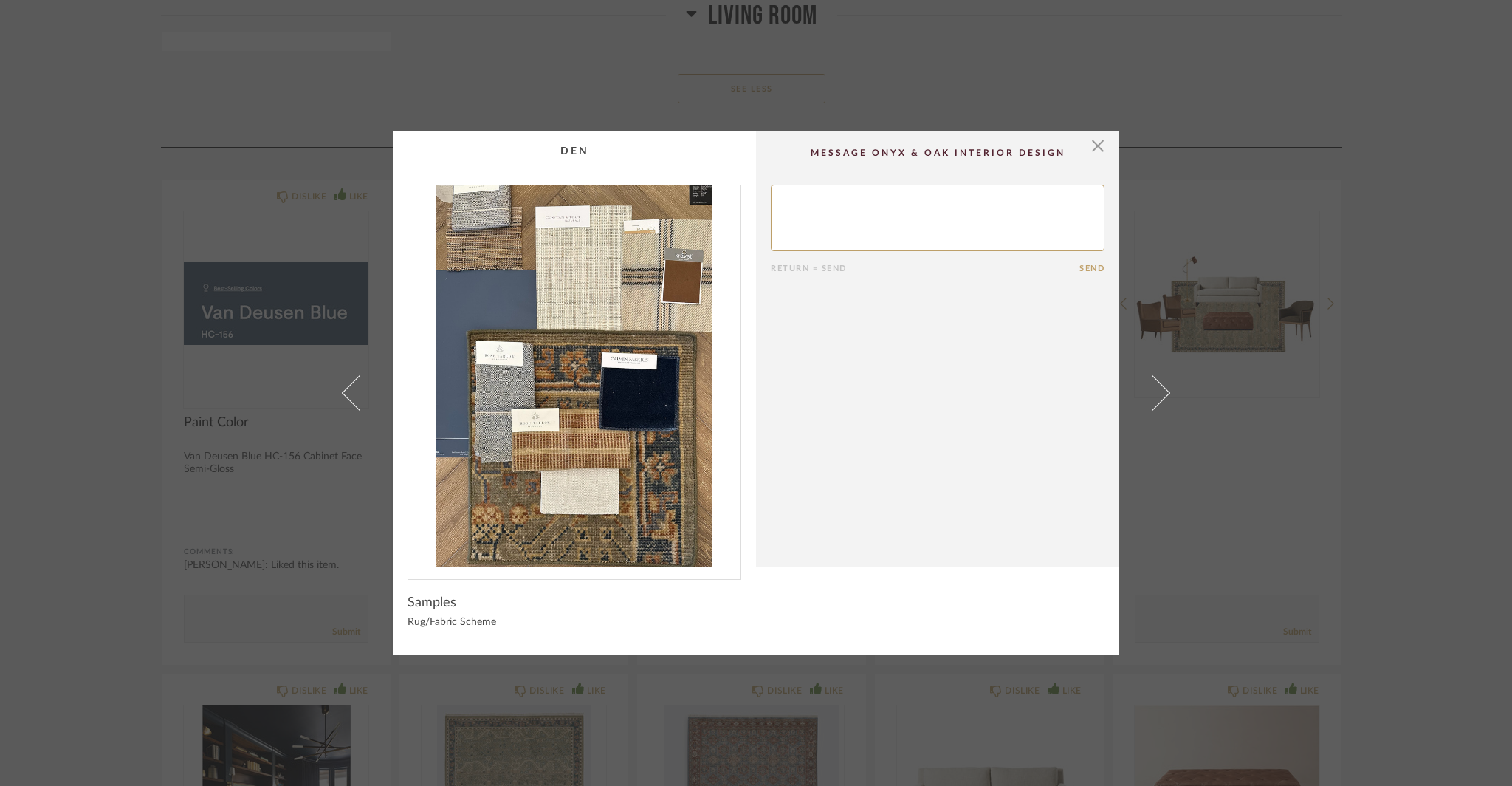
click at [207, 431] on div "× Return = Send Send Samples Rug/Fabric Scheme" at bounding box center [756, 393] width 1512 height 786
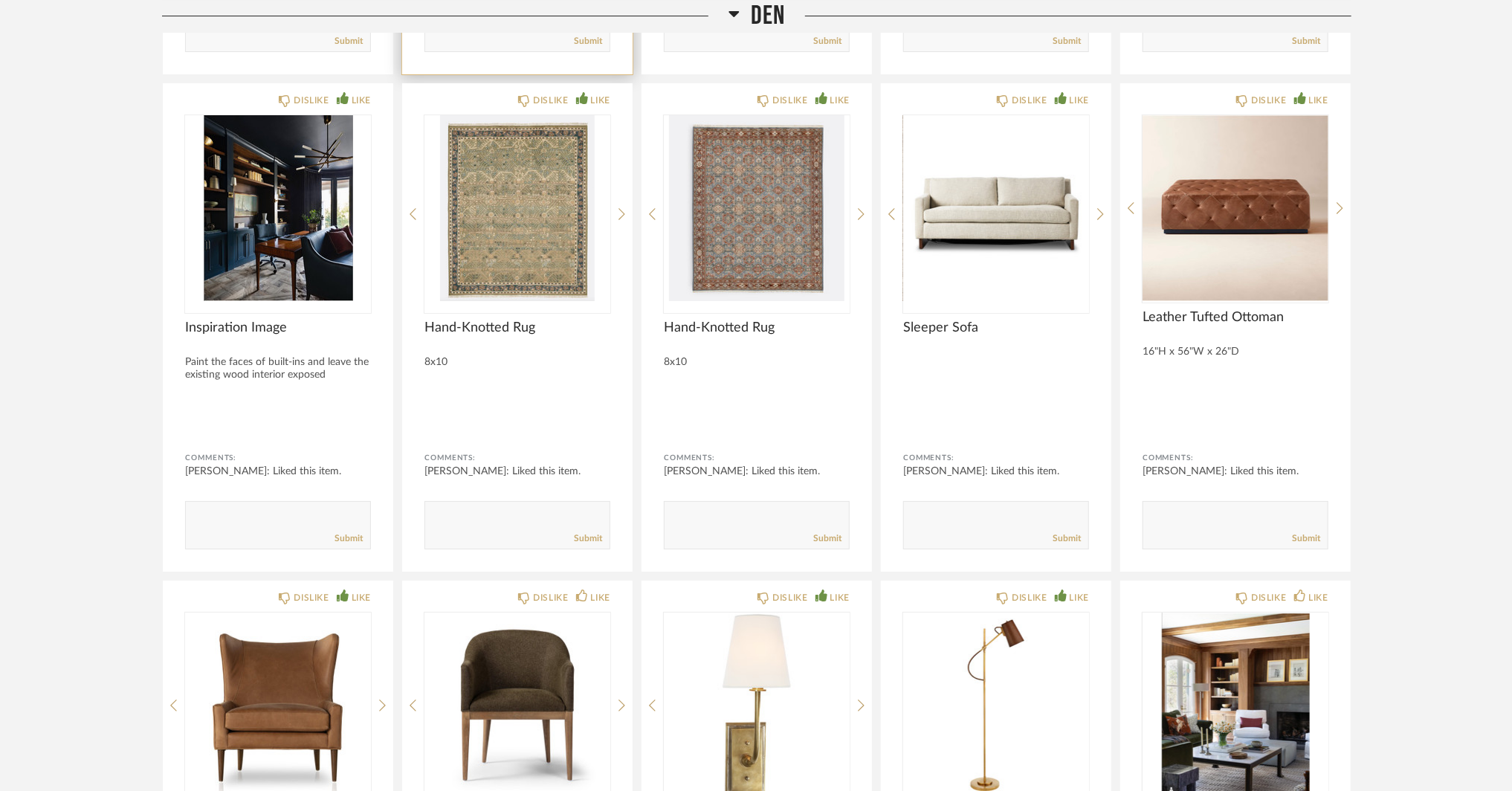
scroll to position [11368, 0]
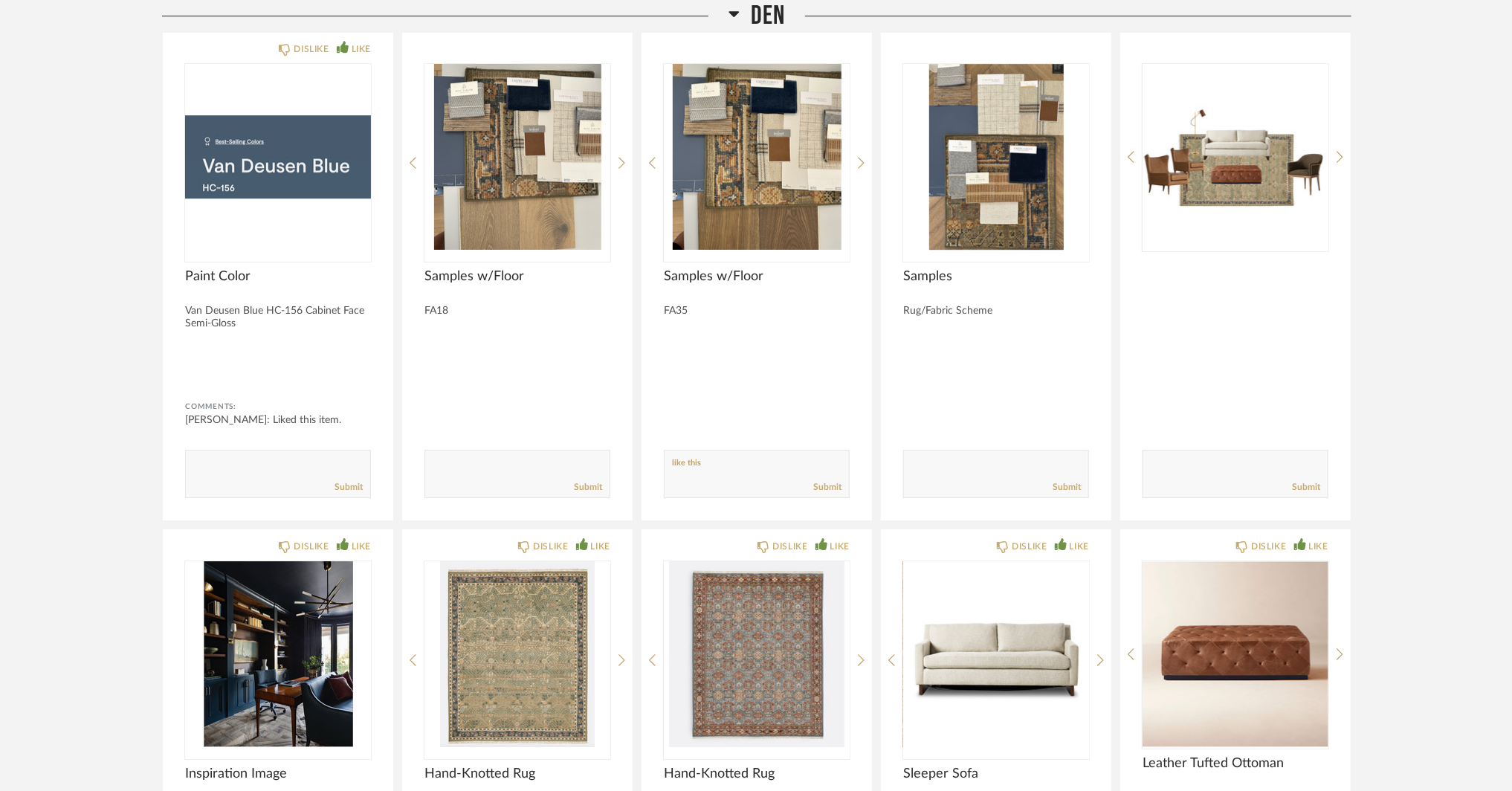
scroll to position [10327, 0]
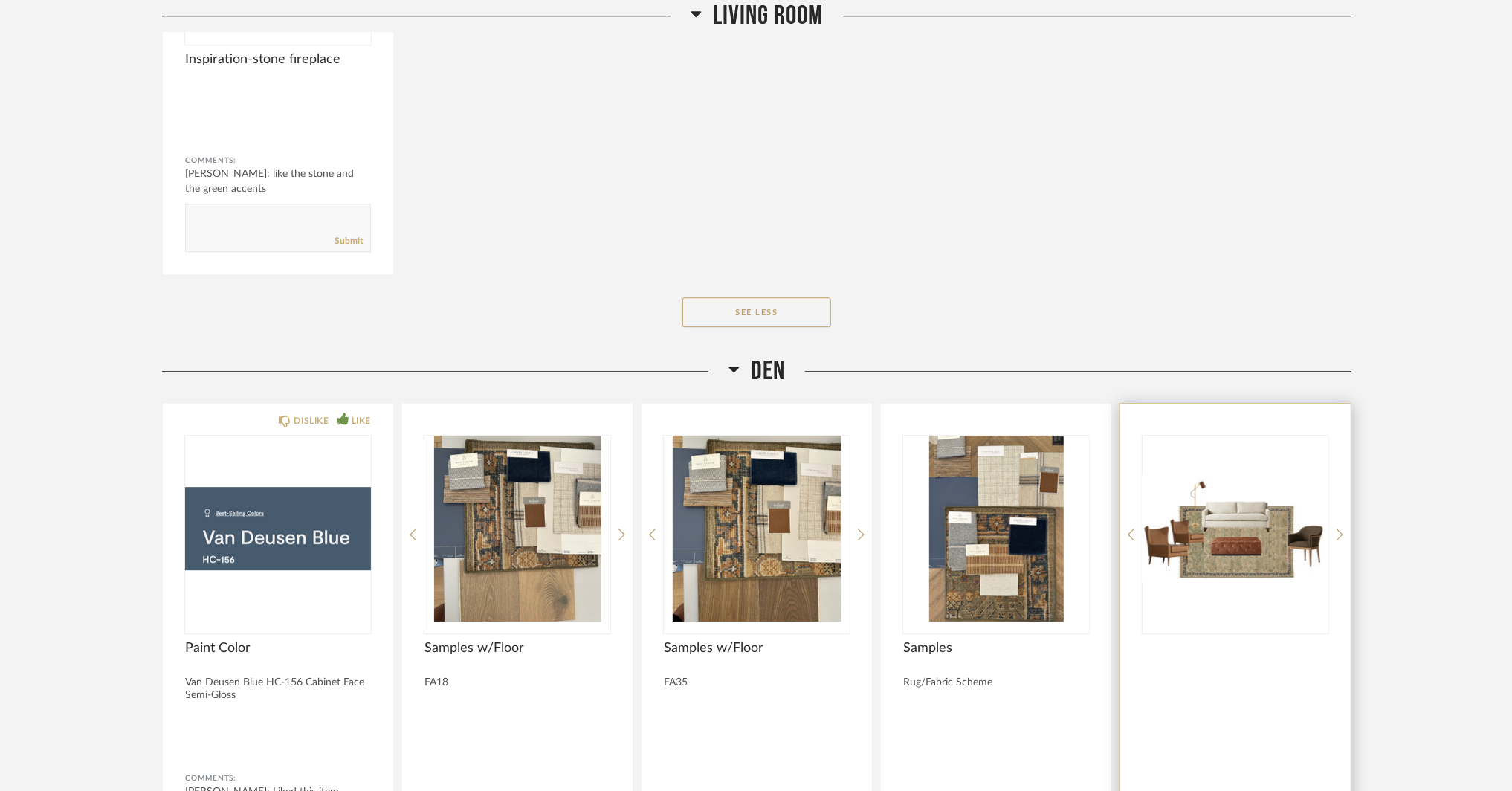
click at [0, 0] on img at bounding box center [0, 0] width 0 height 0
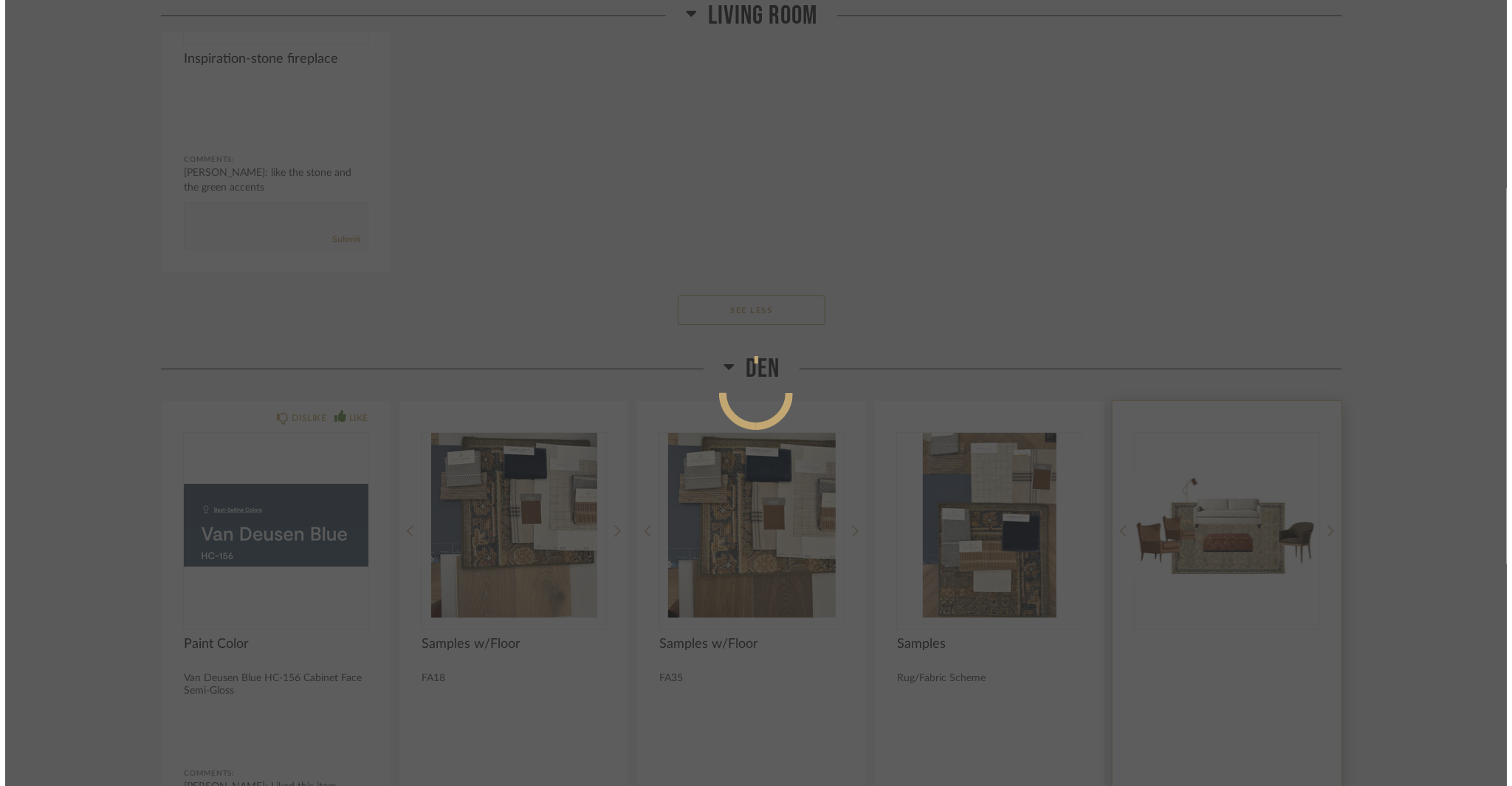
scroll to position [0, 0]
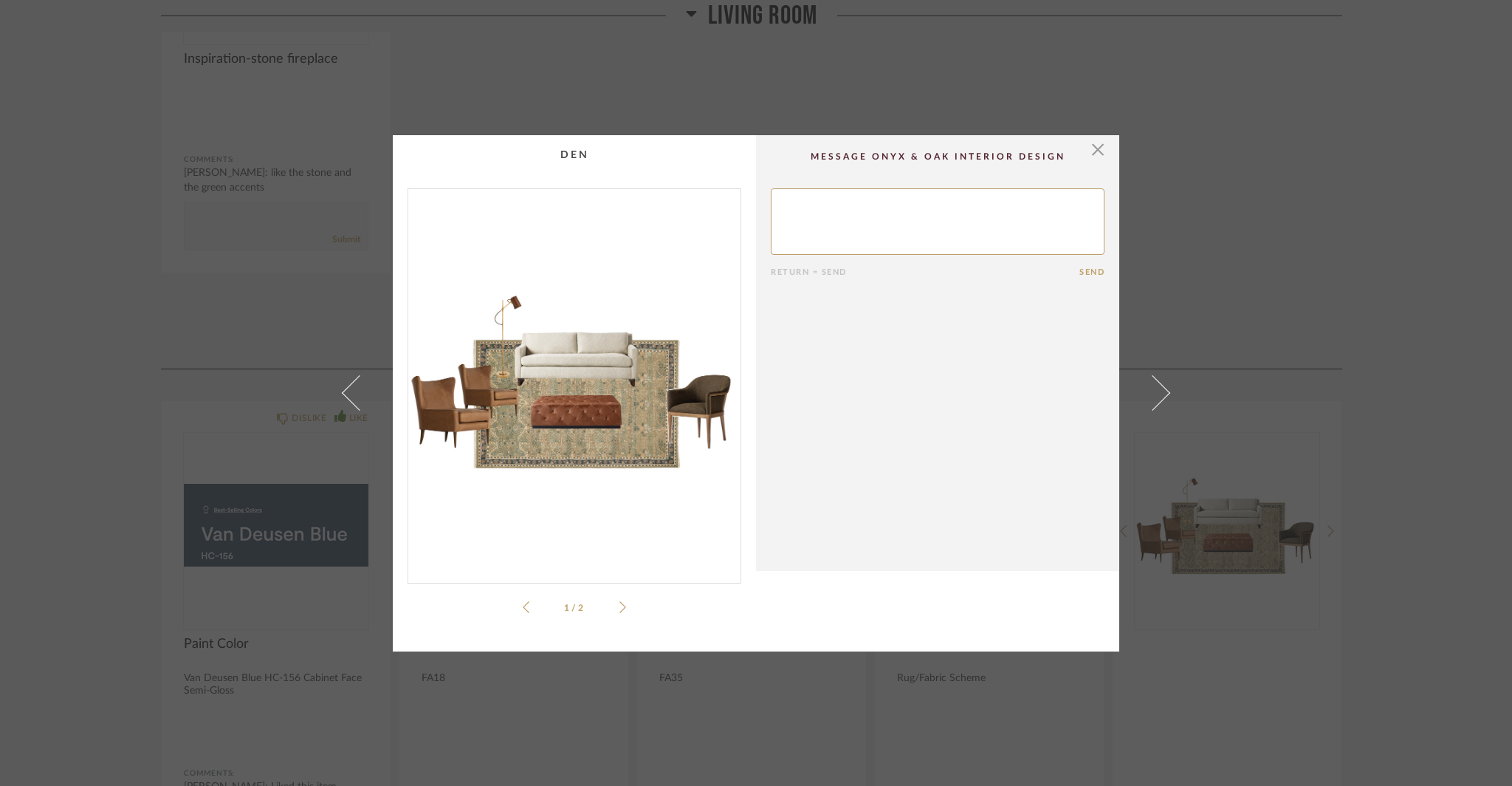
click at [622, 606] on div "1 / 2" at bounding box center [574, 402] width 334 height 428
click at [619, 609] on icon at bounding box center [622, 607] width 7 height 13
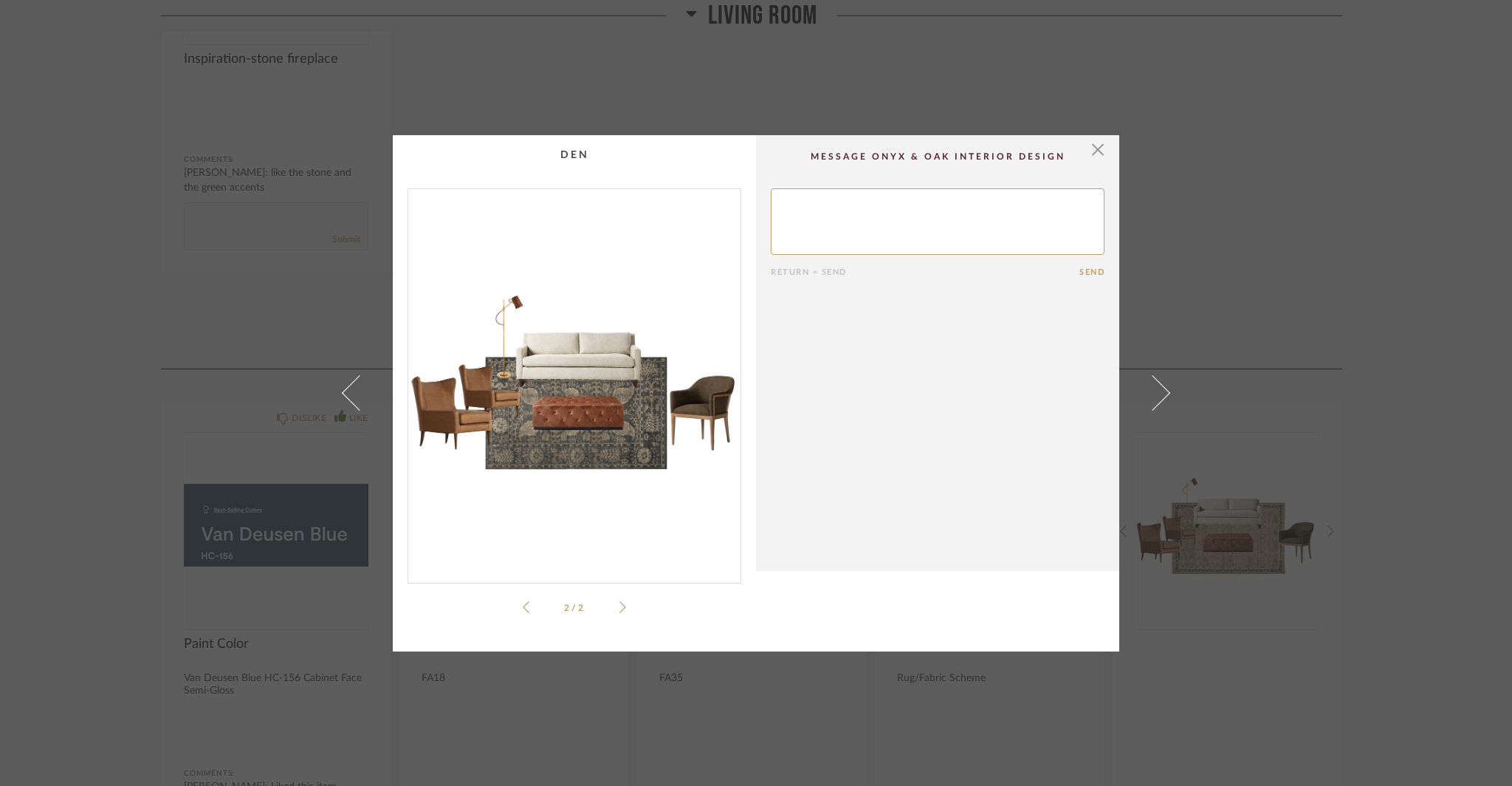
click at [97, 418] on div "× 2 / 2 Return = Send Send" at bounding box center [756, 393] width 1512 height 786
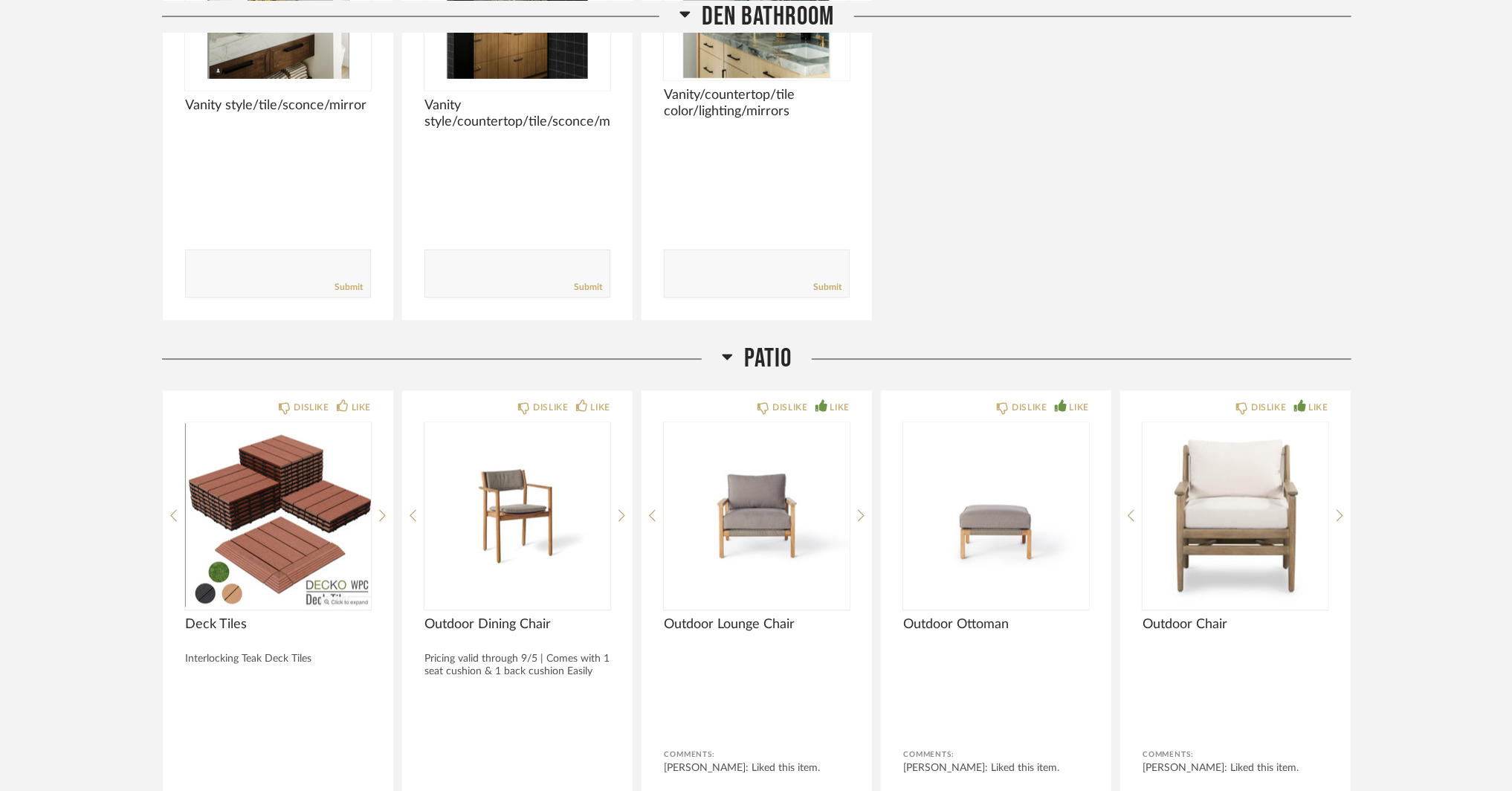
scroll to position [13076, 0]
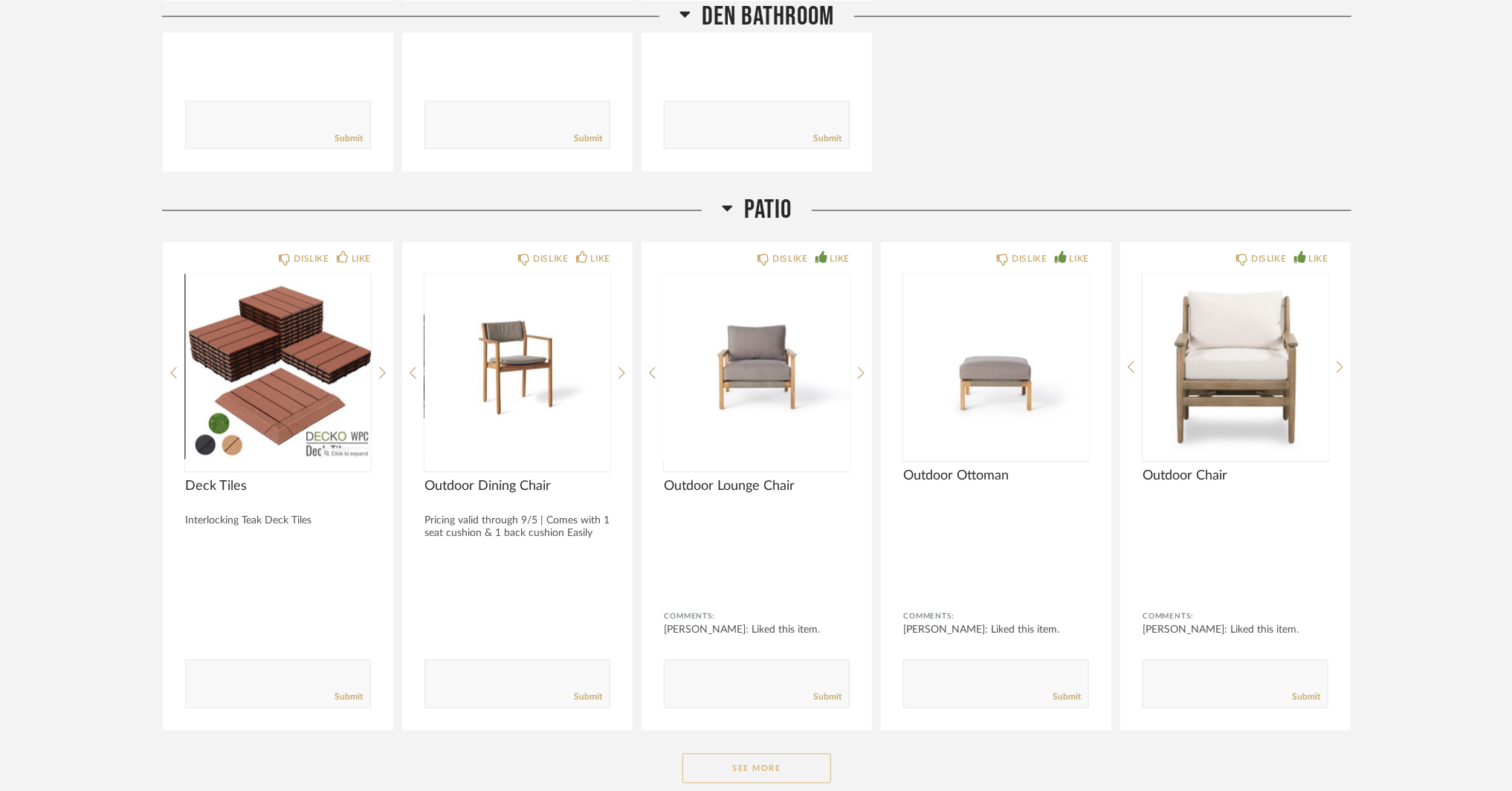
click at [806, 753] on button "See More" at bounding box center [756, 767] width 148 height 29
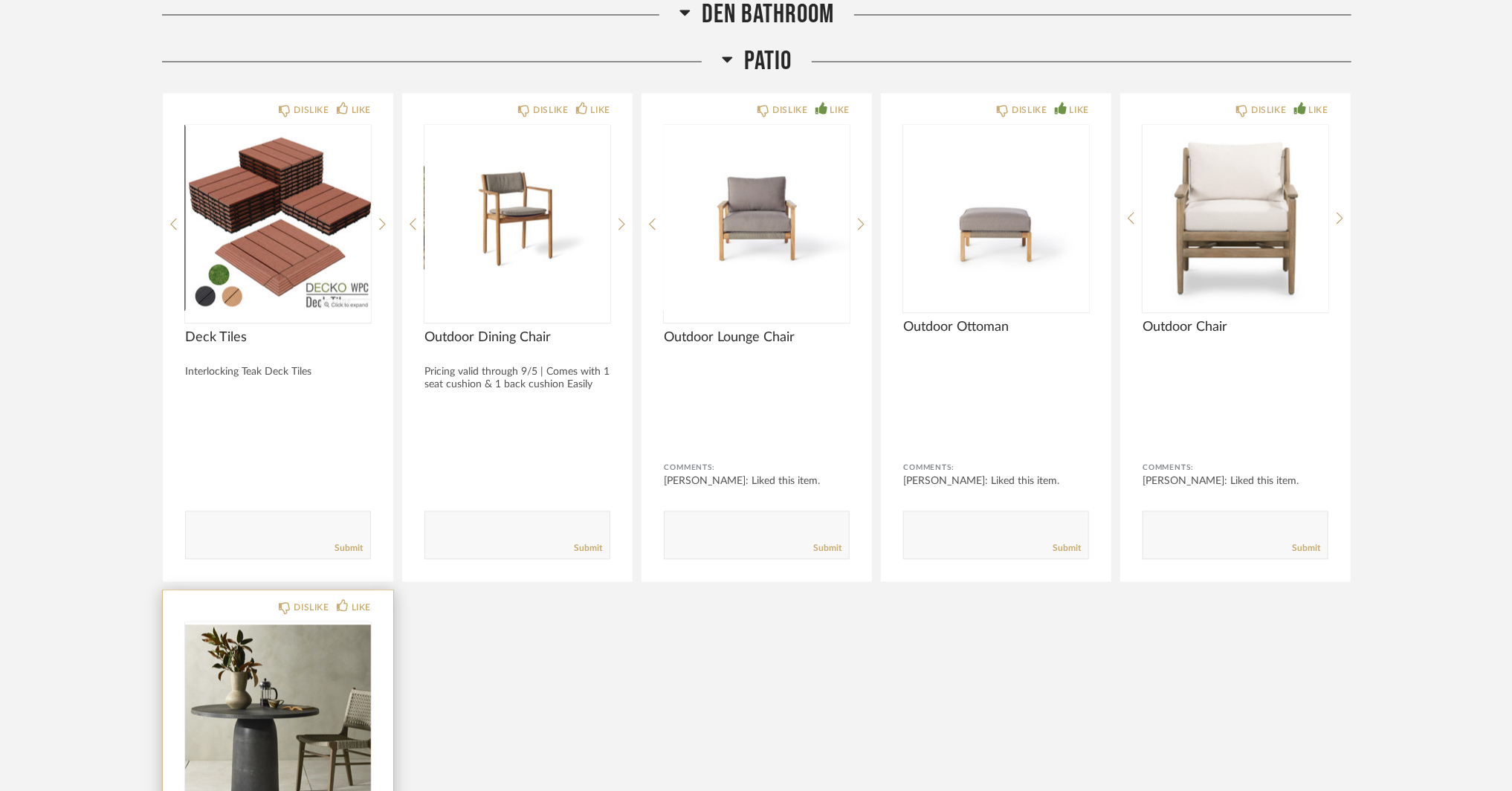
scroll to position [13300, 0]
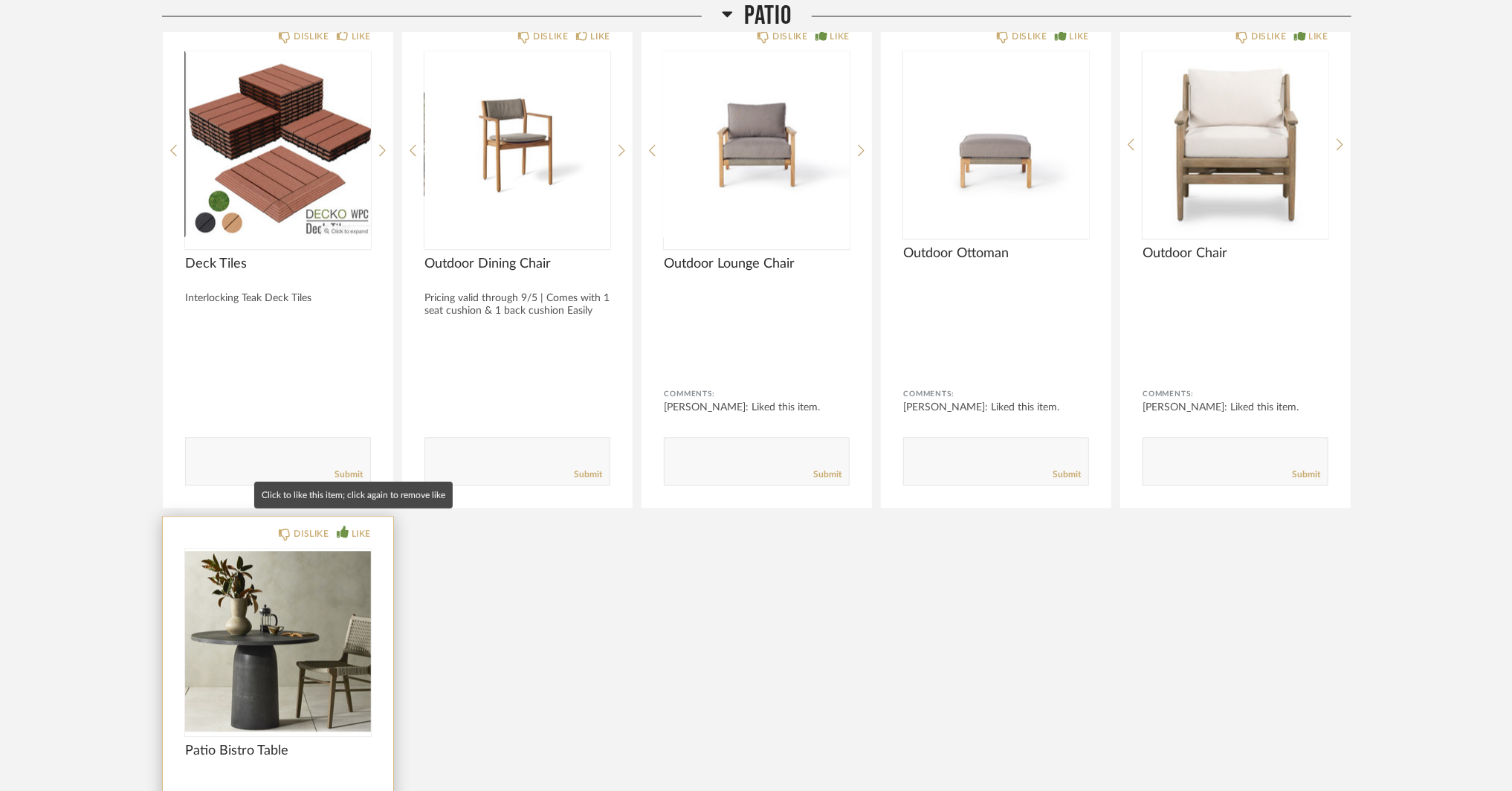
click at [348, 525] on icon at bounding box center [343, 530] width 12 height 12
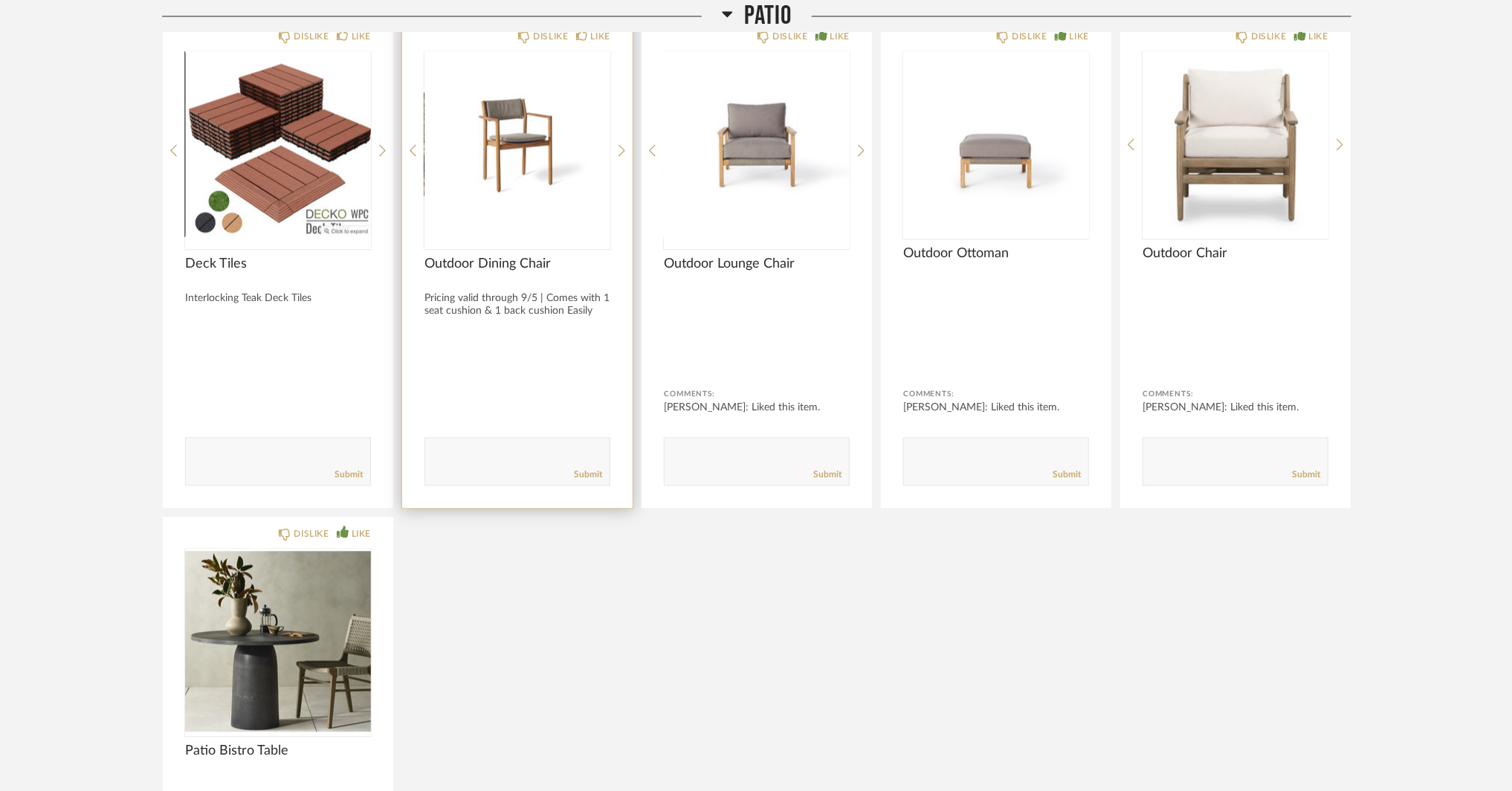
click at [469, 464] on div "Submit" at bounding box center [517, 474] width 184 height 20
drag, startPoint x: 485, startPoint y: 426, endPoint x: 493, endPoint y: 443, distance: 18.8
click at [487, 437] on form "Submit" at bounding box center [517, 461] width 186 height 48
click at [493, 445] on textarea at bounding box center [517, 454] width 184 height 20
type textarea "any alternatives?"
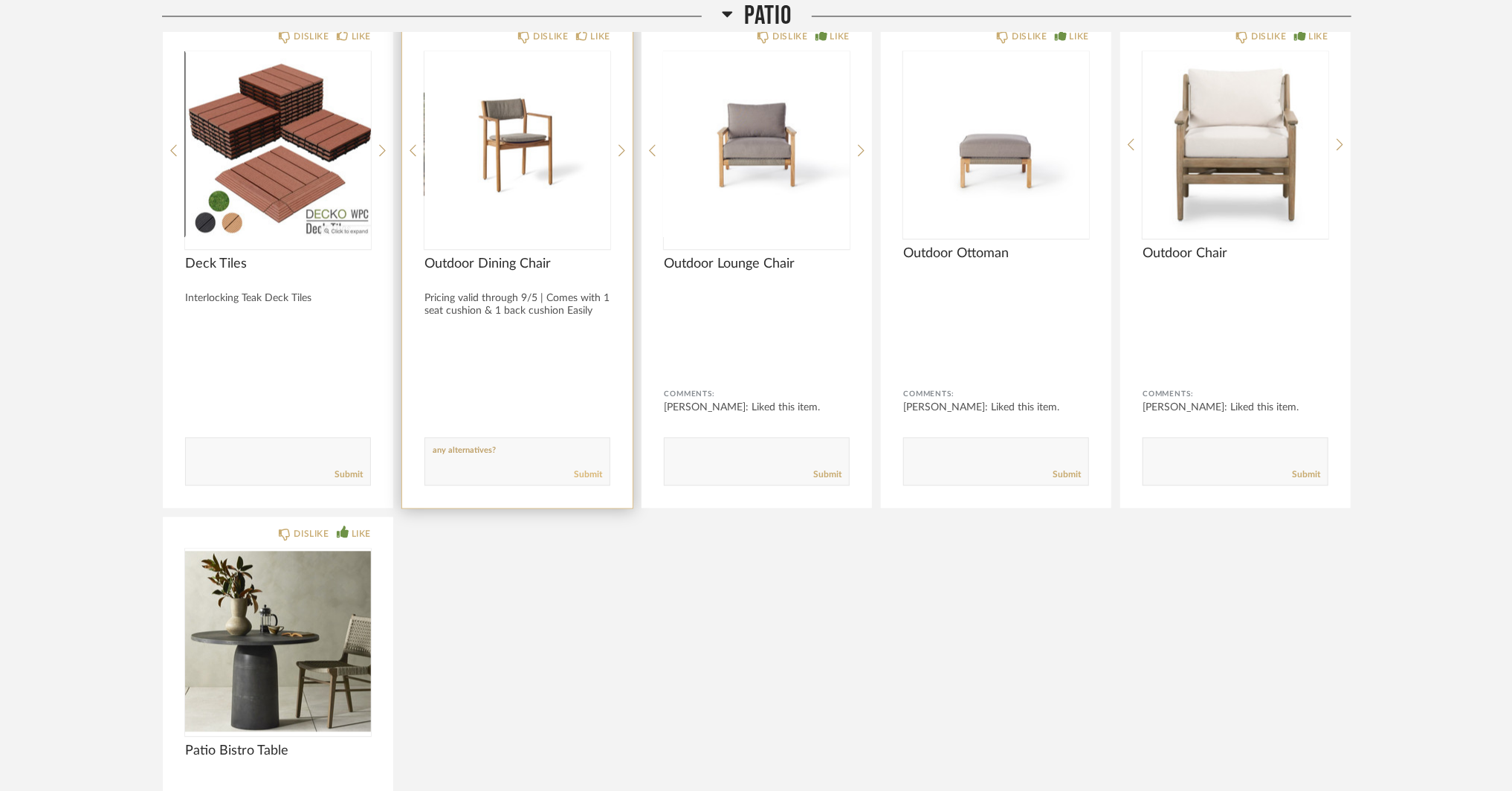
click at [580, 468] on link "Submit" at bounding box center [588, 474] width 28 height 12
click at [280, 149] on img "0" at bounding box center [278, 143] width 186 height 186
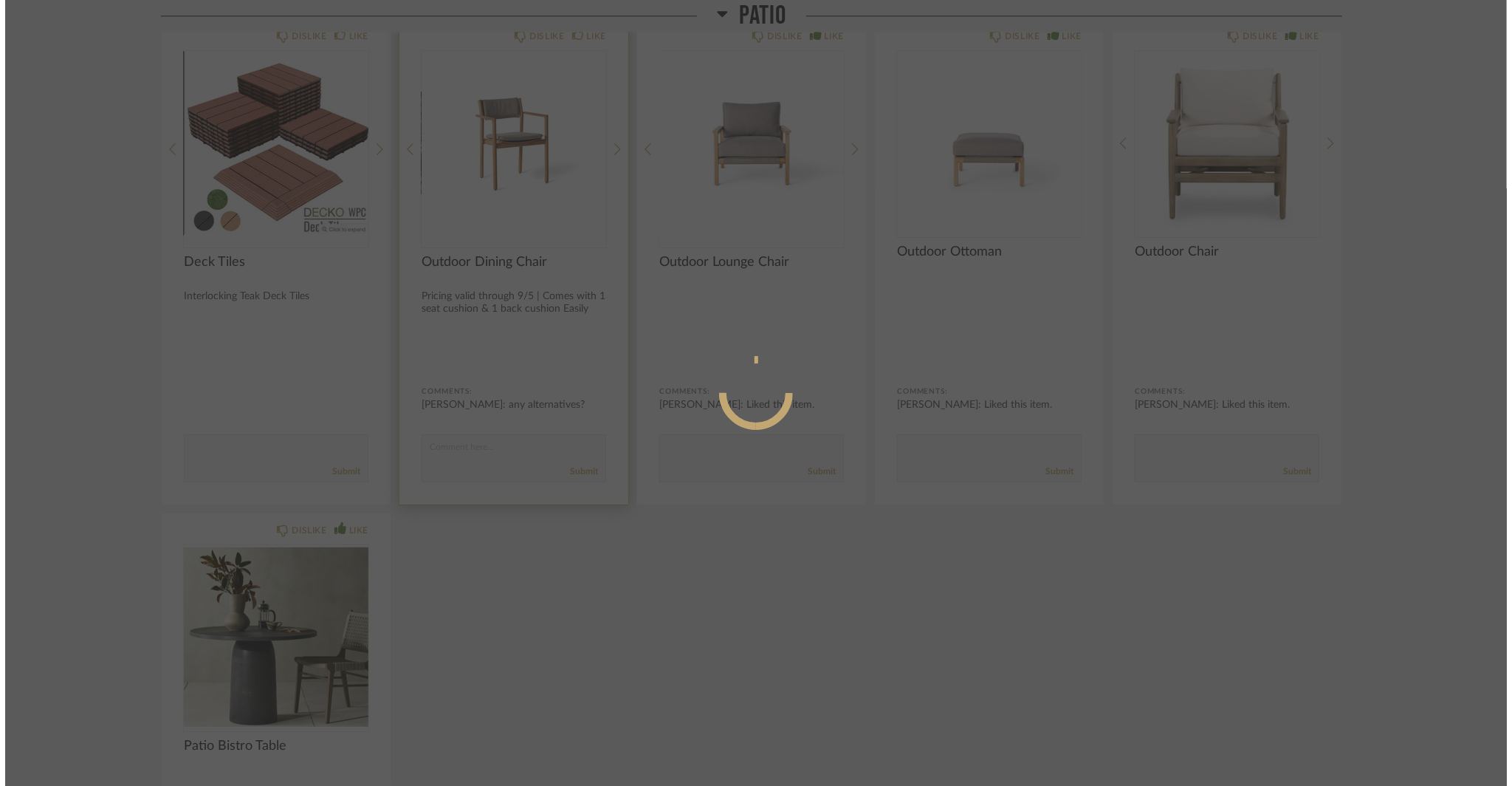
scroll to position [0, 0]
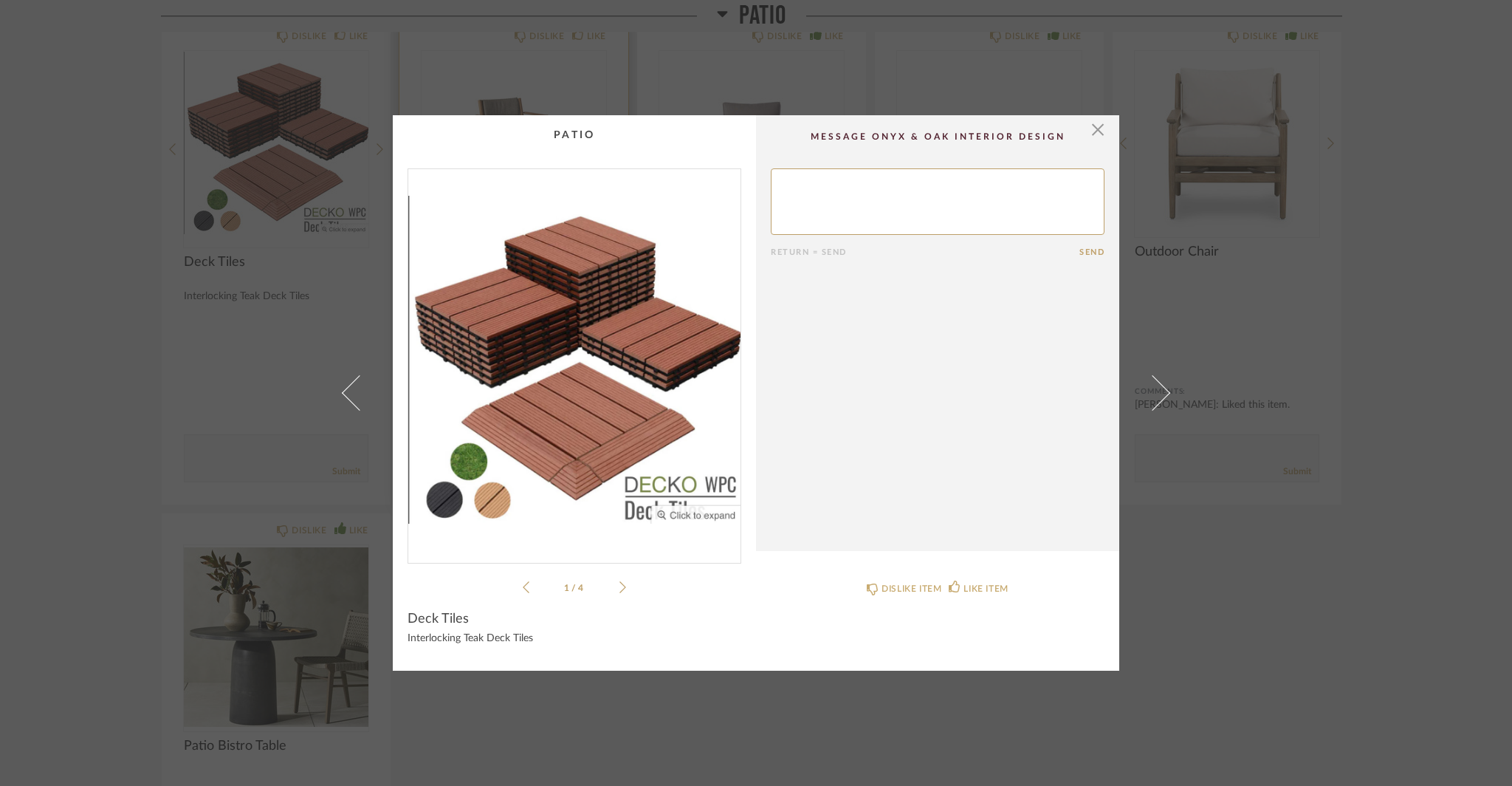
click at [608, 567] on div "1 / 4" at bounding box center [574, 382] width 334 height 428
click at [611, 580] on li "1 / 4" at bounding box center [574, 586] width 90 height 18
click at [619, 585] on icon at bounding box center [622, 587] width 7 height 13
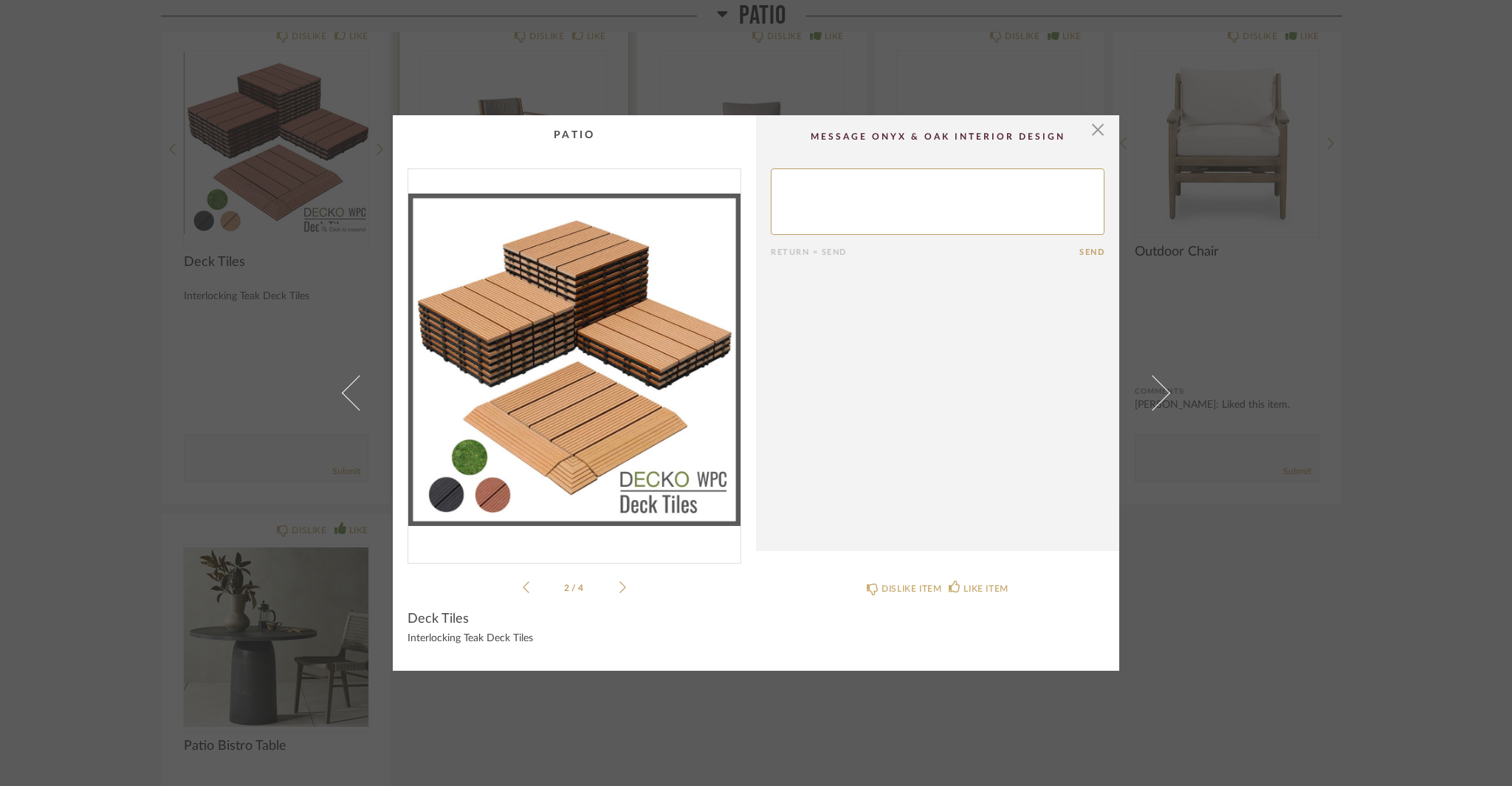
click at [619, 585] on icon at bounding box center [622, 587] width 7 height 13
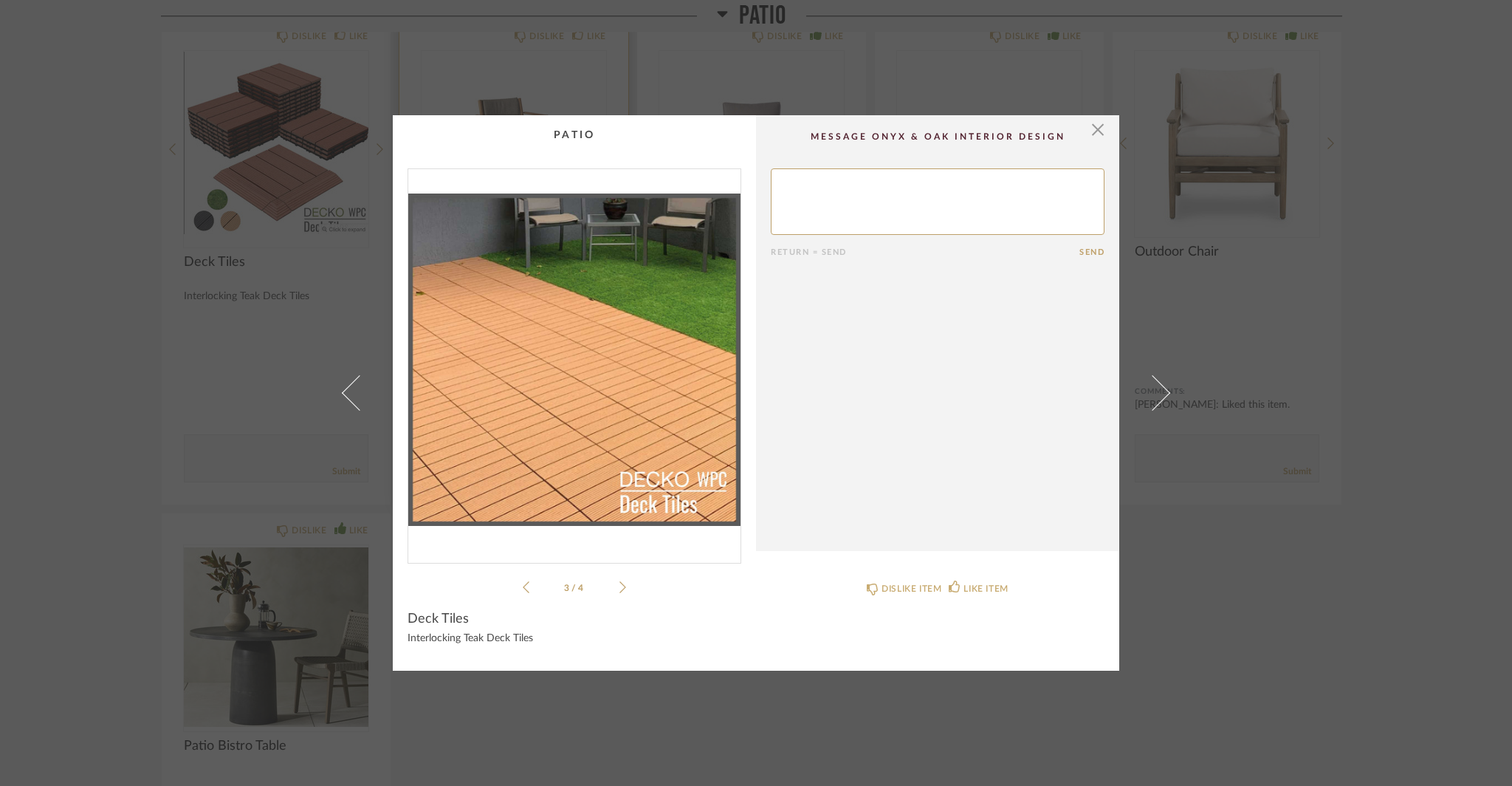
click at [619, 585] on icon at bounding box center [622, 587] width 7 height 13
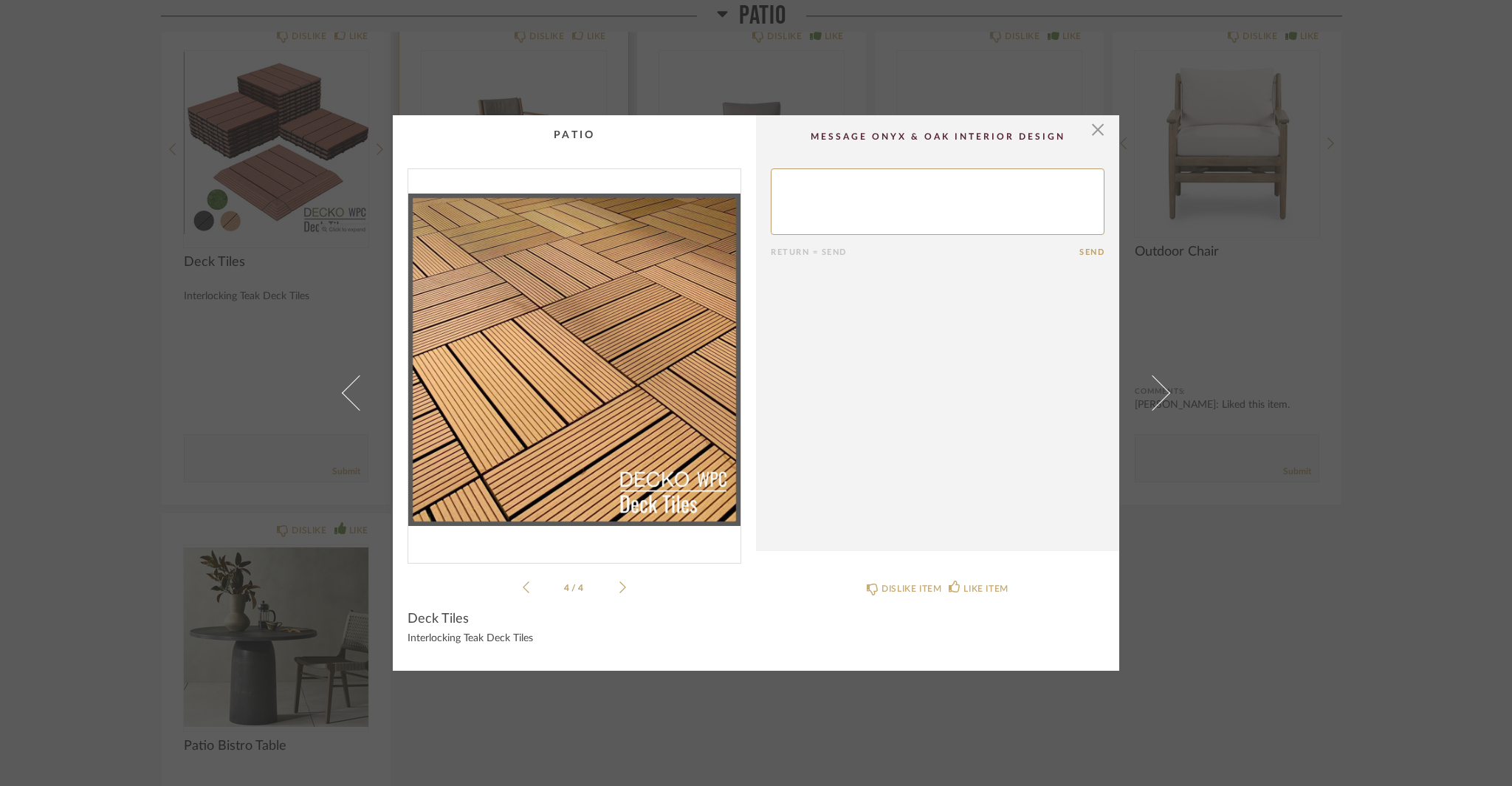
click at [619, 585] on icon at bounding box center [622, 587] width 7 height 13
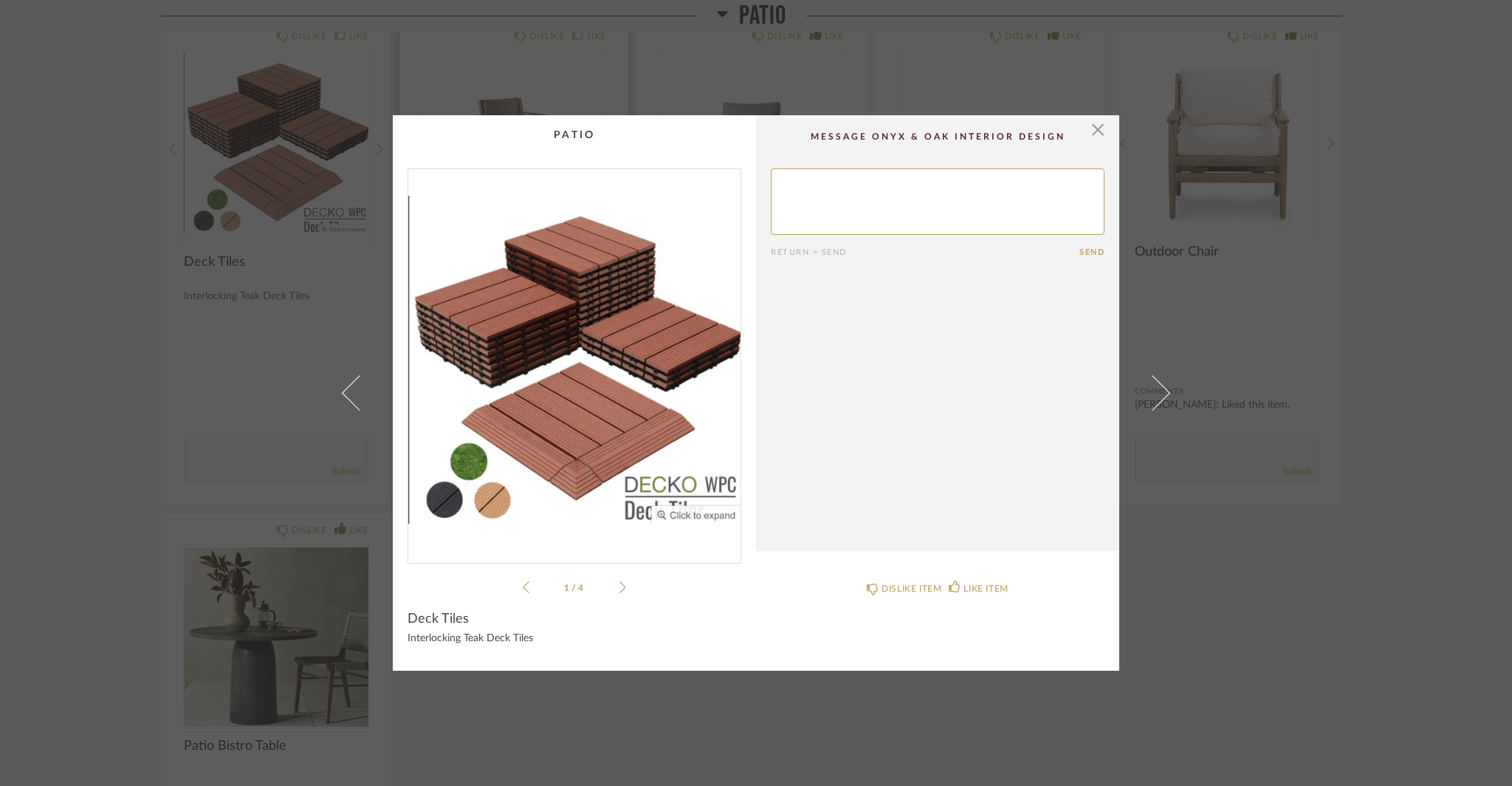
click at [809, 228] on textarea at bounding box center [938, 201] width 334 height 67
type textarea "would we do the darker color?"
click at [1080, 257] on button "Send" at bounding box center [1092, 252] width 25 height 9
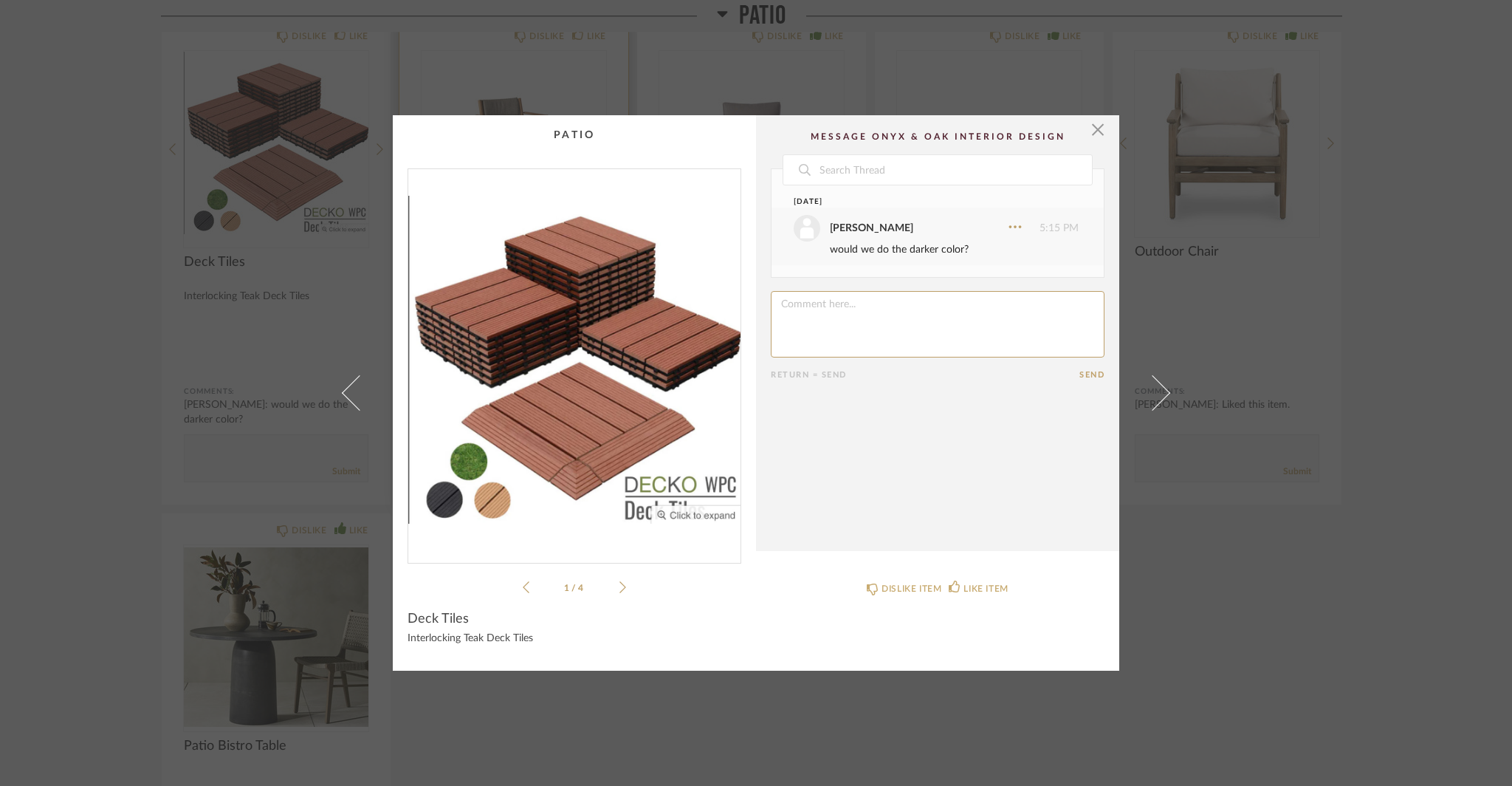
click at [1326, 653] on div "× 1 / 4 Date Today Jacqui Highbloom 5:15 PM would we do the darker color? Retur…" at bounding box center [756, 393] width 1512 height 786
click at [1083, 125] on span "button" at bounding box center [1097, 129] width 29 height 29
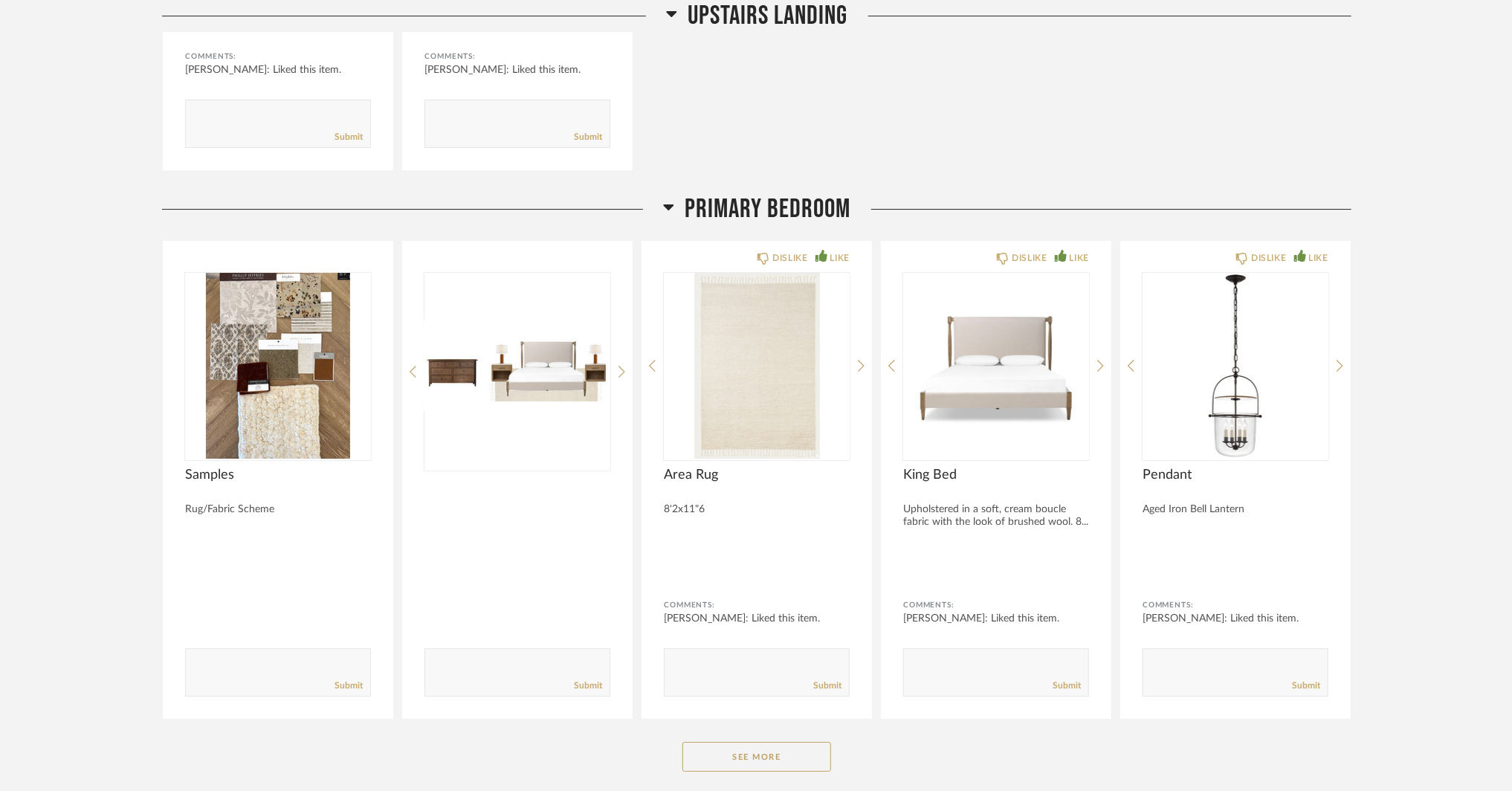
scroll to position [14860, 0]
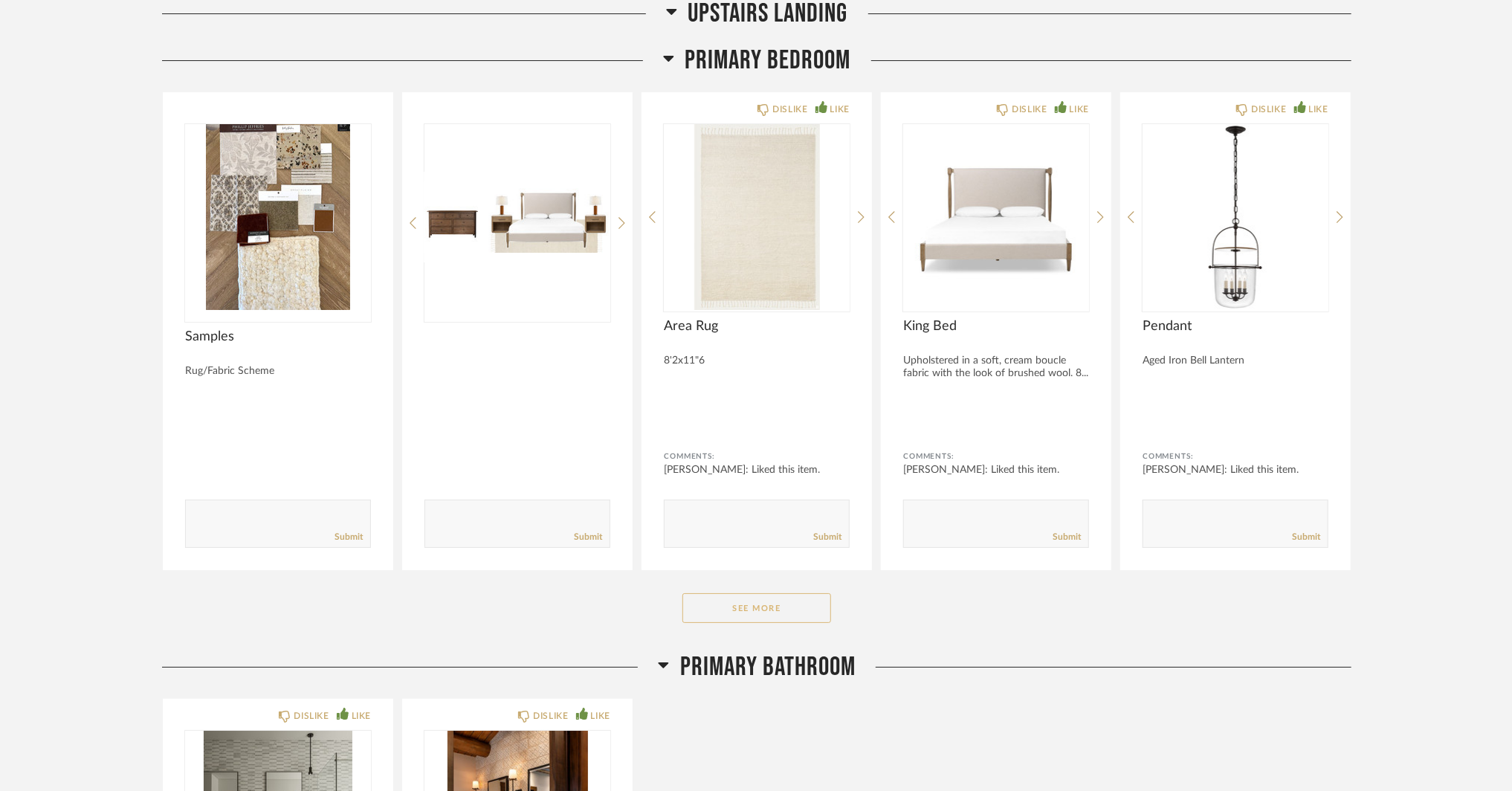
click at [805, 595] on button "See More" at bounding box center [756, 607] width 148 height 29
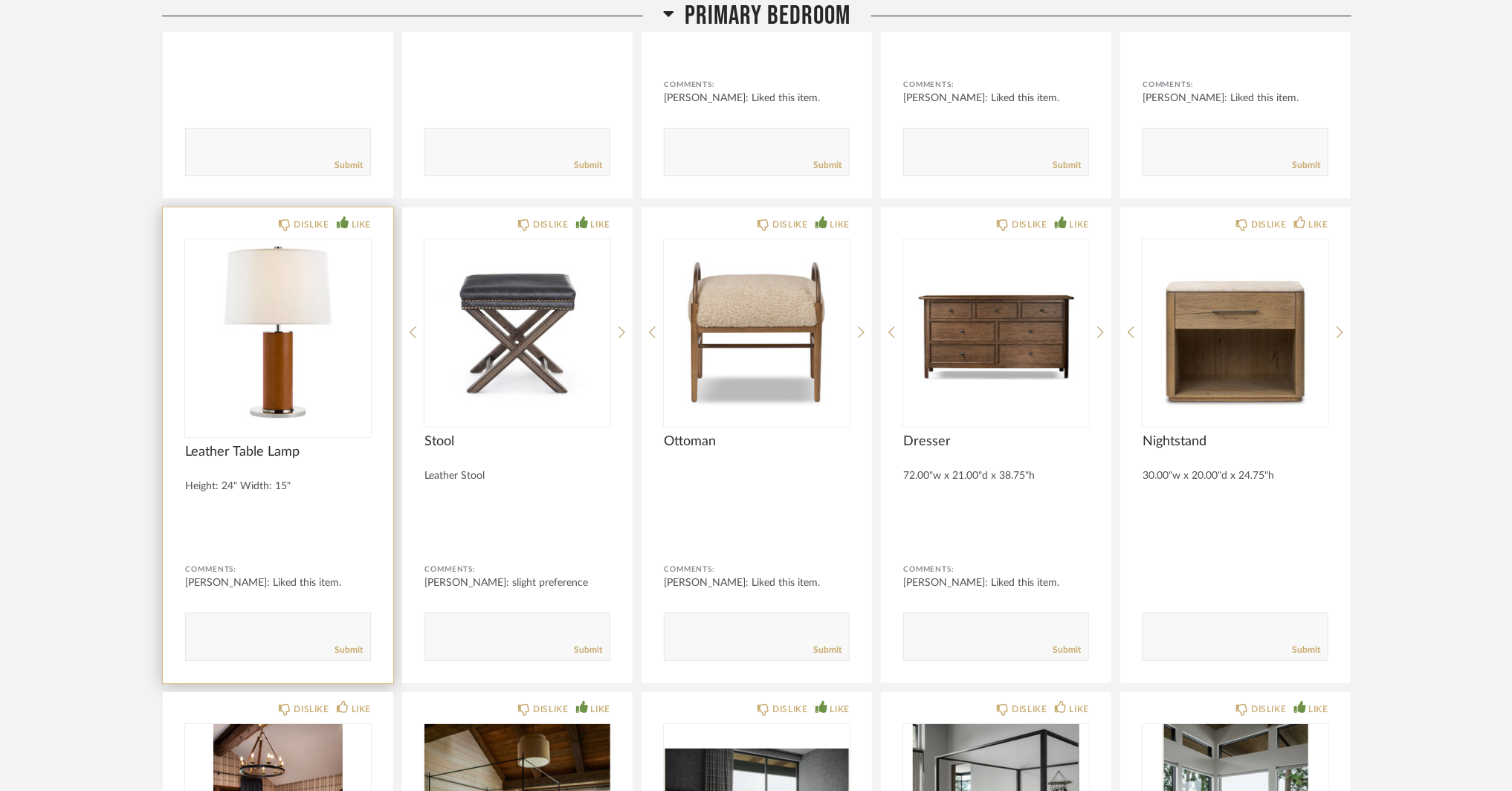
scroll to position [15380, 0]
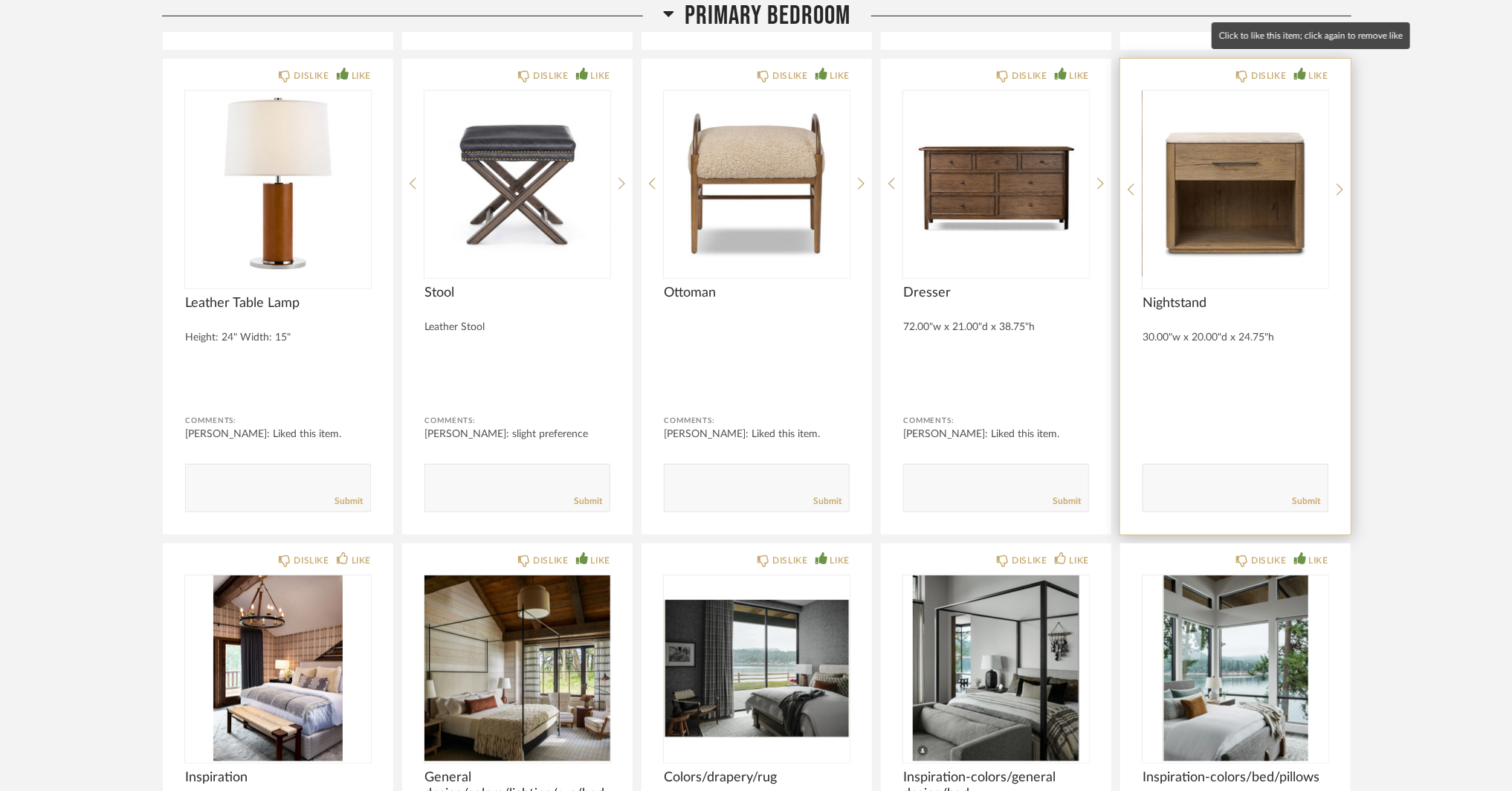
click at [1325, 68] on div "LIKE" at bounding box center [1318, 76] width 19 height 15
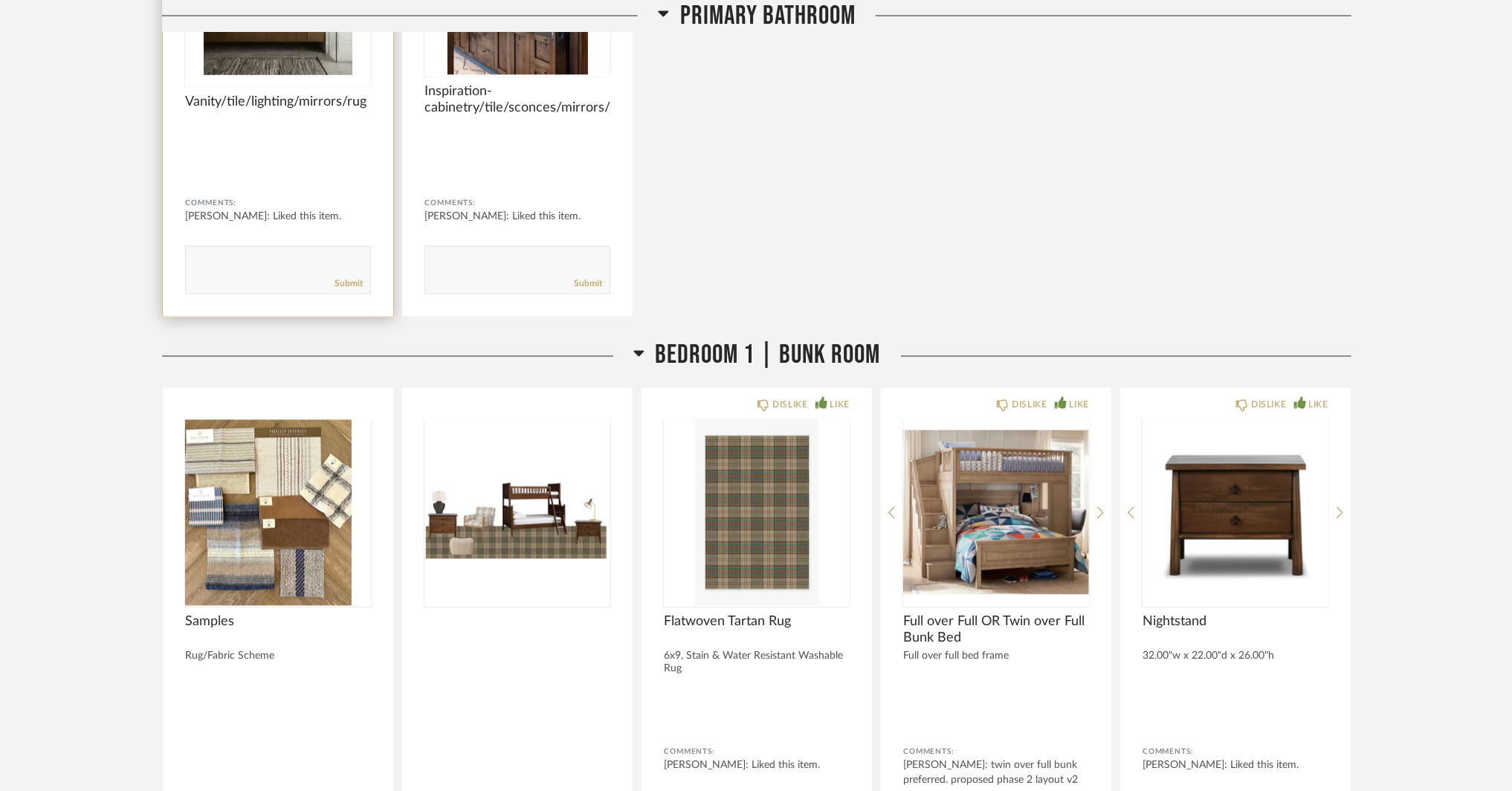
scroll to position [16791, 0]
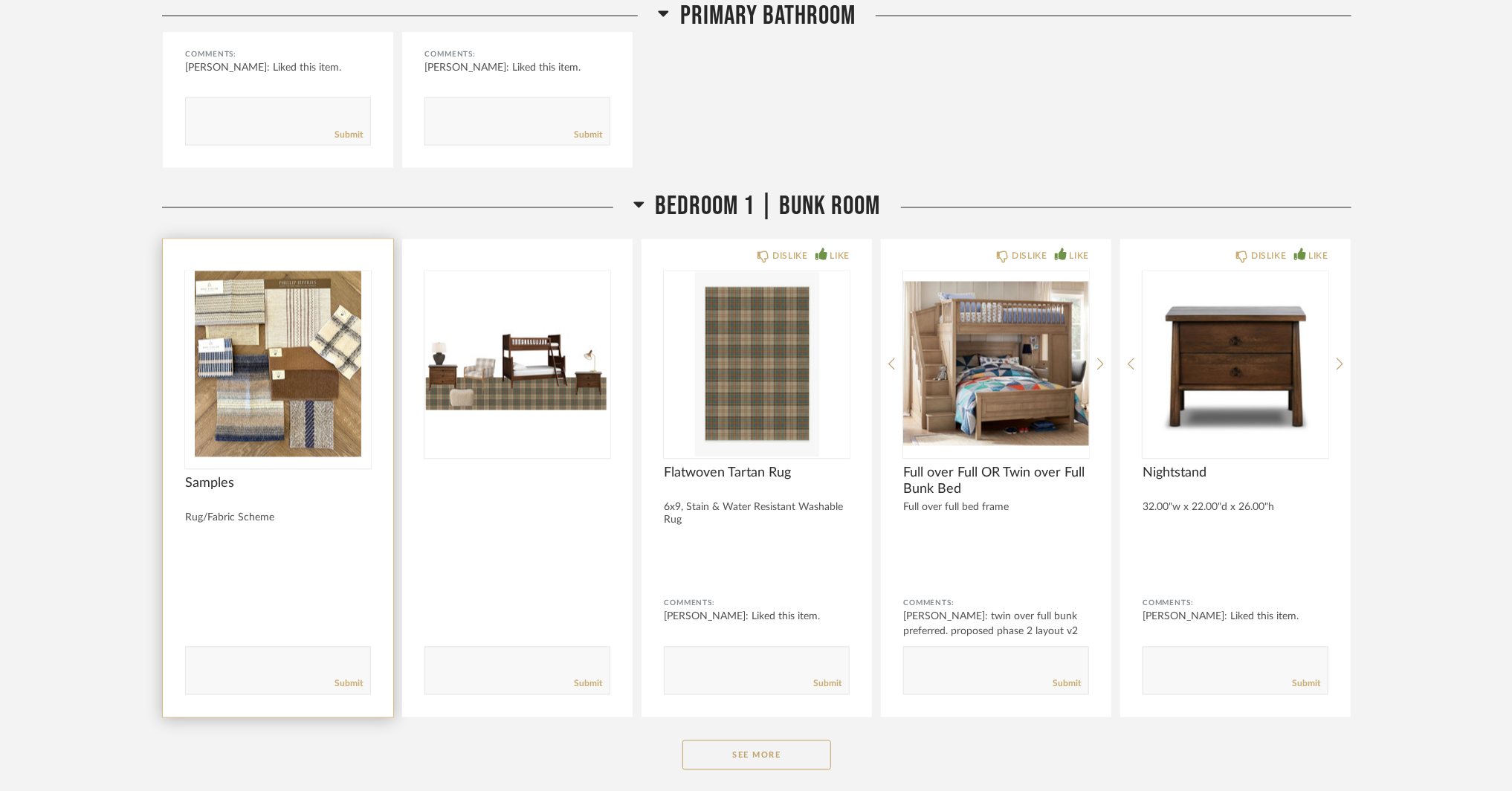
click at [300, 391] on img "0" at bounding box center [278, 363] width 186 height 186
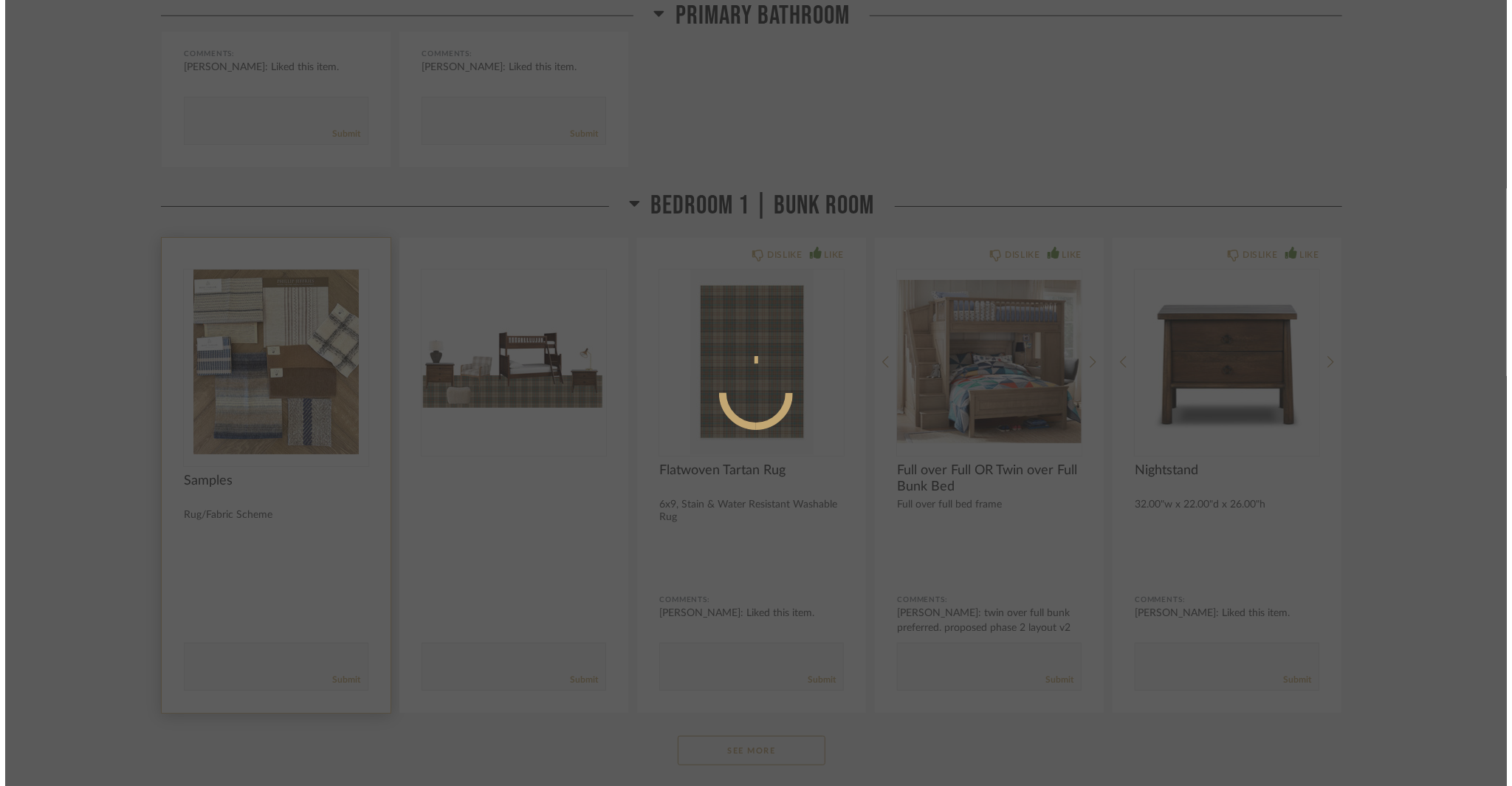
scroll to position [0, 0]
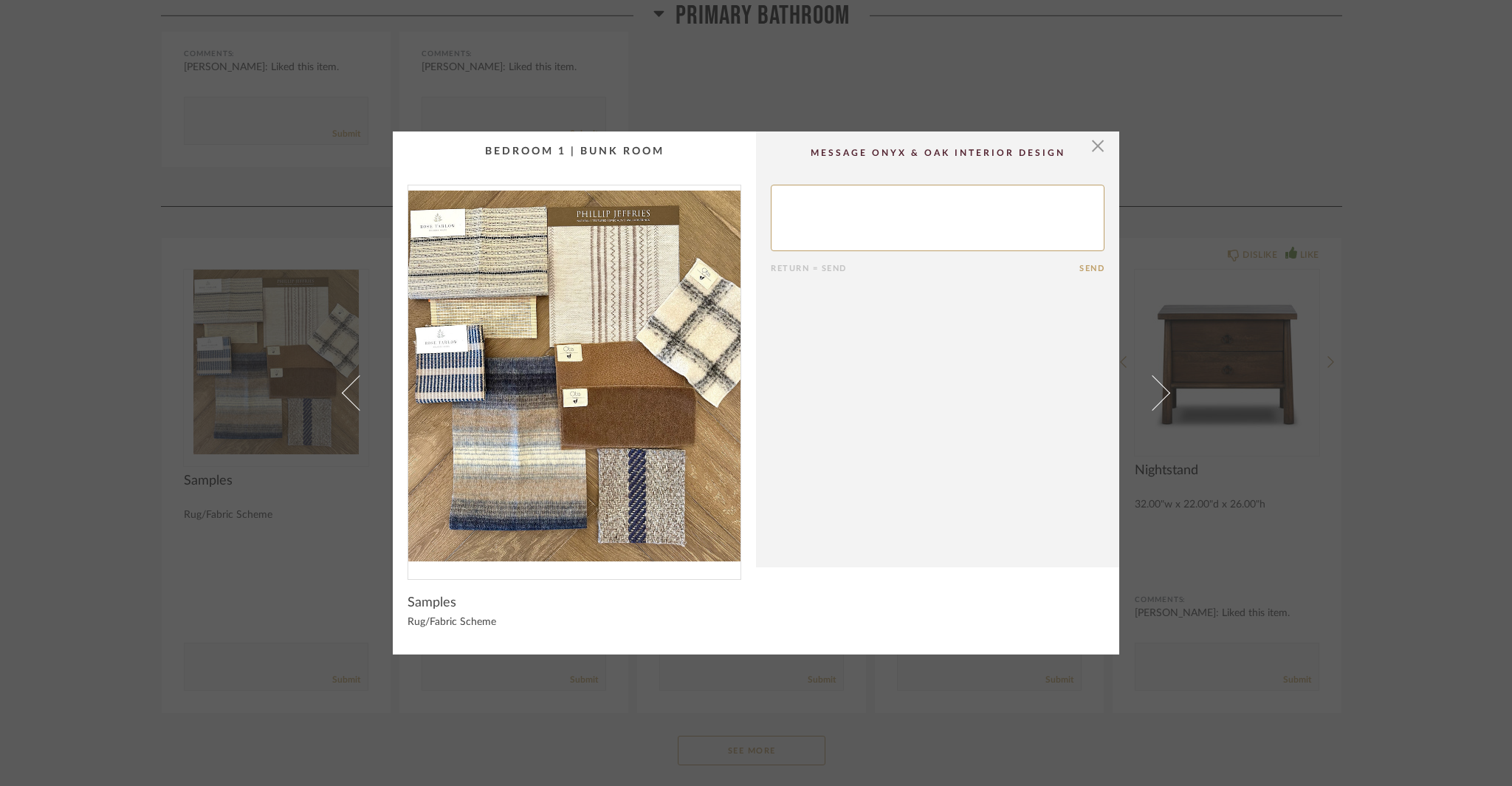
click at [151, 379] on div "× Return = Send Send Samples Rug/Fabric Scheme" at bounding box center [756, 393] width 1512 height 786
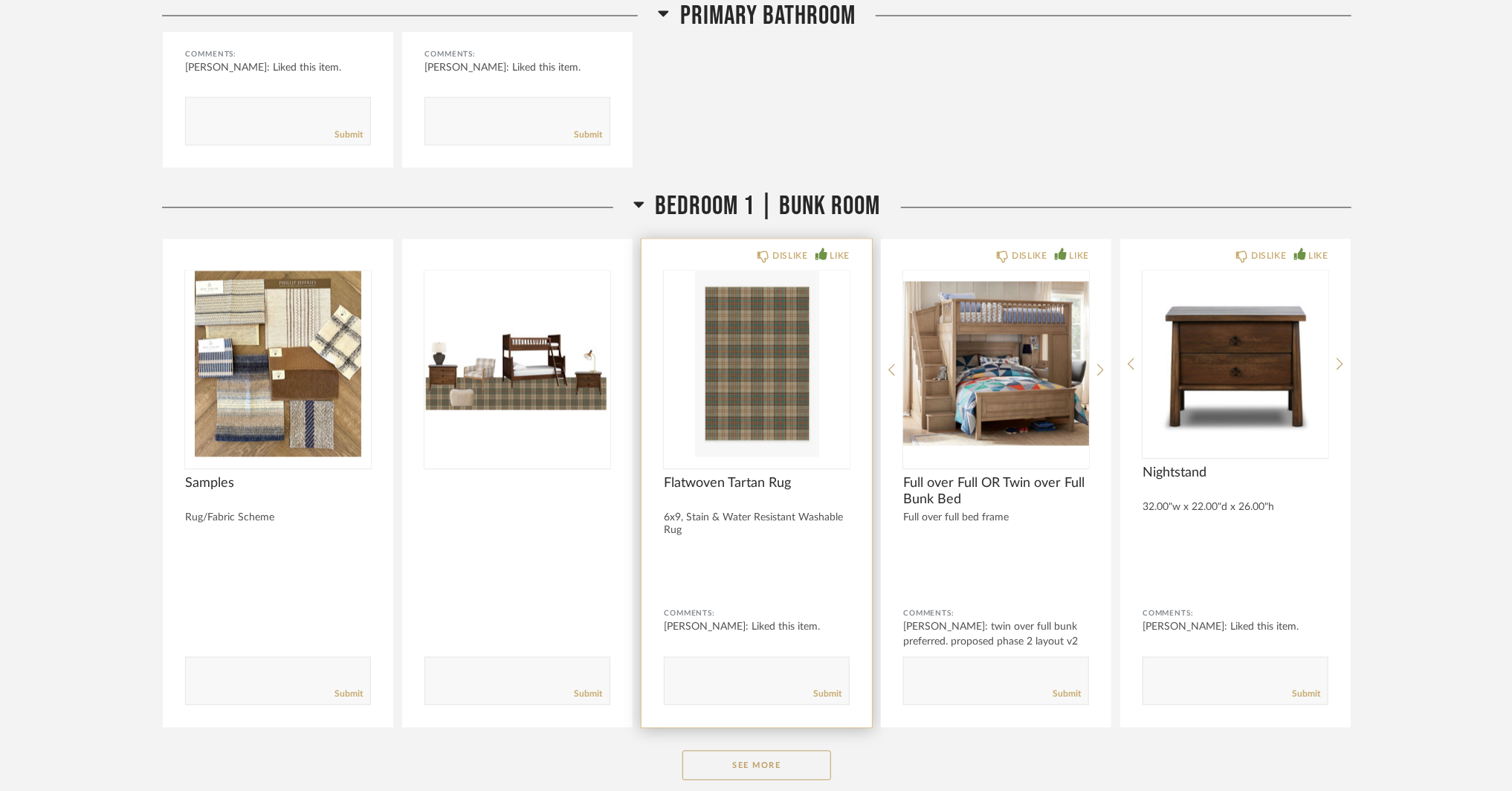
scroll to position [16940, 0]
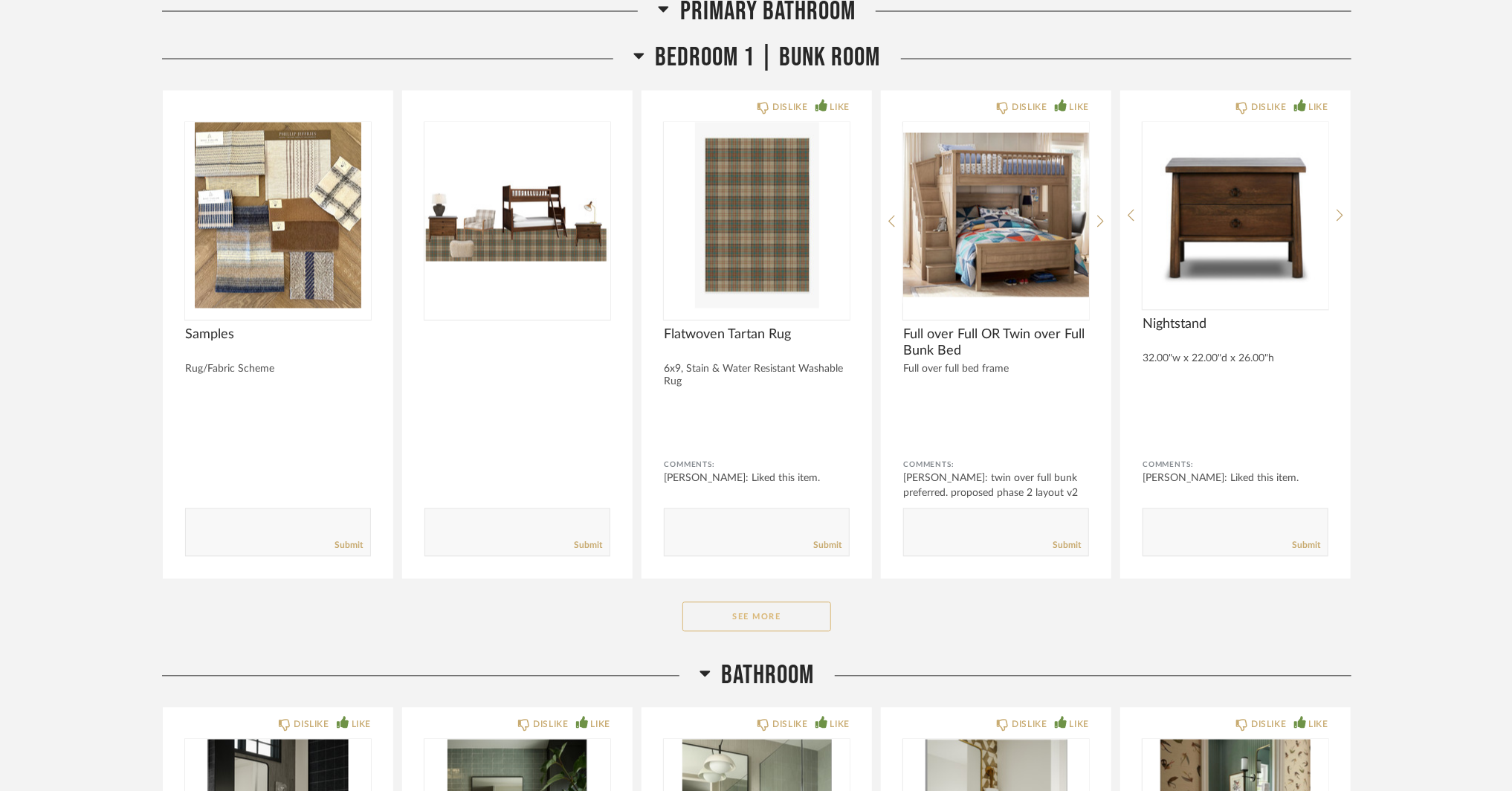
click at [794, 602] on button "See More" at bounding box center [756, 616] width 148 height 29
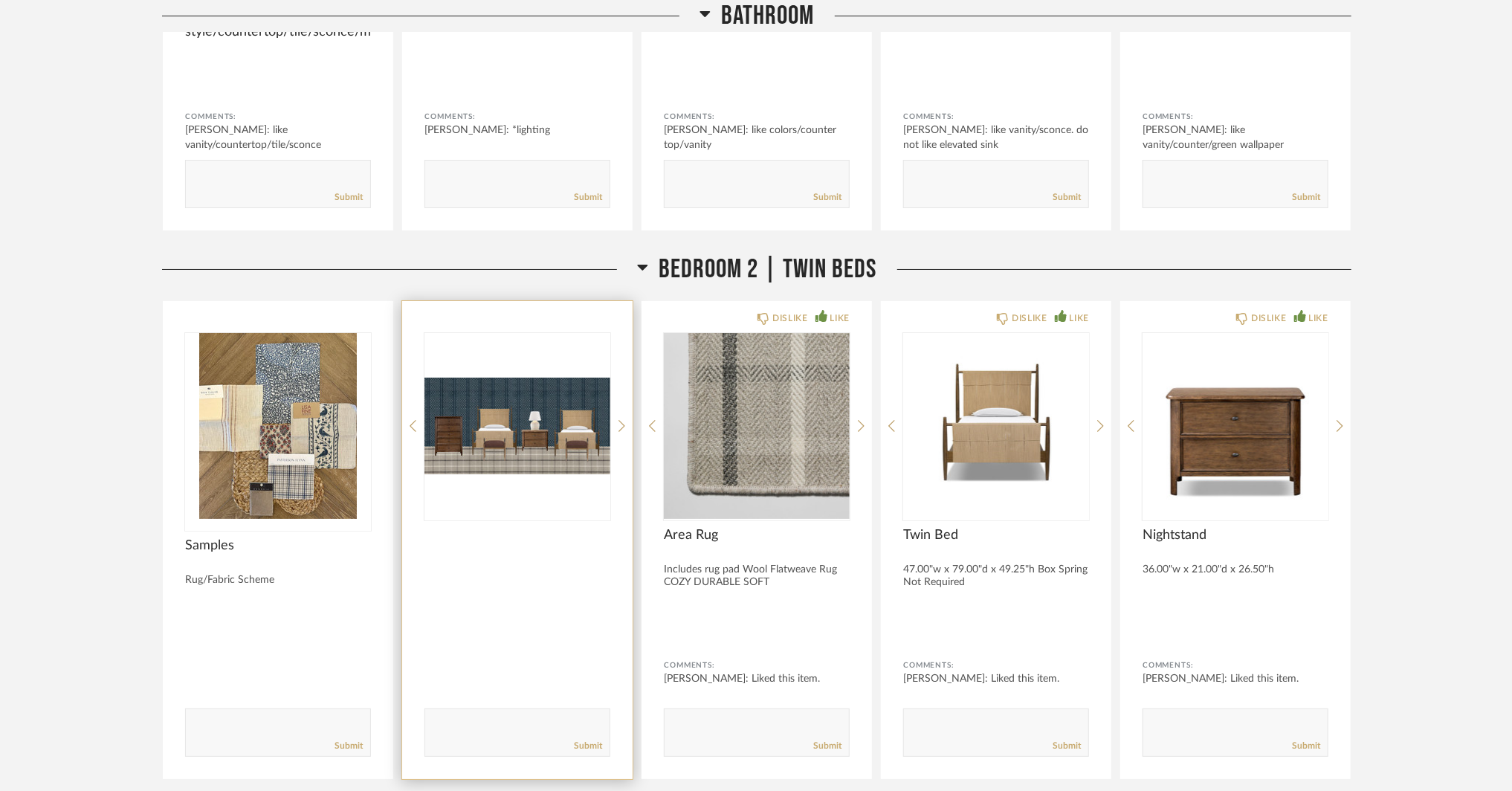
scroll to position [18946, 0]
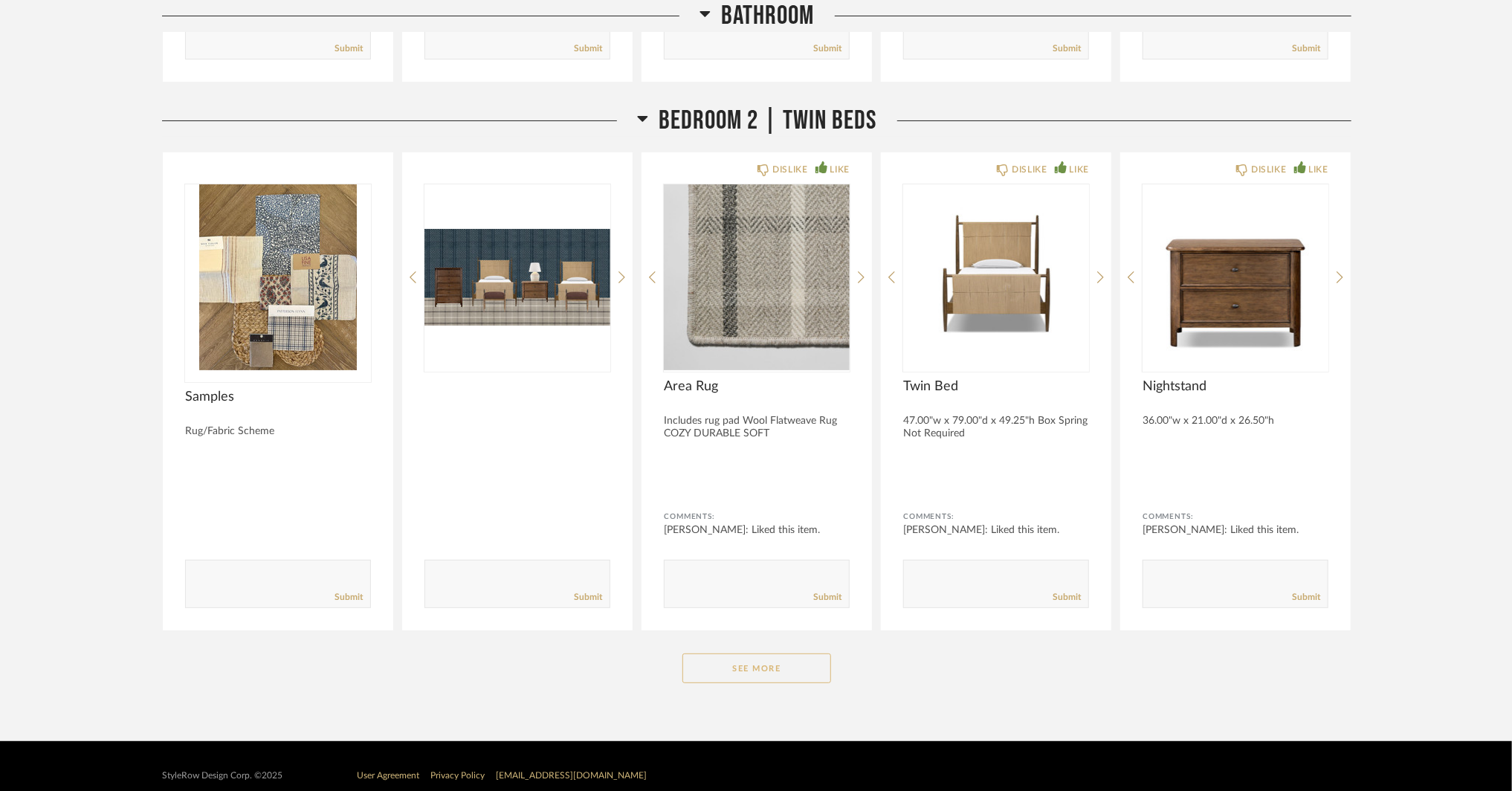
click at [779, 653] on button "See More" at bounding box center [756, 667] width 148 height 29
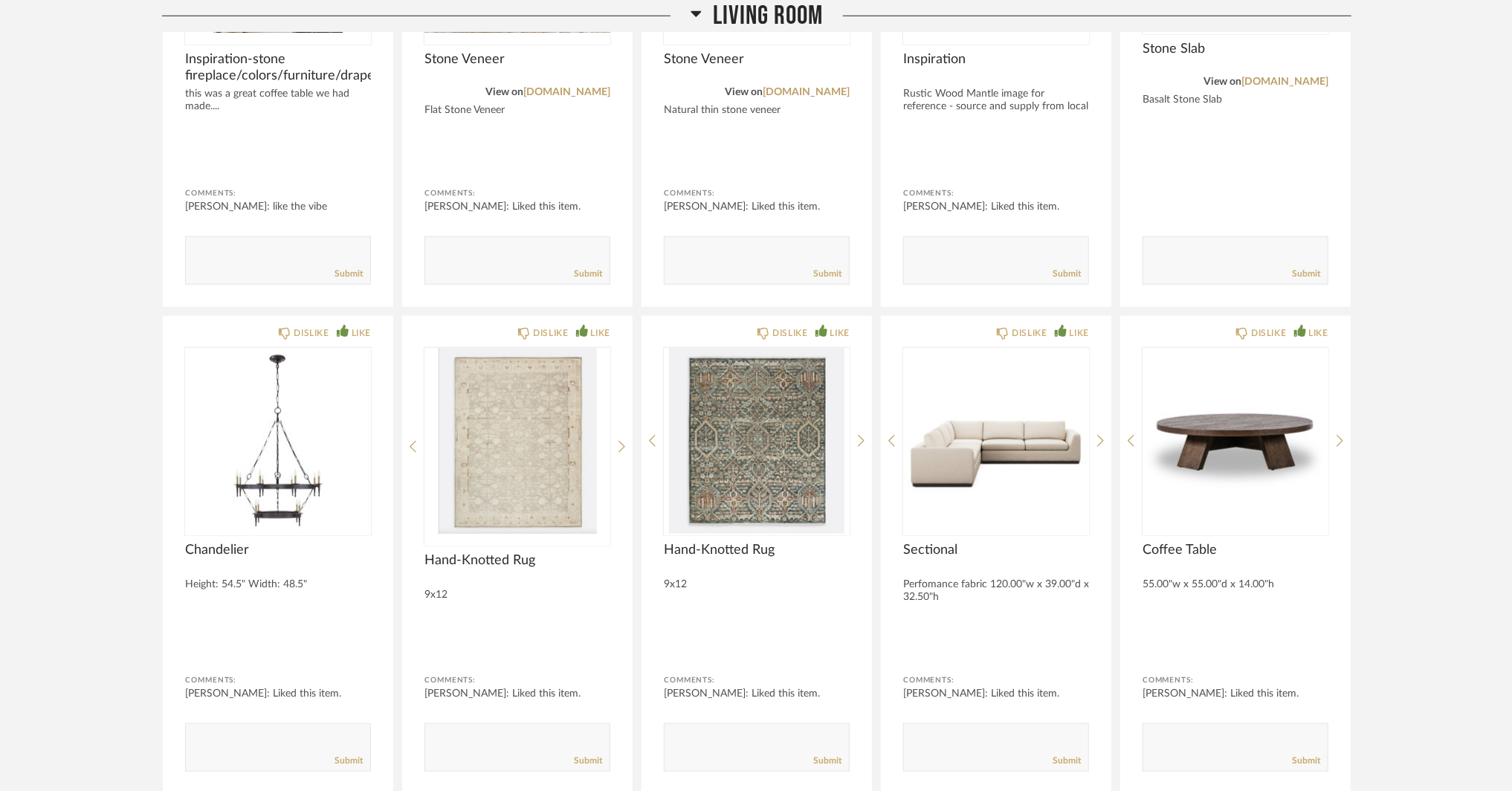
scroll to position [8544, 0]
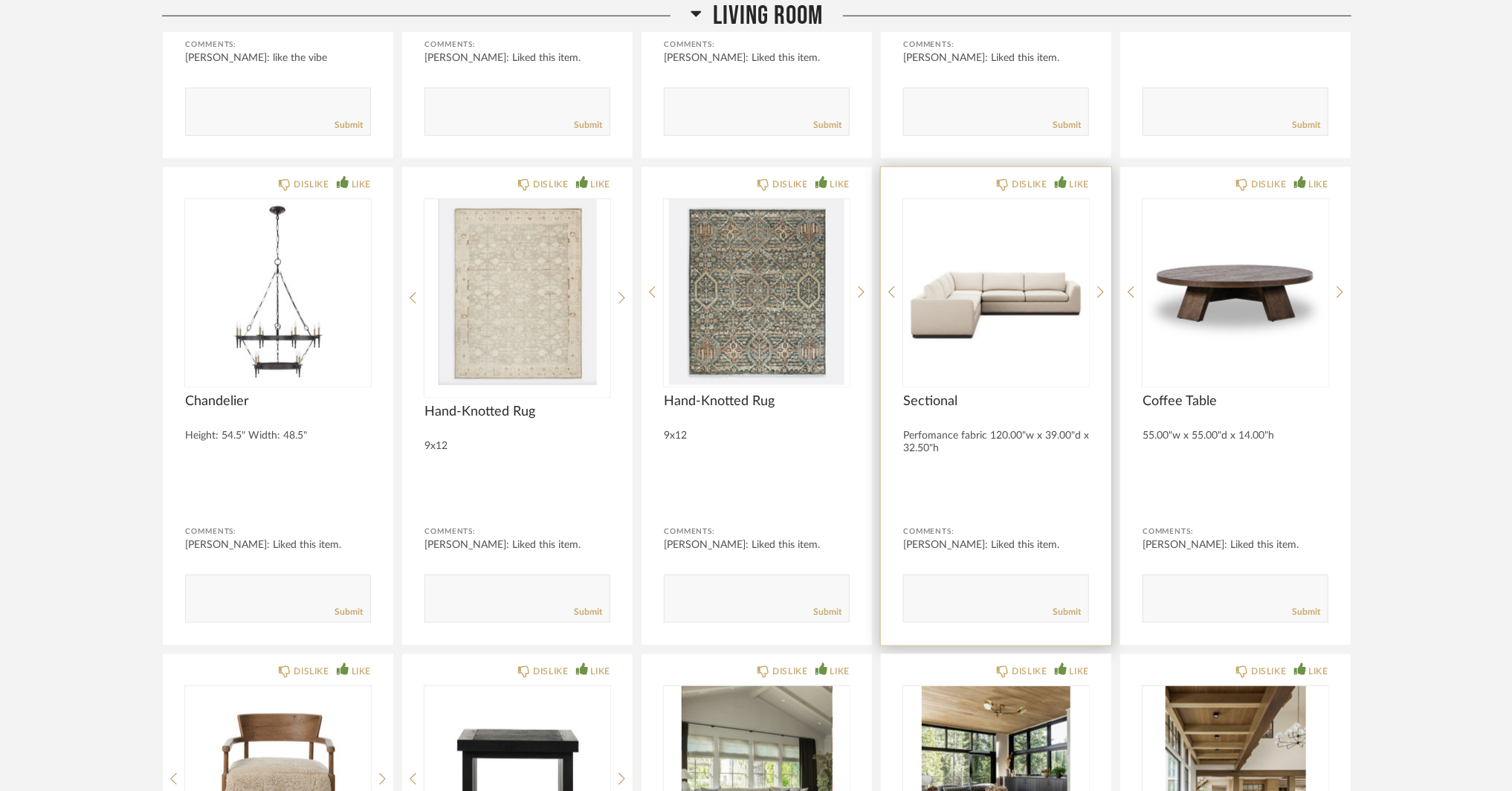
click at [941, 602] on div "Submit" at bounding box center [995, 612] width 184 height 20
click at [947, 593] on textarea at bounding box center [995, 591] width 184 height 20
type textarea "is there a showroom in the NYC/PHL area that we are able to see this sectional …"
click at [1050, 602] on div "Submit" at bounding box center [995, 612] width 184 height 20
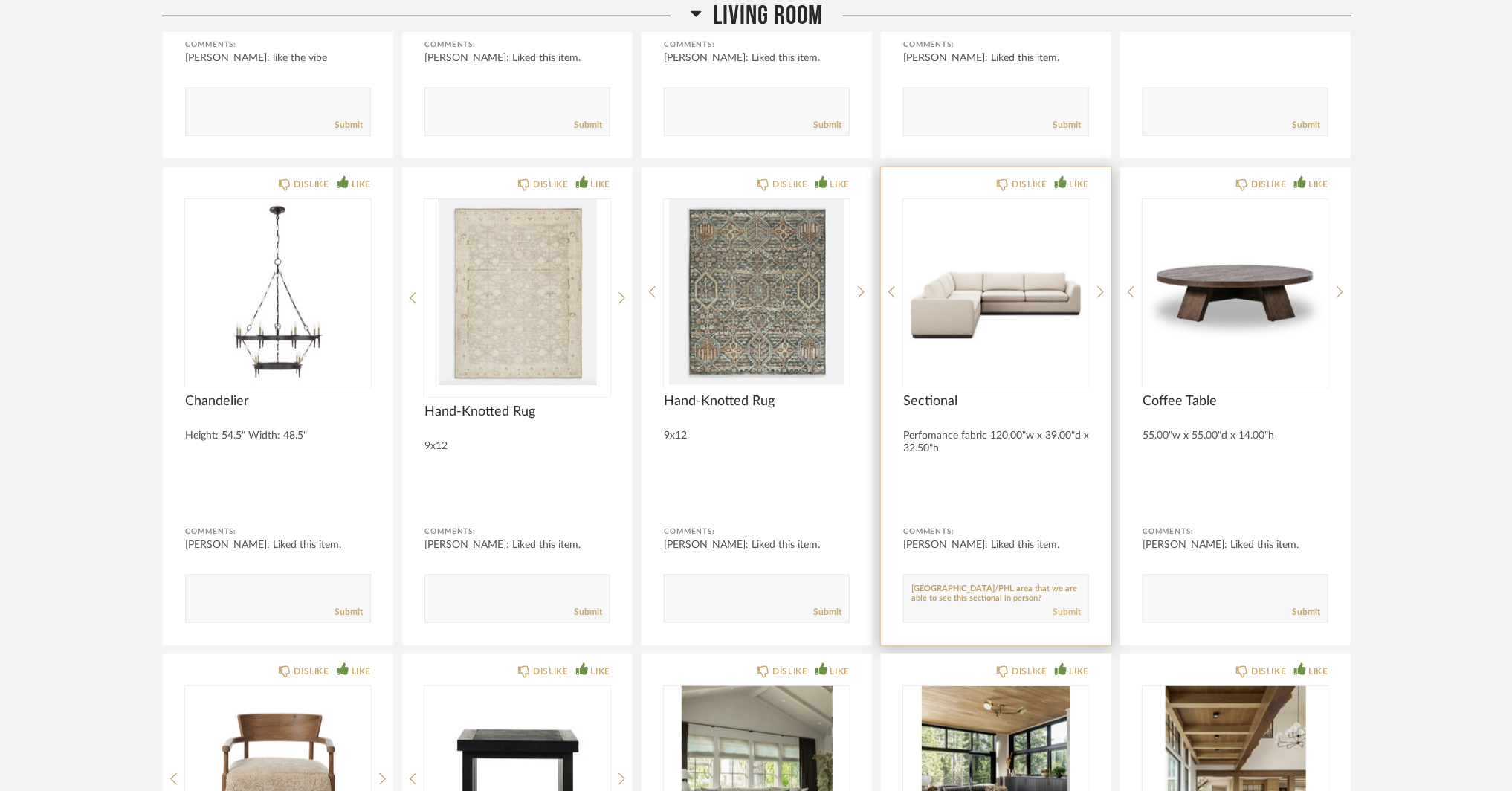
click at [1057, 606] on link "Submit" at bounding box center [1067, 612] width 28 height 12
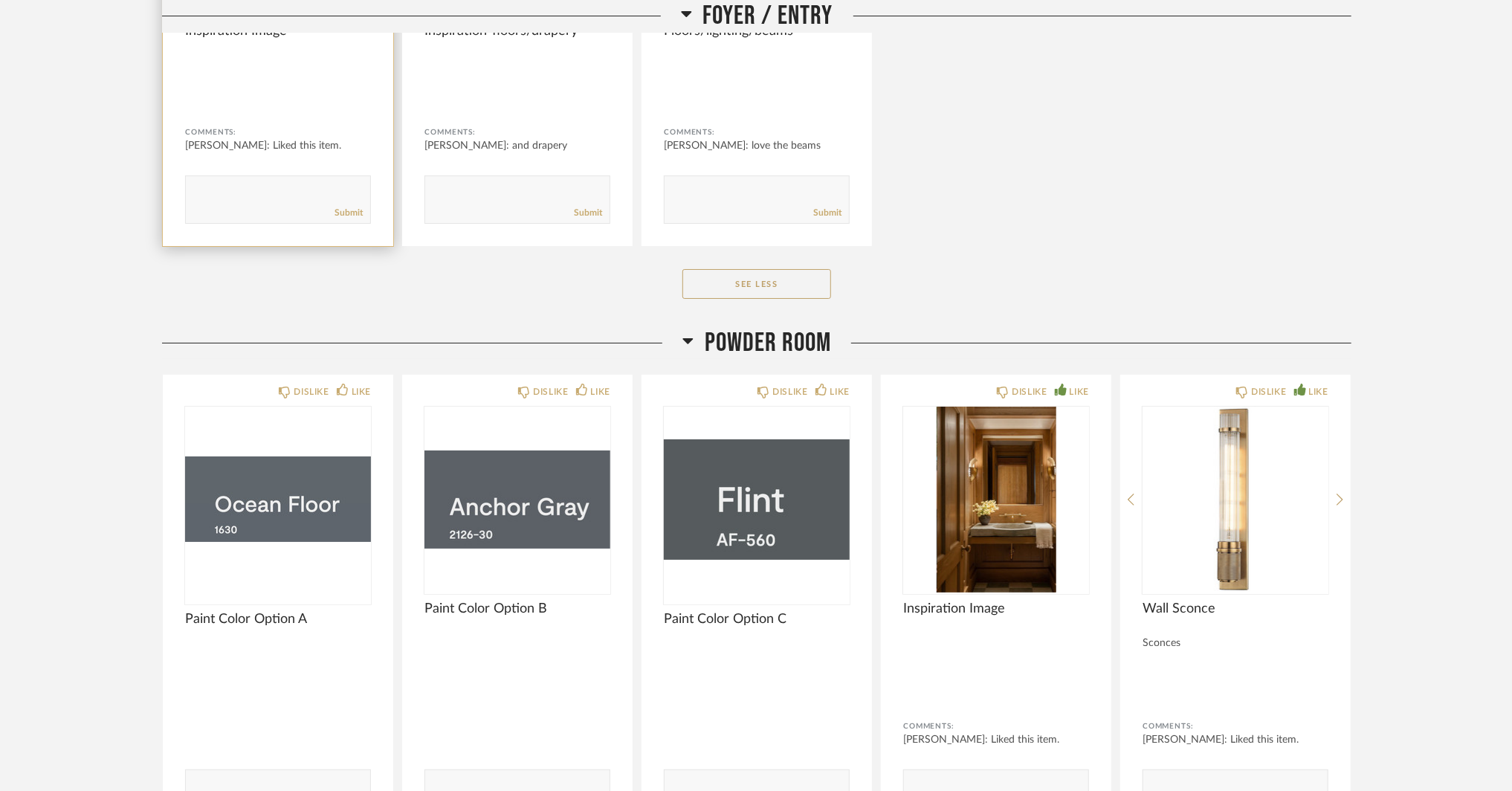
scroll to position [2972, 0]
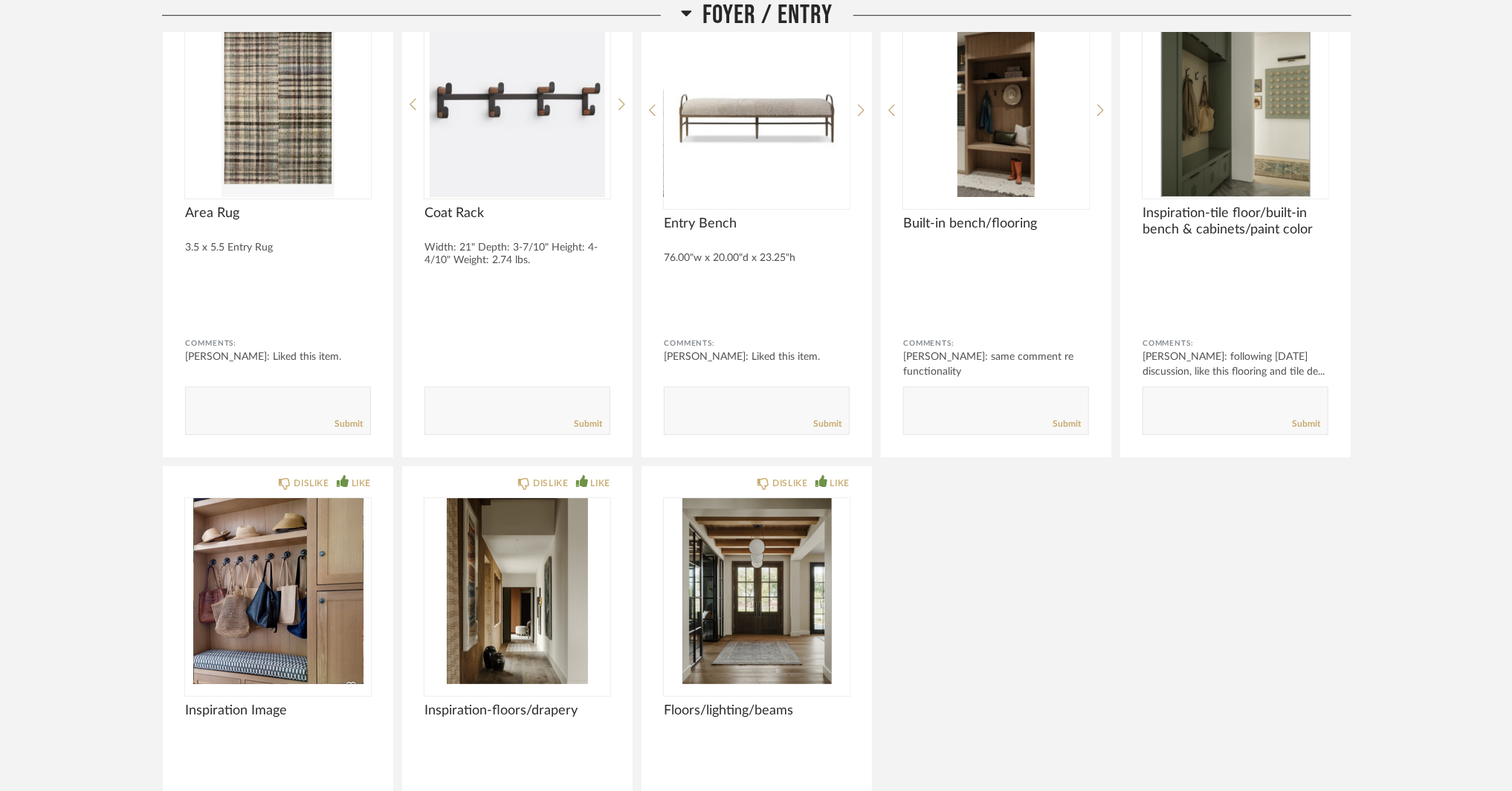
click at [984, 606] on div "DISLIKE LIKE Stair Carpet Color TBD Comments: Submit DISLIKE LIKE Stair Carpet …" at bounding box center [756, 210] width 1189 height 1432
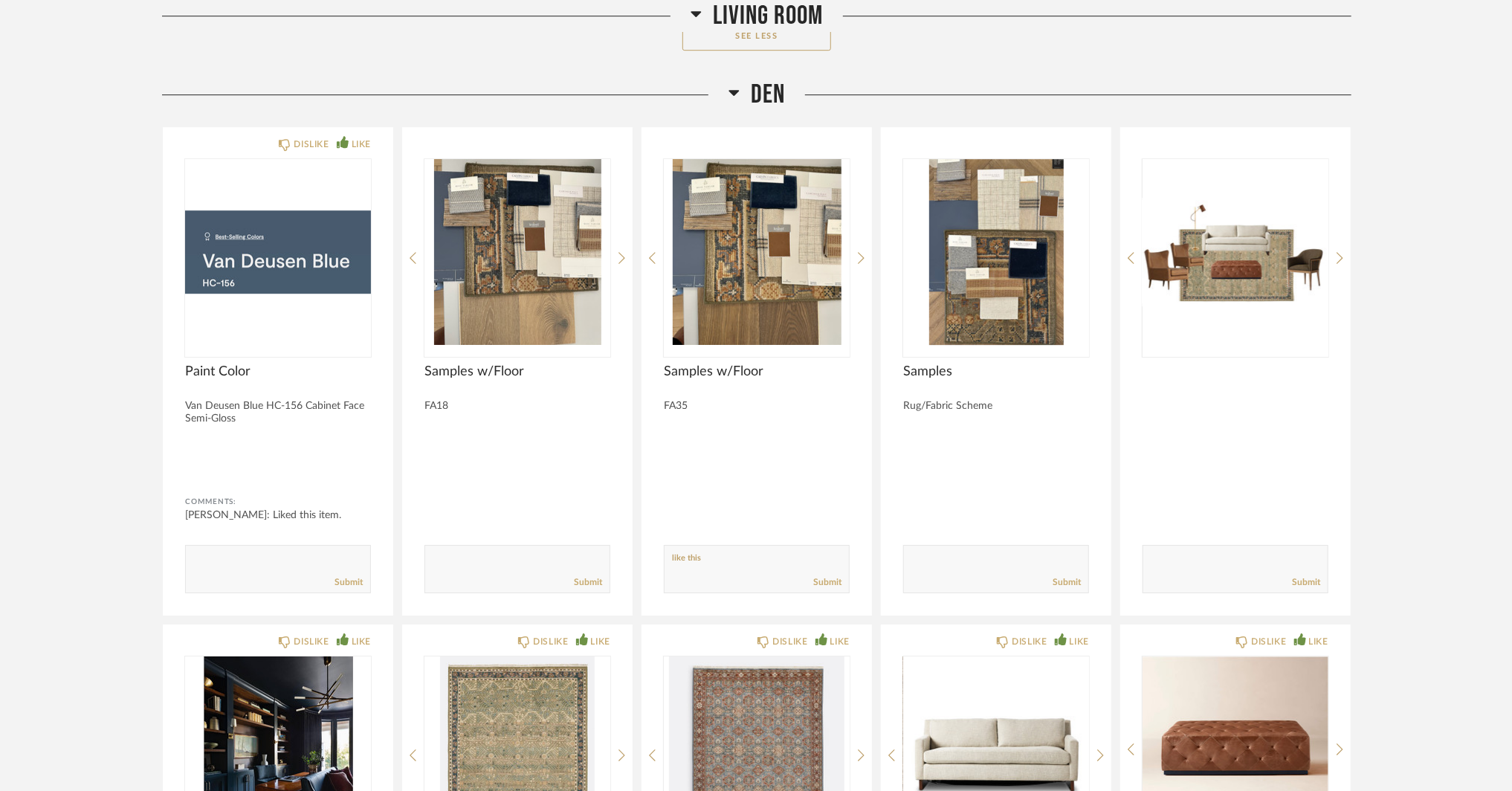
scroll to position [10773, 0]
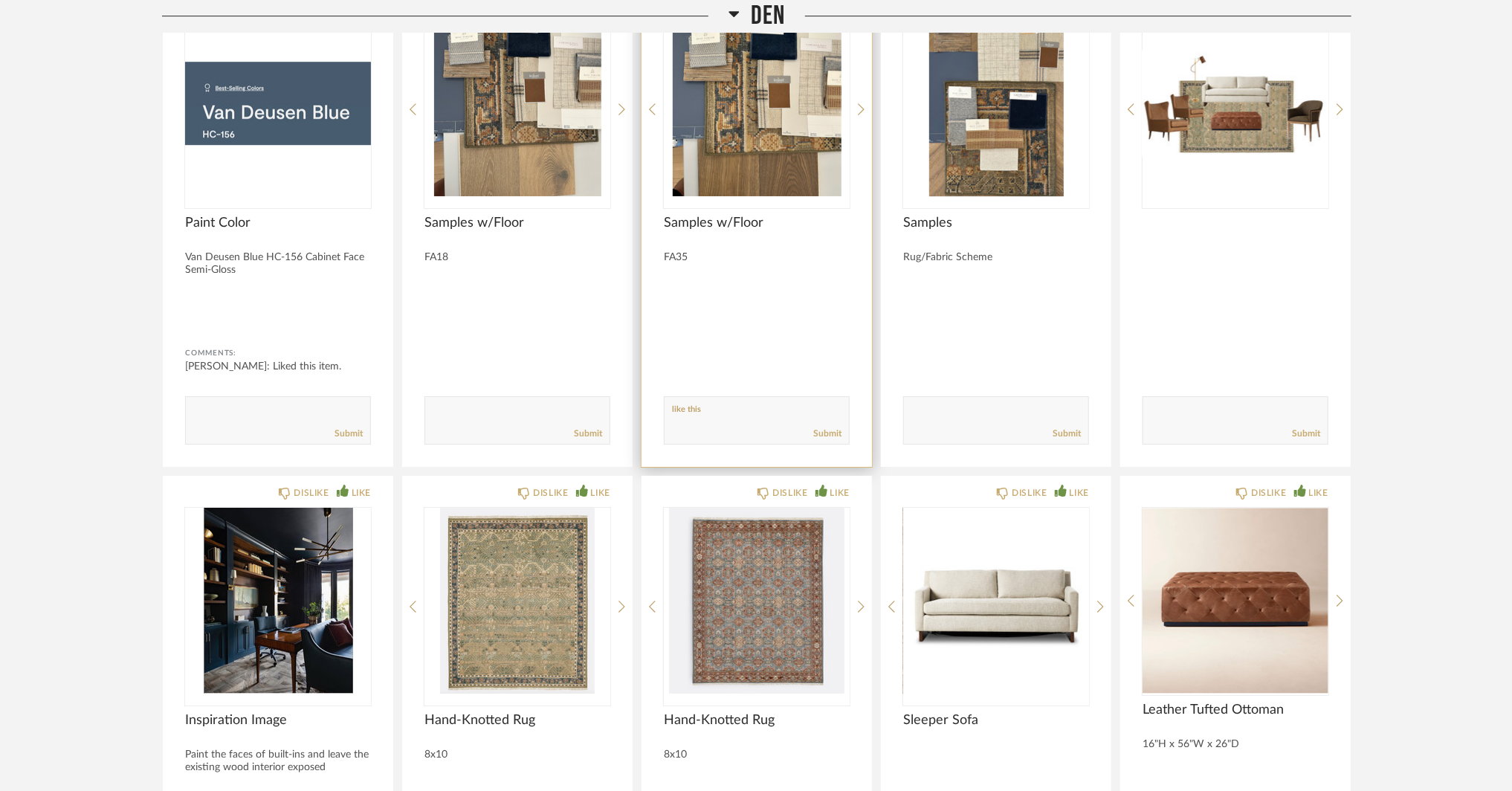
click at [819, 424] on div "Submit" at bounding box center [756, 433] width 184 height 20
click at [820, 428] on link "Submit" at bounding box center [827, 433] width 28 height 12
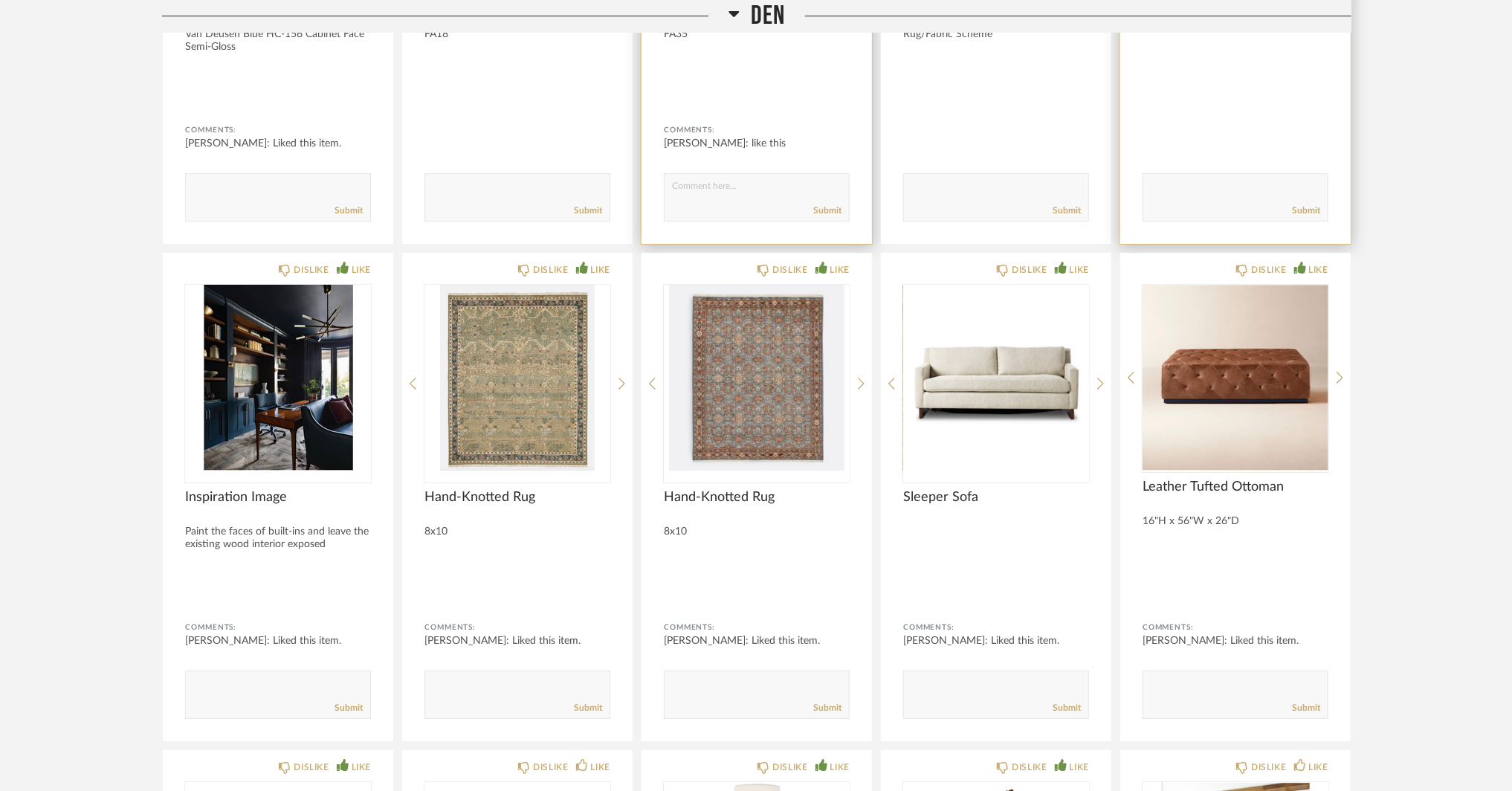
scroll to position [10699, 0]
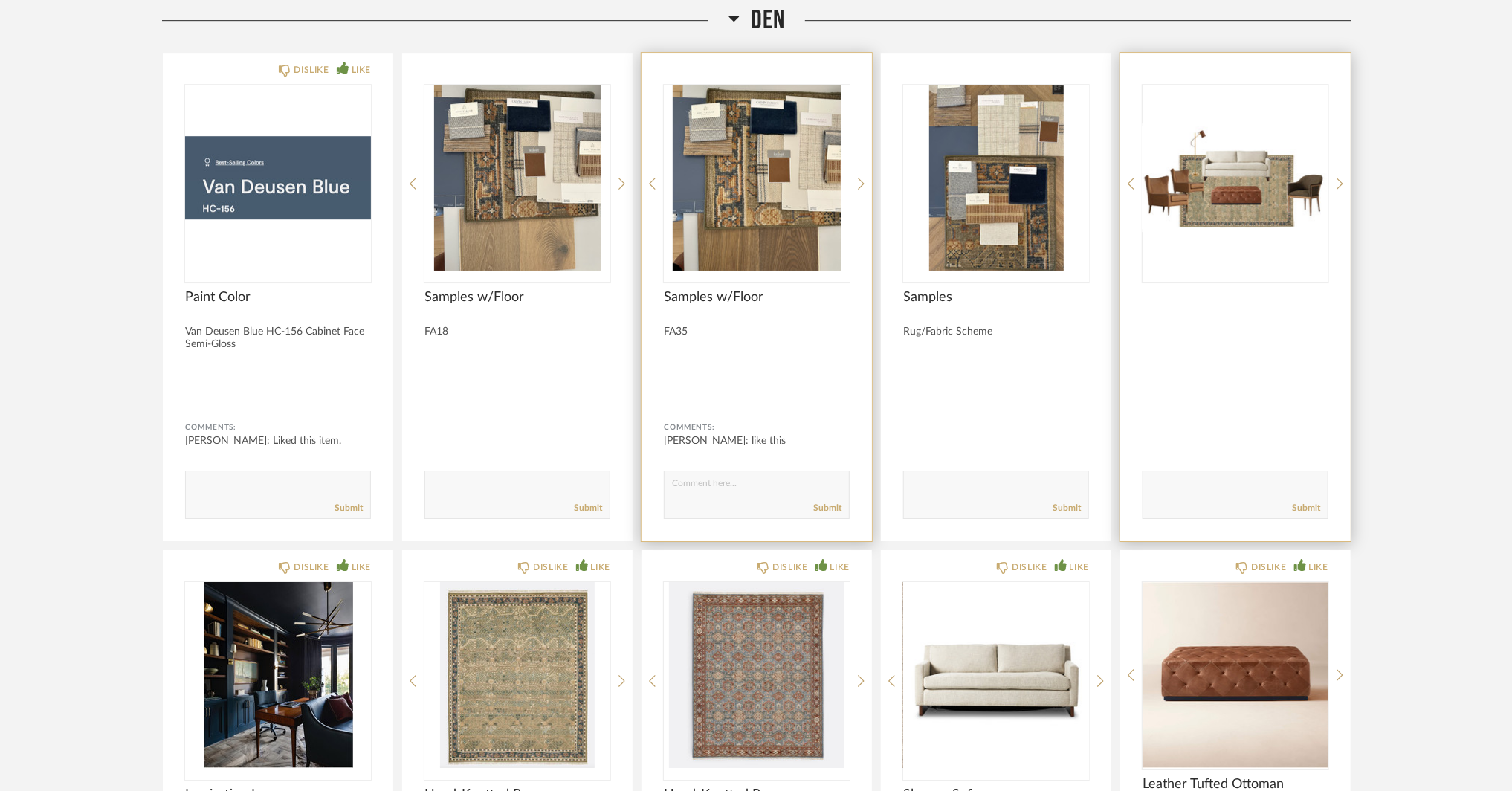
click at [1335, 173] on div "Comments: Submit" at bounding box center [1235, 296] width 230 height 488
click at [1341, 177] on icon at bounding box center [1339, 183] width 7 height 12
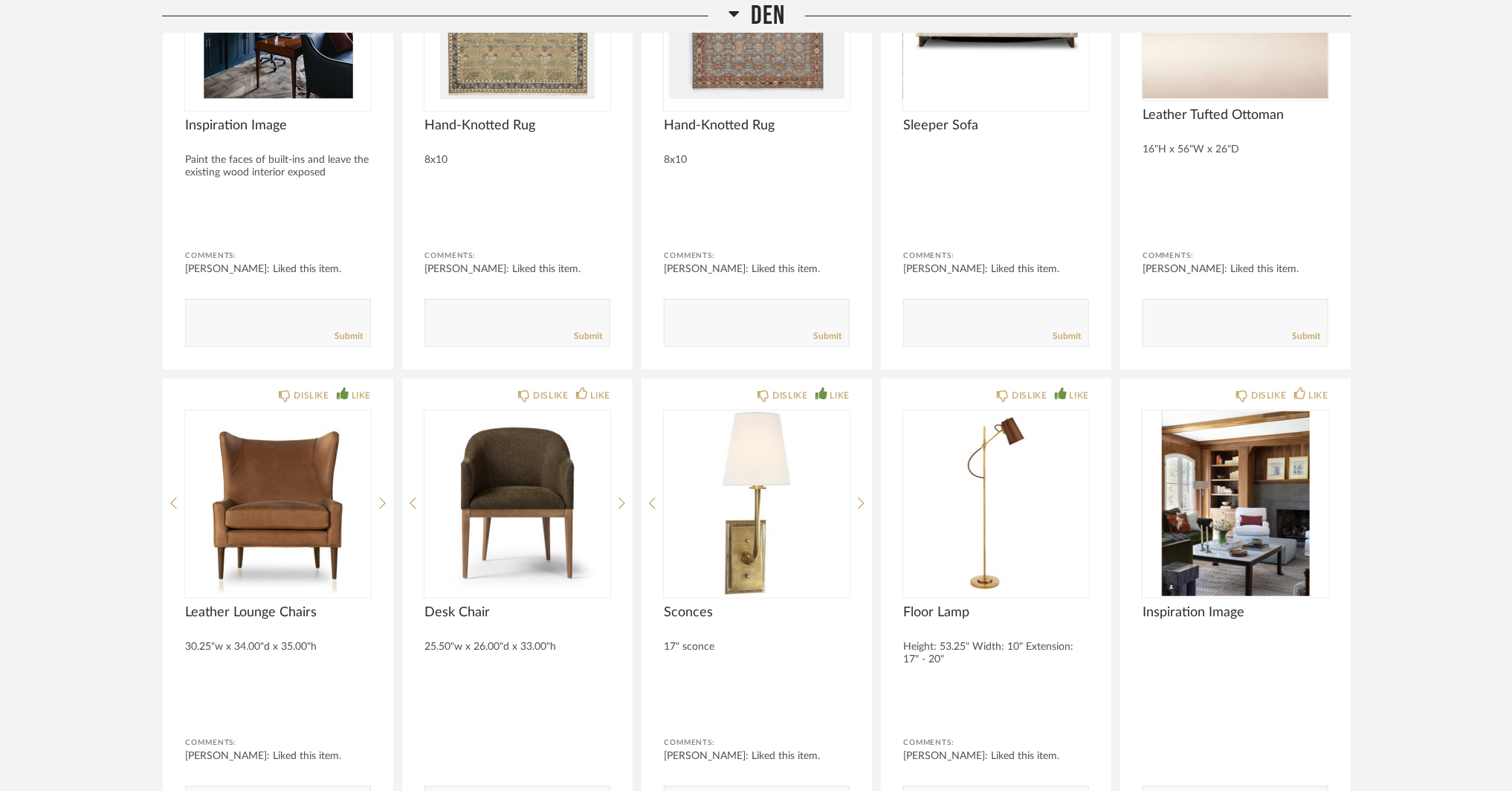
scroll to position [11516, 0]
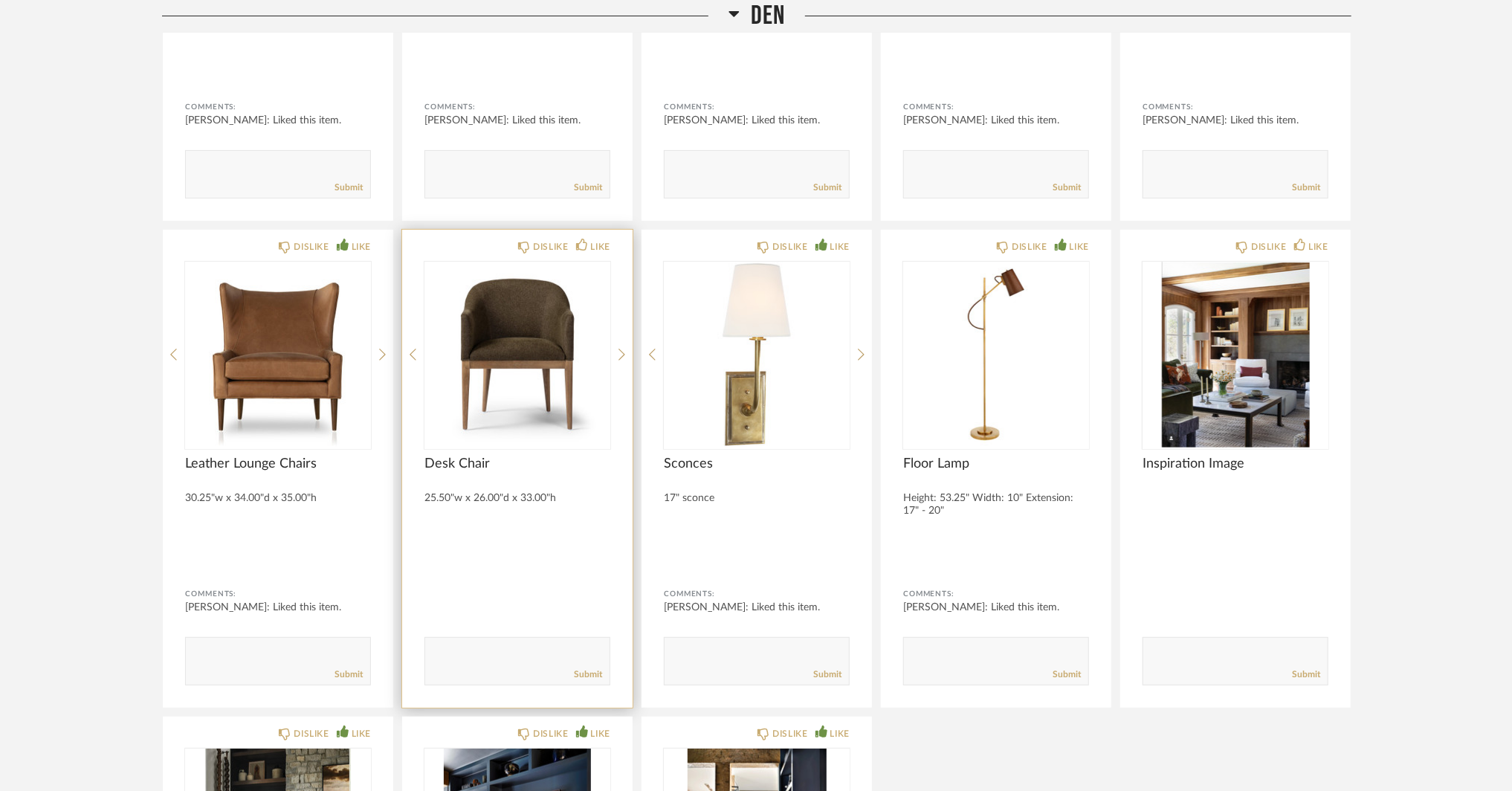
click at [544, 651] on textarea at bounding box center [517, 653] width 184 height 20
type textarea "o"
type textarea "i keep going back and forth on this chair style"
click at [577, 668] on link "Submit" at bounding box center [588, 674] width 28 height 12
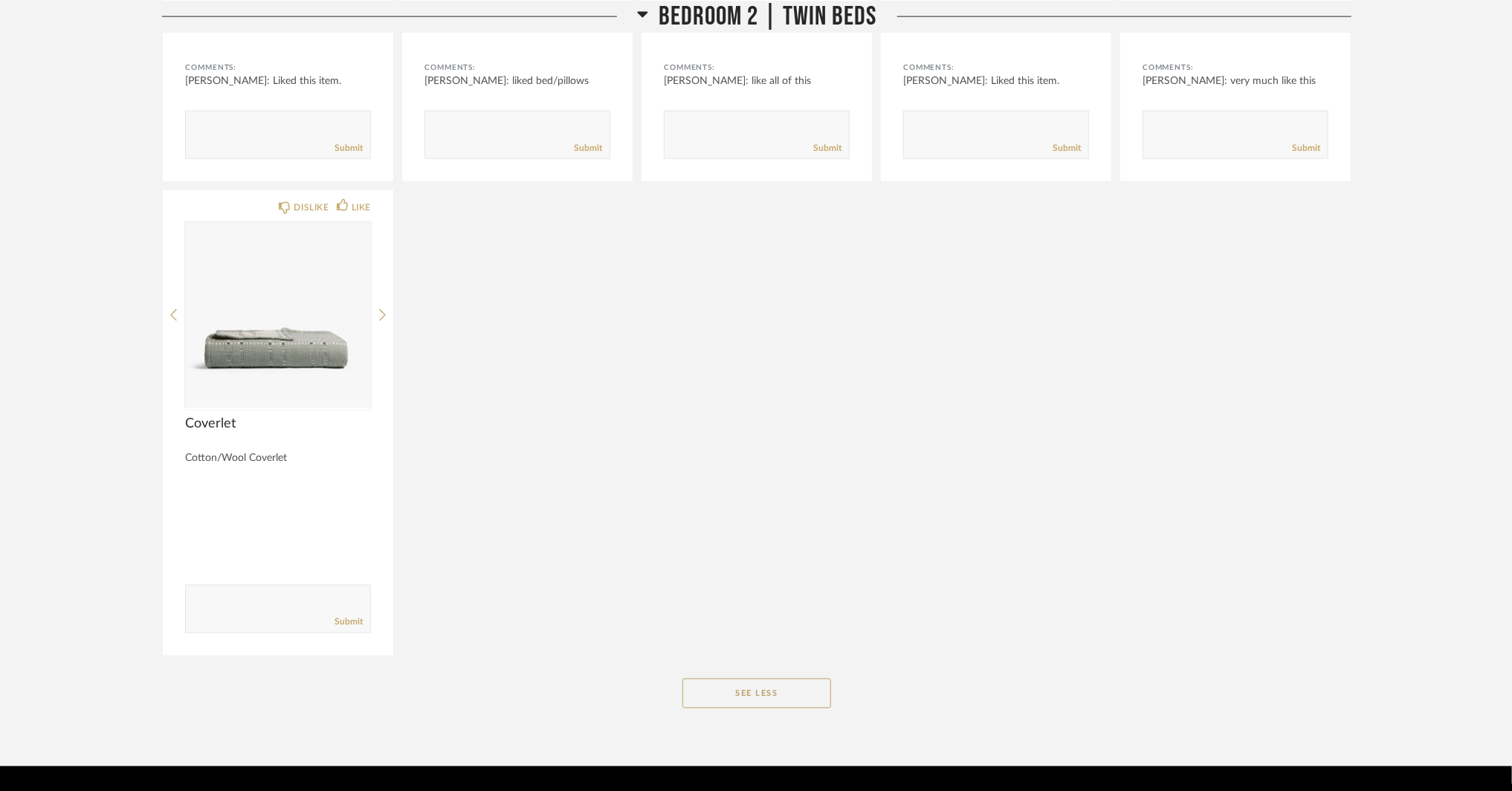
scroll to position [20384, 0]
